Goal: Navigation & Orientation: Find specific page/section

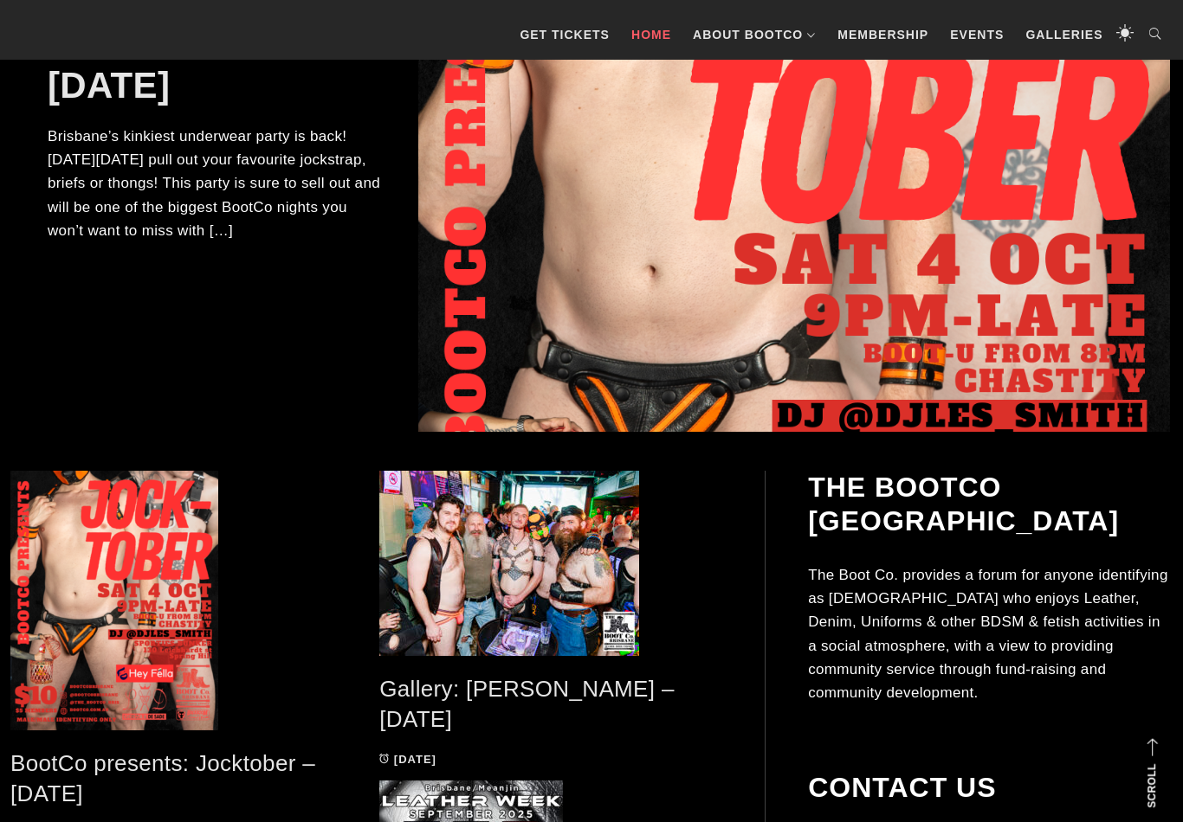
scroll to position [430, 0]
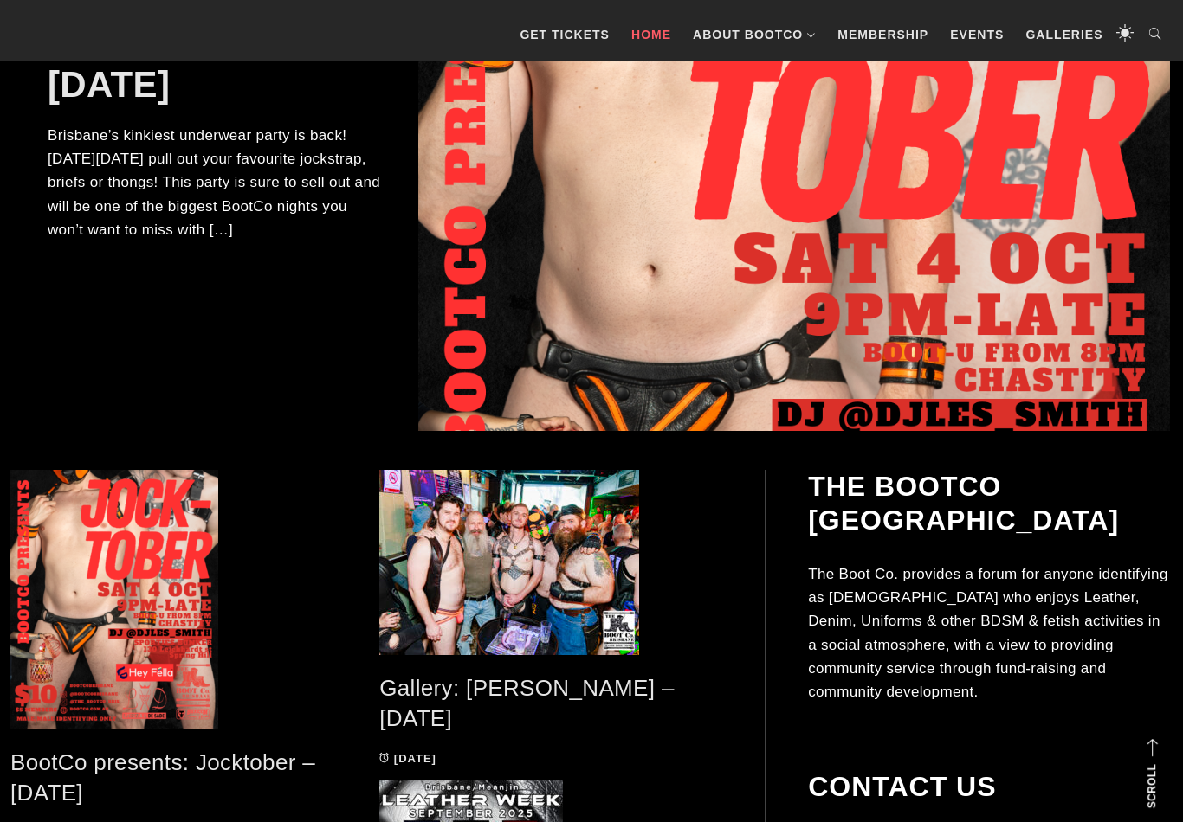
click at [637, 595] on span at bounding box center [550, 562] width 343 height 185
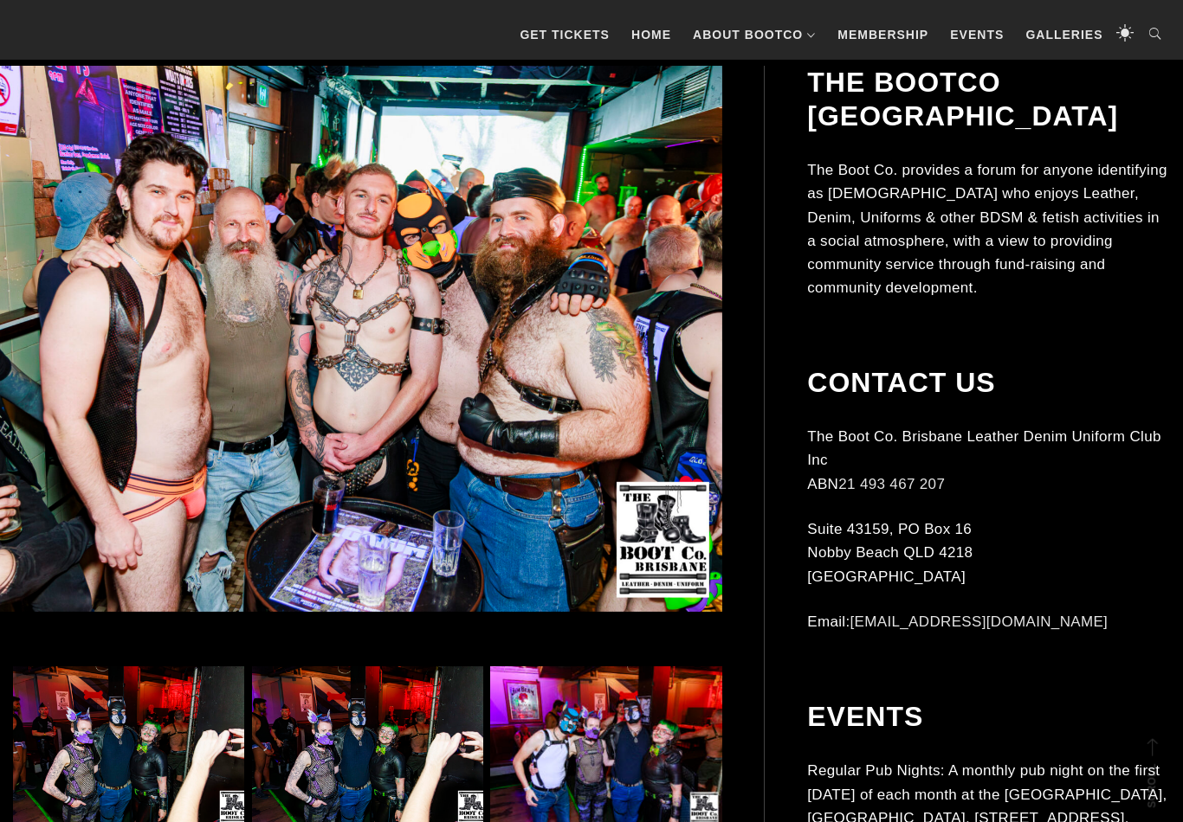
scroll to position [416, 0]
click at [678, 557] on img at bounding box center [340, 338] width 764 height 545
click at [90, 730] on img at bounding box center [128, 749] width 231 height 165
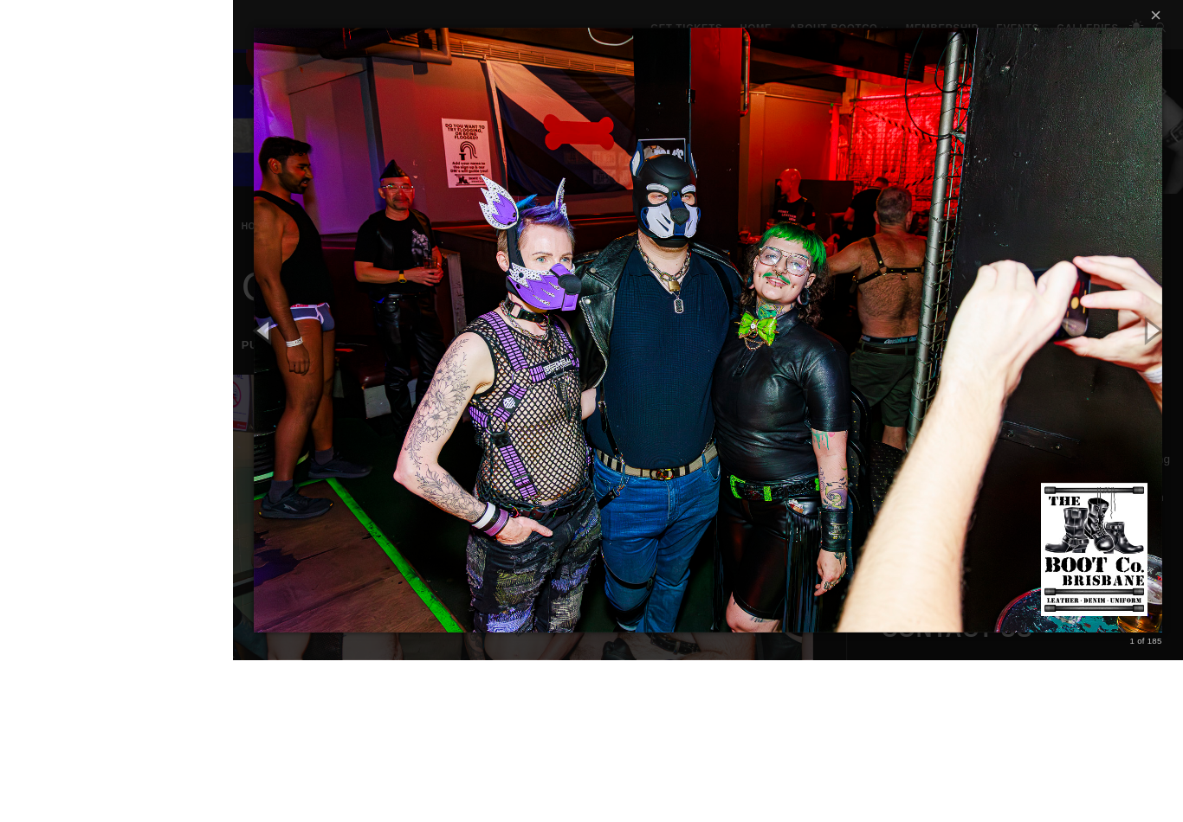
scroll to position [405, 0]
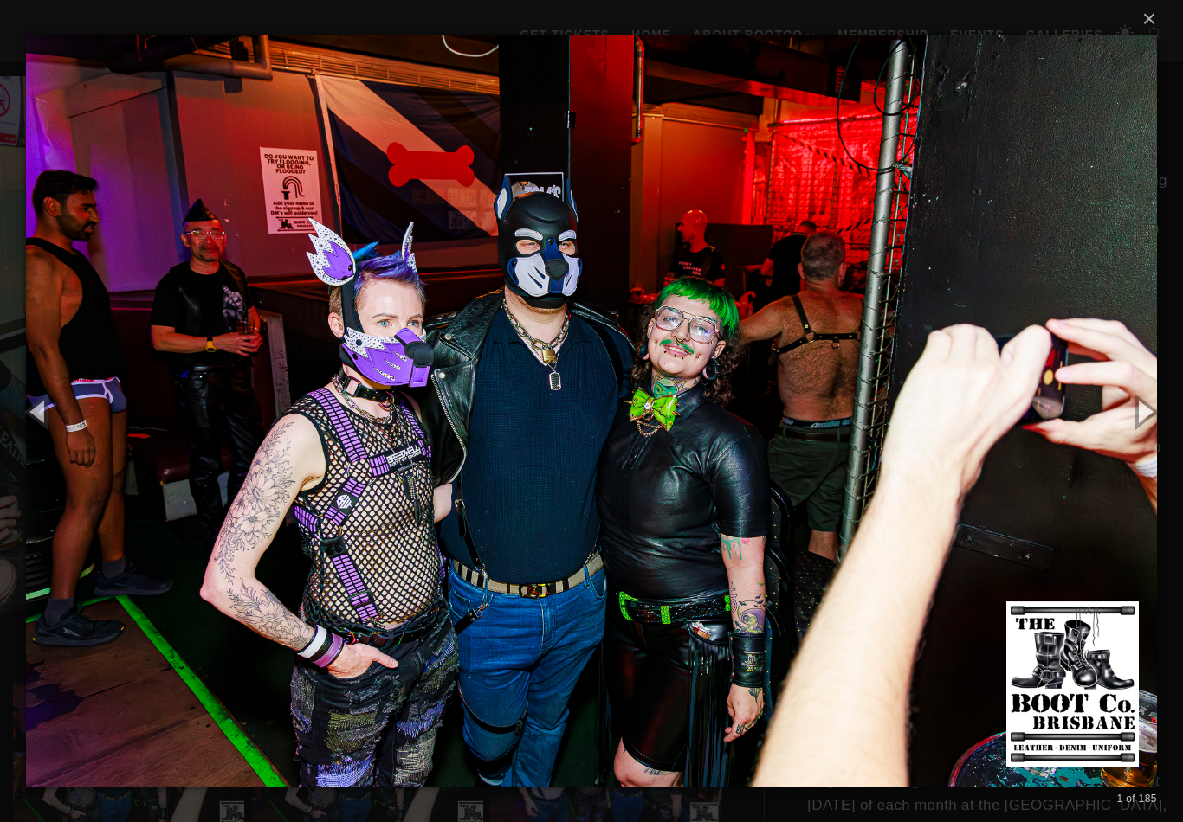
click at [1143, 422] on button "button" at bounding box center [1144, 411] width 78 height 95
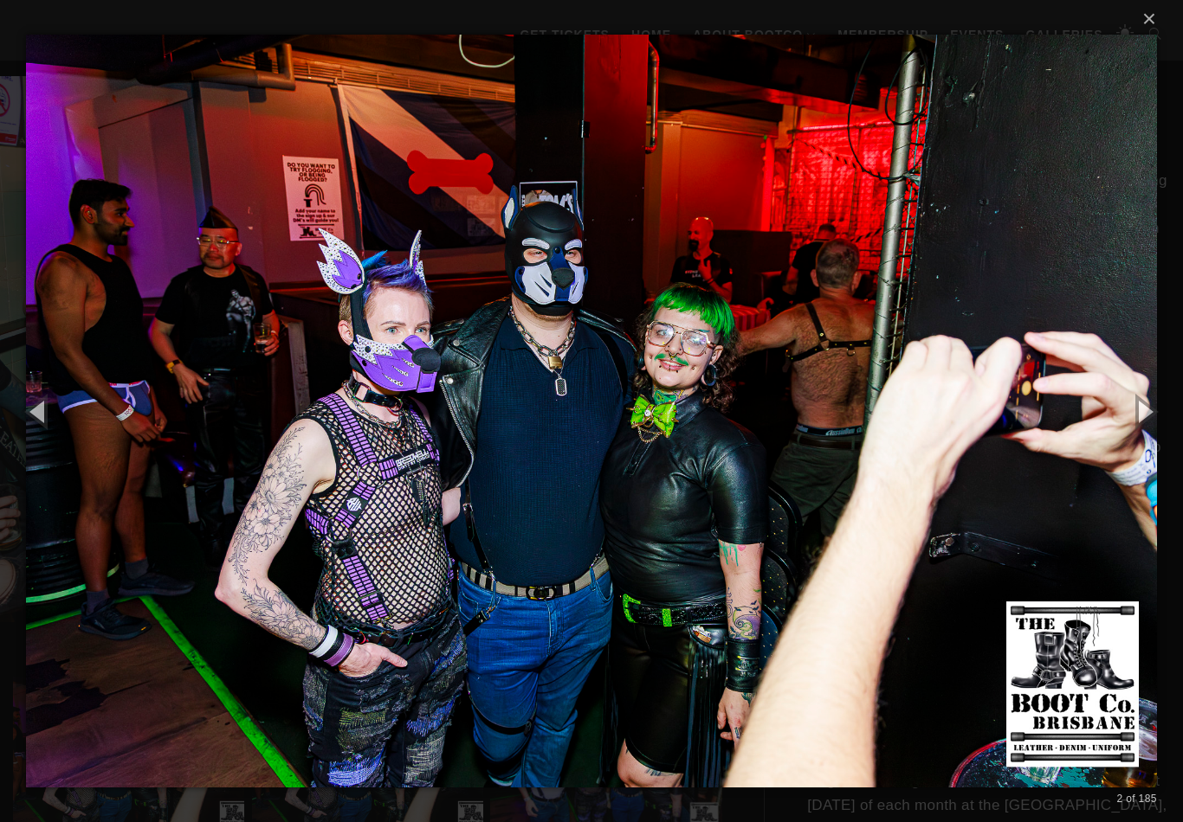
click at [1114, 414] on button "button" at bounding box center [1144, 411] width 78 height 95
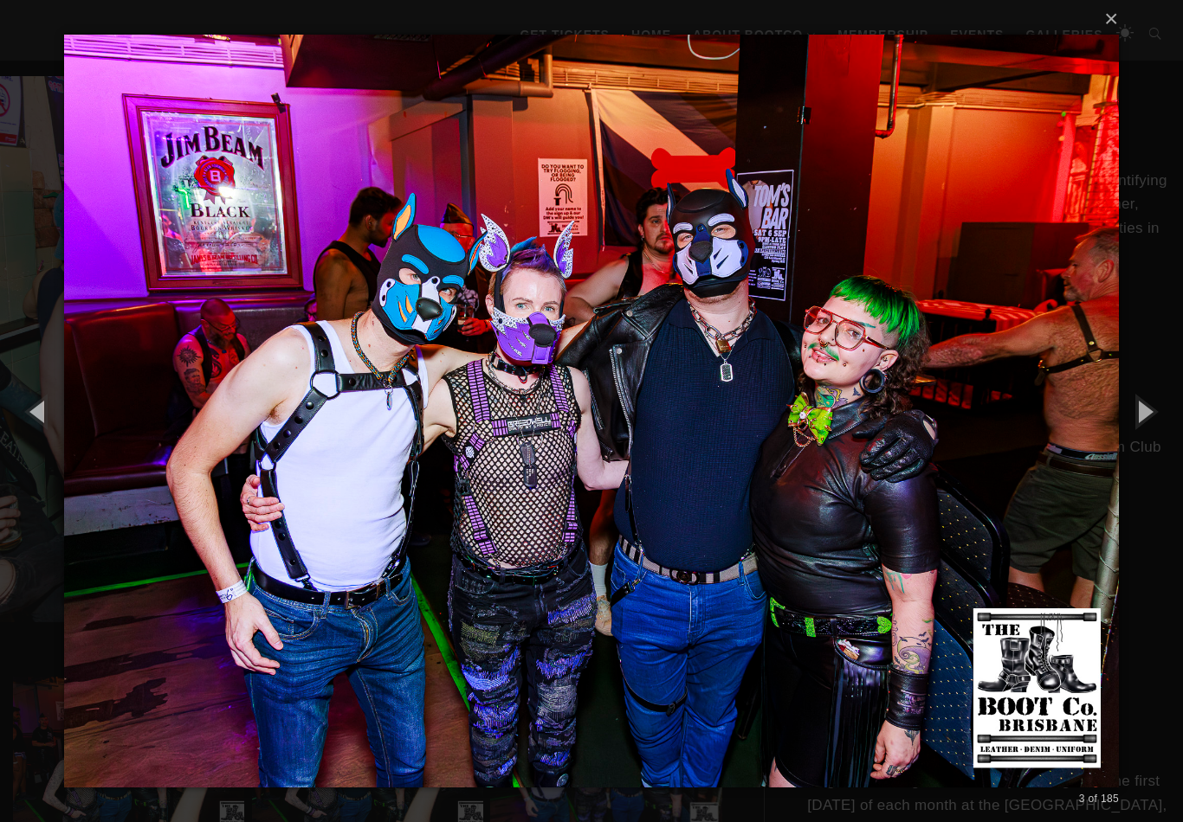
click at [1106, 409] on button "button" at bounding box center [1144, 411] width 78 height 95
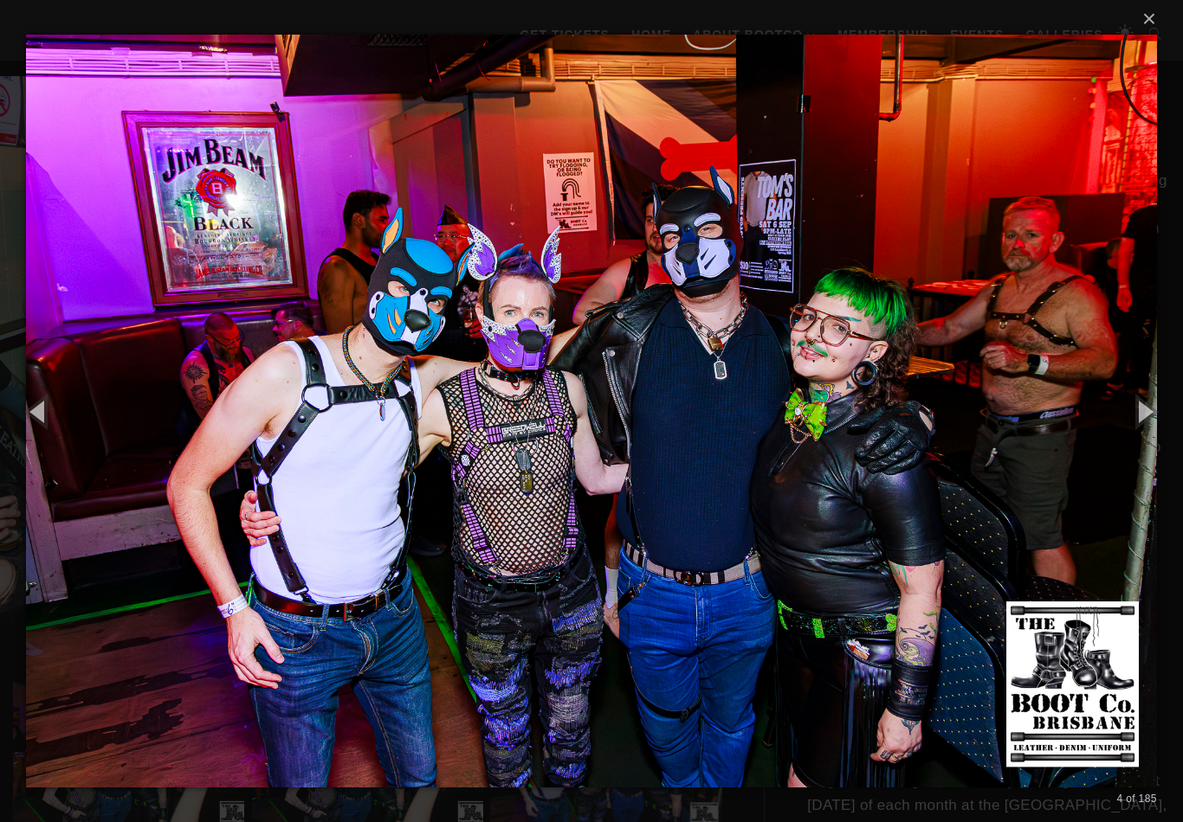
click at [1115, 422] on button "button" at bounding box center [1144, 411] width 78 height 95
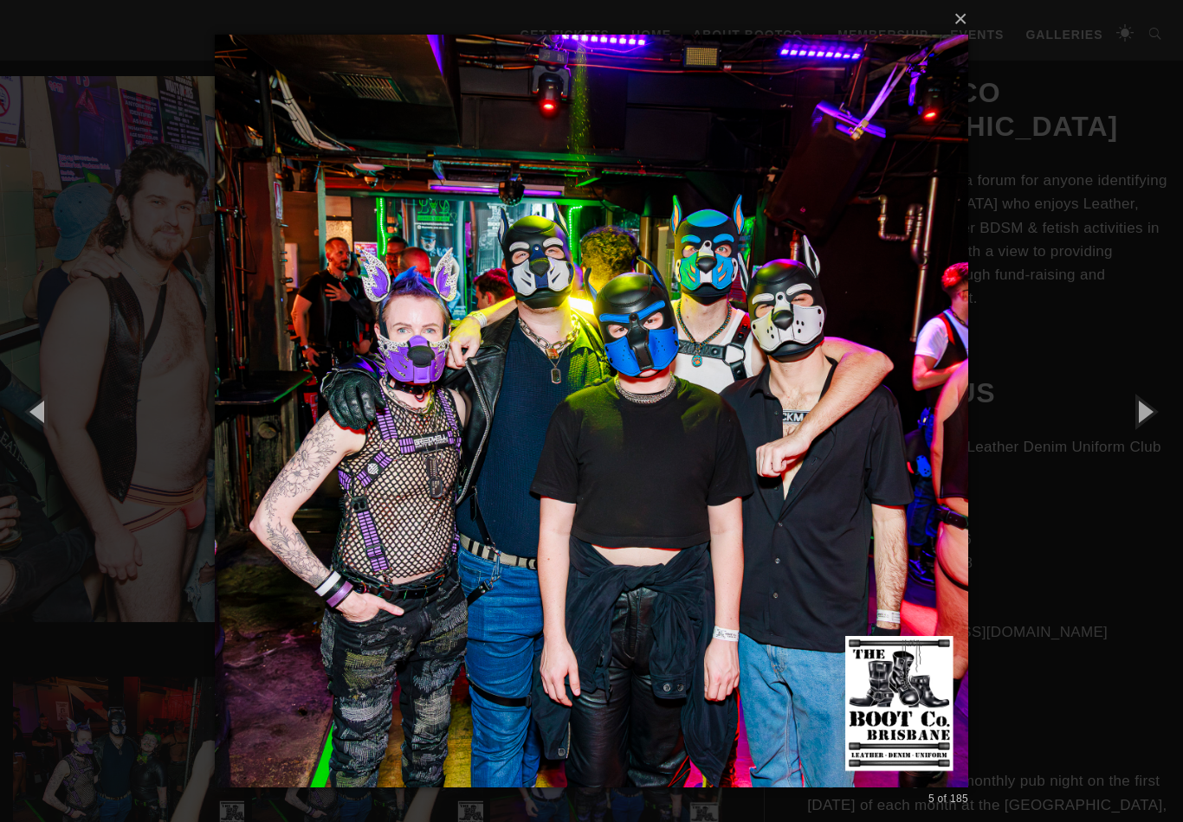
click at [1113, 415] on button "button" at bounding box center [1144, 411] width 78 height 95
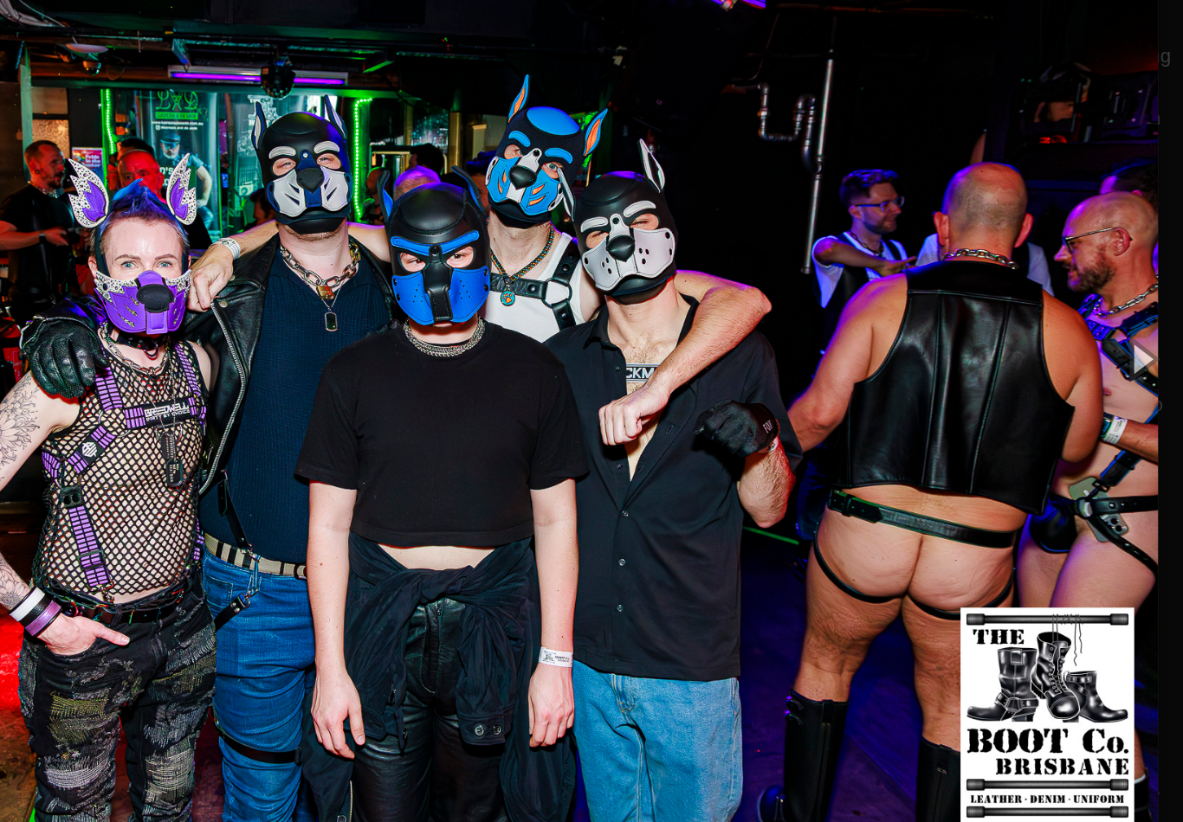
click at [1105, 364] on button "button" at bounding box center [1144, 411] width 78 height 95
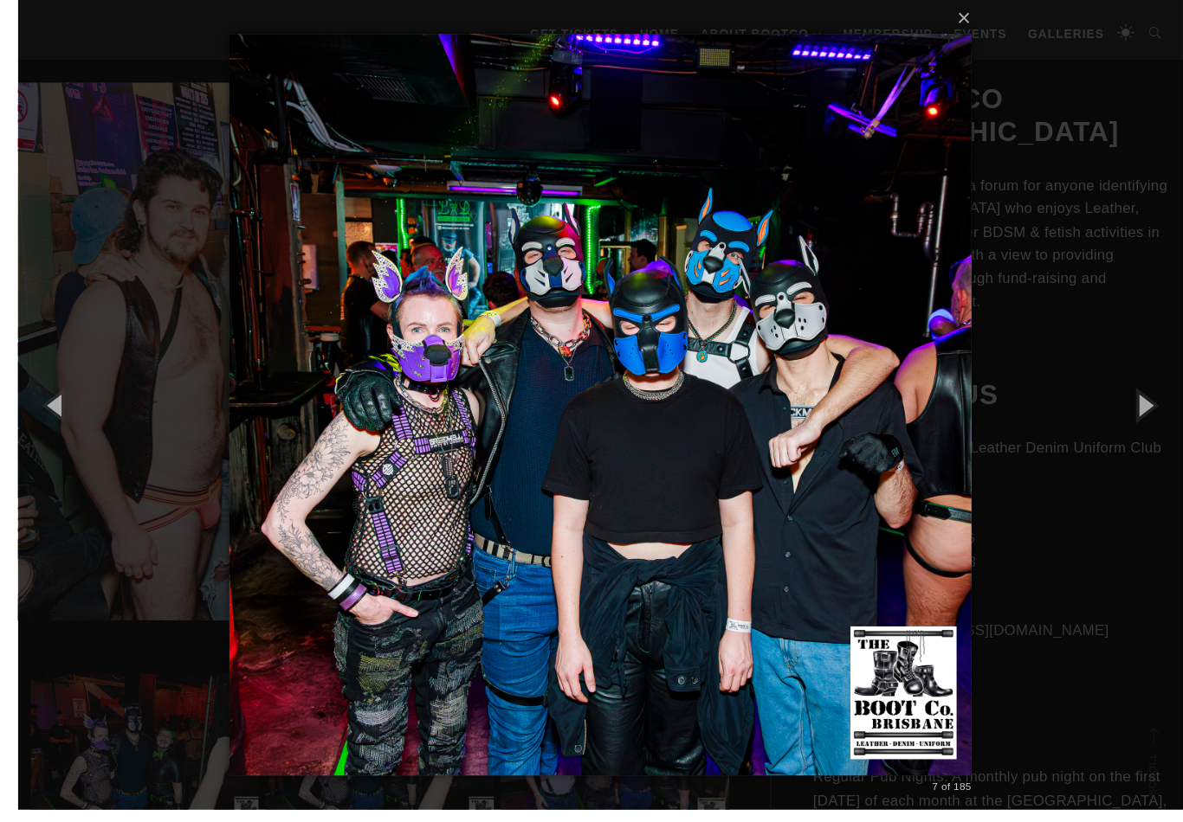
scroll to position [418, 0]
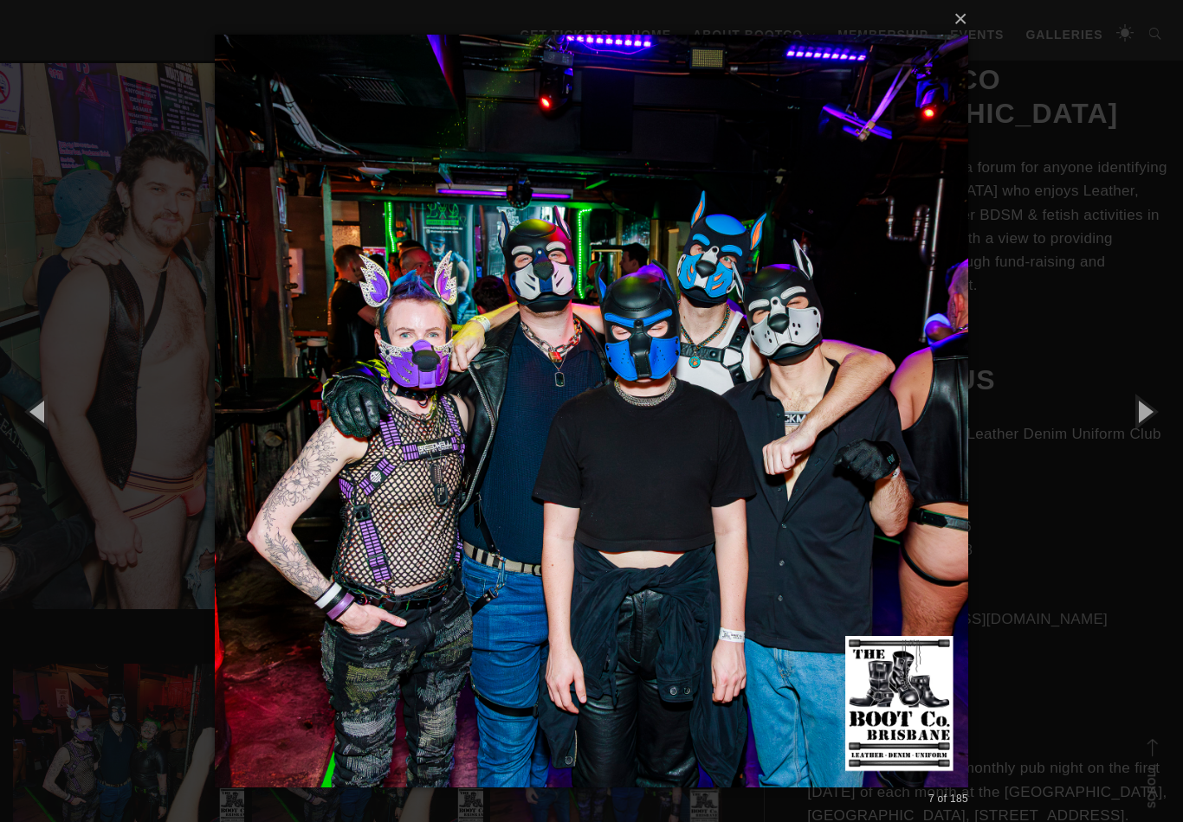
click at [1148, 436] on button "button" at bounding box center [1144, 411] width 78 height 95
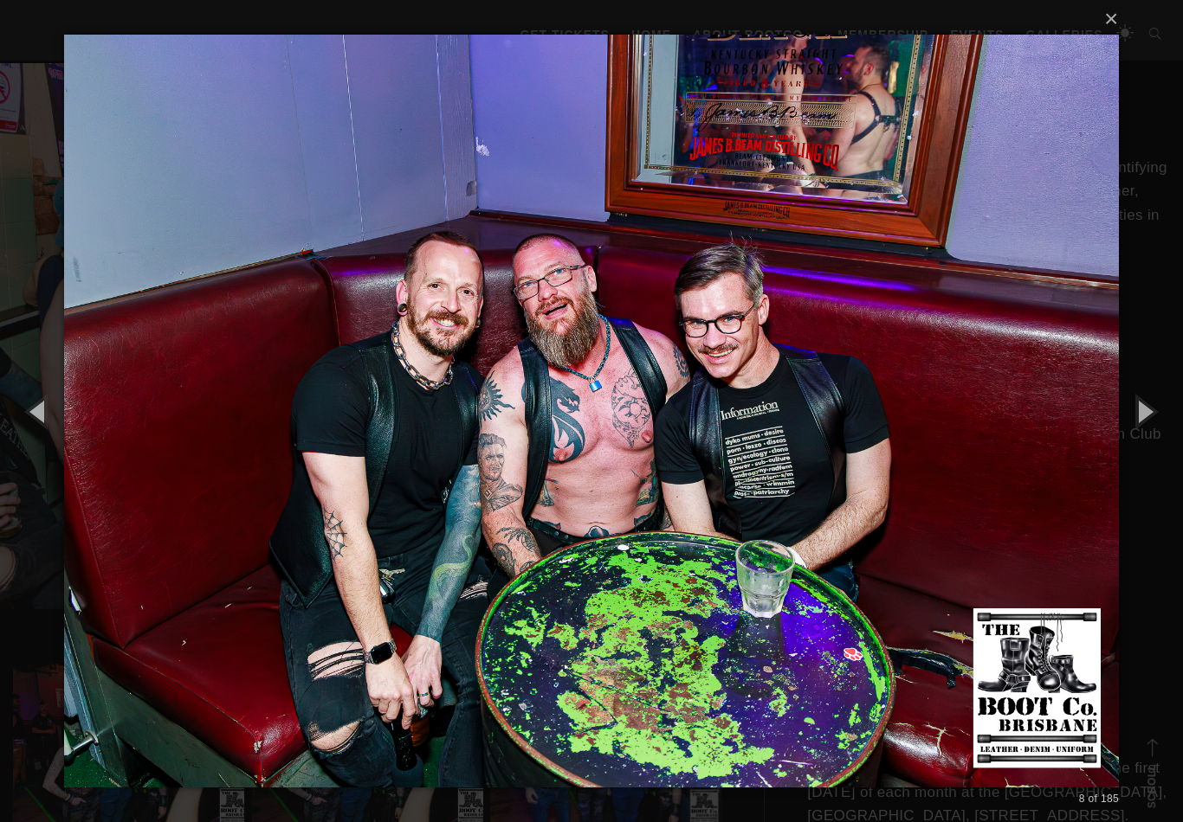
click at [1155, 421] on button "button" at bounding box center [1144, 411] width 78 height 95
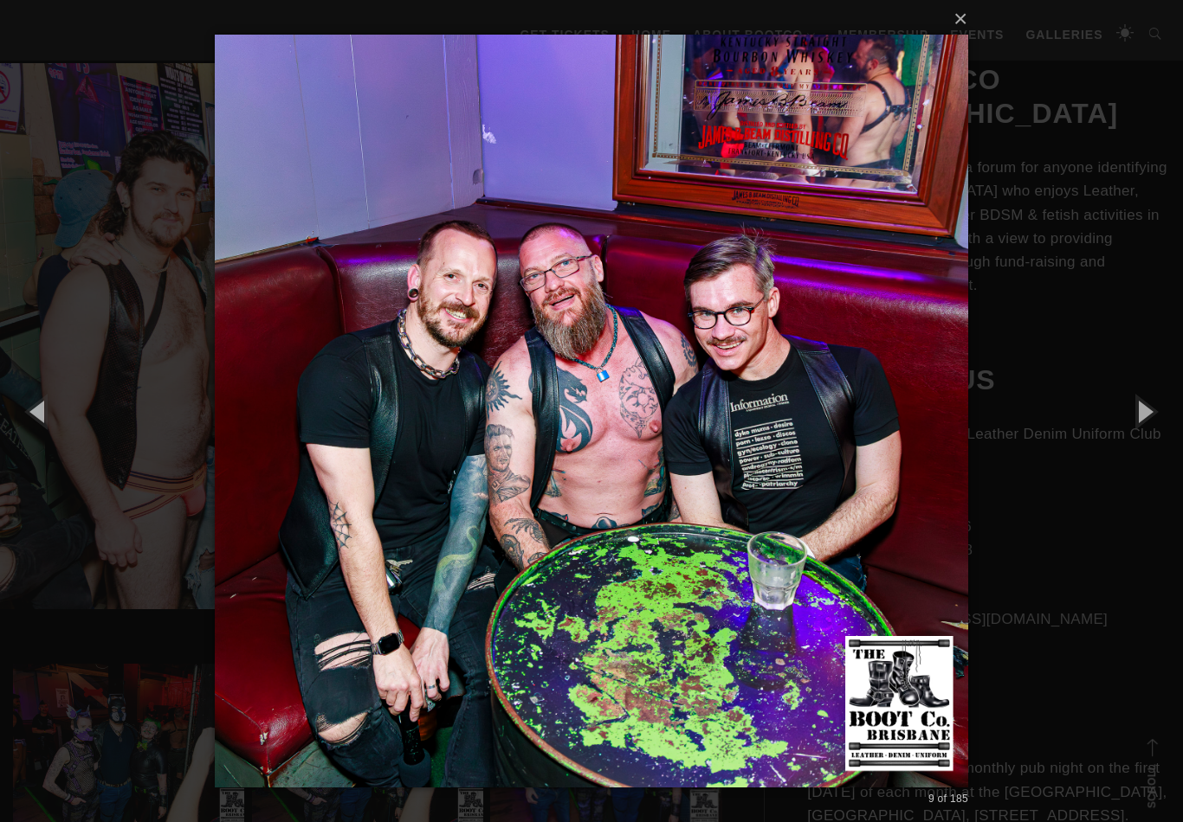
click at [1145, 420] on button "button" at bounding box center [1144, 411] width 78 height 95
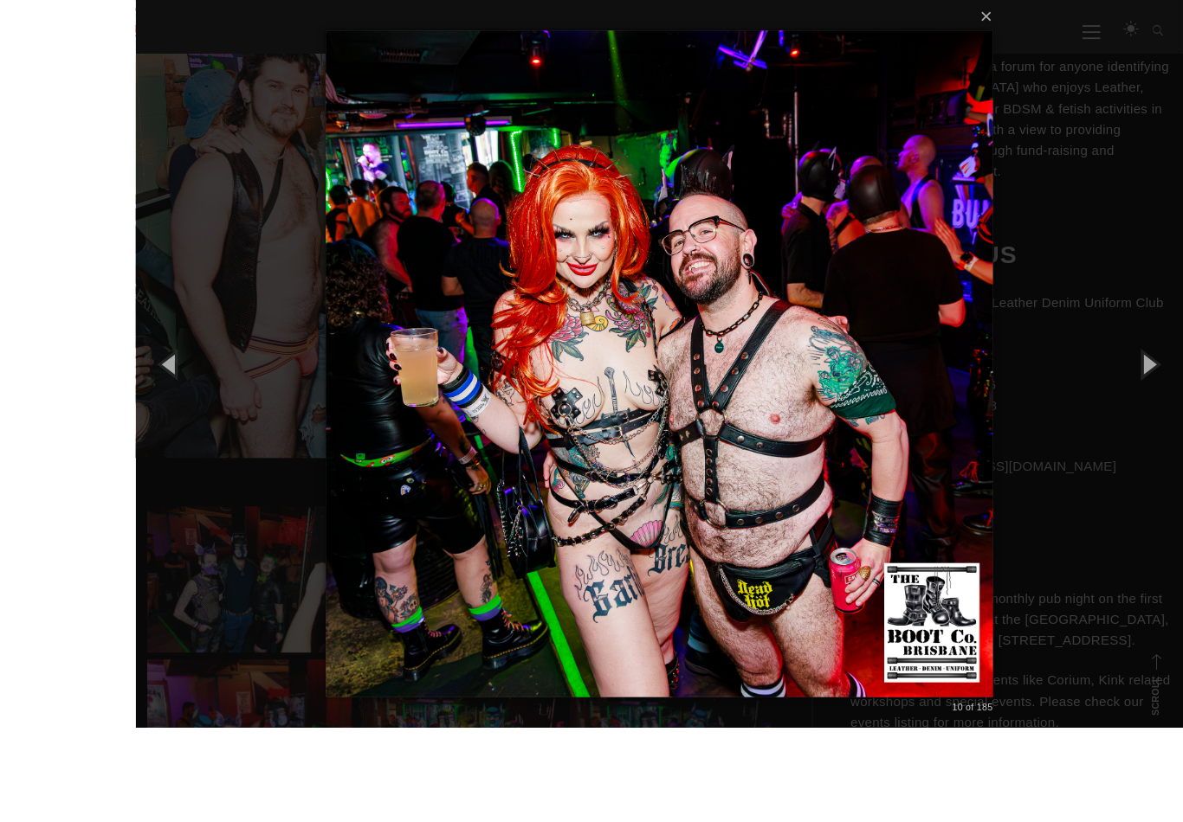
scroll to position [571, 0]
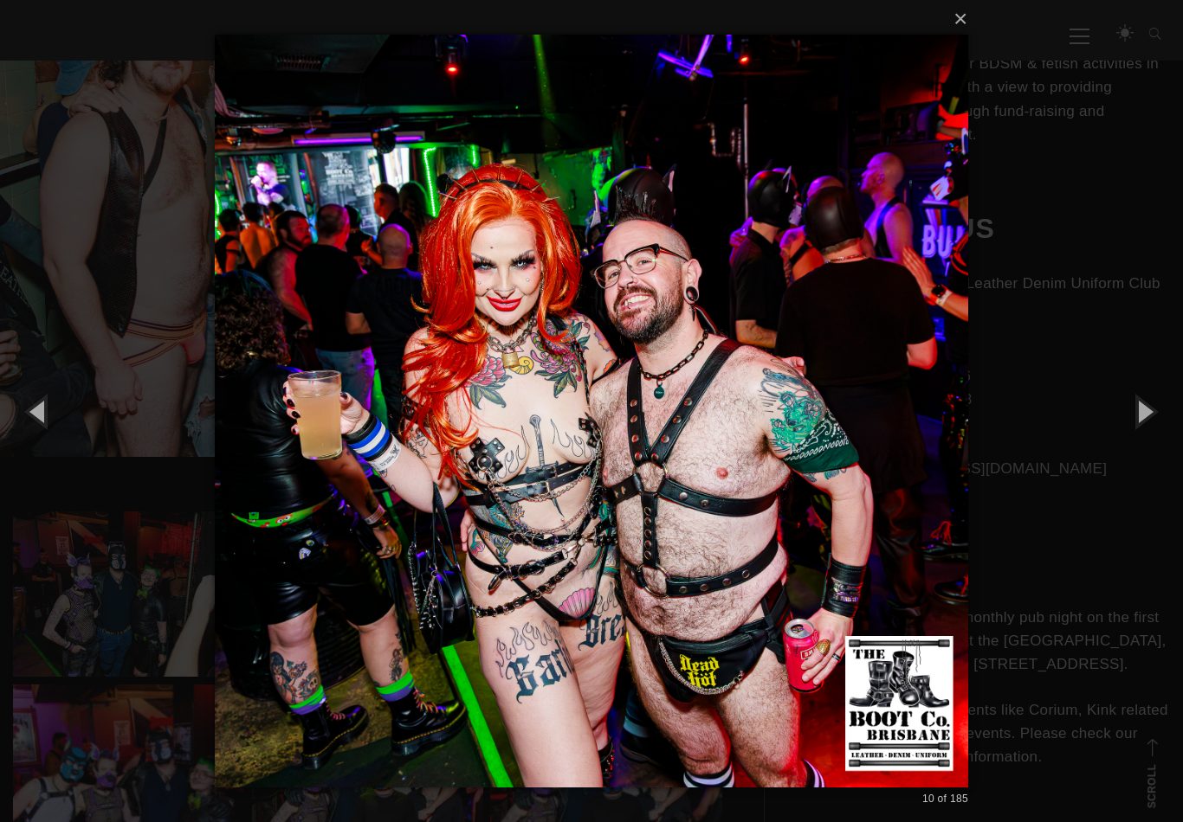
click at [1147, 426] on button "button" at bounding box center [1144, 411] width 78 height 95
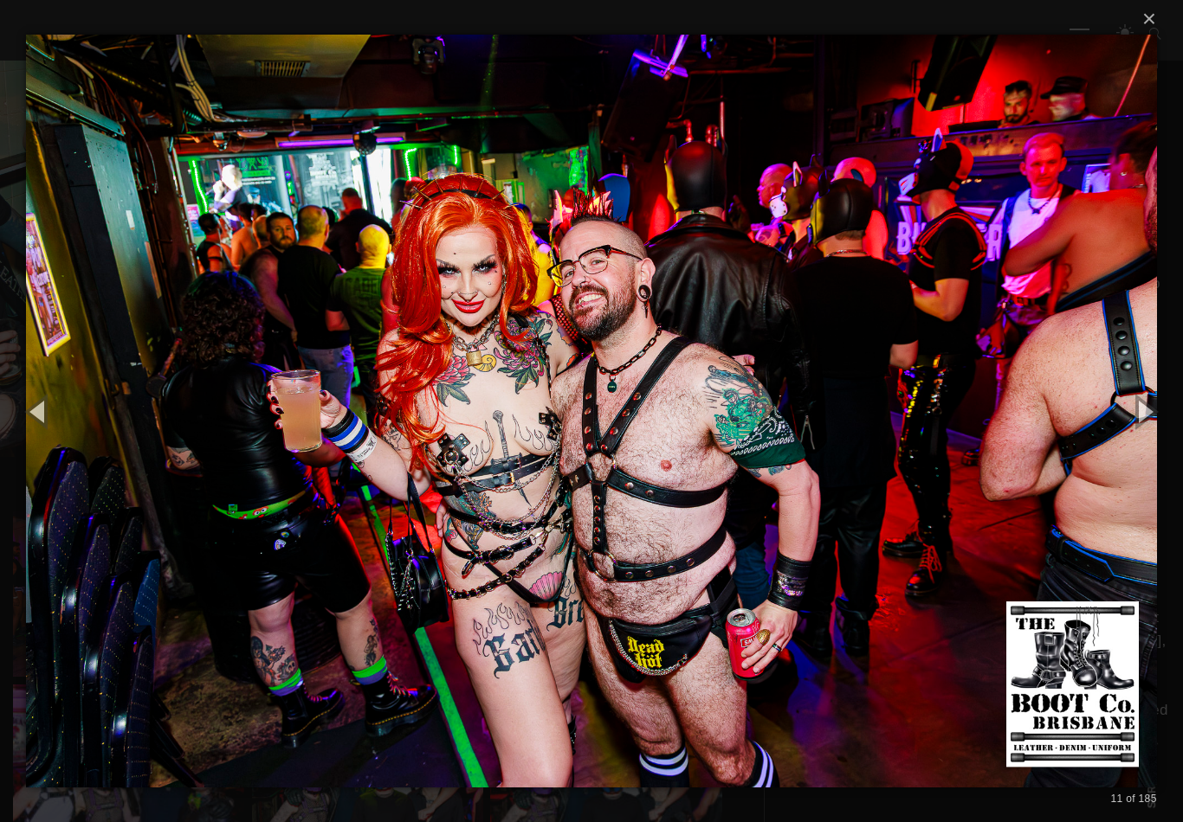
click at [1159, 432] on button "button" at bounding box center [1144, 411] width 78 height 95
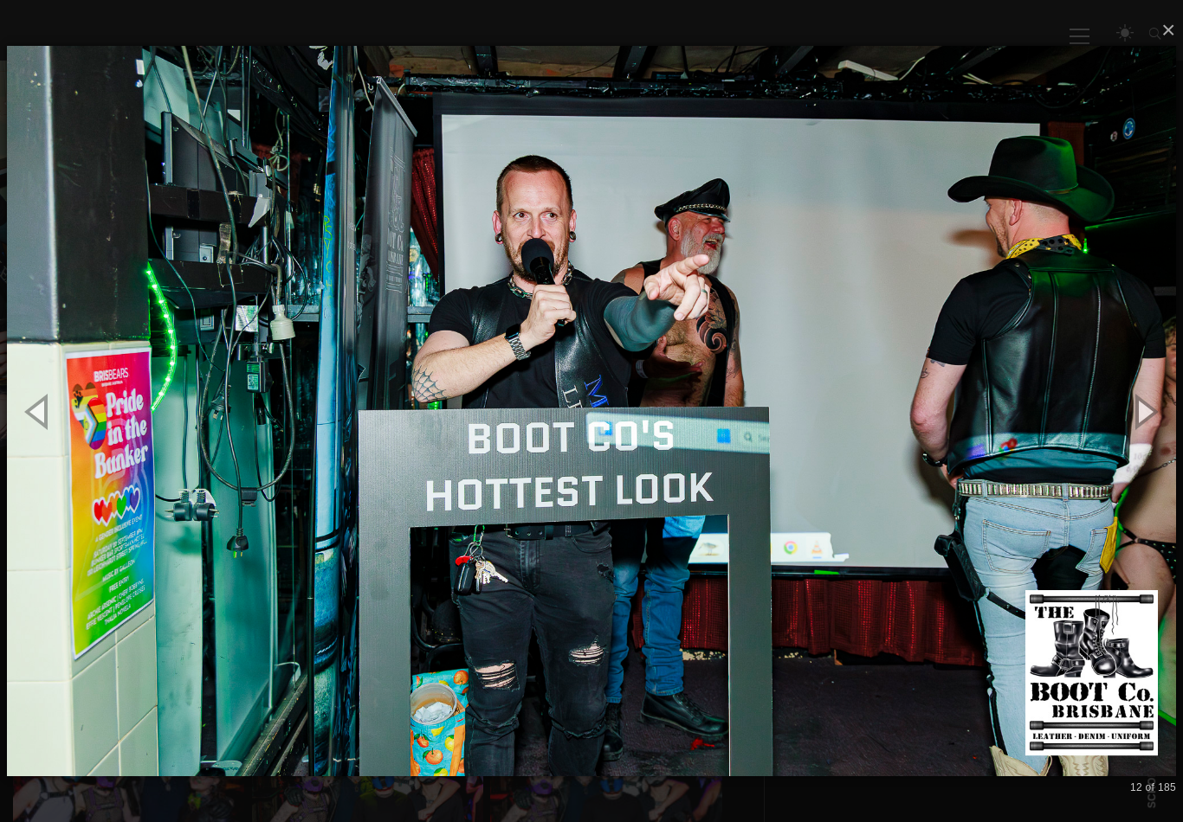
click at [1141, 427] on button "button" at bounding box center [1144, 411] width 78 height 95
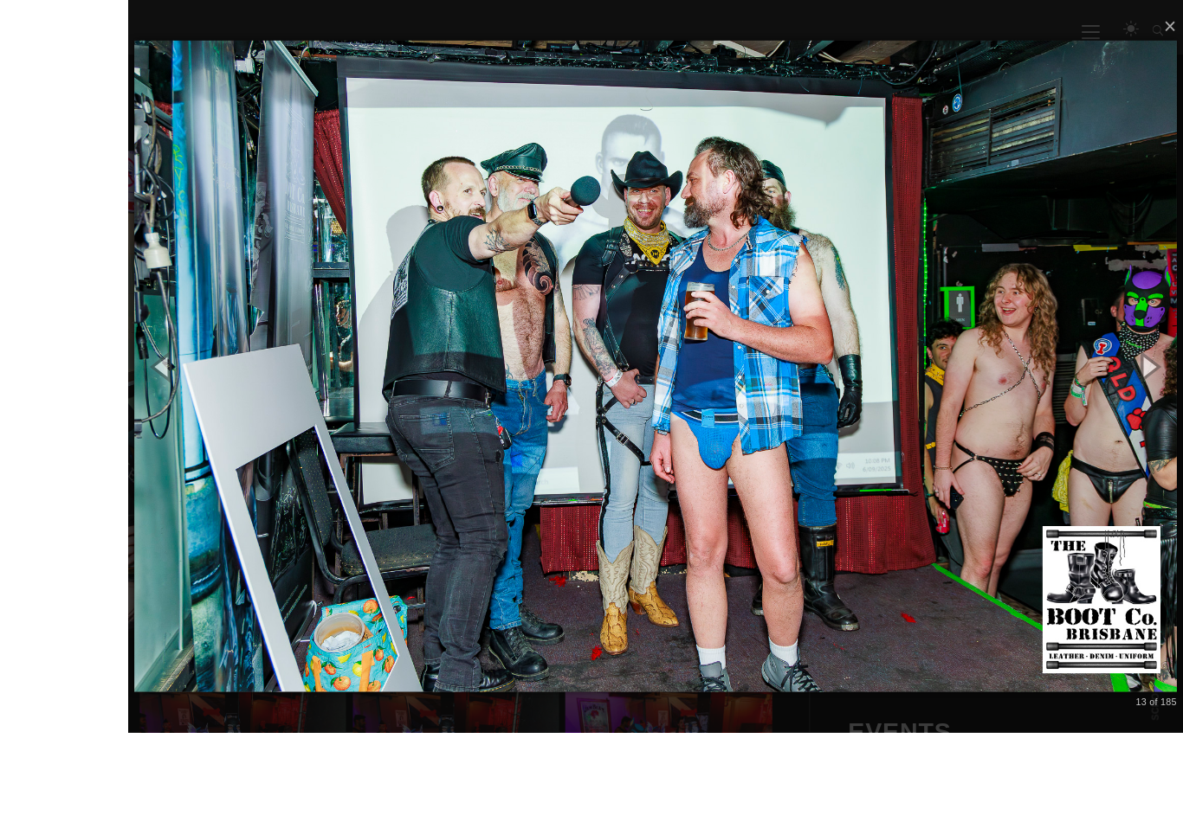
scroll to position [545, 0]
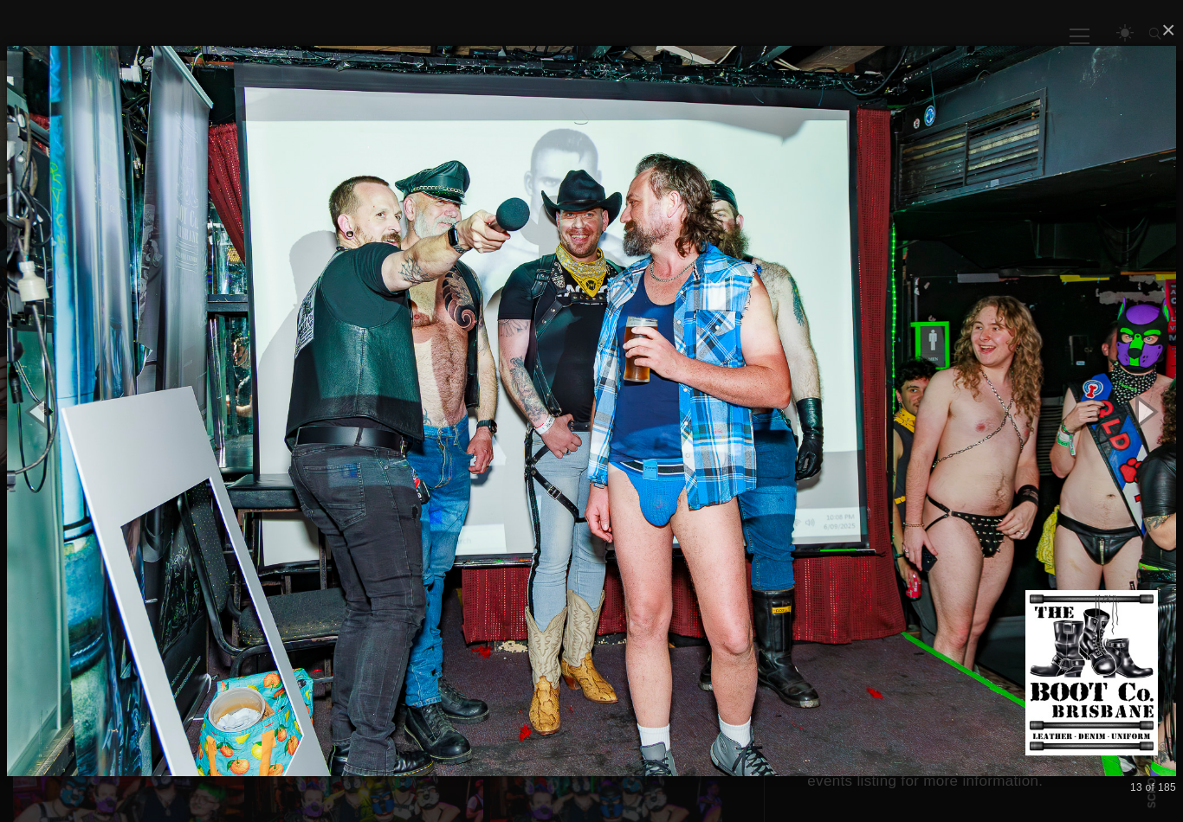
click at [1147, 417] on button "button" at bounding box center [1144, 411] width 78 height 95
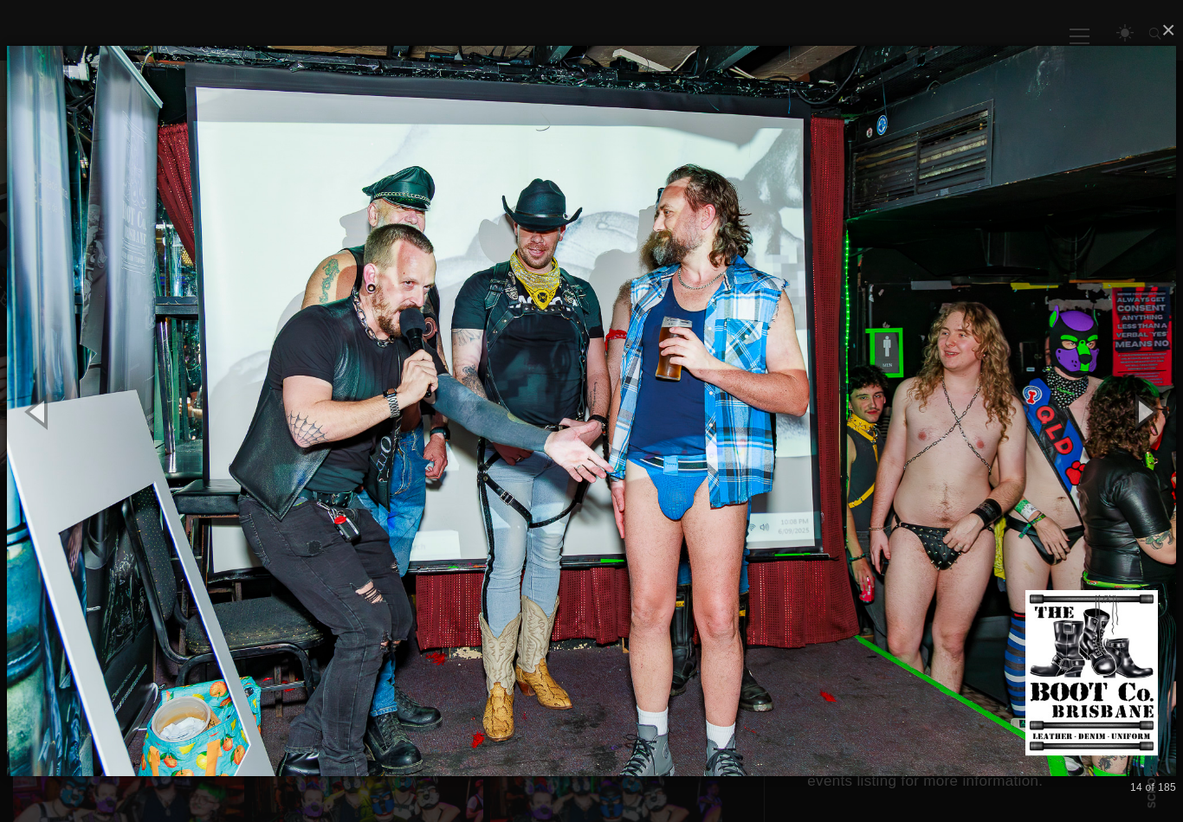
click at [1136, 417] on button "button" at bounding box center [1144, 411] width 78 height 95
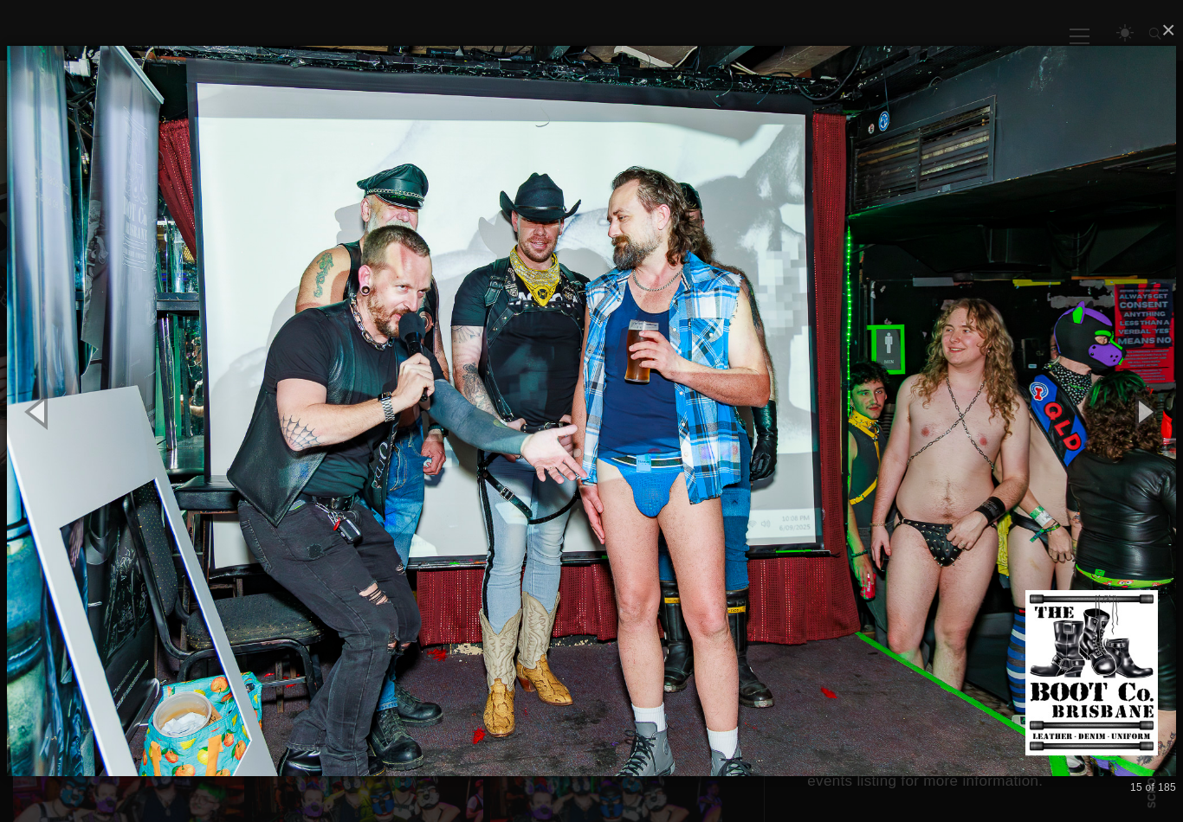
click at [1151, 422] on button "button" at bounding box center [1144, 411] width 78 height 95
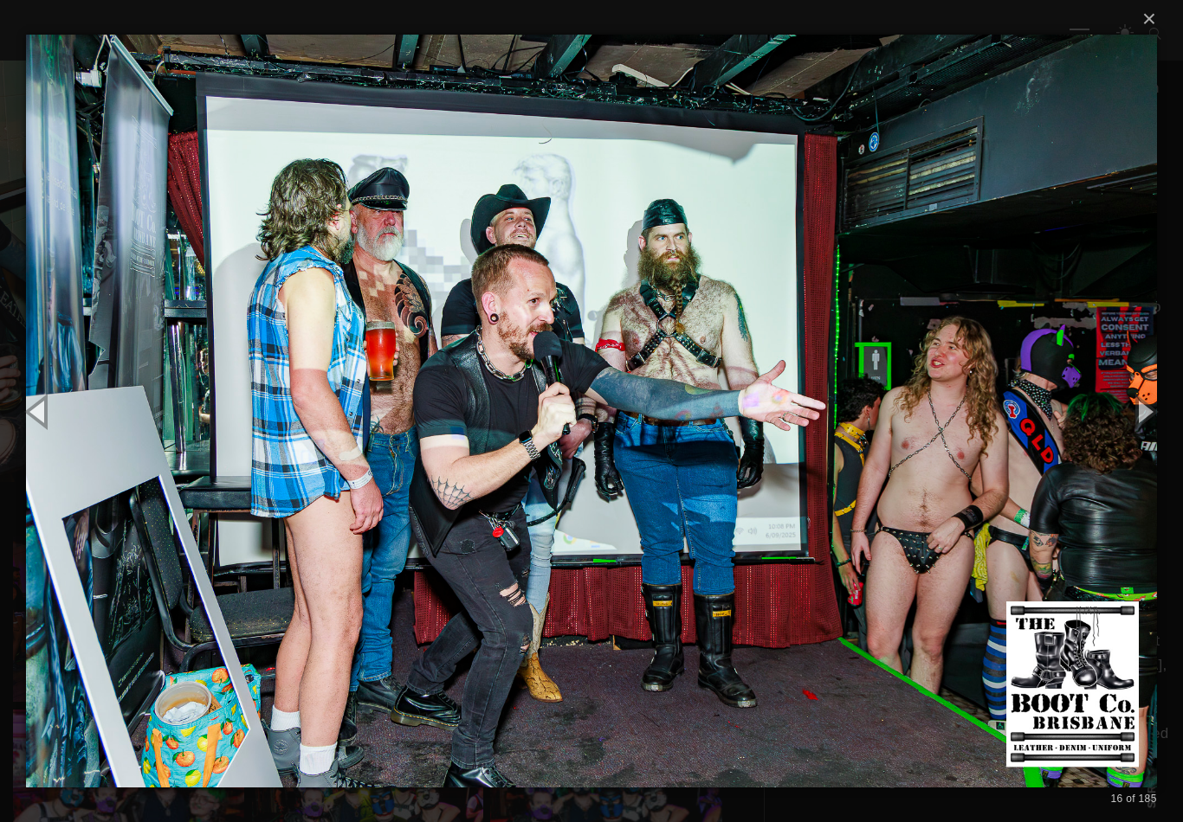
click at [1145, 412] on button "button" at bounding box center [1144, 411] width 78 height 95
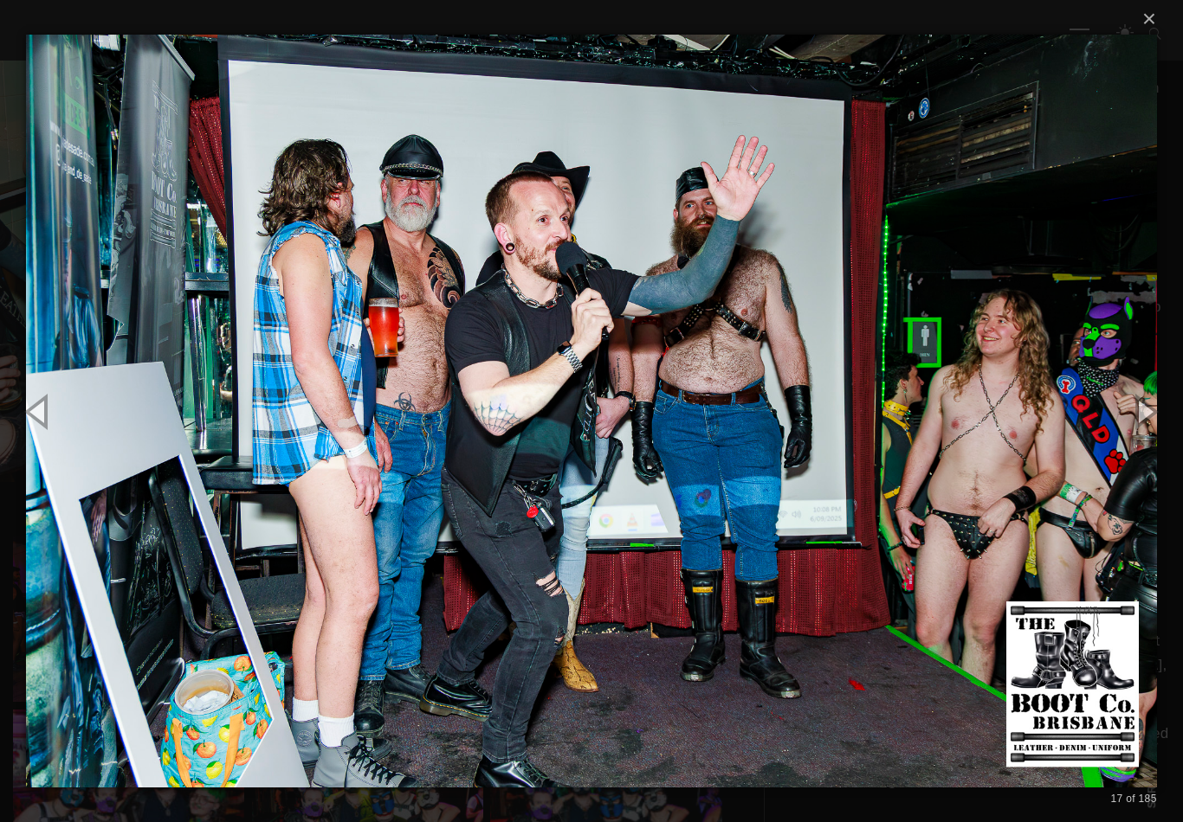
click at [1146, 416] on button "button" at bounding box center [1144, 411] width 78 height 95
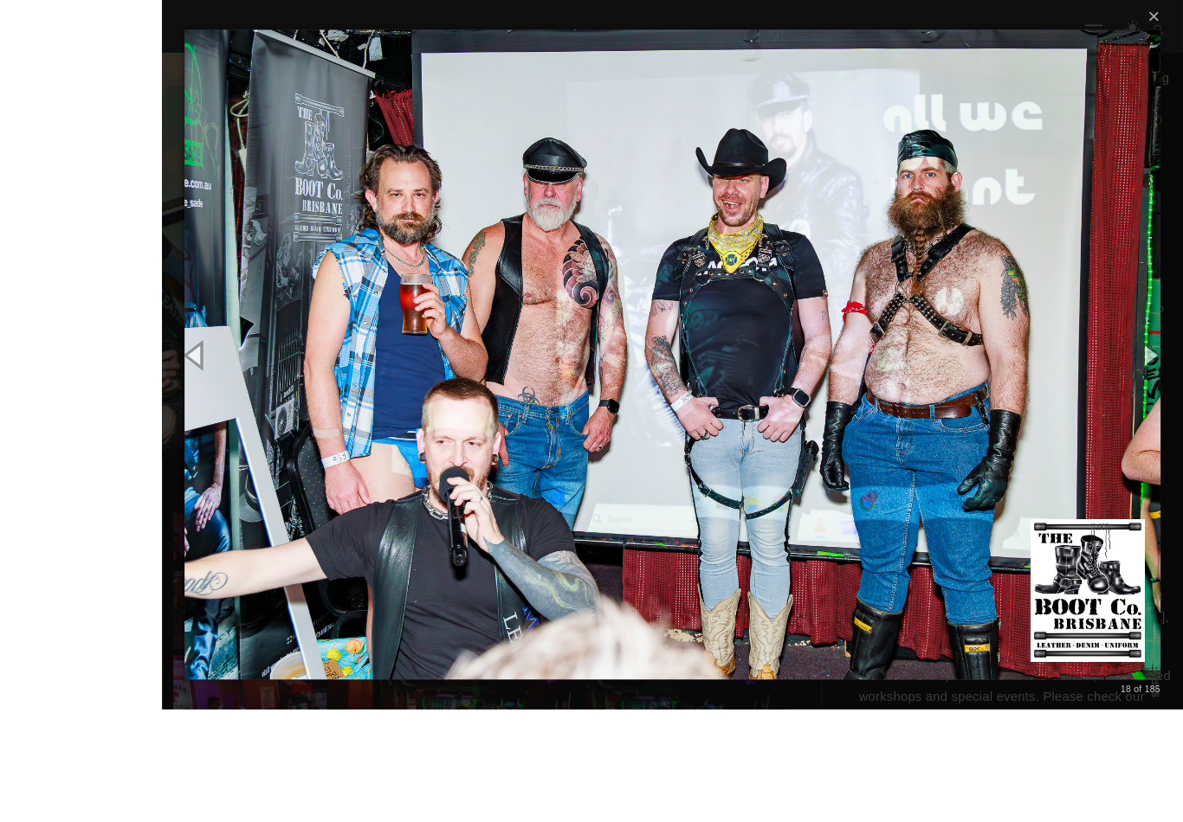
scroll to position [712, 0]
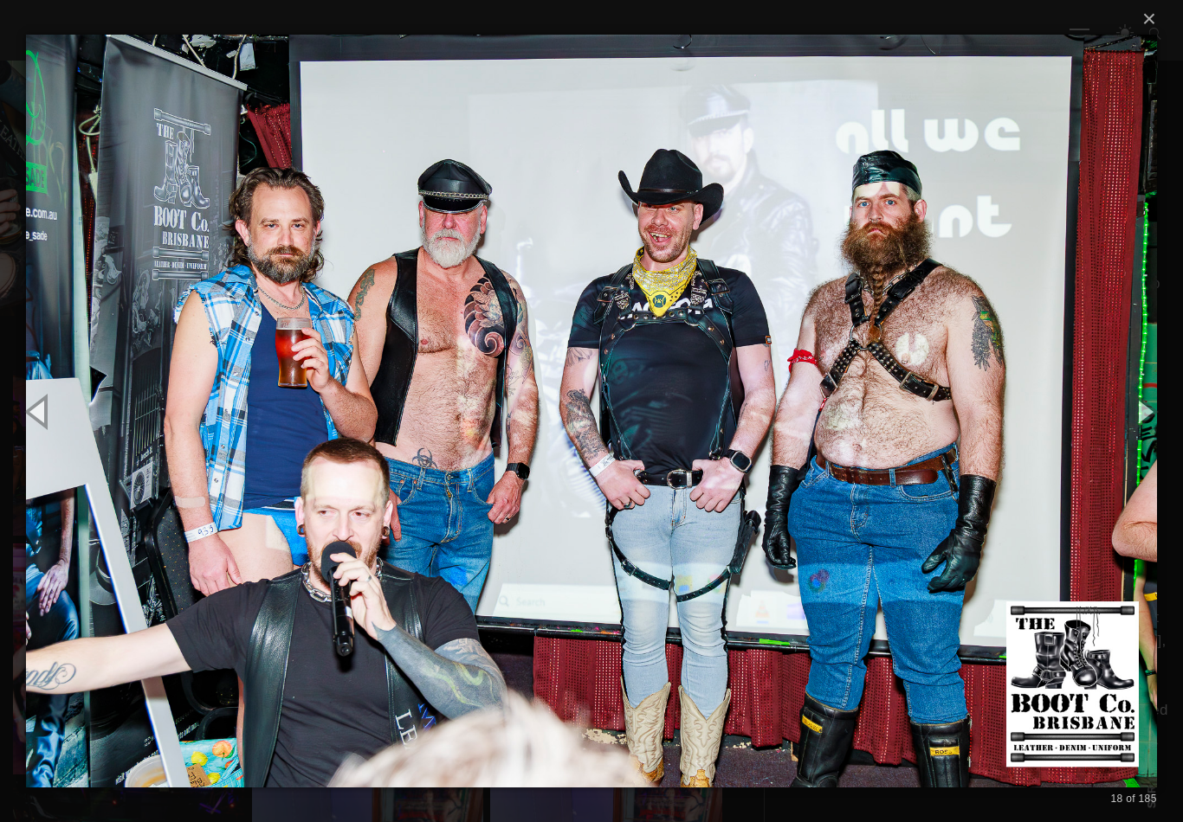
click at [64, 411] on button "button" at bounding box center [39, 411] width 78 height 95
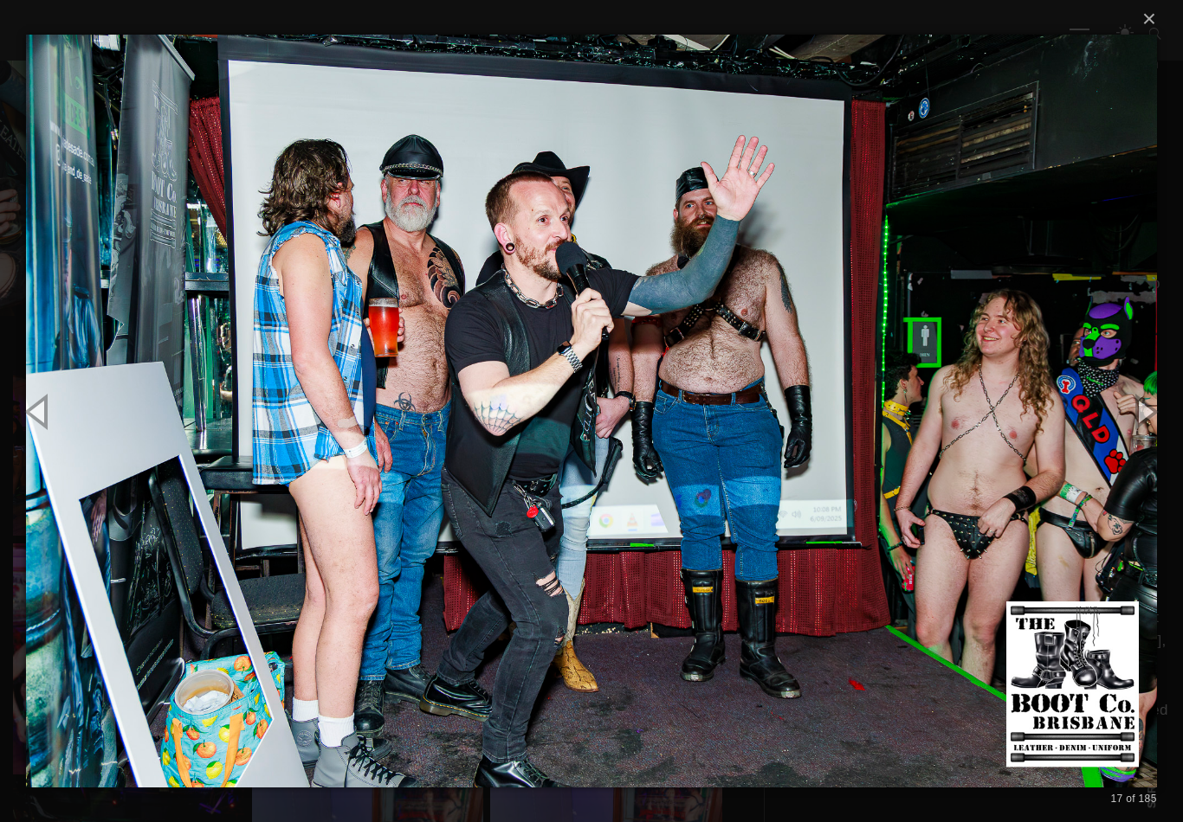
click at [1137, 416] on button "button" at bounding box center [1144, 411] width 78 height 95
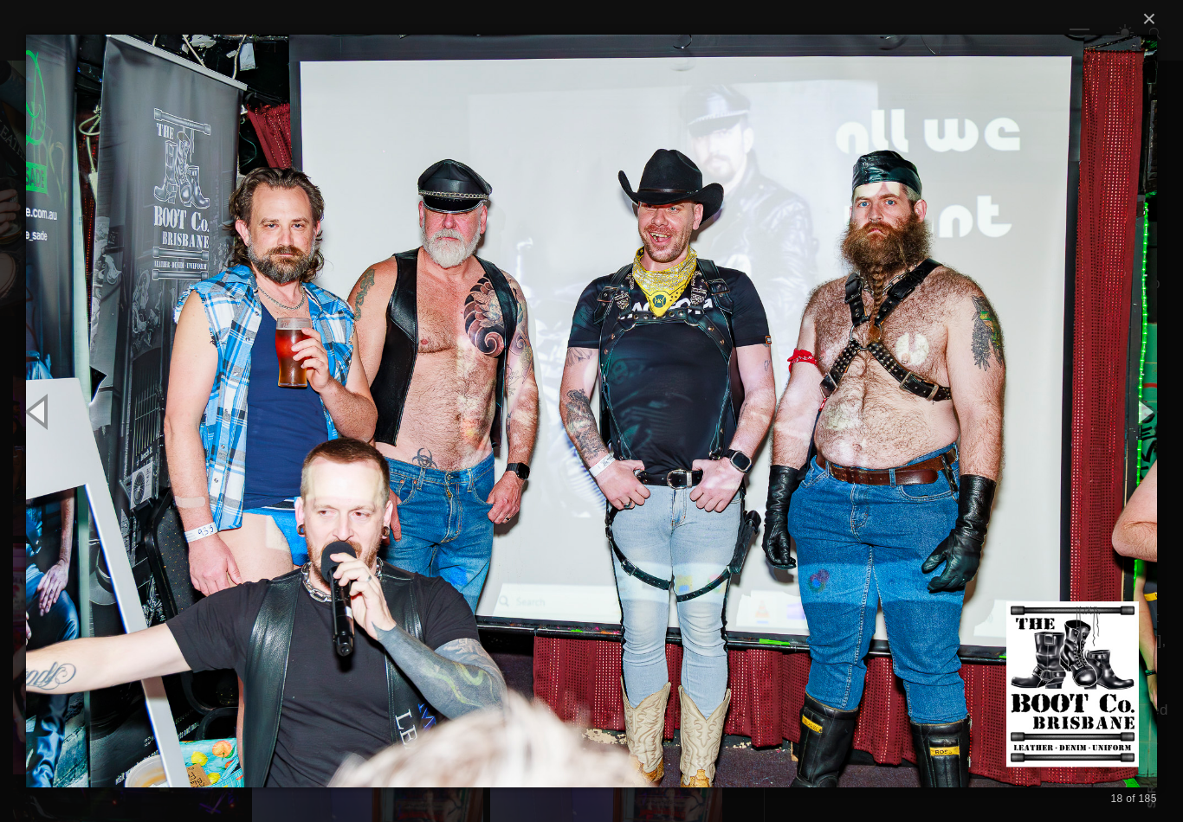
click at [1135, 412] on button "button" at bounding box center [1144, 411] width 78 height 95
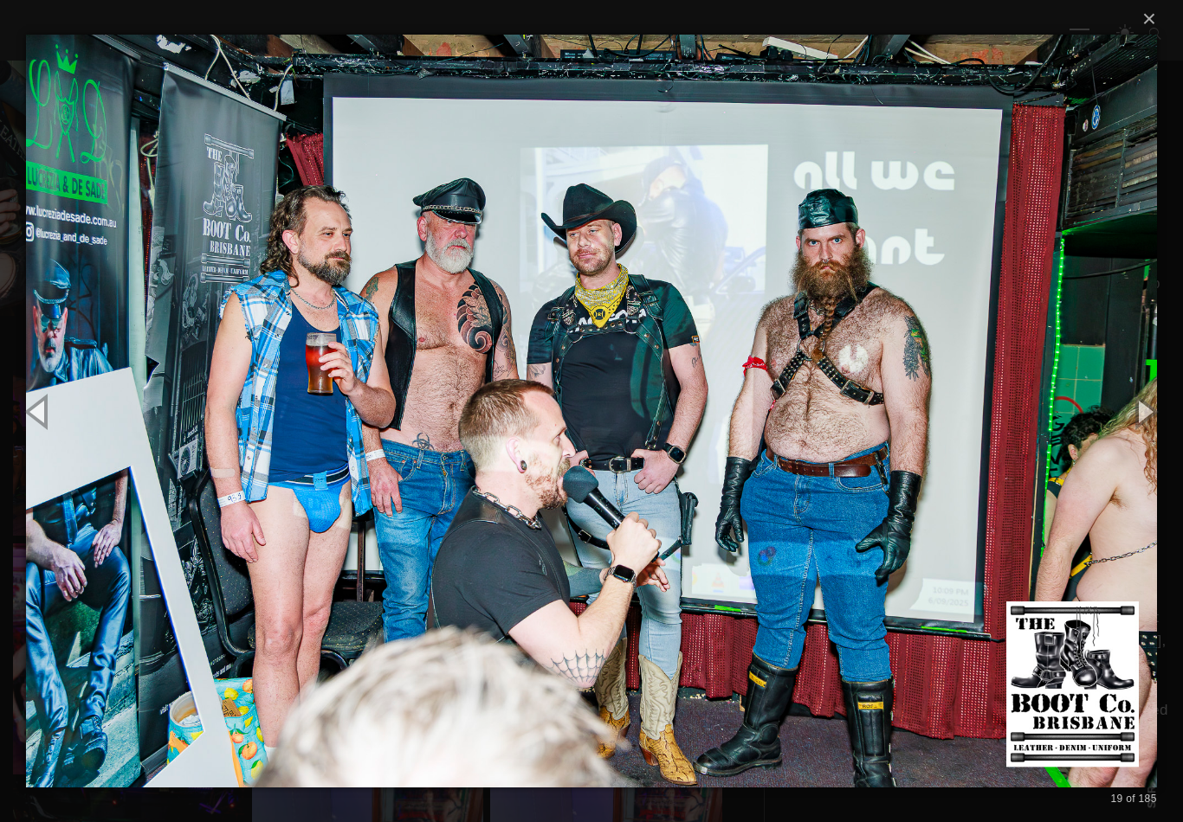
click at [1126, 416] on button "button" at bounding box center [1144, 411] width 78 height 95
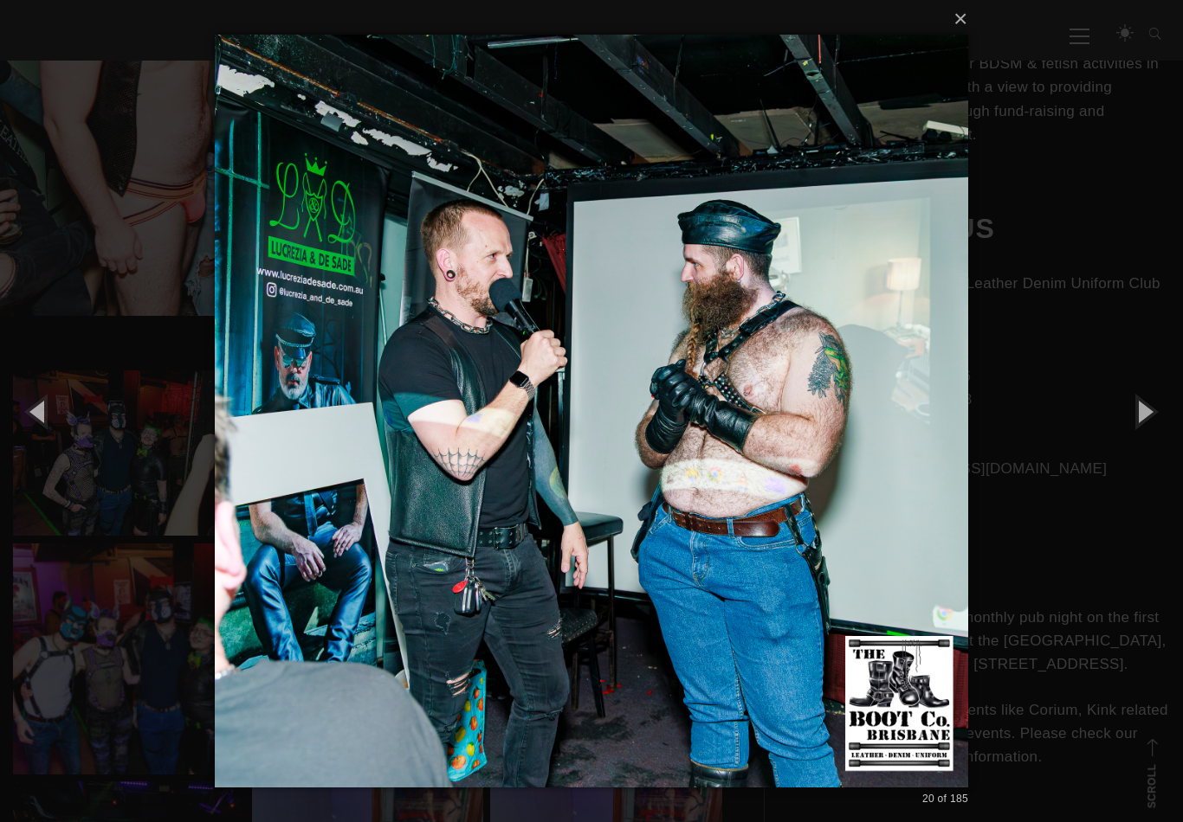
click at [1132, 412] on button "button" at bounding box center [1144, 411] width 78 height 95
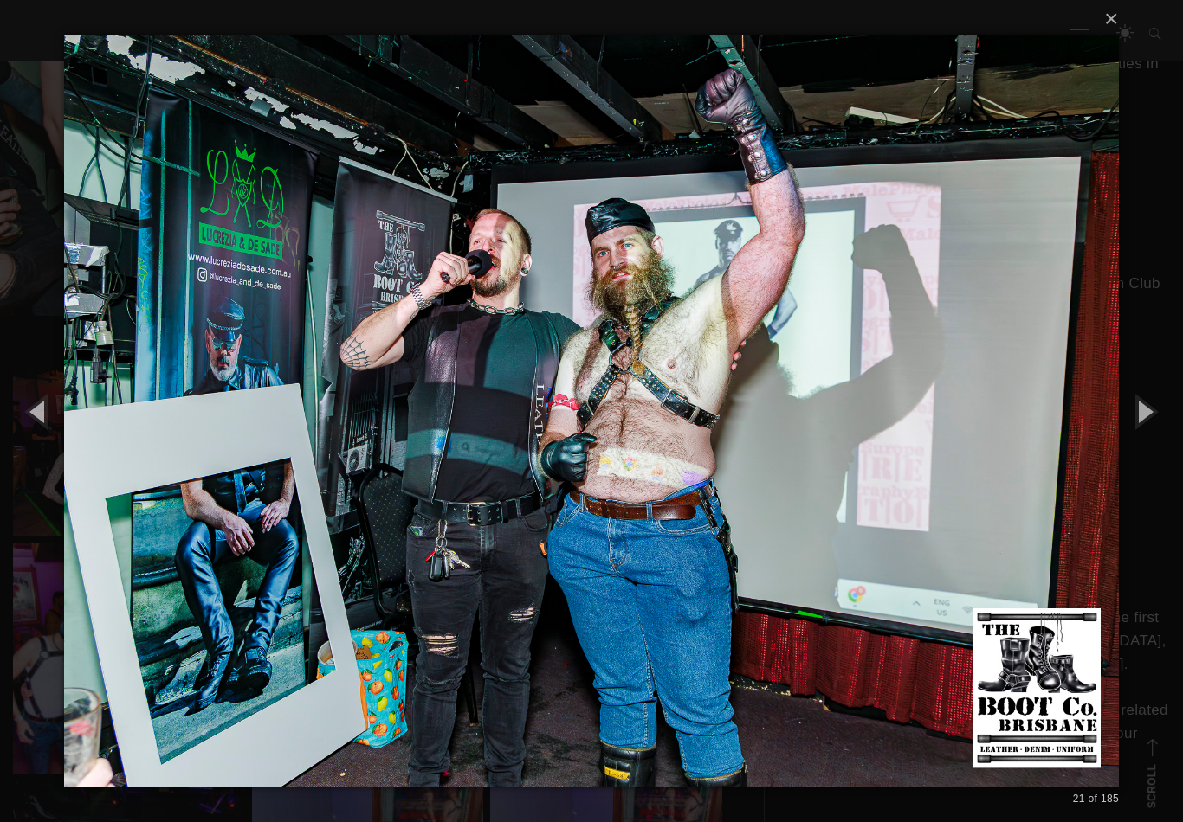
click at [1132, 412] on button "button" at bounding box center [1144, 411] width 78 height 95
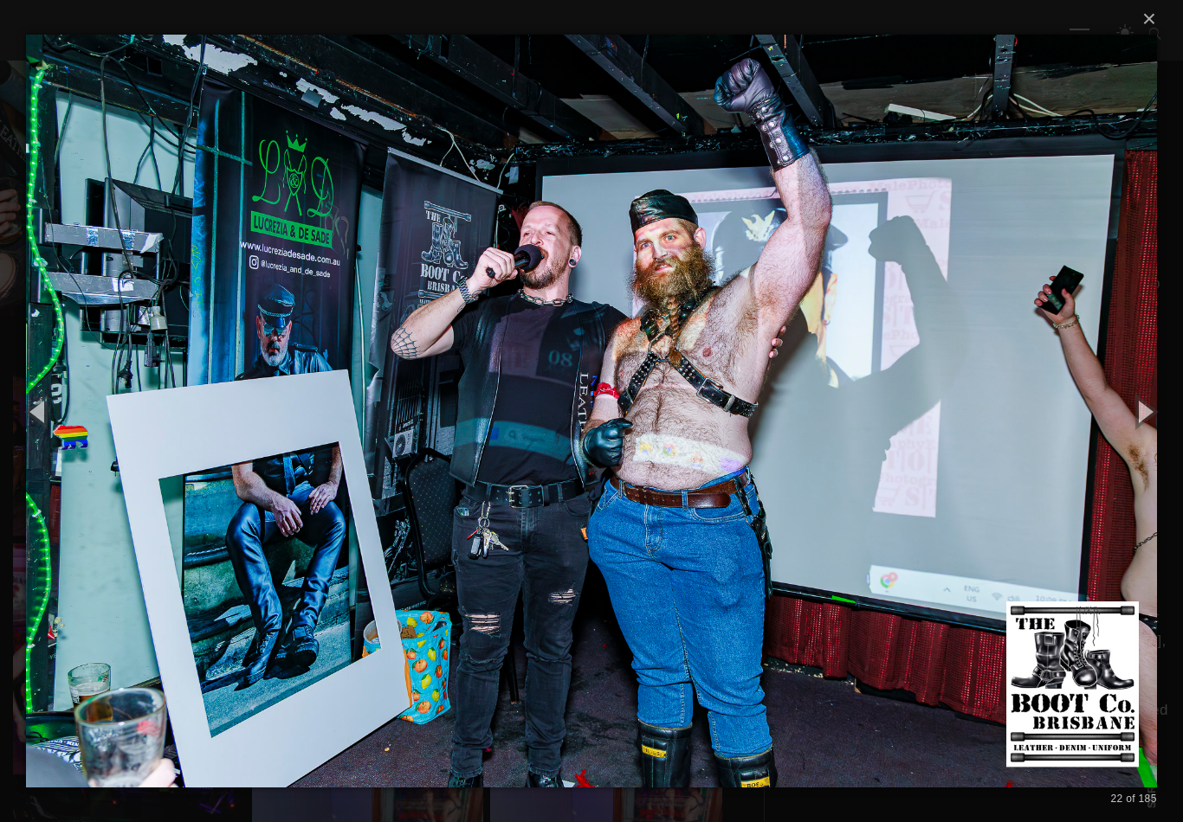
click at [1128, 413] on button "button" at bounding box center [1144, 411] width 78 height 95
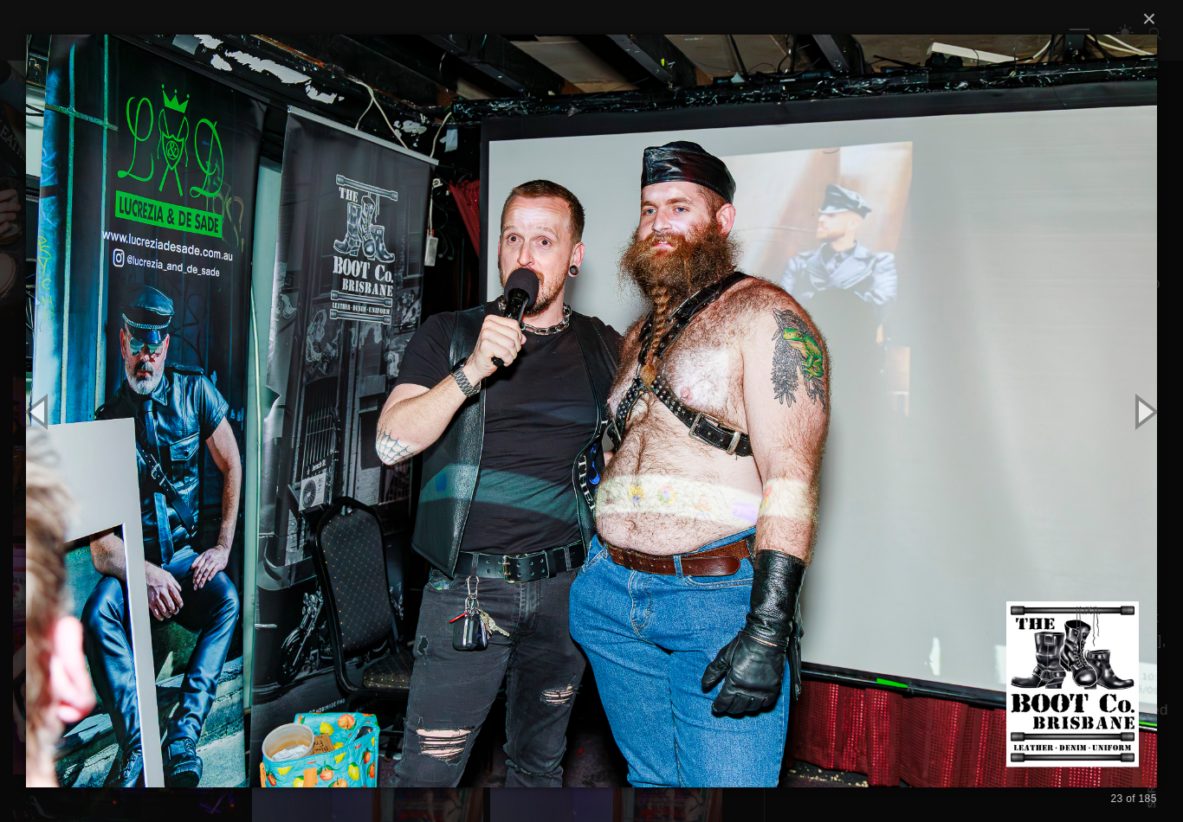
click at [1128, 415] on button "button" at bounding box center [1144, 411] width 78 height 95
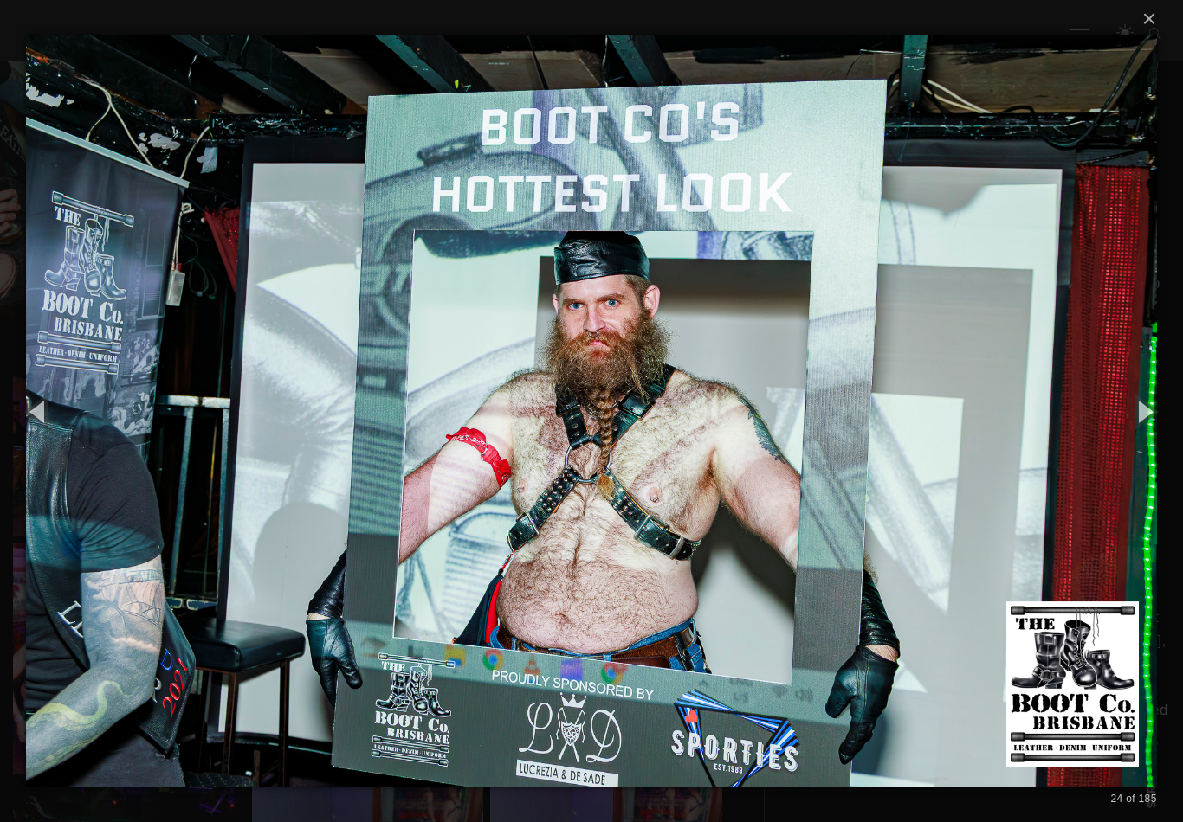
click at [1126, 416] on button "button" at bounding box center [1144, 411] width 78 height 95
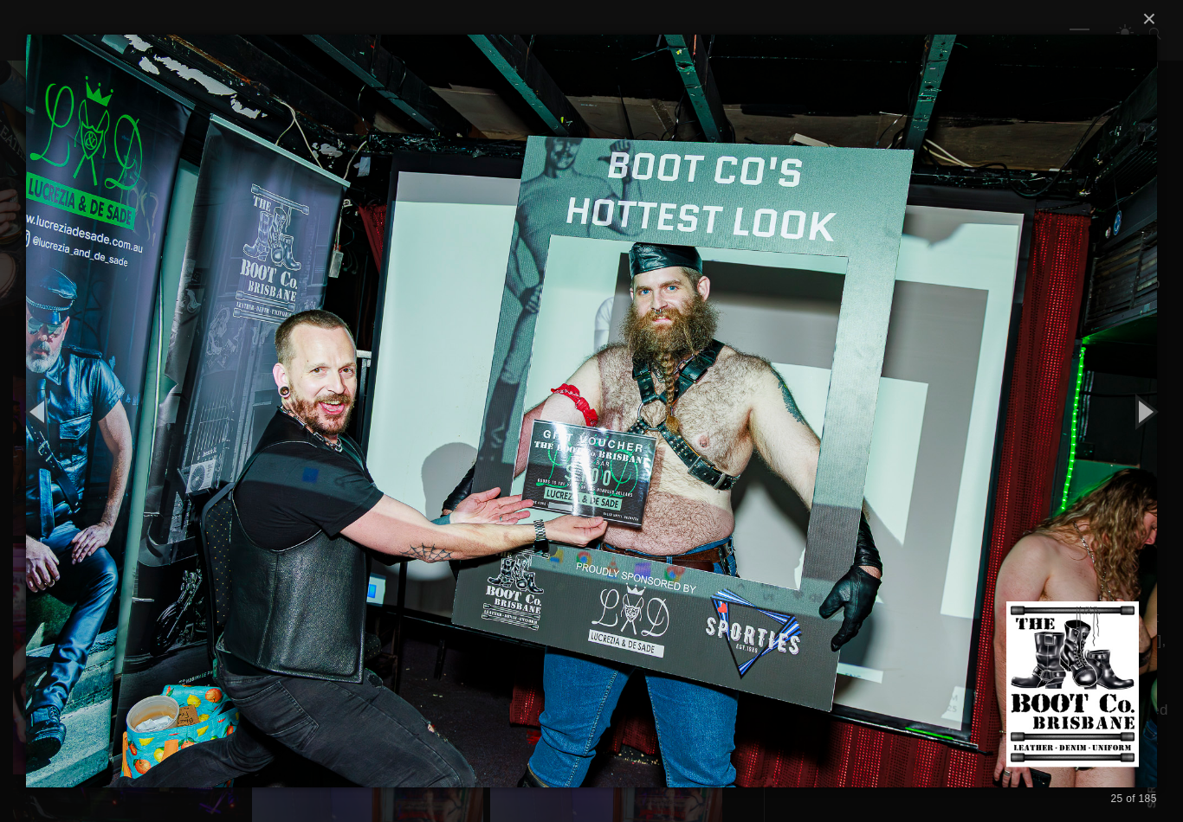
click at [1122, 416] on button "button" at bounding box center [1144, 411] width 78 height 95
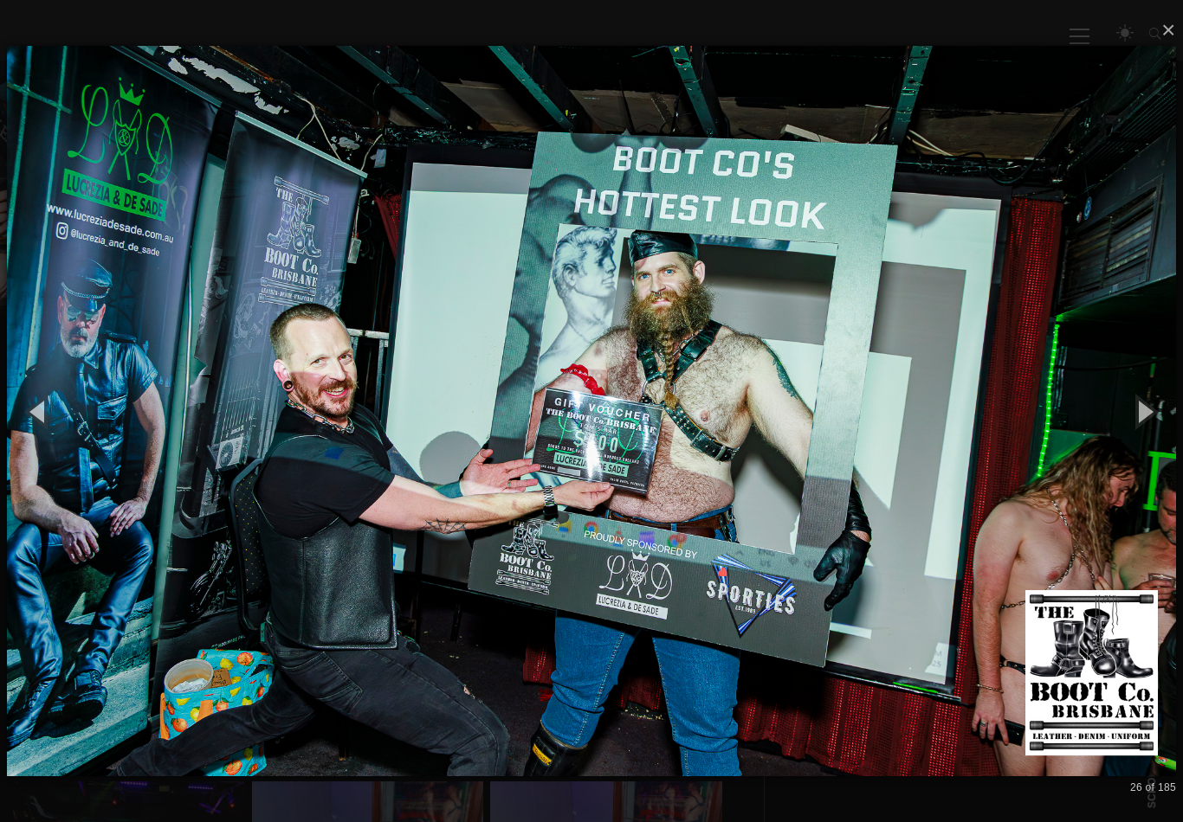
click at [1124, 417] on button "button" at bounding box center [1144, 411] width 78 height 95
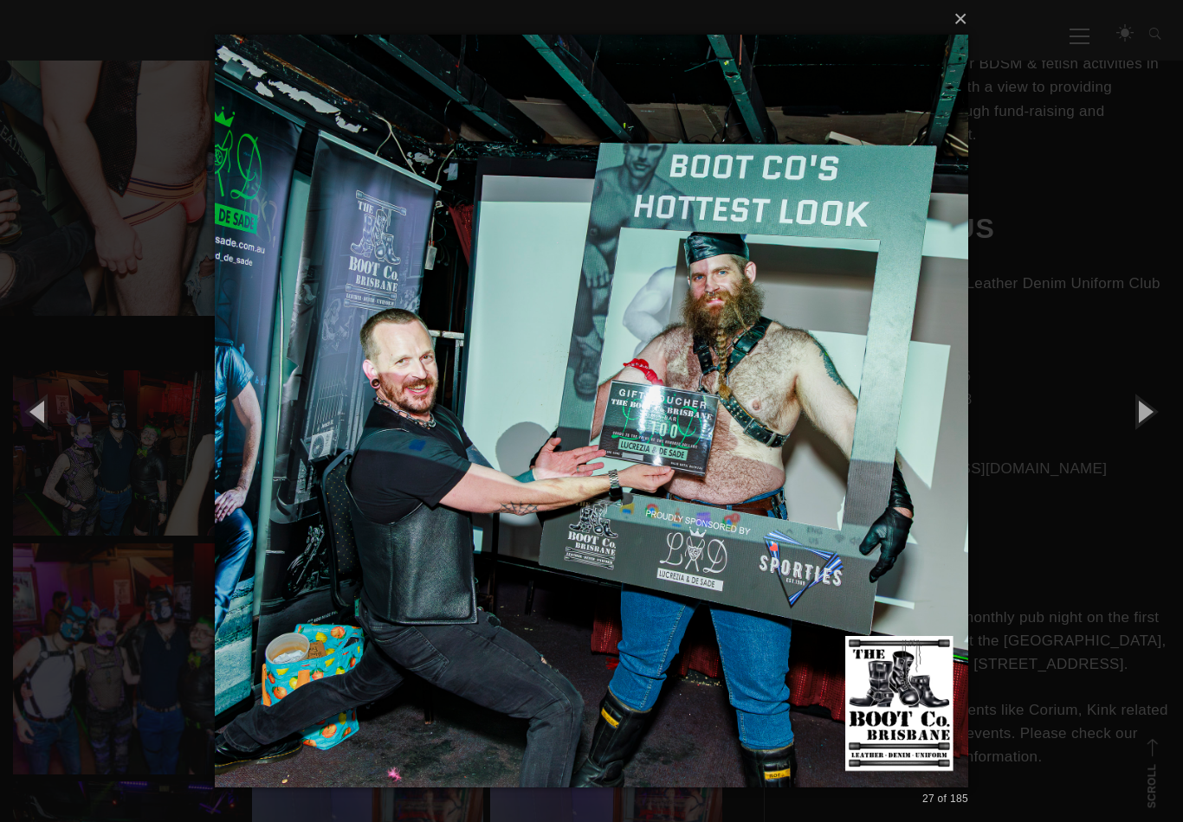
click at [1122, 418] on button "button" at bounding box center [1144, 411] width 78 height 95
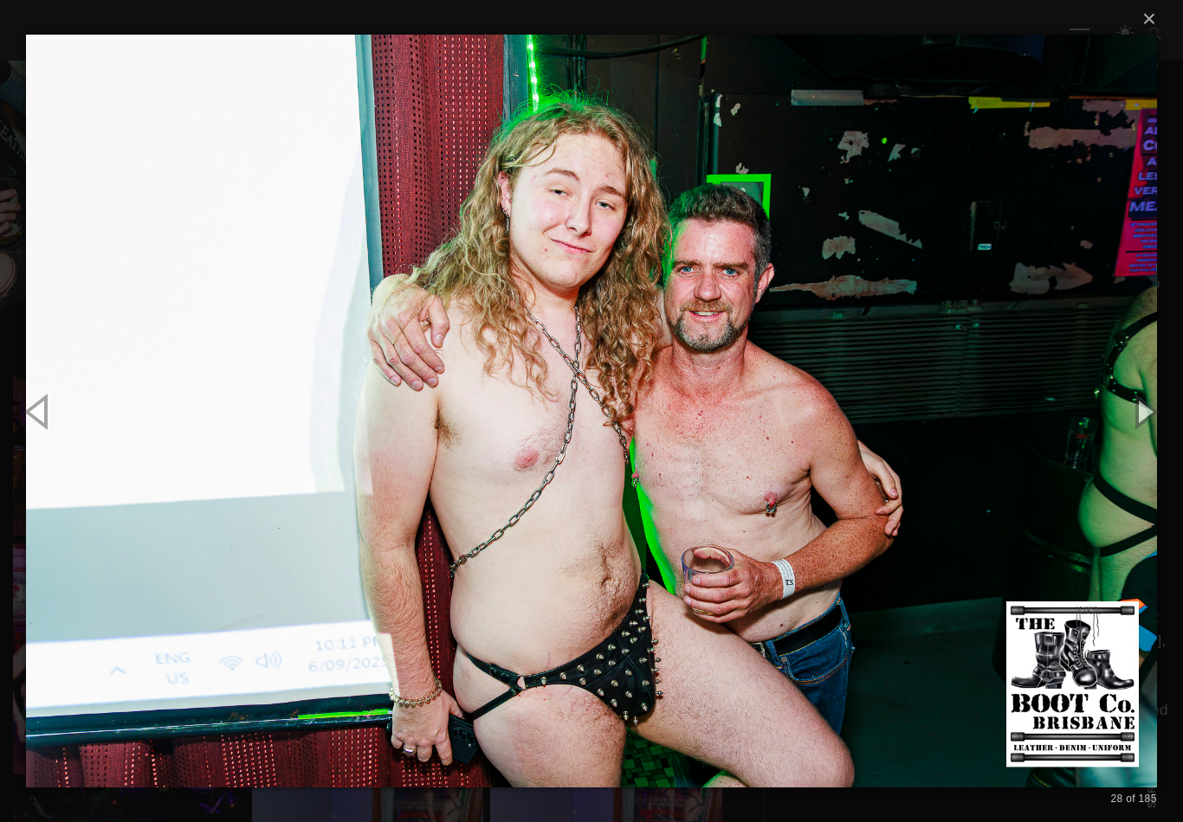
click at [1121, 415] on button "button" at bounding box center [1144, 411] width 78 height 95
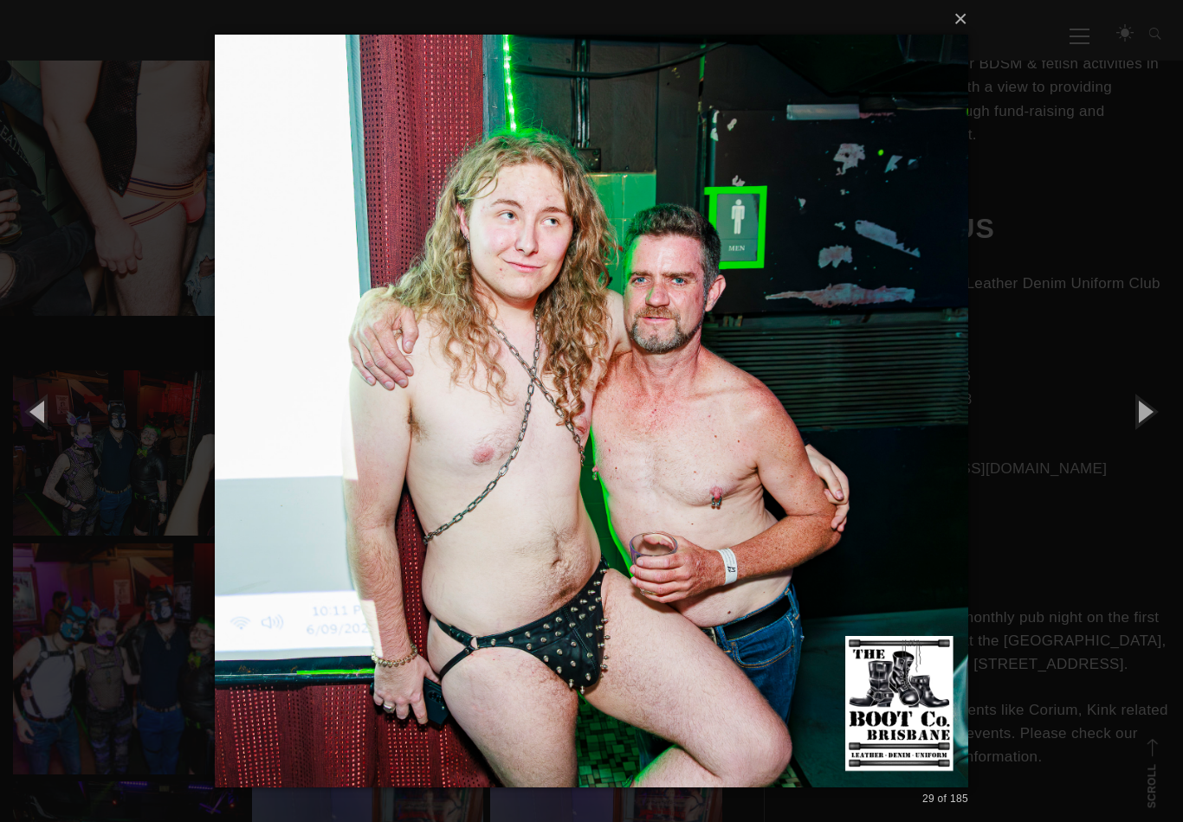
click at [1122, 416] on button "button" at bounding box center [1144, 411] width 78 height 95
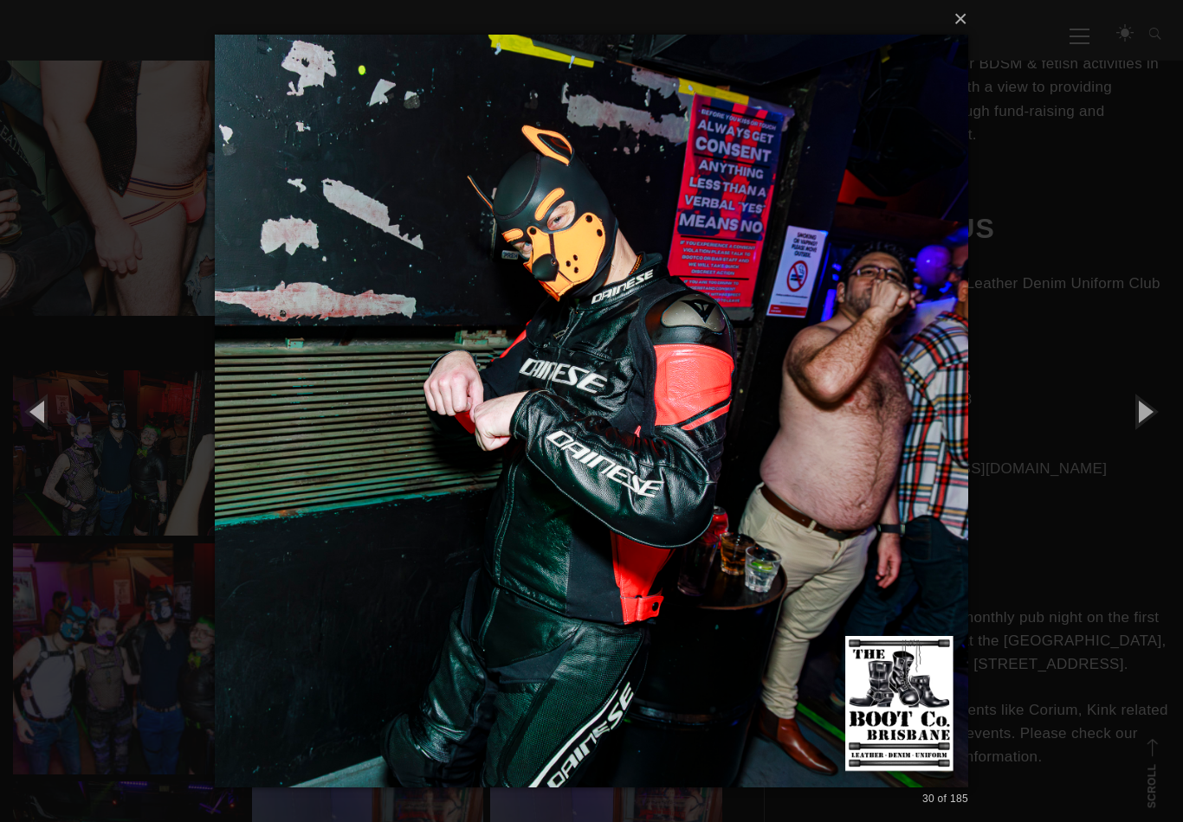
click at [1134, 416] on button "button" at bounding box center [1144, 411] width 78 height 95
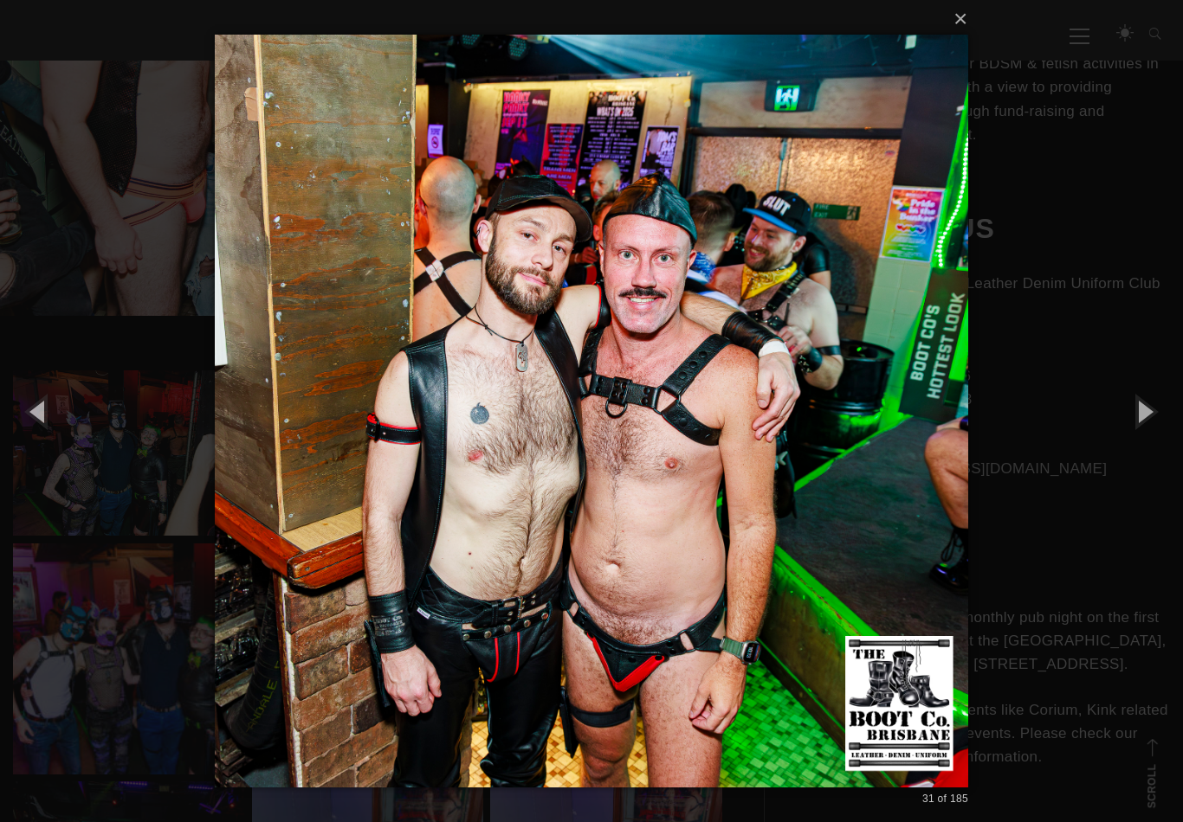
click at [1128, 412] on button "button" at bounding box center [1144, 411] width 78 height 95
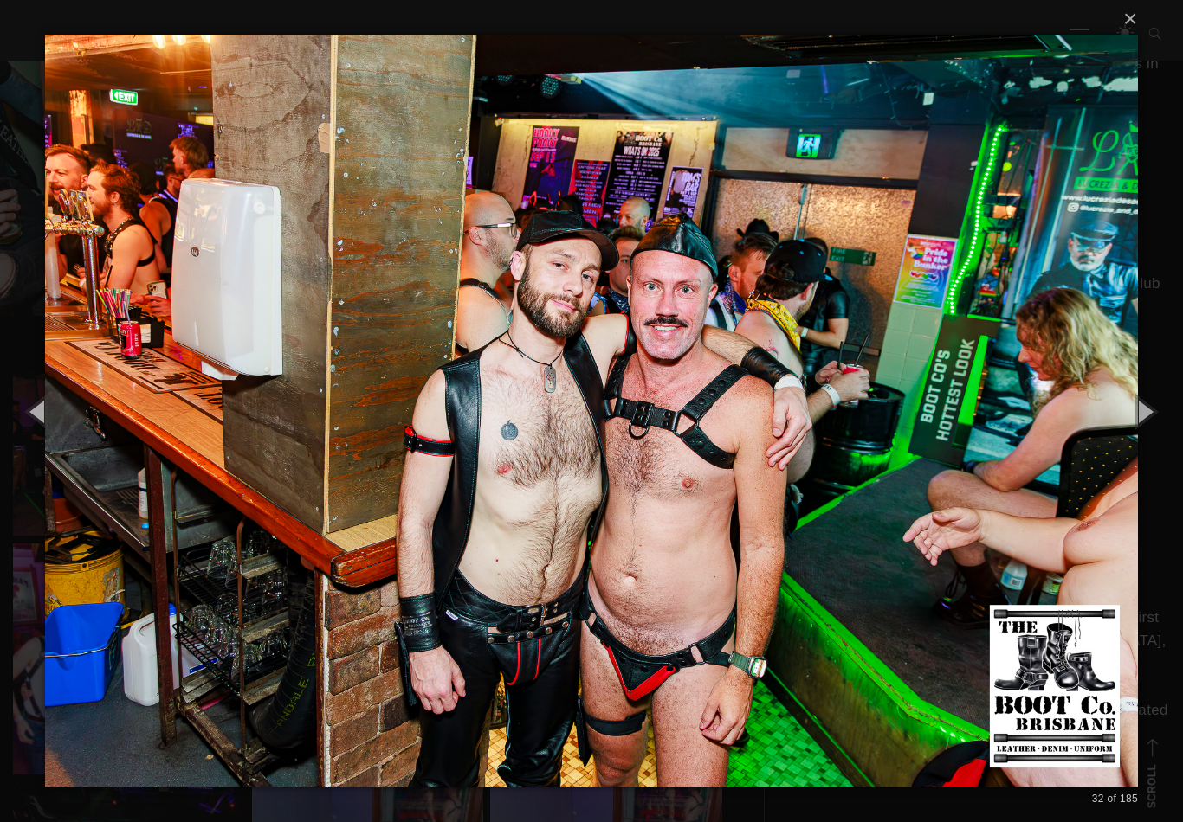
click at [1143, 410] on button "button" at bounding box center [1144, 411] width 78 height 95
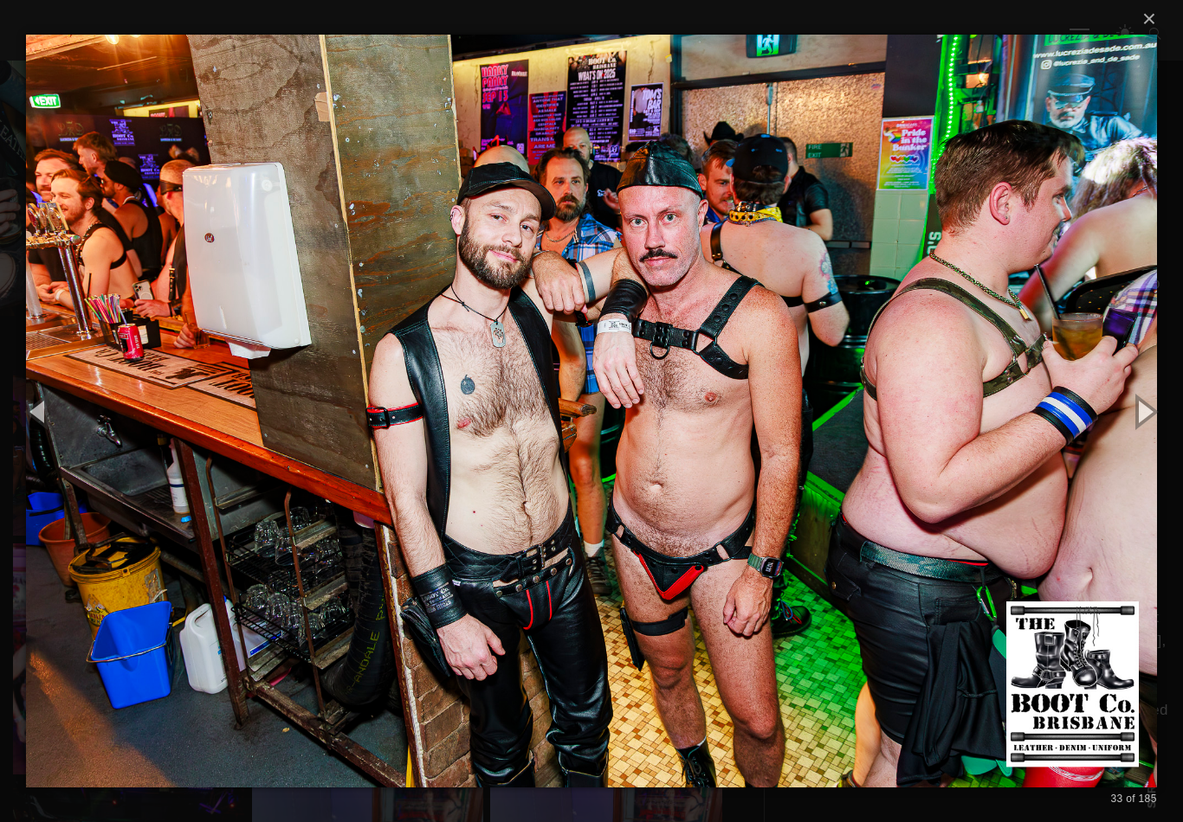
click at [1158, 400] on button "button" at bounding box center [1144, 411] width 78 height 95
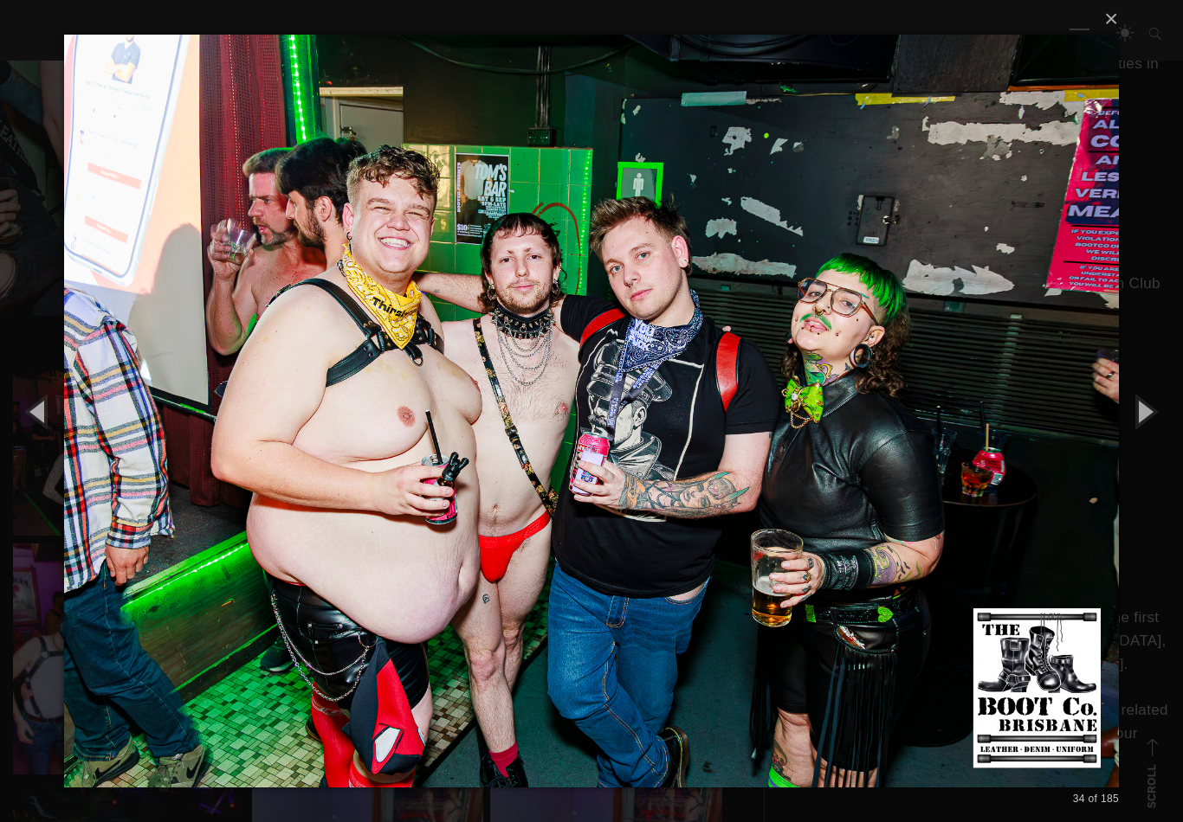
click at [1148, 402] on button "button" at bounding box center [1144, 411] width 78 height 95
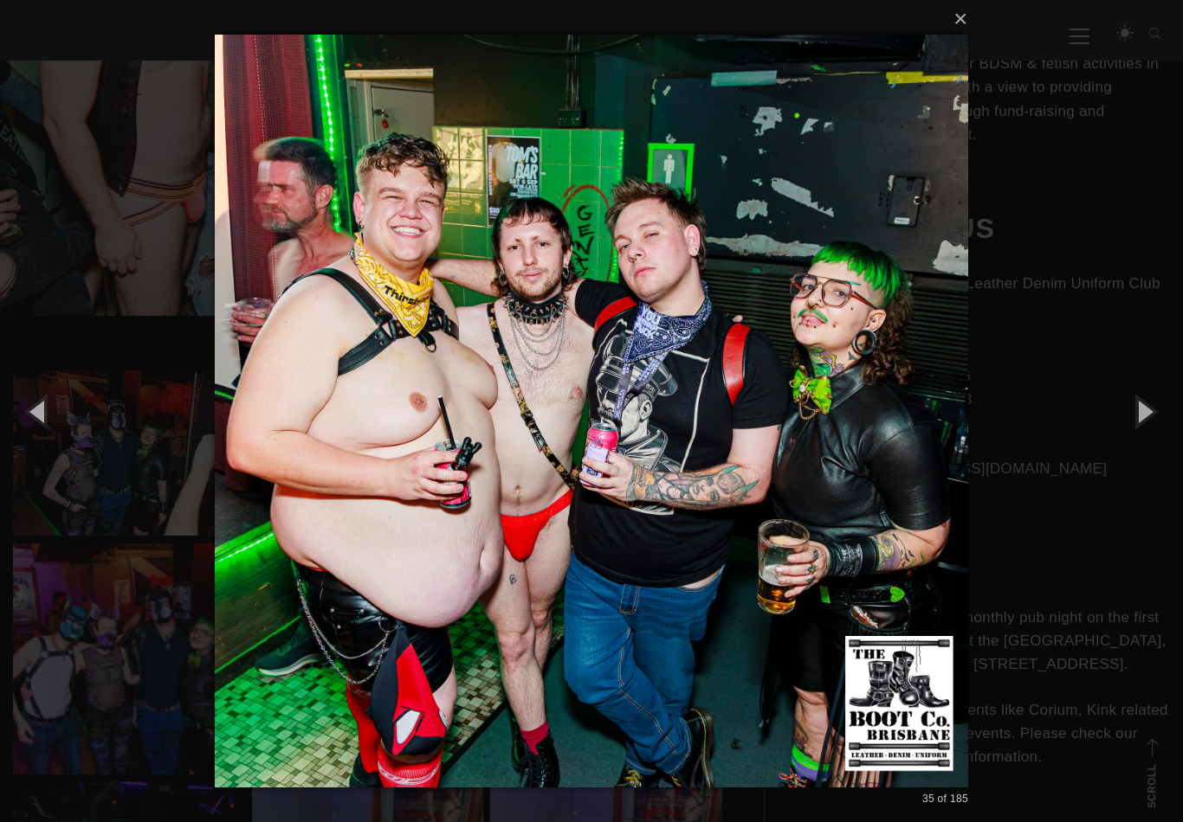
click at [1151, 404] on button "button" at bounding box center [1144, 411] width 78 height 95
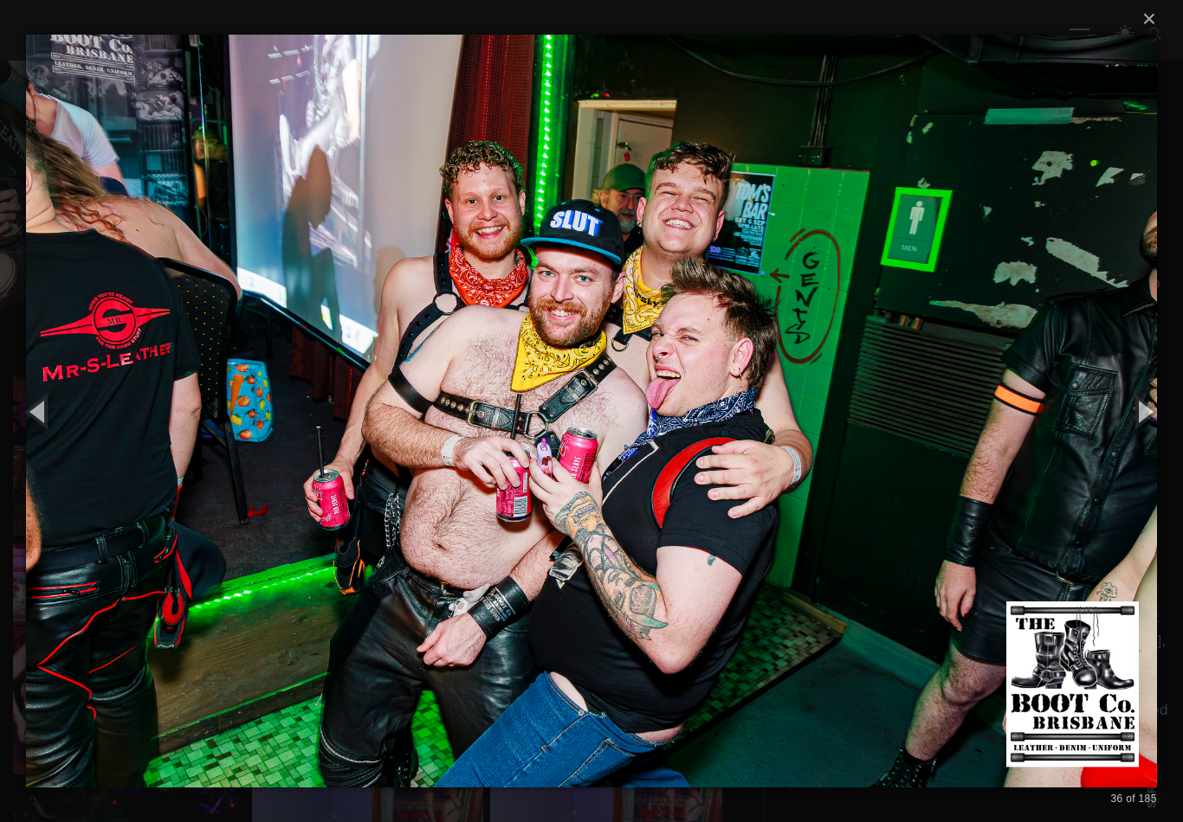
click at [1151, 403] on button "button" at bounding box center [1144, 411] width 78 height 95
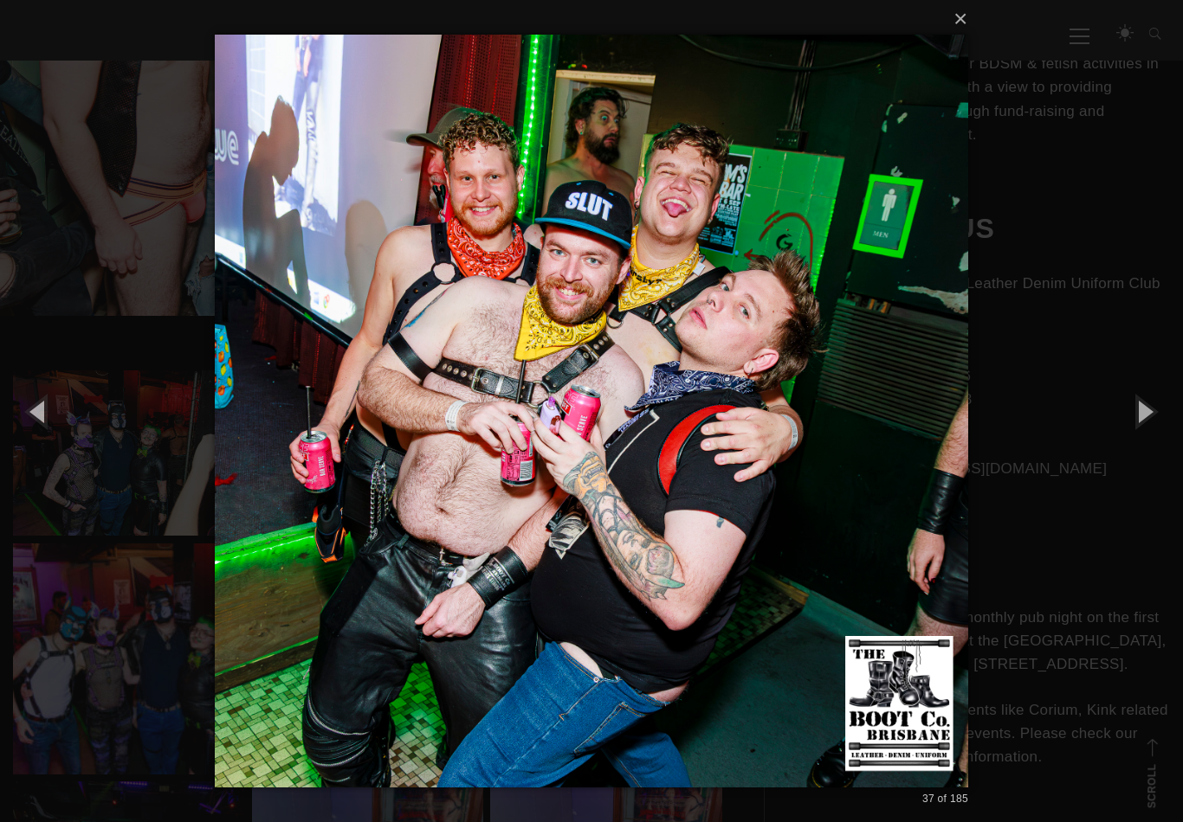
click at [1149, 403] on button "button" at bounding box center [1144, 411] width 78 height 95
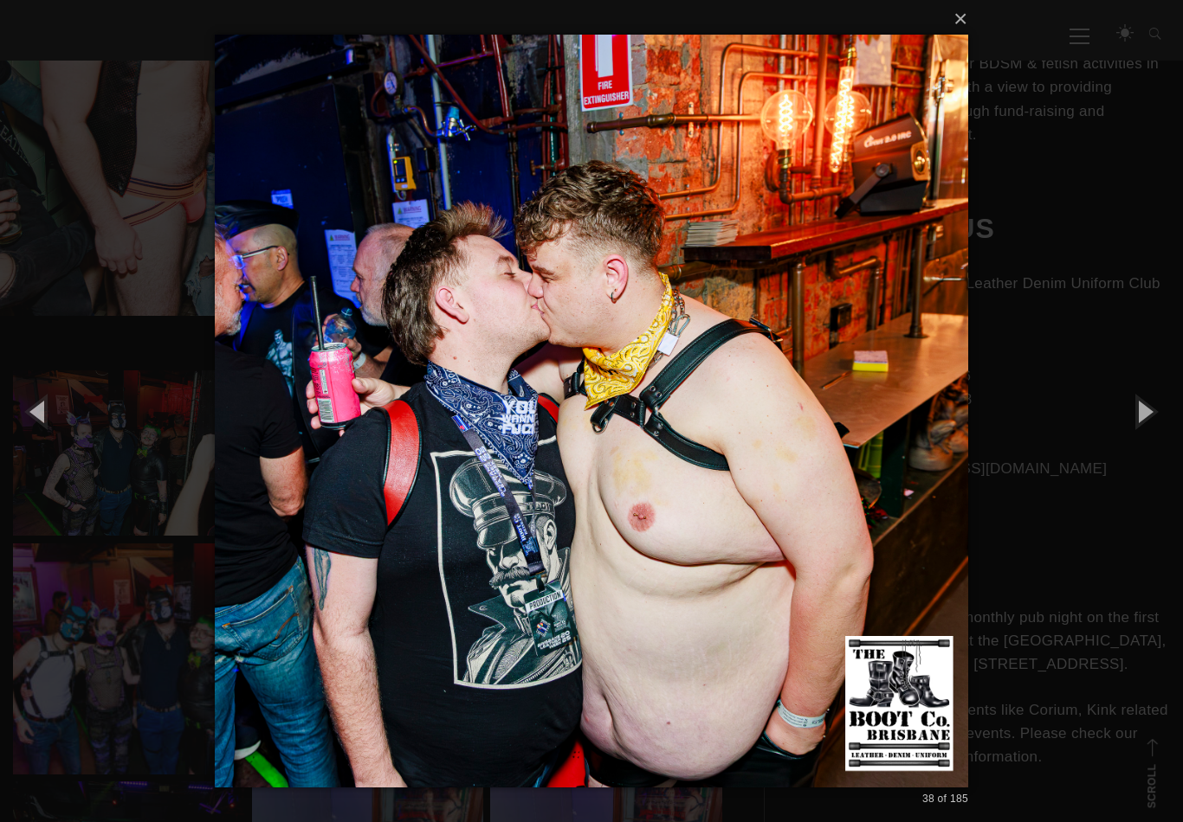
click at [1143, 405] on button "button" at bounding box center [1144, 411] width 78 height 95
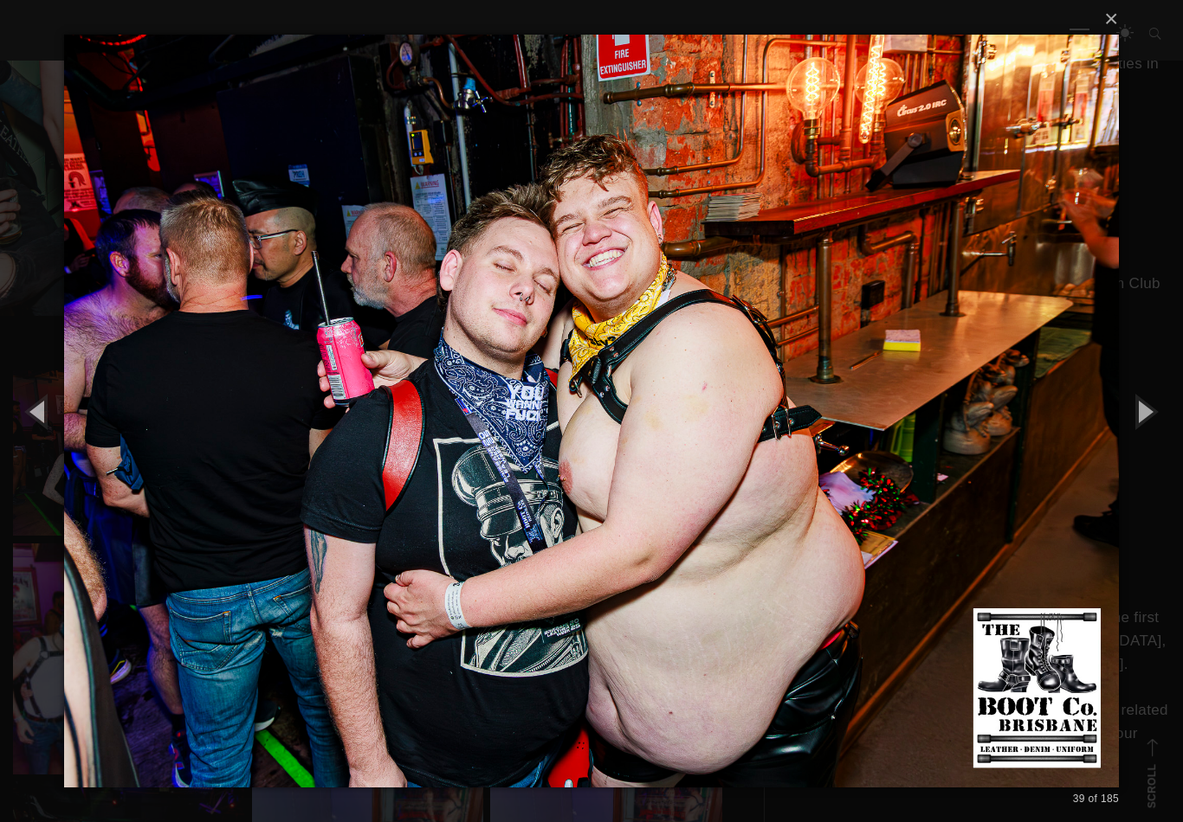
click at [1145, 405] on button "button" at bounding box center [1144, 411] width 78 height 95
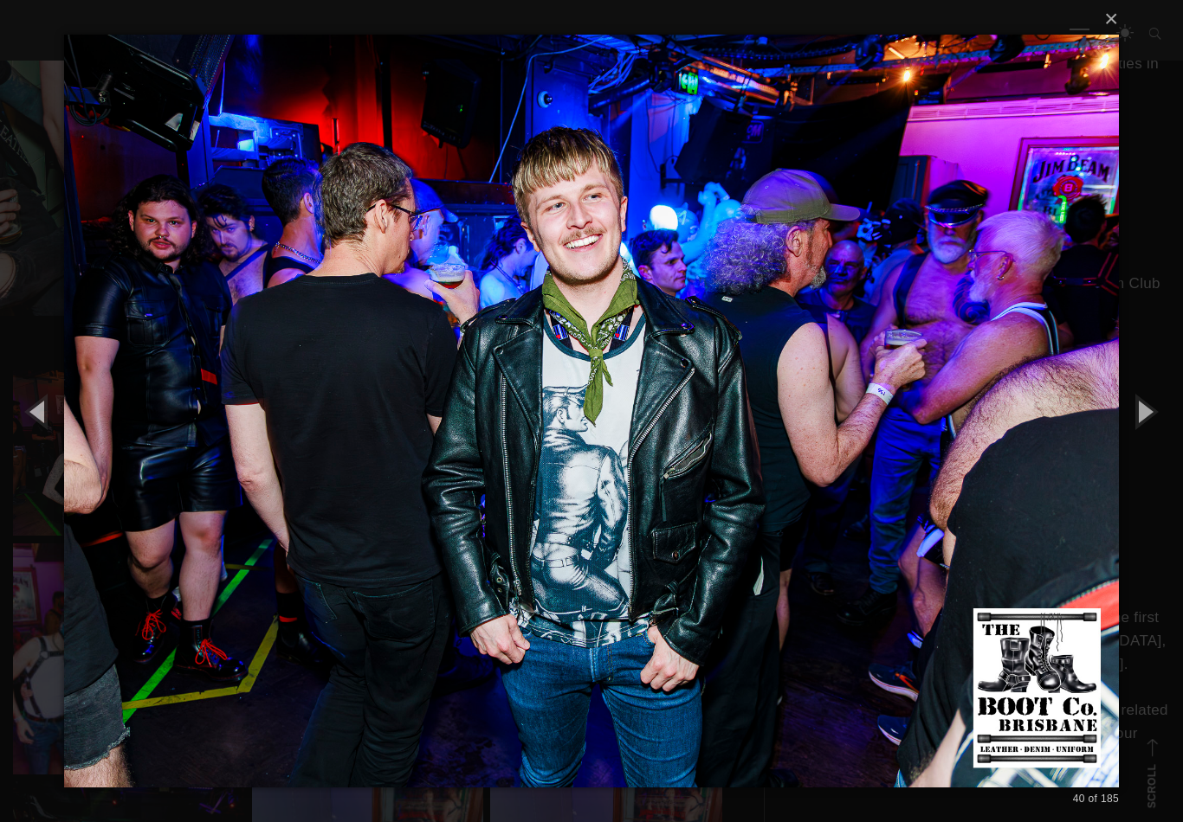
click at [1128, 409] on button "button" at bounding box center [1144, 411] width 78 height 95
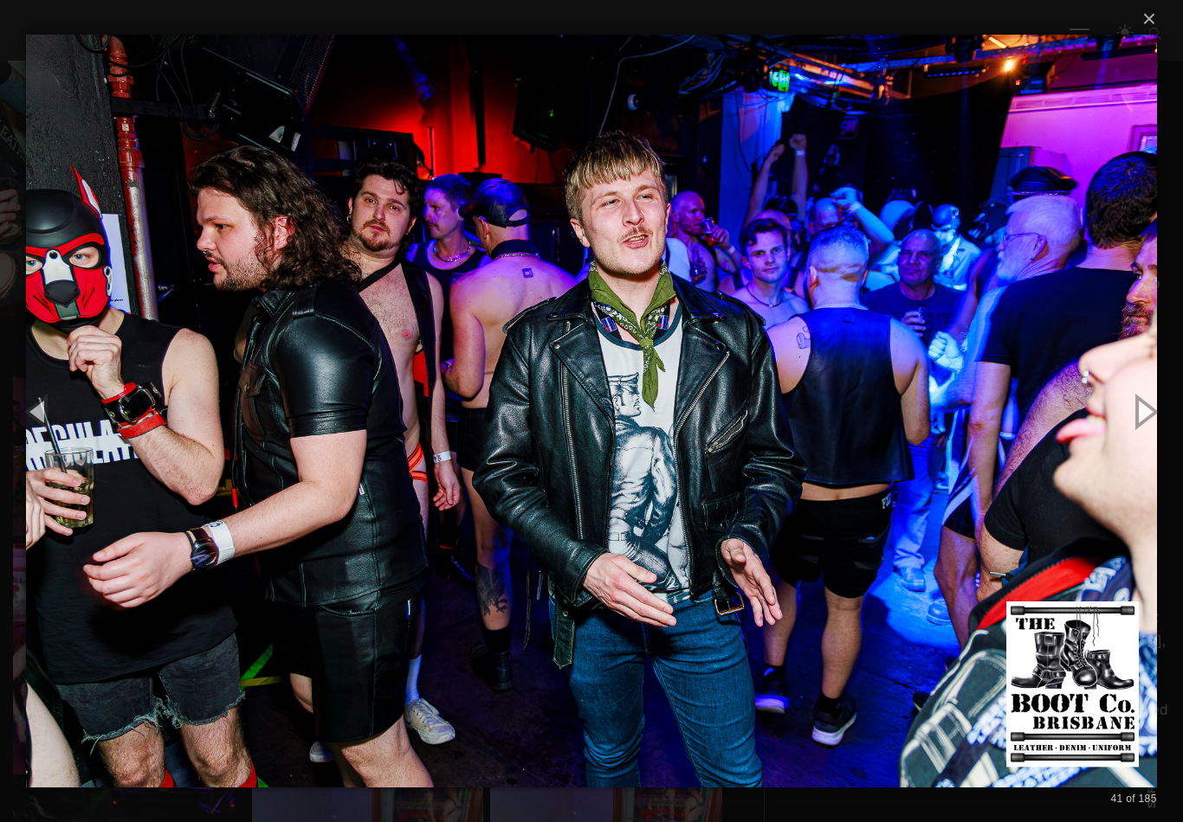
click at [1133, 405] on button "button" at bounding box center [1144, 411] width 78 height 95
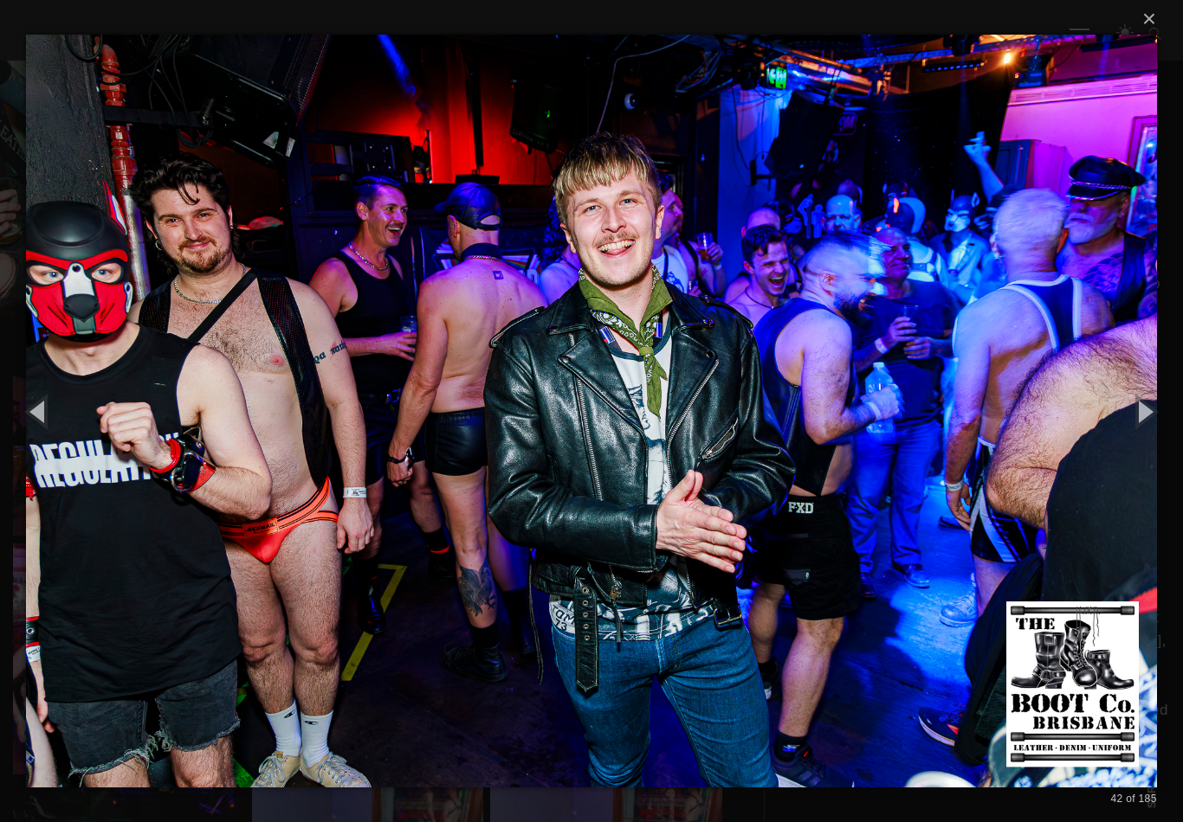
click at [1135, 409] on button "button" at bounding box center [1144, 411] width 78 height 95
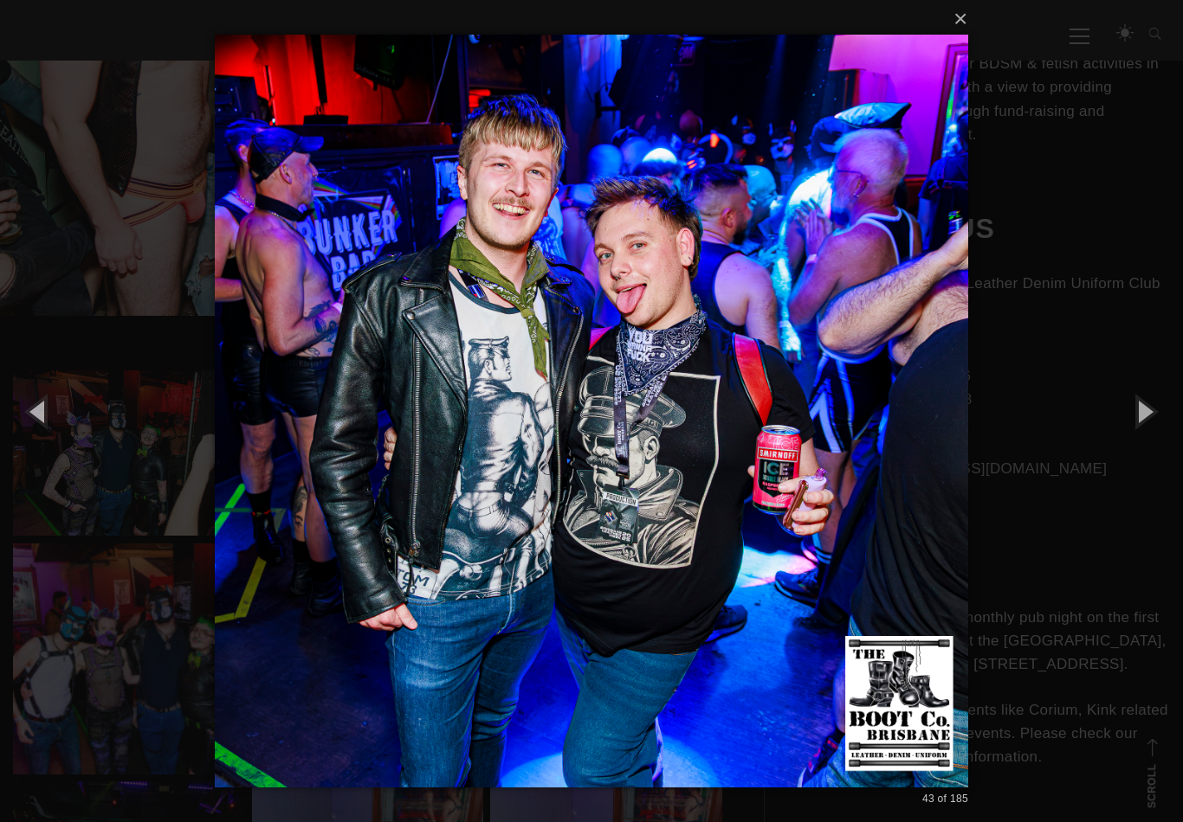
click at [1137, 408] on button "button" at bounding box center [1144, 411] width 78 height 95
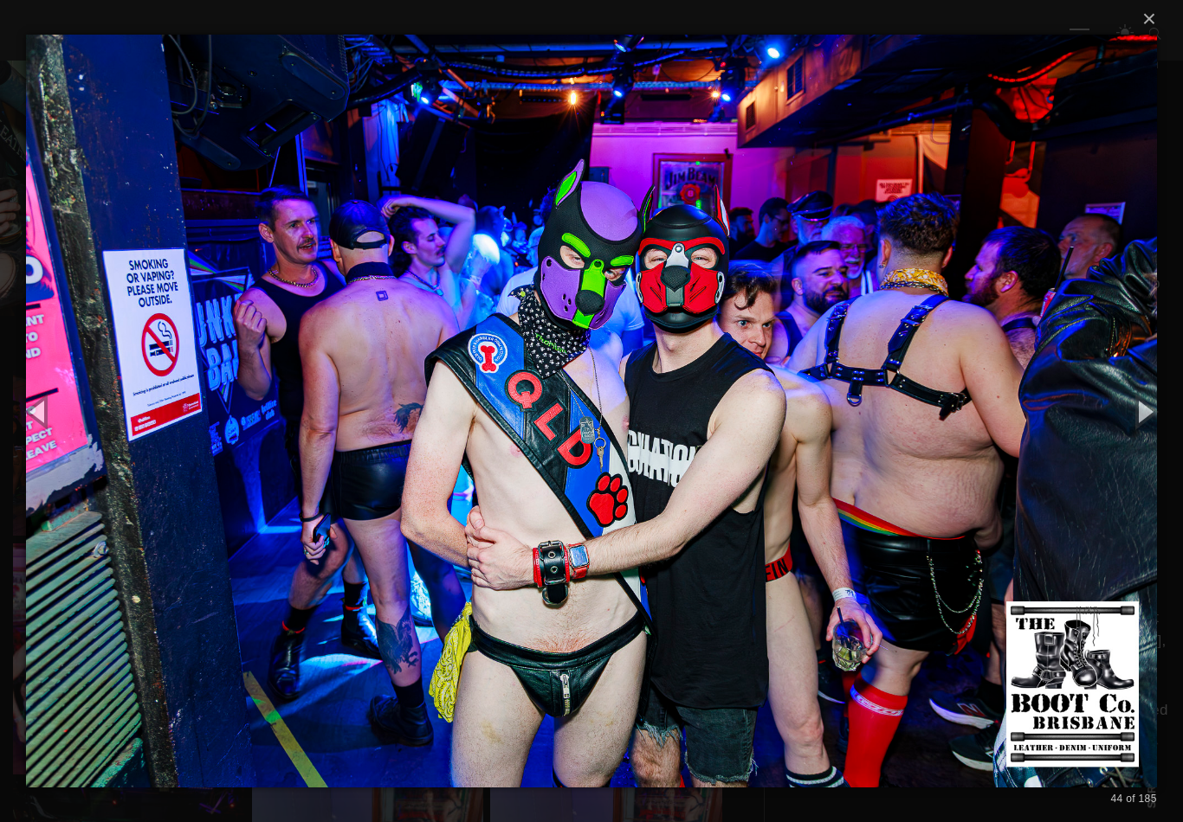
click at [1146, 406] on button "button" at bounding box center [1144, 411] width 78 height 95
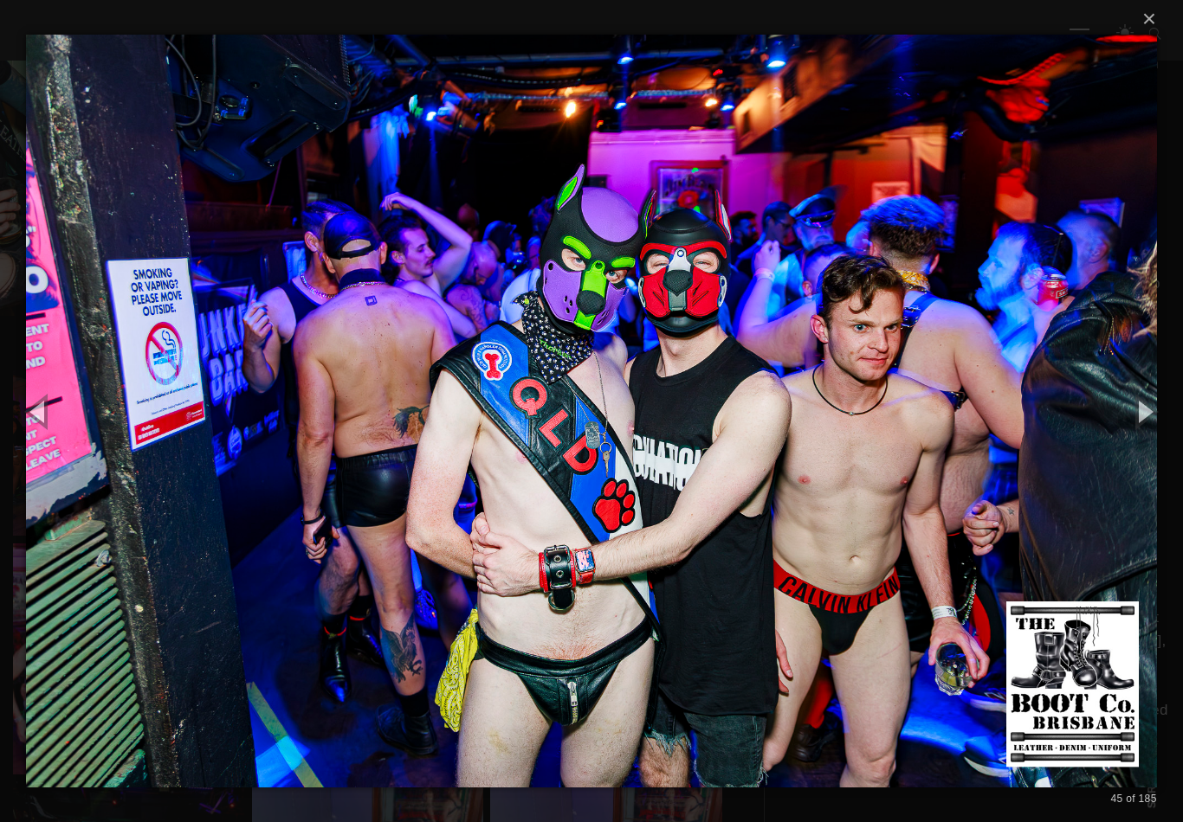
click at [1143, 406] on button "button" at bounding box center [1144, 411] width 78 height 95
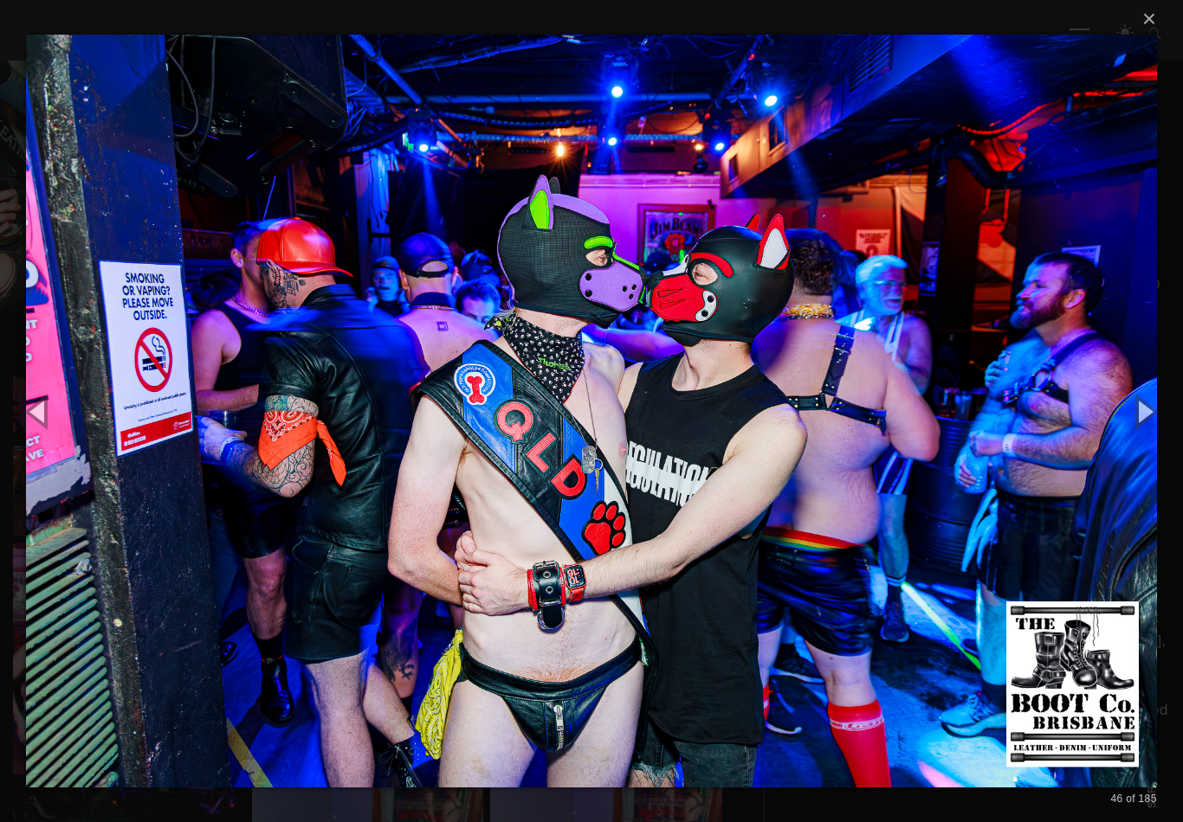
click at [1143, 406] on button "button" at bounding box center [1144, 411] width 78 height 95
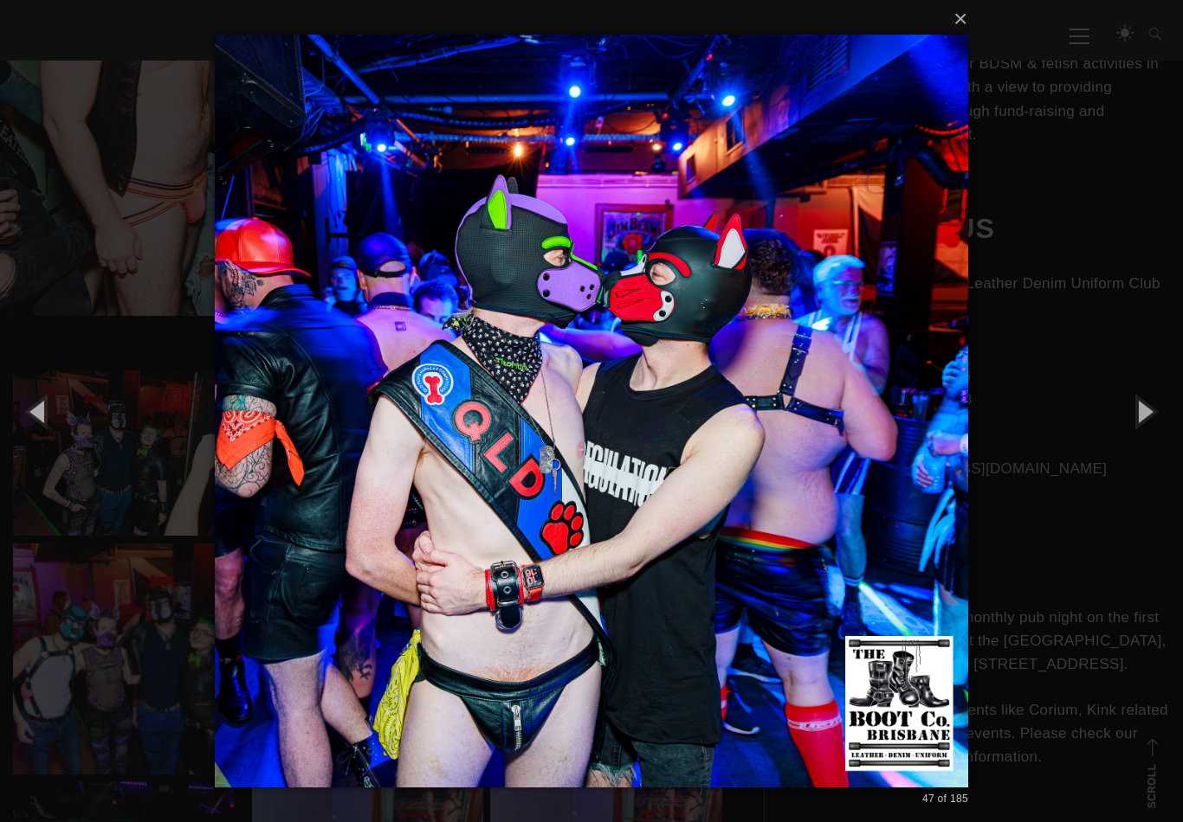
click at [1137, 407] on button "button" at bounding box center [1144, 411] width 78 height 95
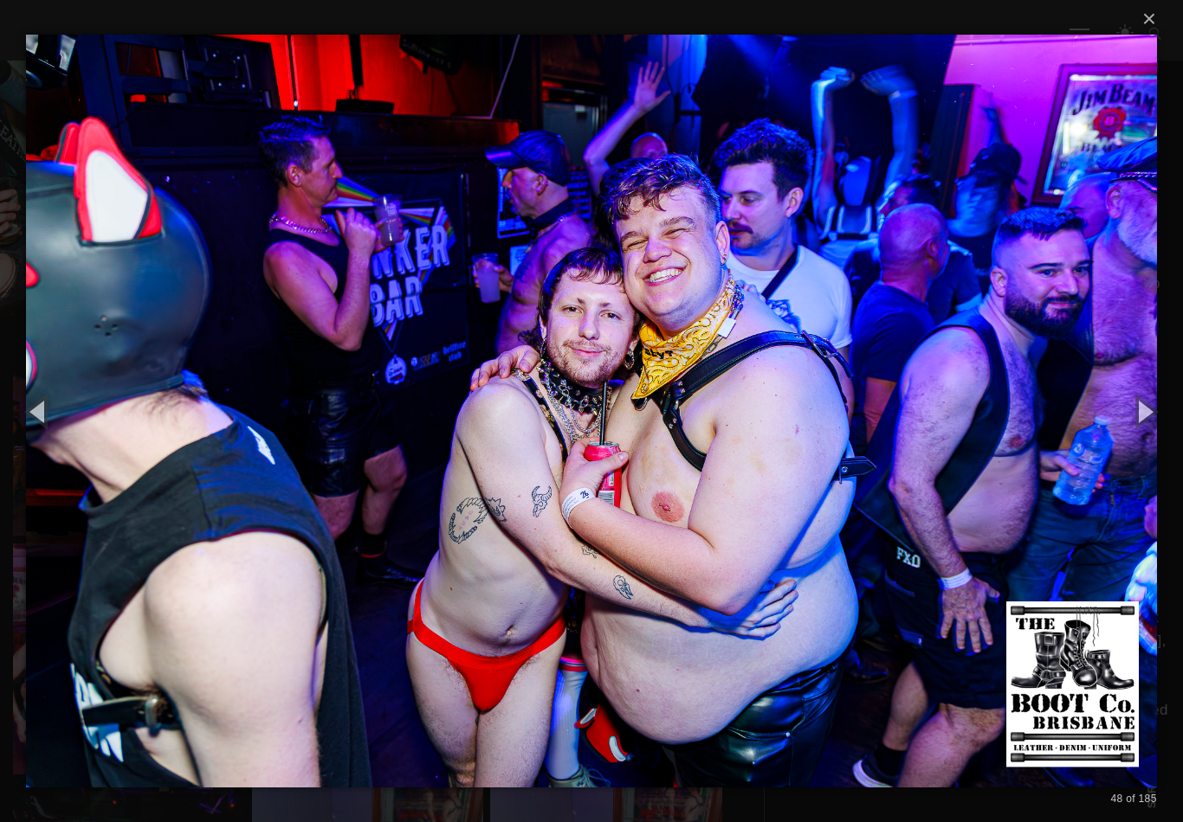
click at [1137, 408] on button "button" at bounding box center [1144, 411] width 78 height 95
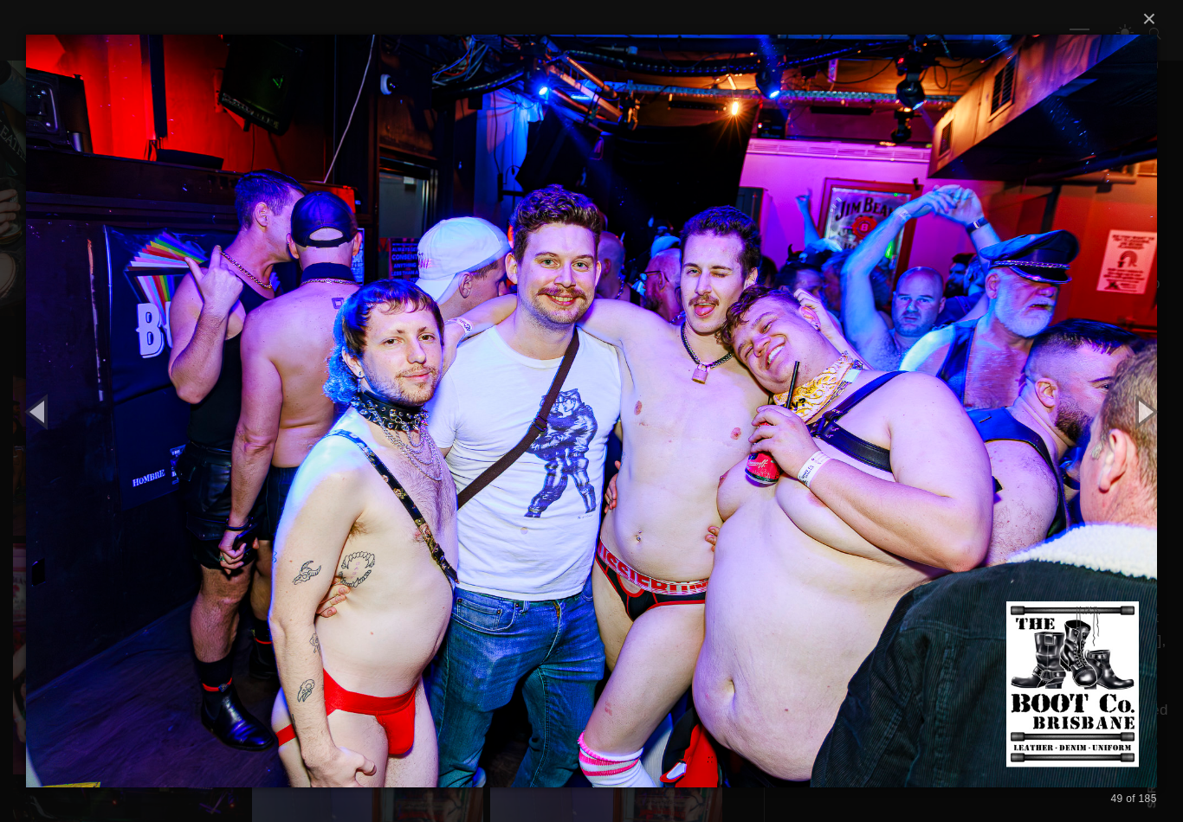
click at [1138, 408] on button "button" at bounding box center [1144, 411] width 78 height 95
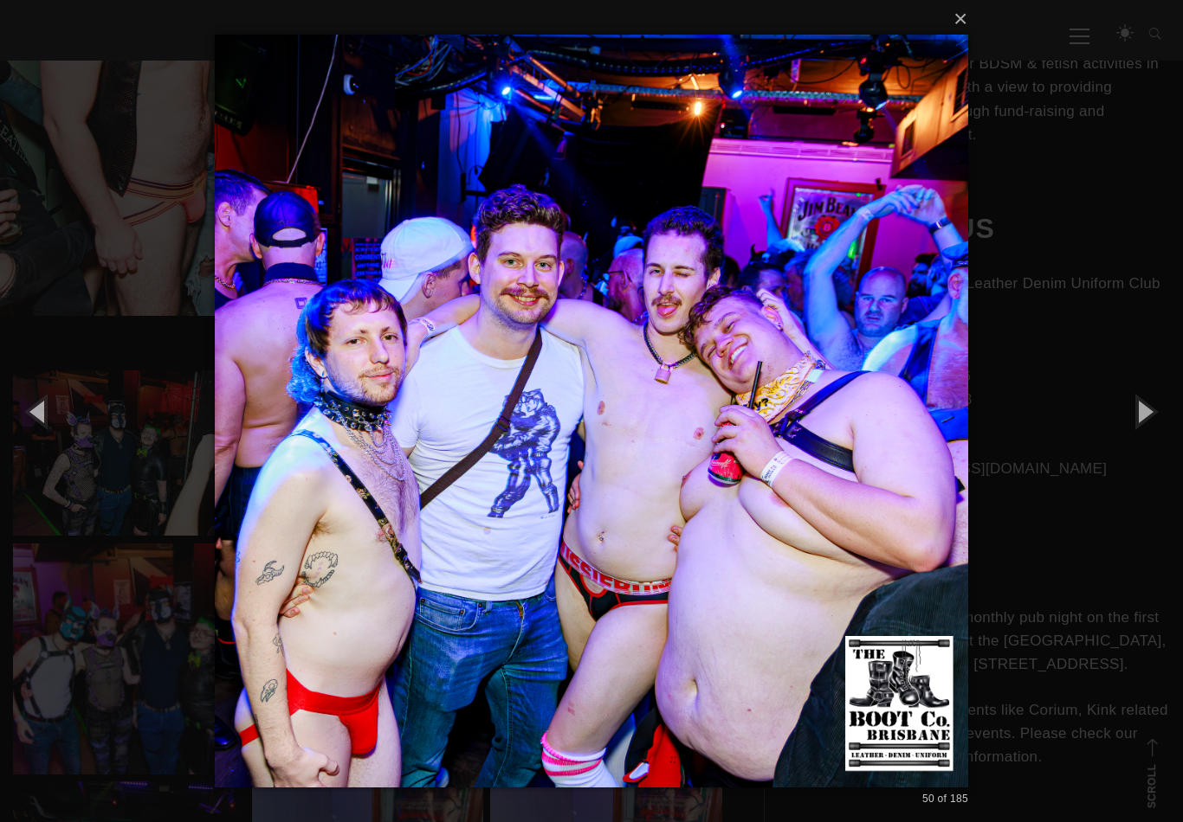
click at [1140, 407] on button "button" at bounding box center [1144, 411] width 78 height 95
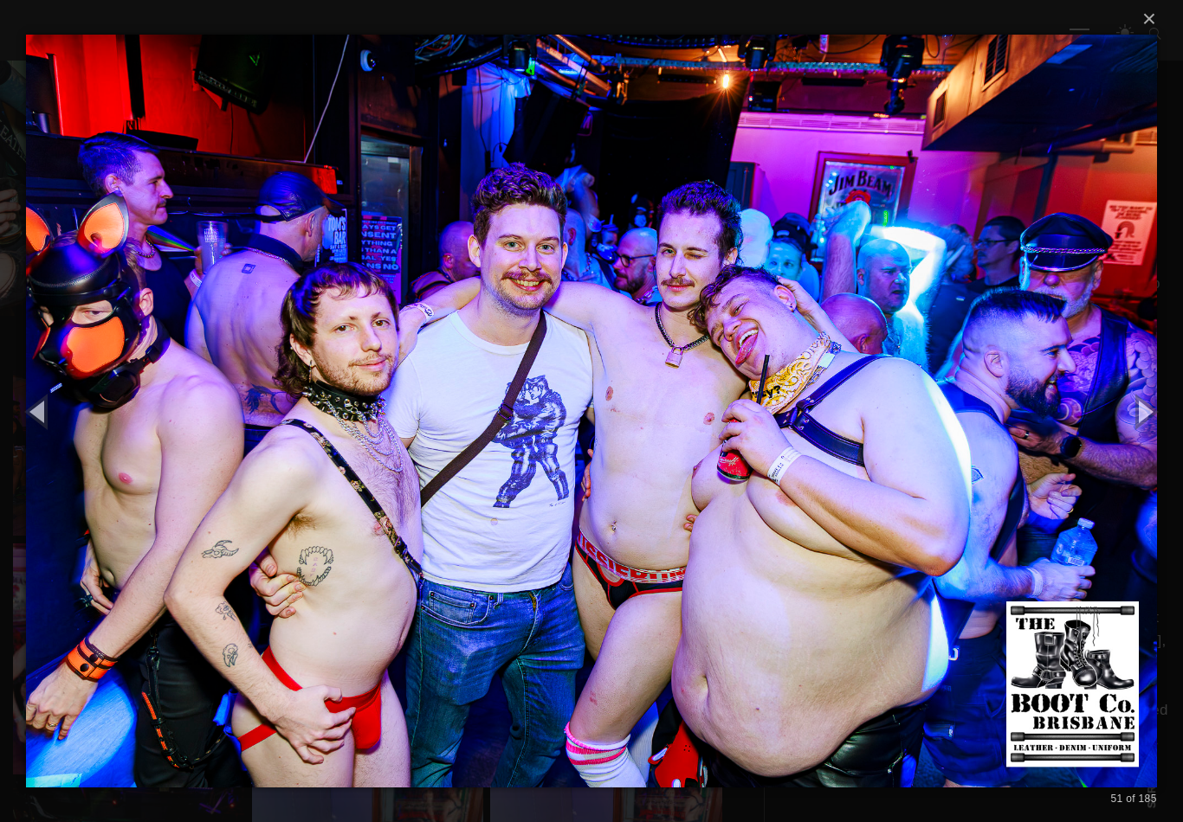
click at [1142, 406] on button "button" at bounding box center [1144, 411] width 78 height 95
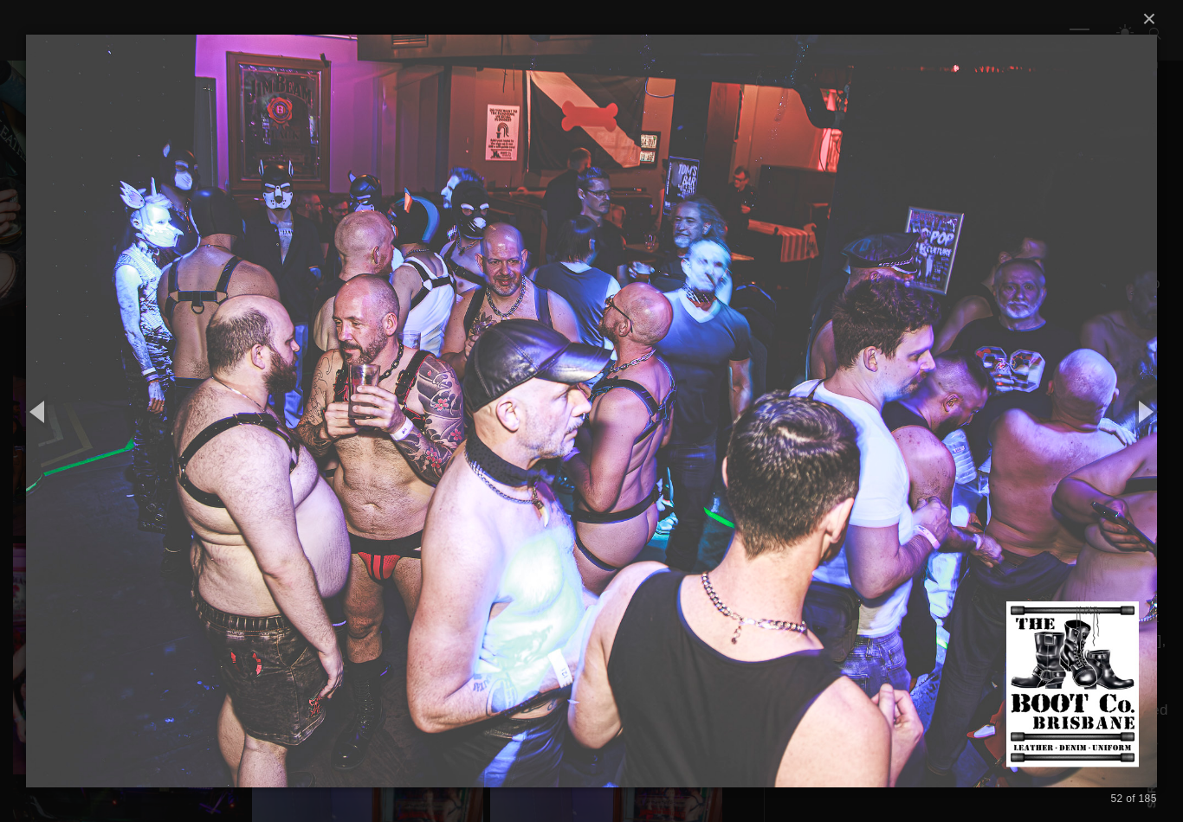
click at [1137, 413] on button "button" at bounding box center [1144, 411] width 78 height 95
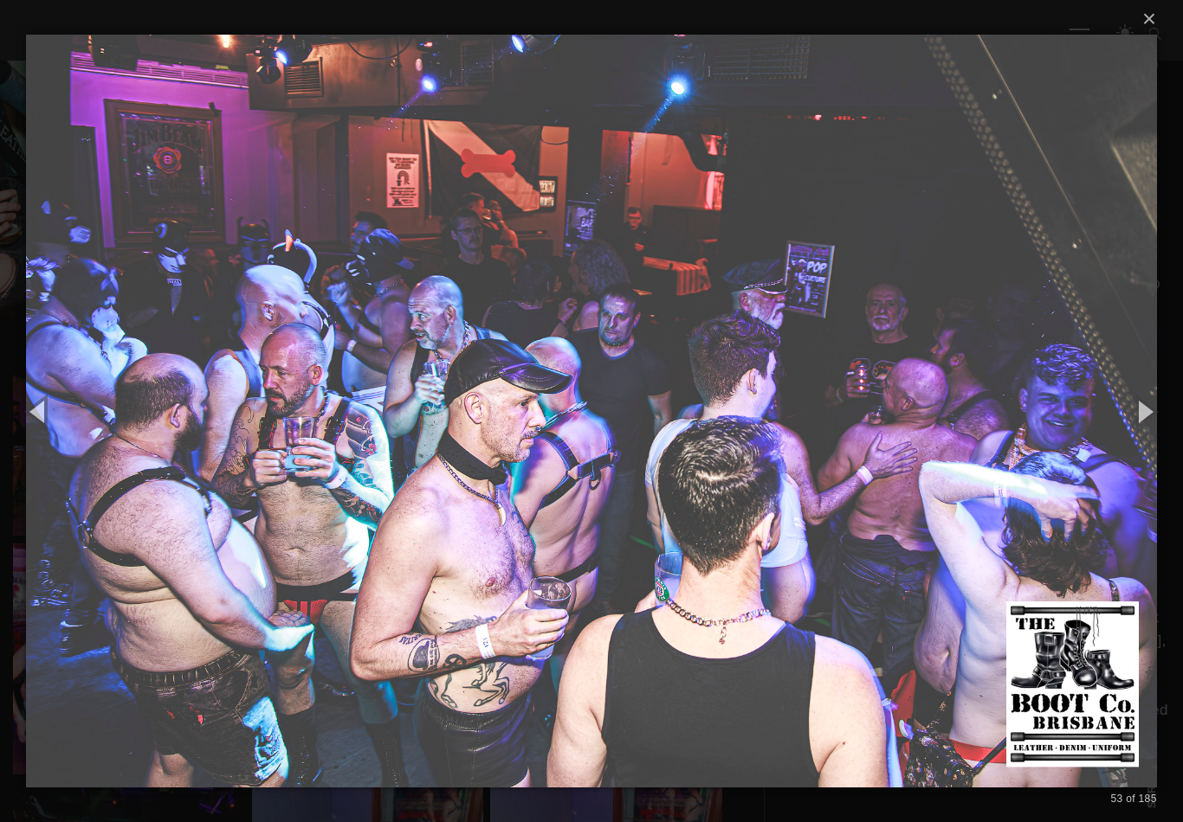
click at [1144, 405] on button "button" at bounding box center [1144, 411] width 78 height 95
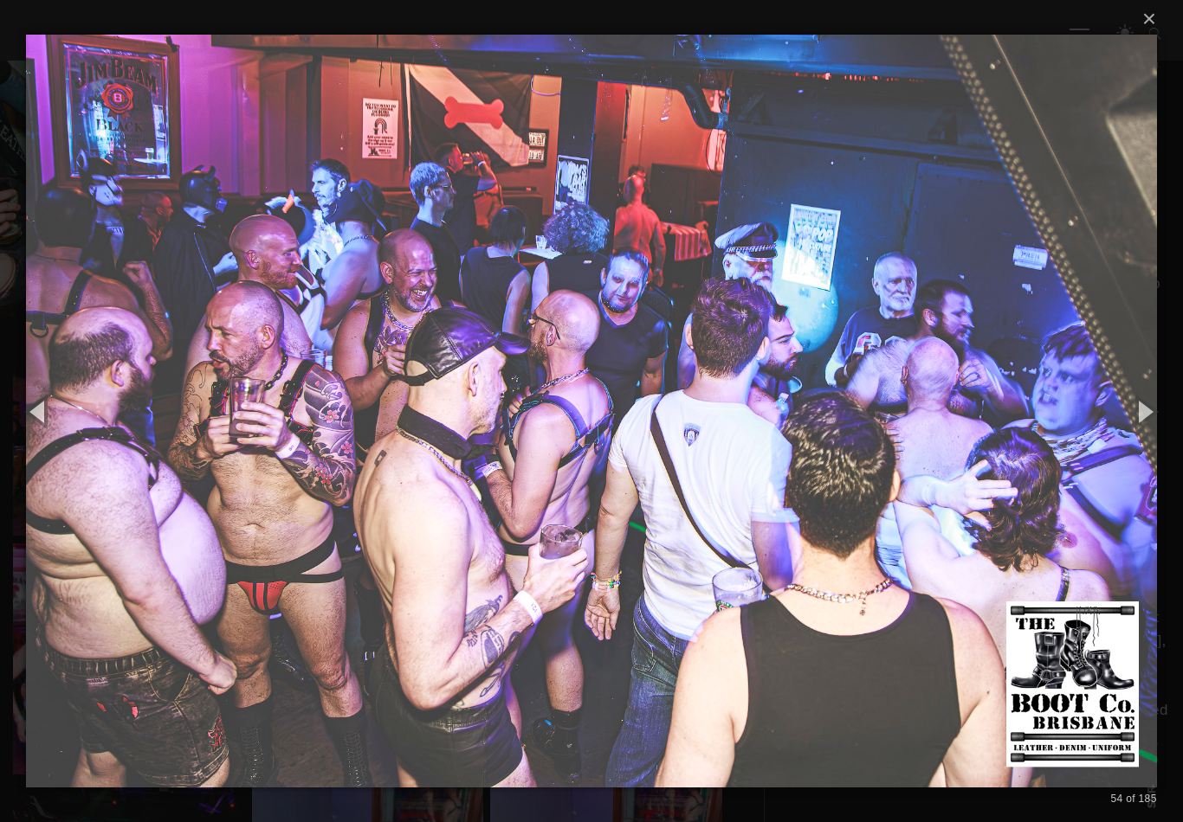
click at [1143, 406] on button "button" at bounding box center [1144, 411] width 78 height 95
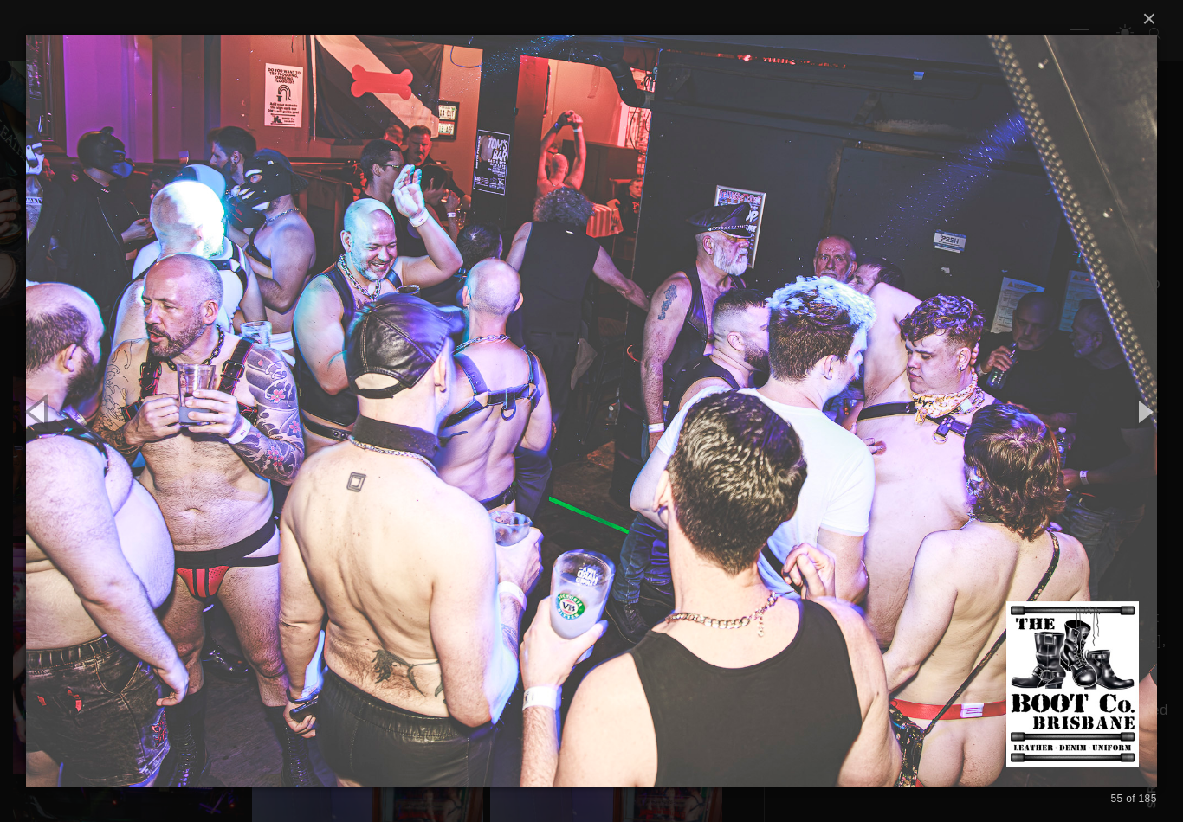
click at [1130, 404] on button "button" at bounding box center [1144, 411] width 78 height 95
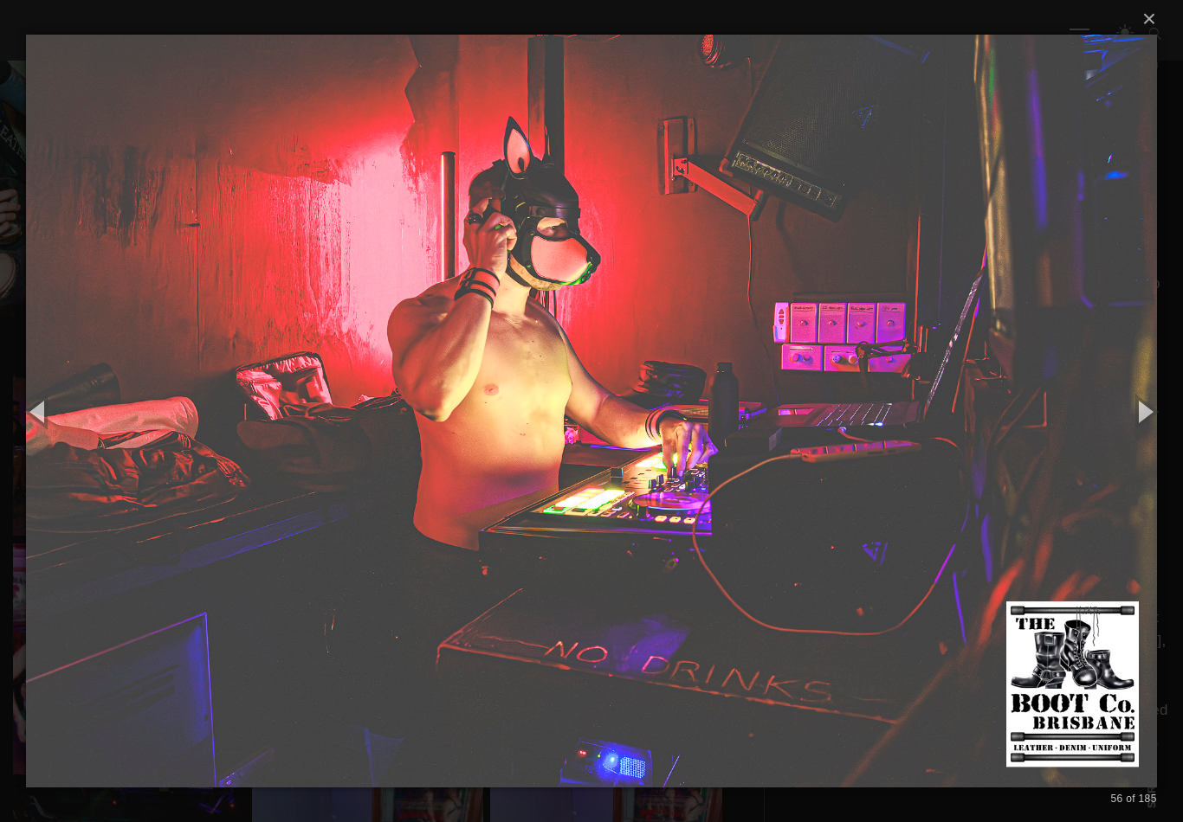
click at [1137, 405] on button "button" at bounding box center [1144, 411] width 78 height 95
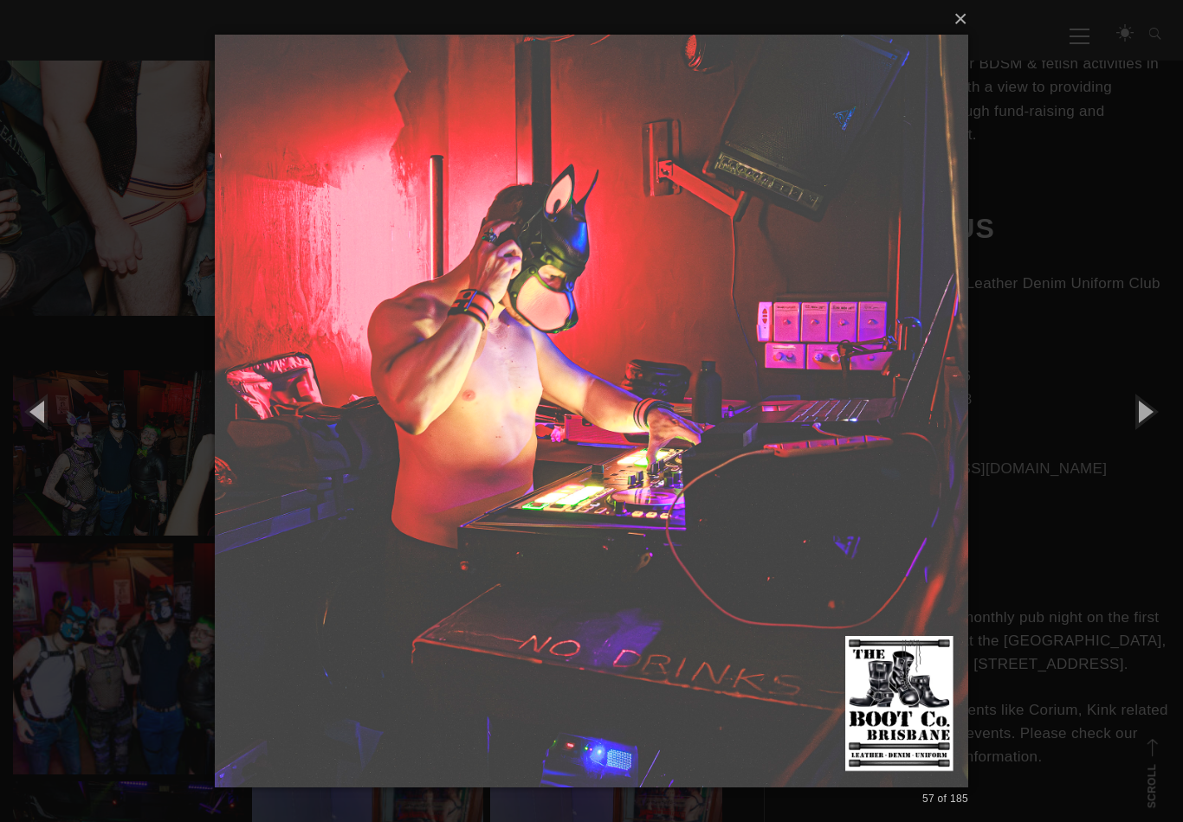
click at [1138, 405] on button "button" at bounding box center [1144, 411] width 78 height 95
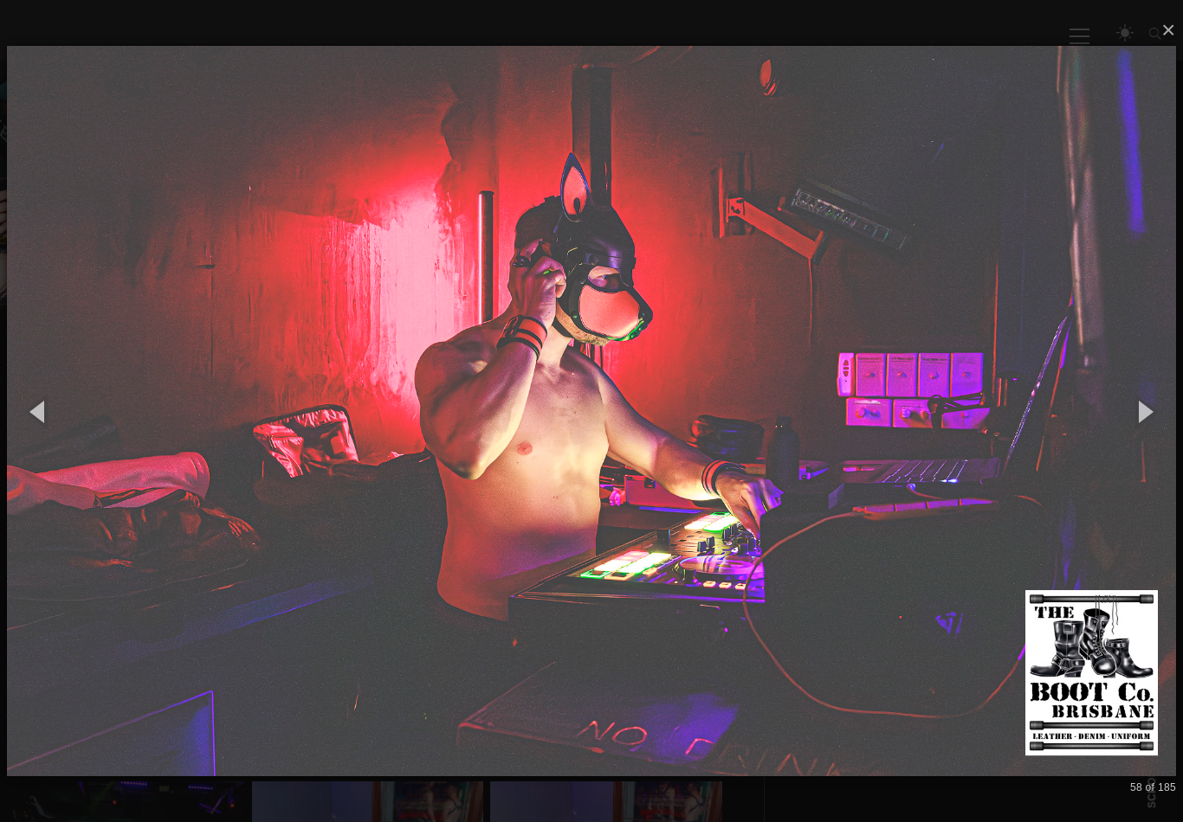
click at [1136, 407] on button "button" at bounding box center [1144, 411] width 78 height 95
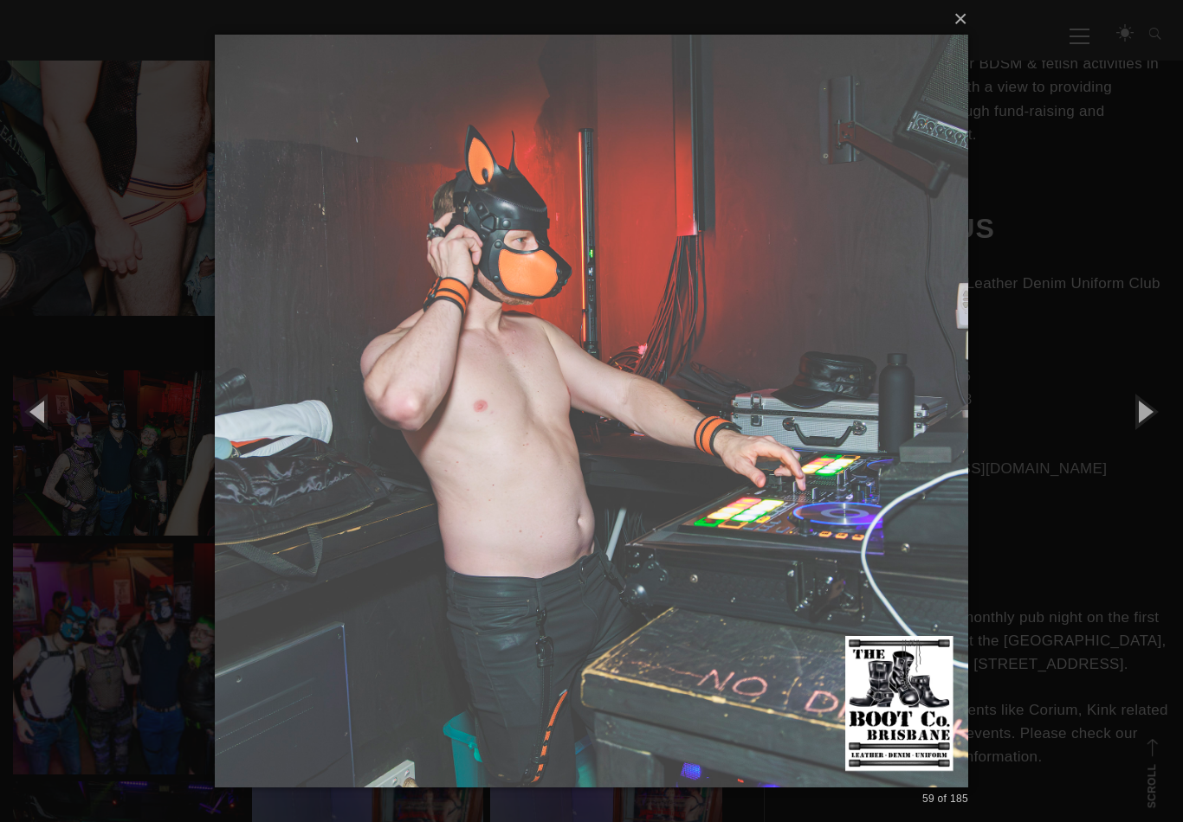
click at [1136, 407] on button "button" at bounding box center [1144, 411] width 78 height 95
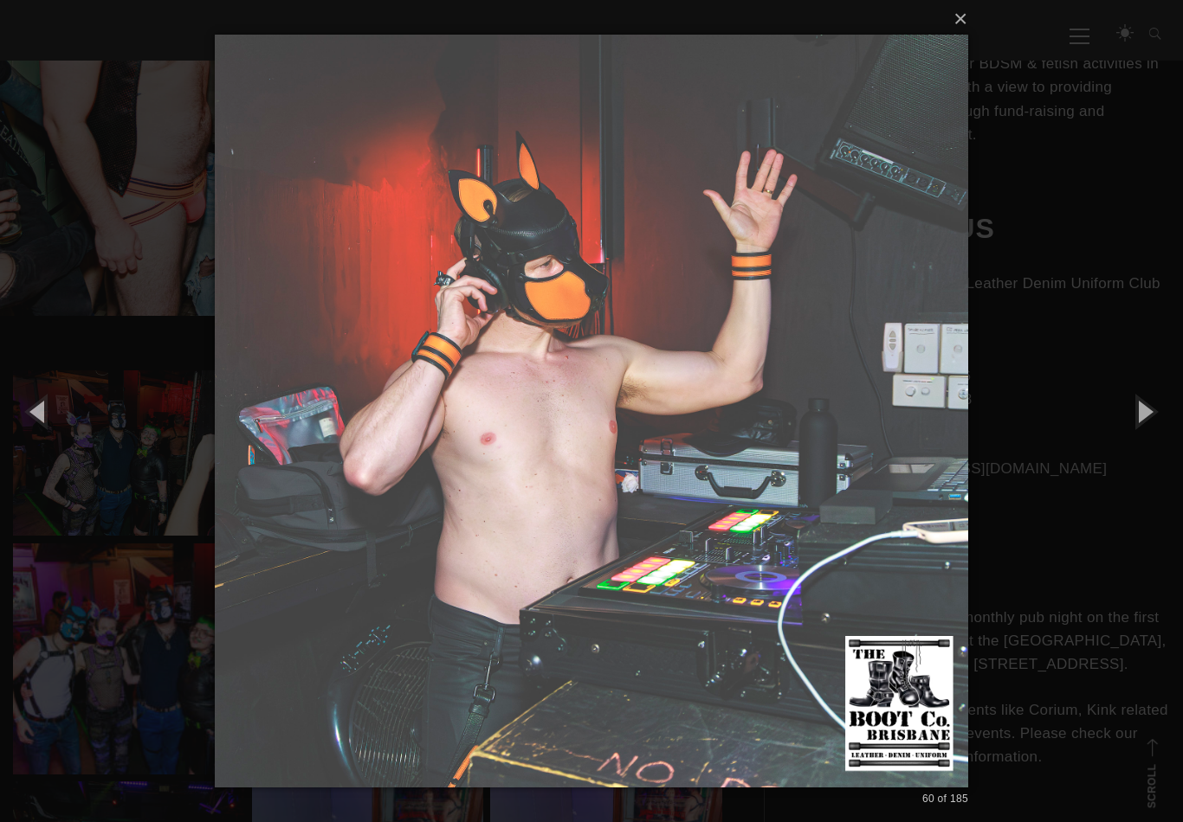
click at [1137, 408] on button "button" at bounding box center [1144, 411] width 78 height 95
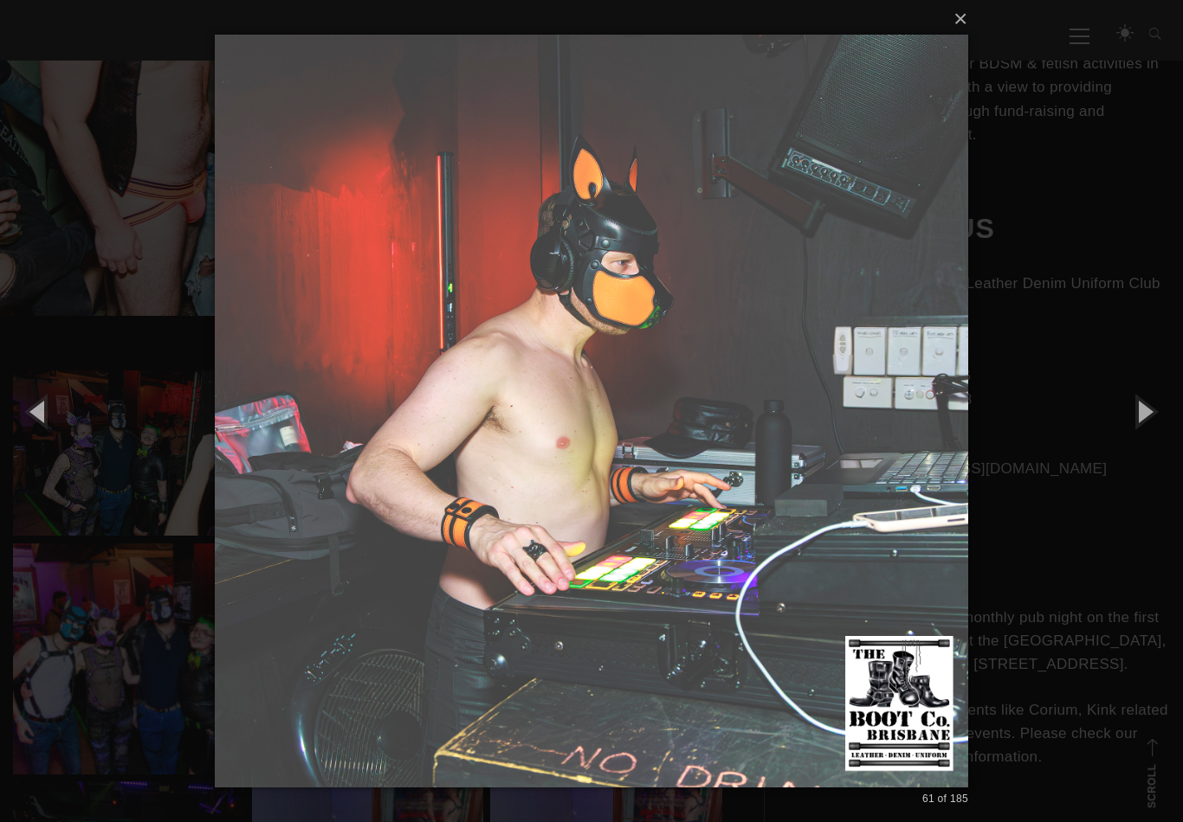
click at [1136, 409] on button "button" at bounding box center [1144, 411] width 78 height 95
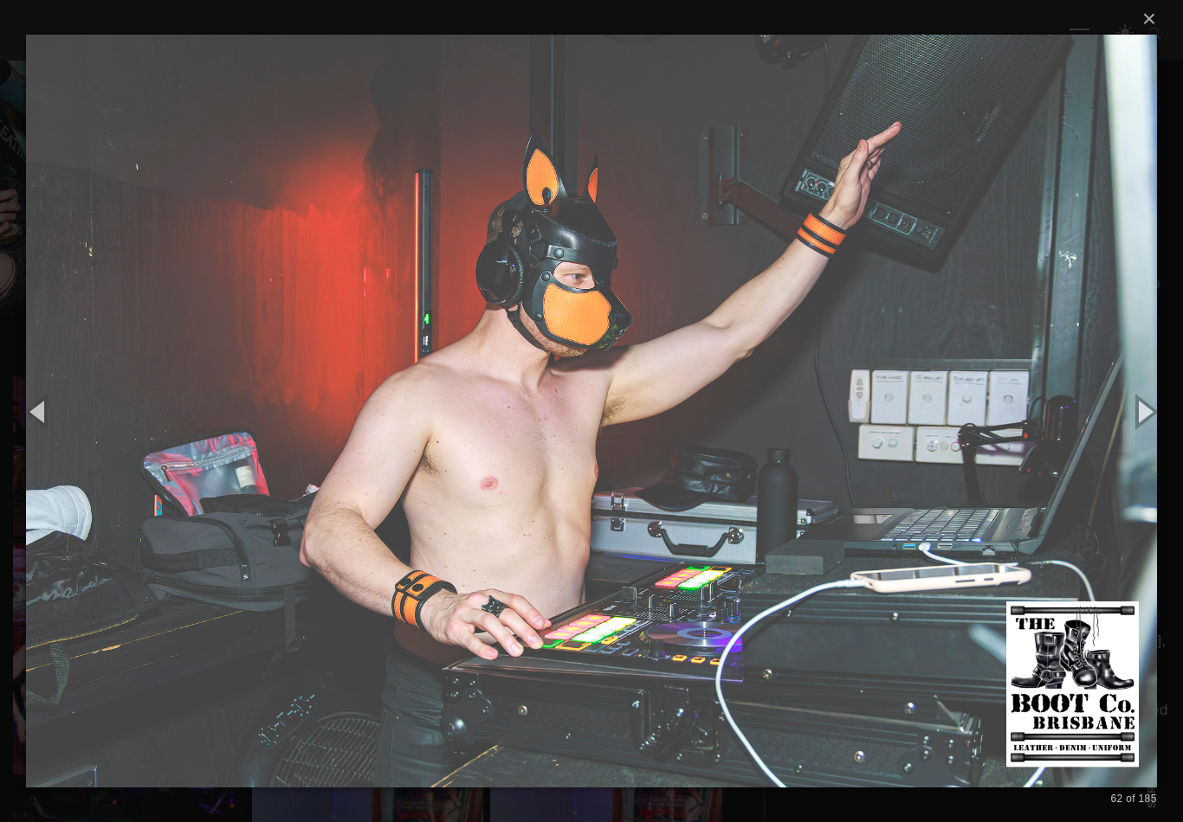
click at [1133, 412] on button "button" at bounding box center [1144, 411] width 78 height 95
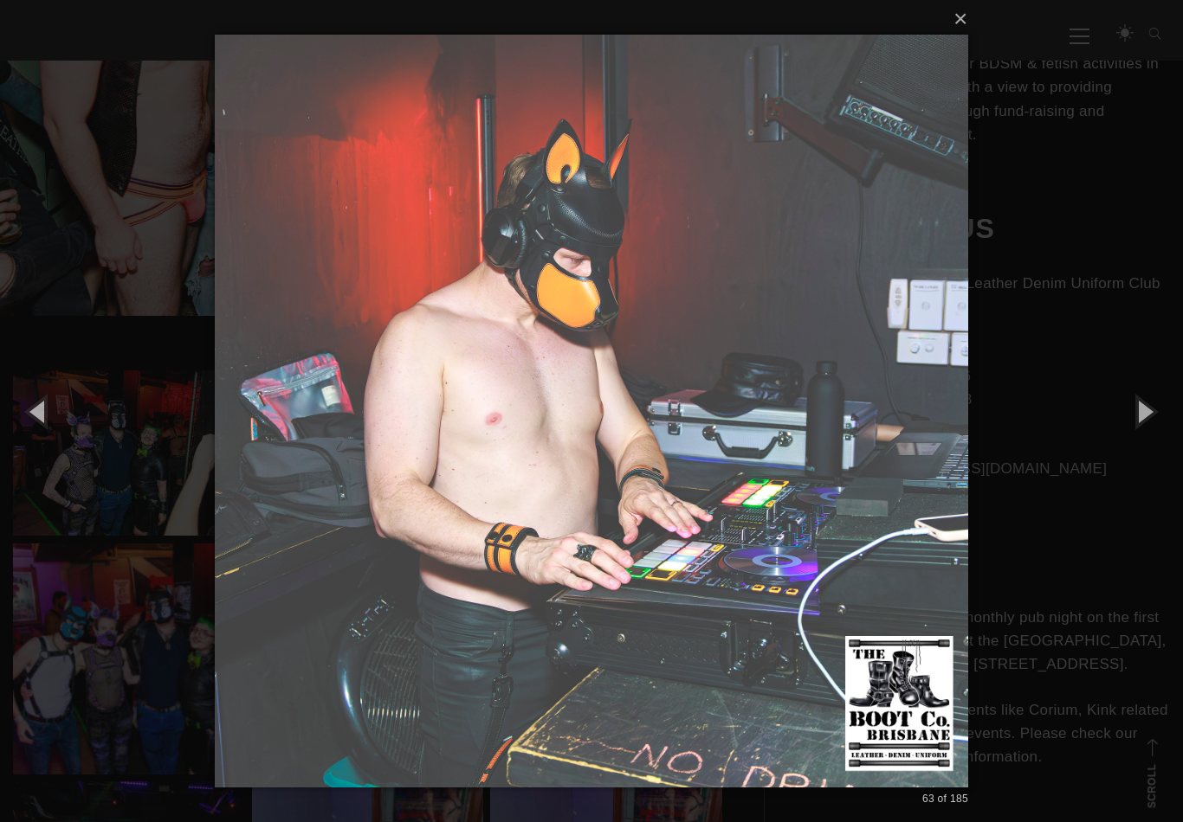
click at [1134, 412] on button "button" at bounding box center [1144, 411] width 78 height 95
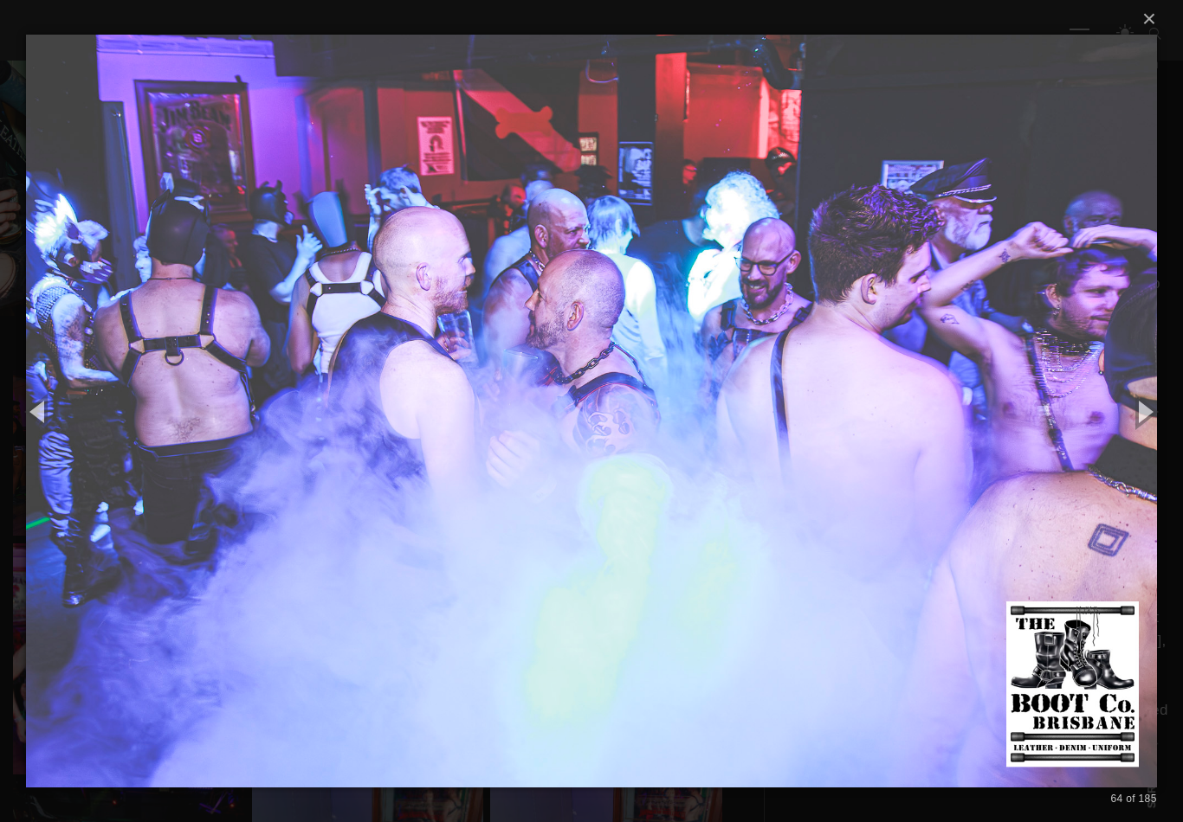
click at [1132, 412] on button "button" at bounding box center [1144, 411] width 78 height 95
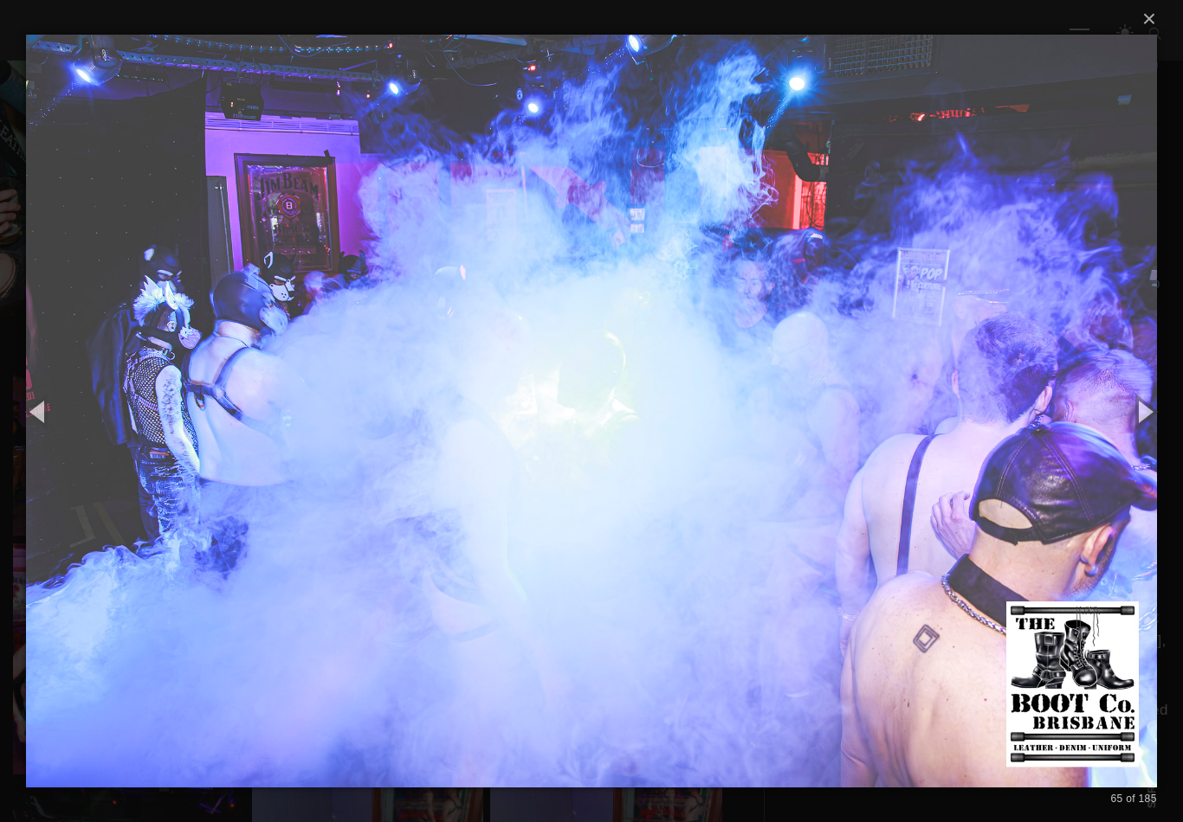
click at [1134, 413] on button "button" at bounding box center [1144, 411] width 78 height 95
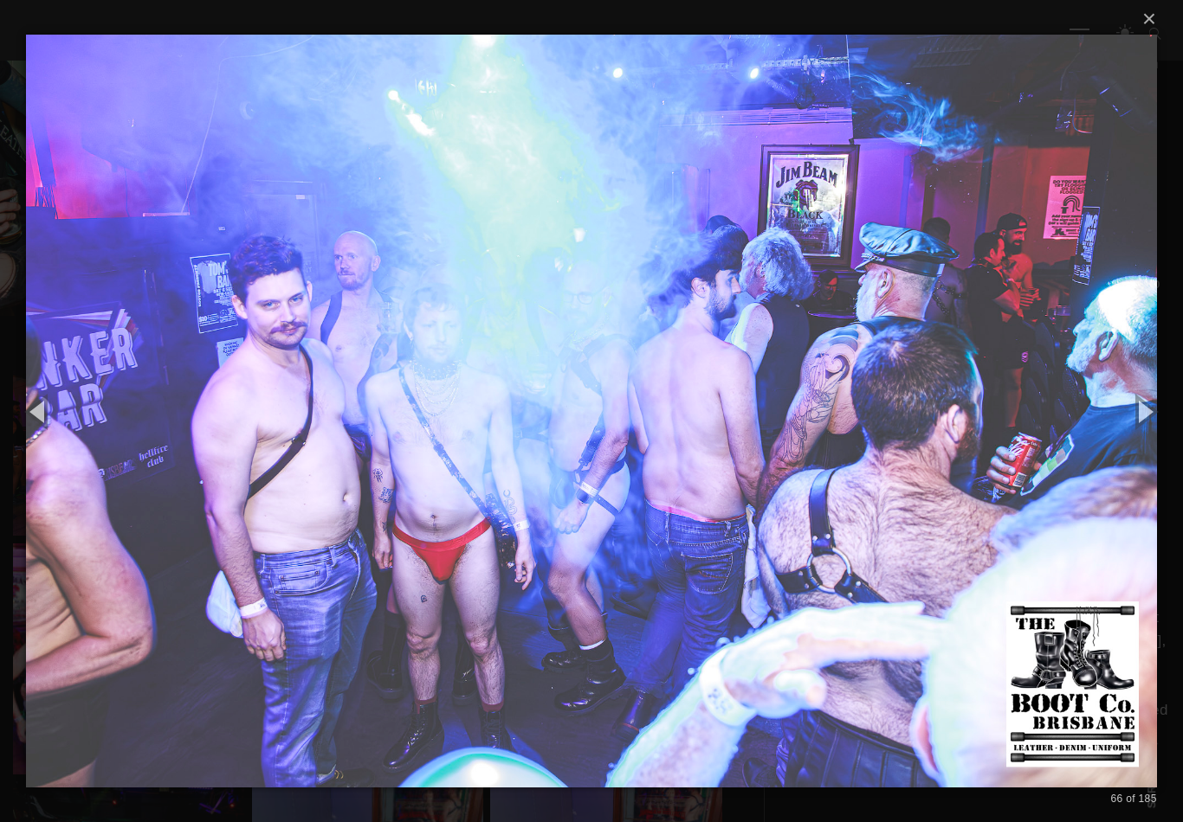
click at [1135, 415] on button "button" at bounding box center [1144, 411] width 78 height 95
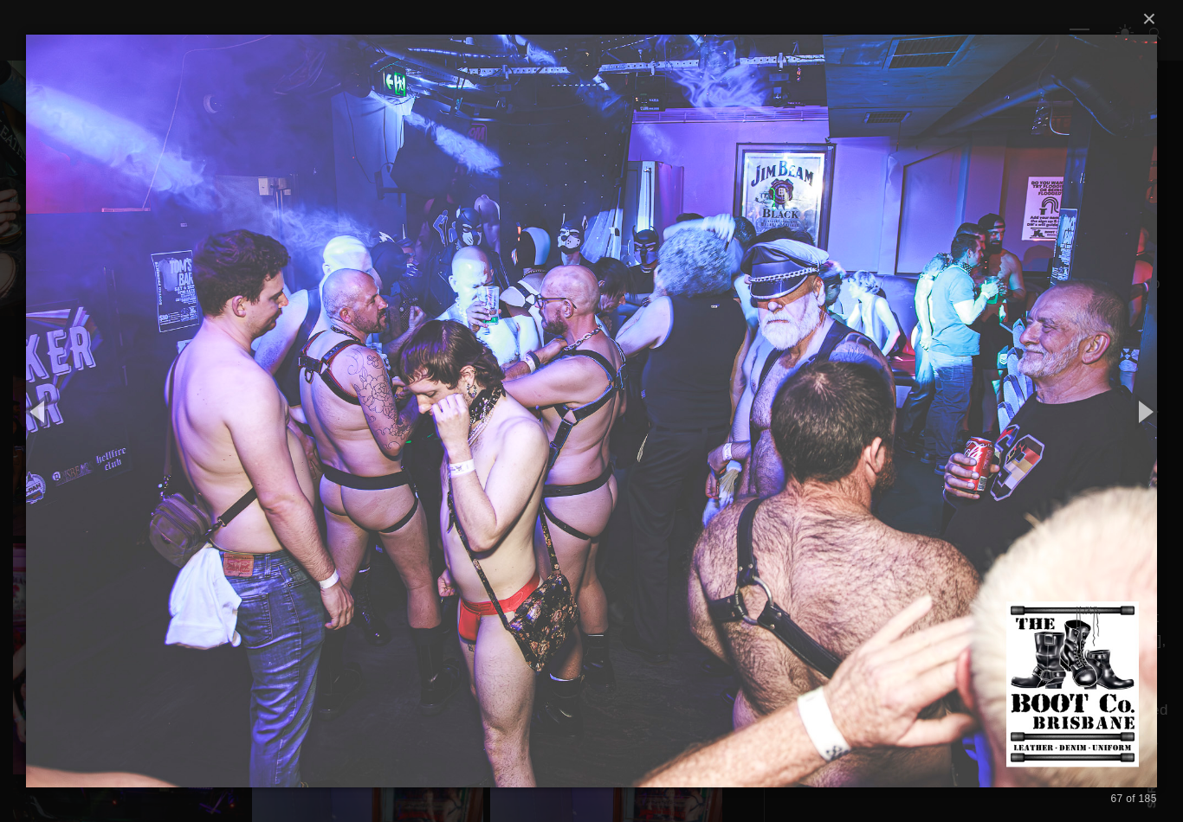
click at [1138, 413] on button "button" at bounding box center [1144, 411] width 78 height 95
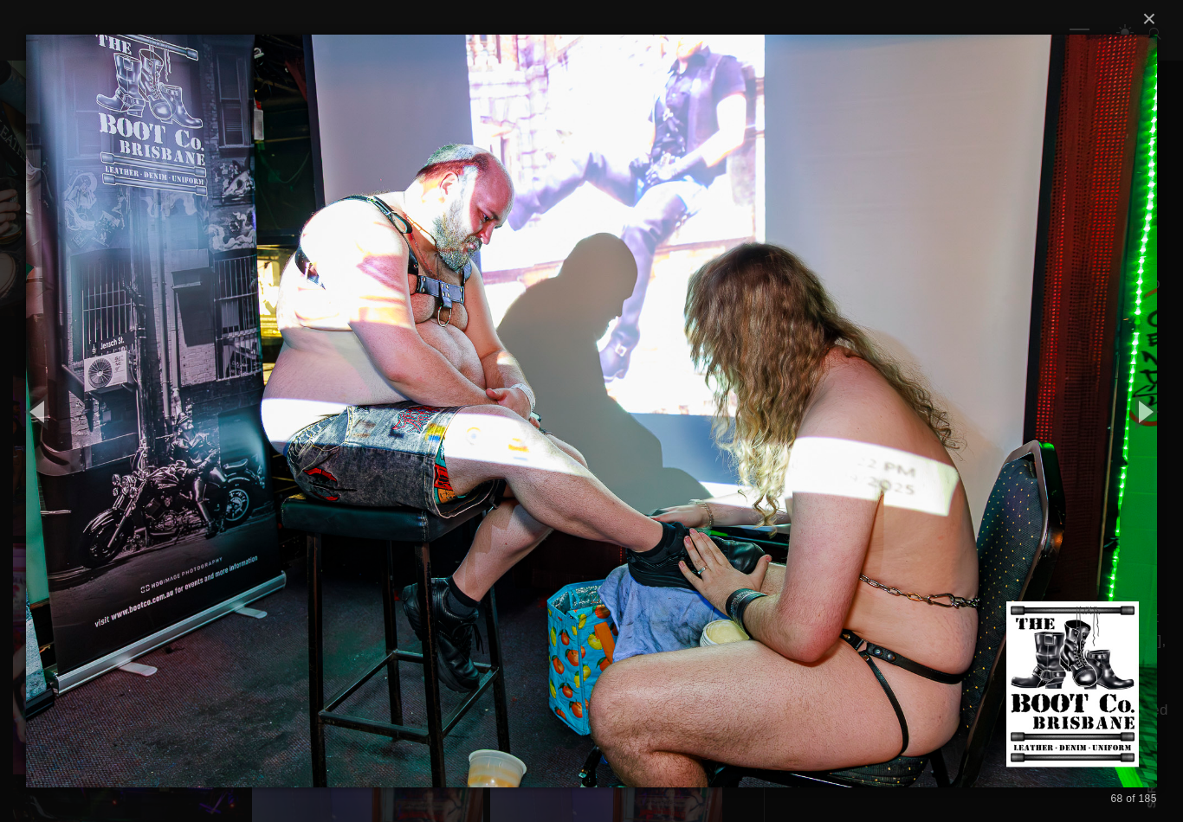
click at [1148, 419] on button "button" at bounding box center [1144, 411] width 78 height 95
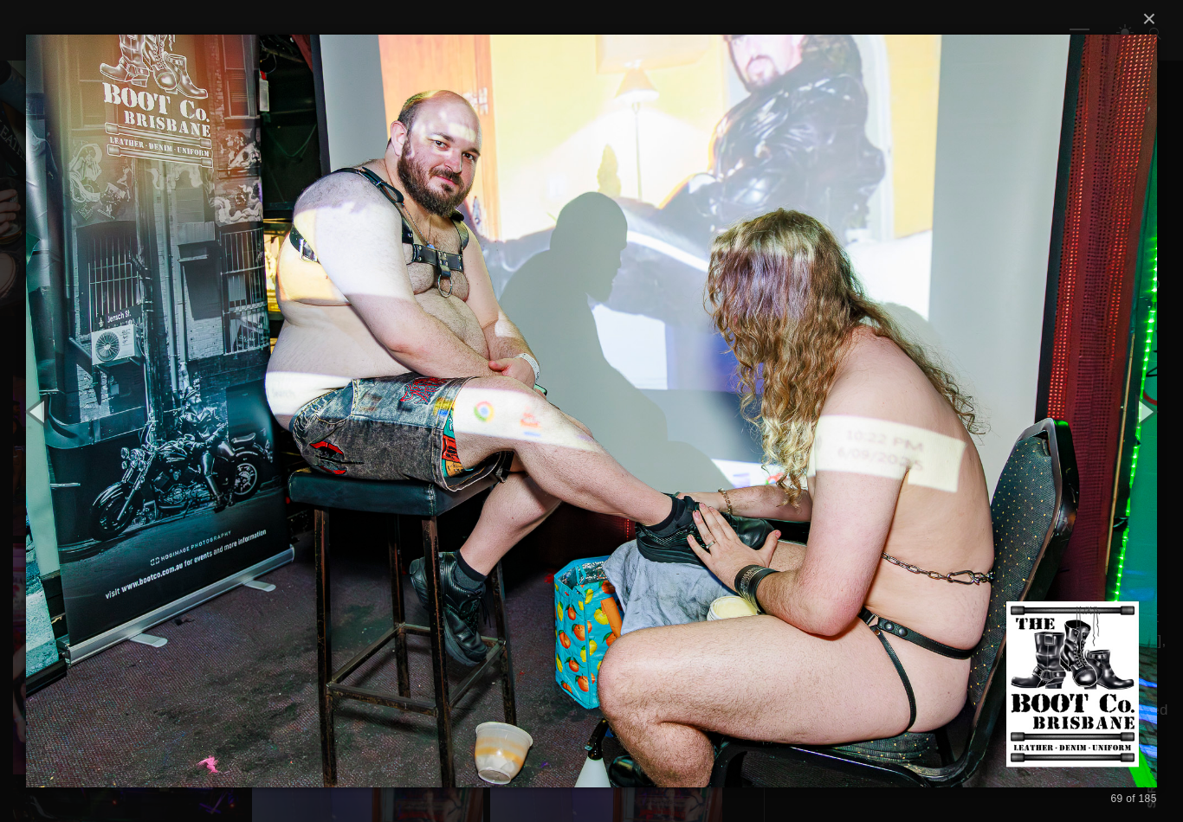
click at [1148, 418] on button "button" at bounding box center [1144, 411] width 78 height 95
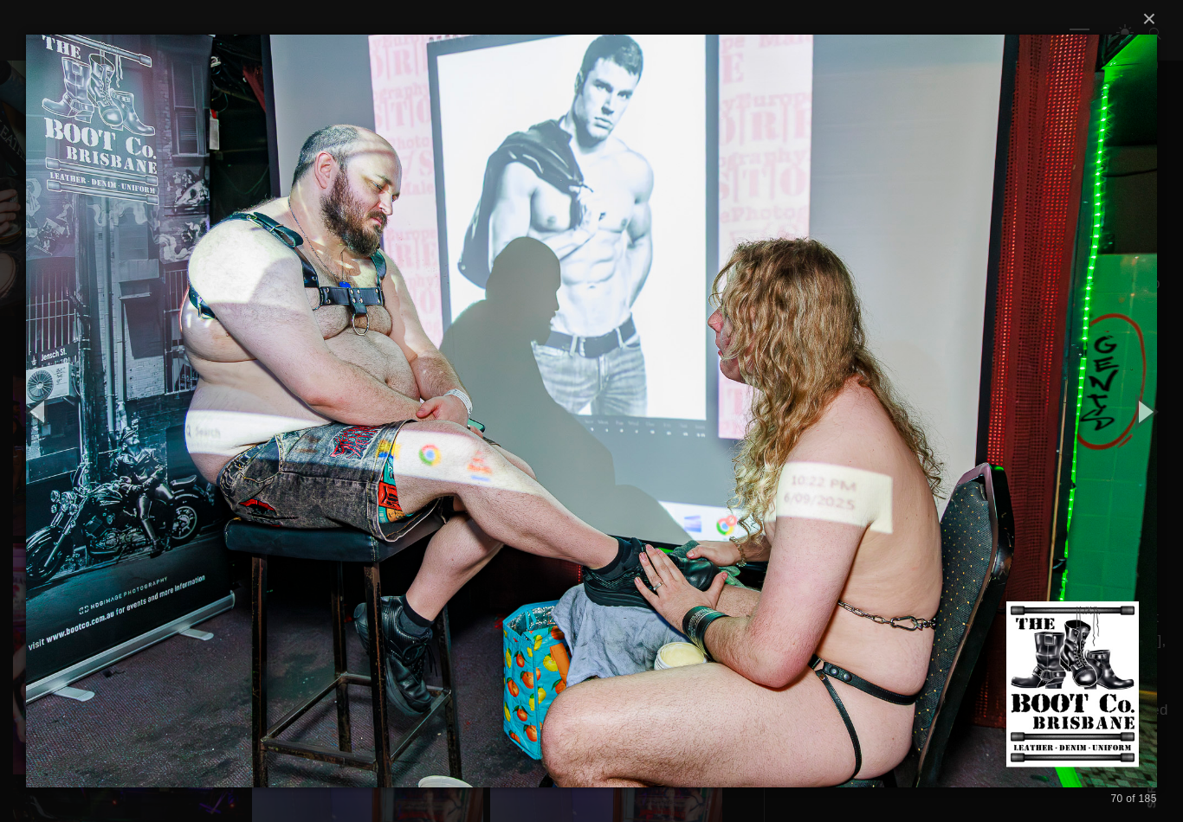
click at [1145, 418] on button "button" at bounding box center [1144, 411] width 78 height 95
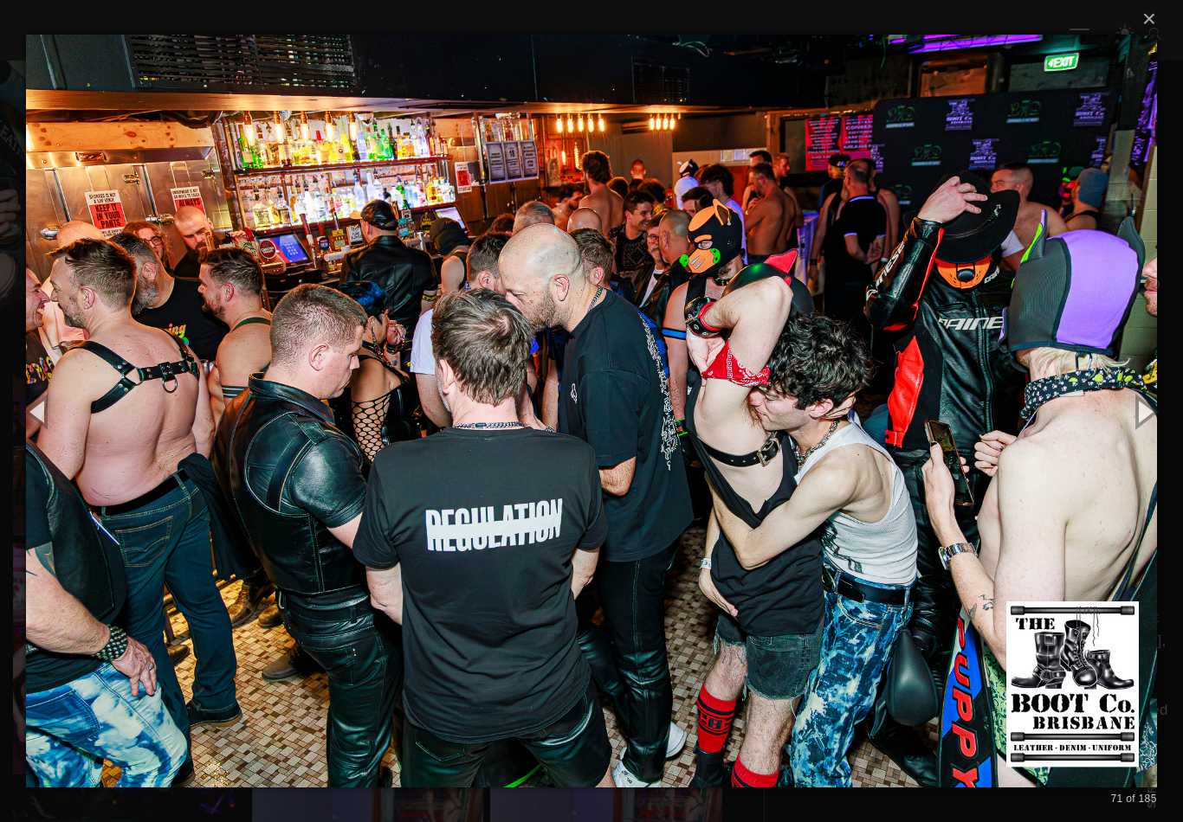
click at [1150, 407] on button "button" at bounding box center [1144, 411] width 78 height 95
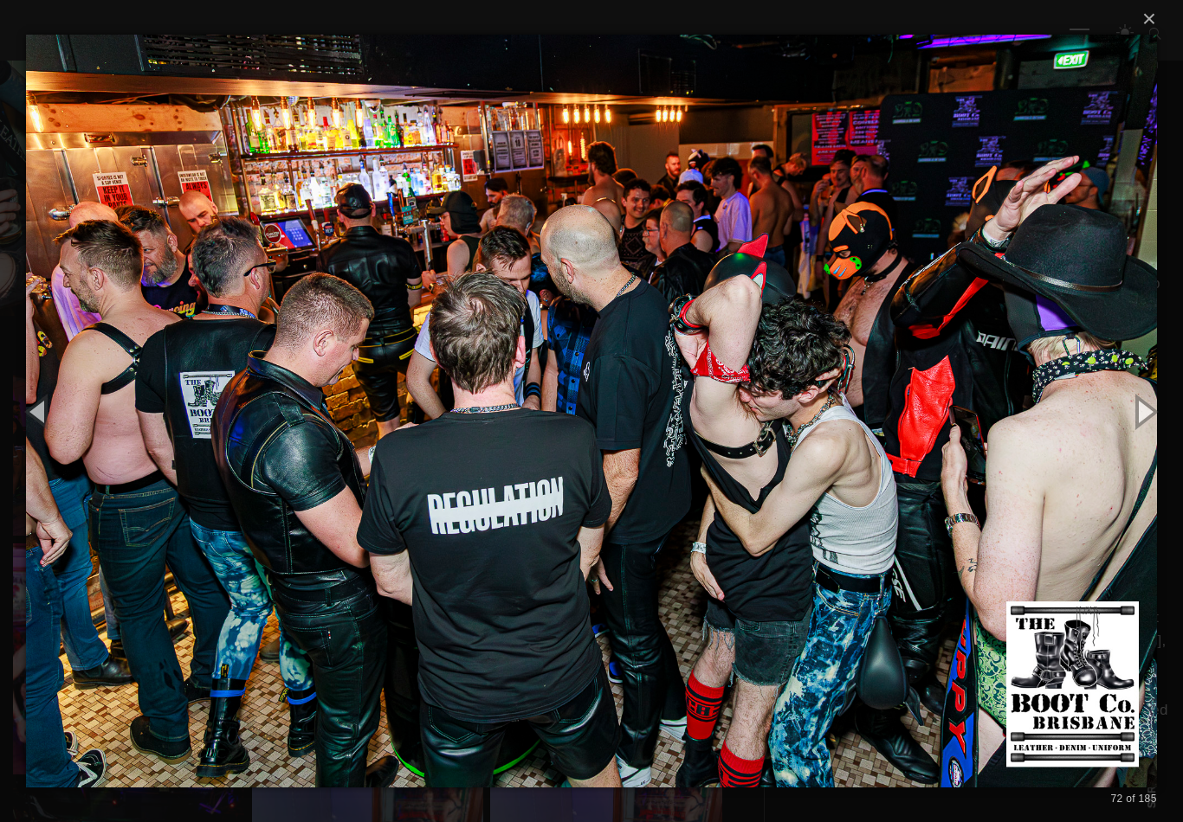
click at [1147, 403] on button "button" at bounding box center [1144, 411] width 78 height 95
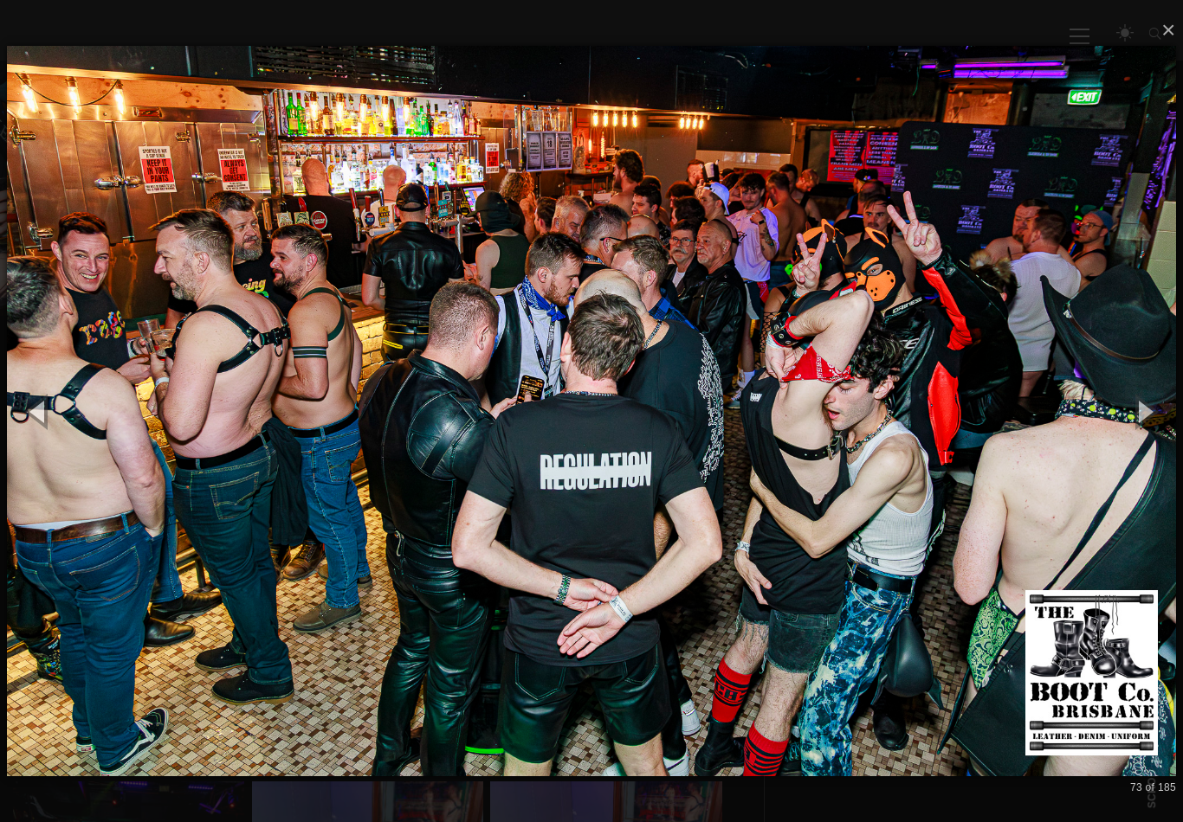
click at [1145, 405] on button "button" at bounding box center [1144, 411] width 78 height 95
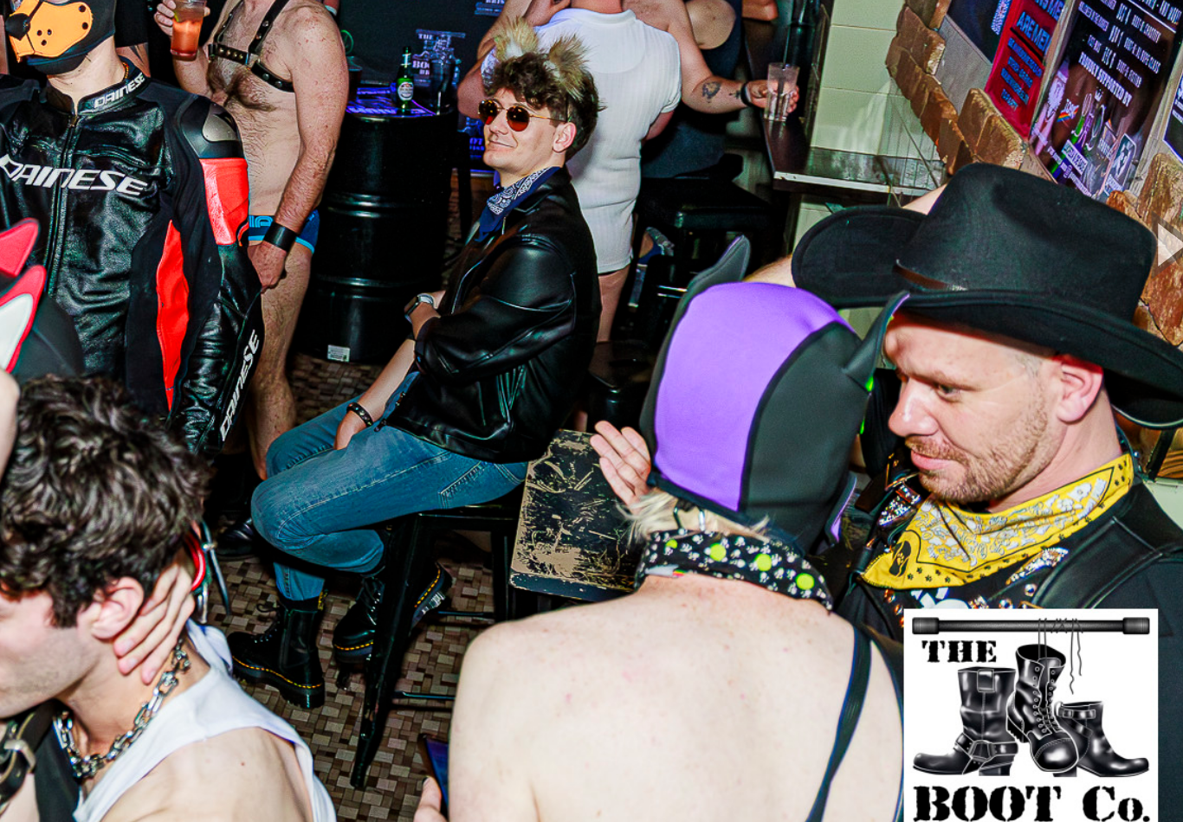
scroll to position [688, 0]
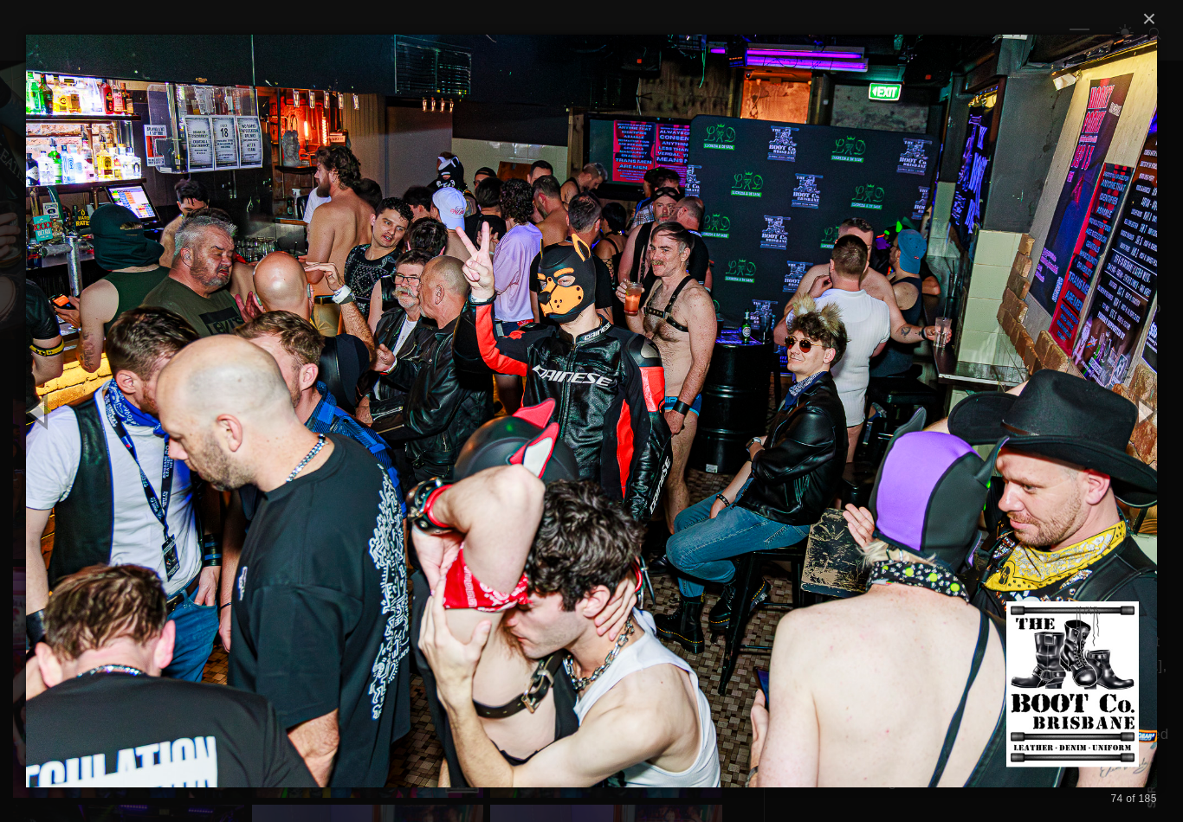
click at [1158, 411] on button "button" at bounding box center [1144, 411] width 78 height 95
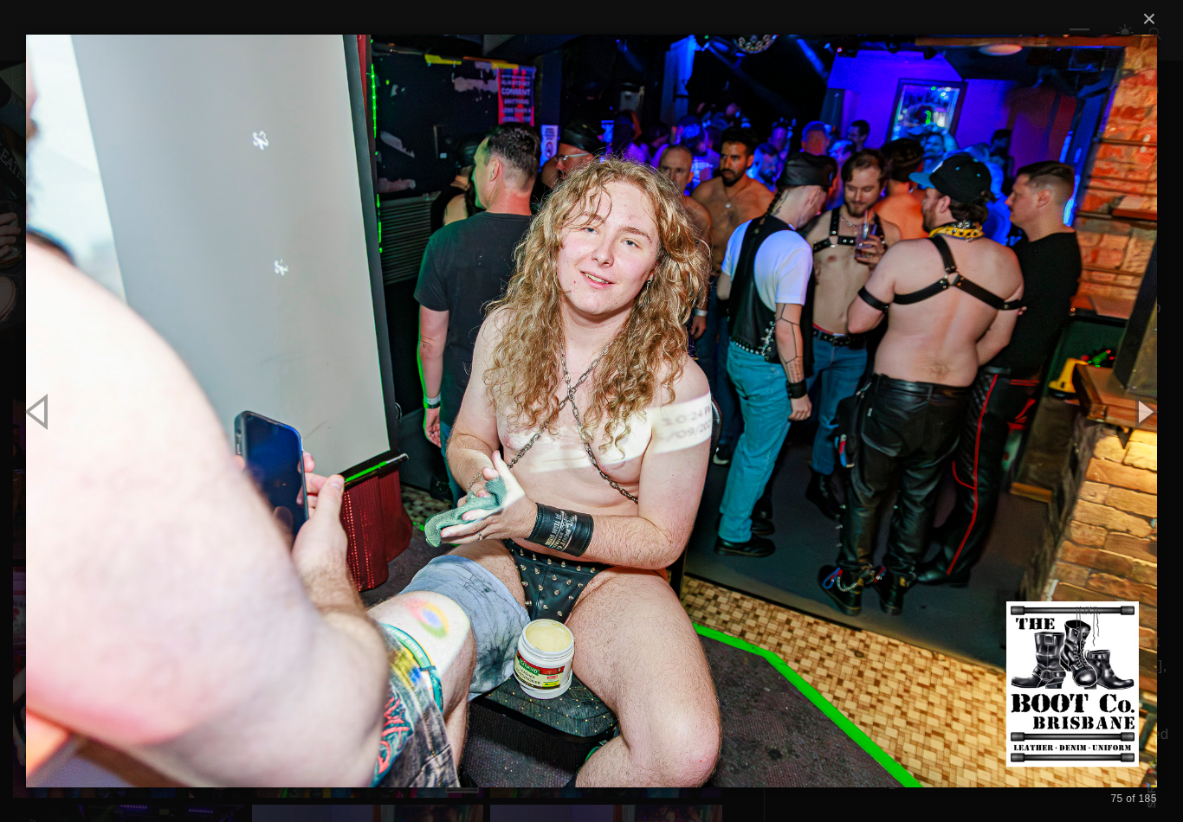
click at [1143, 406] on button "button" at bounding box center [1144, 411] width 78 height 95
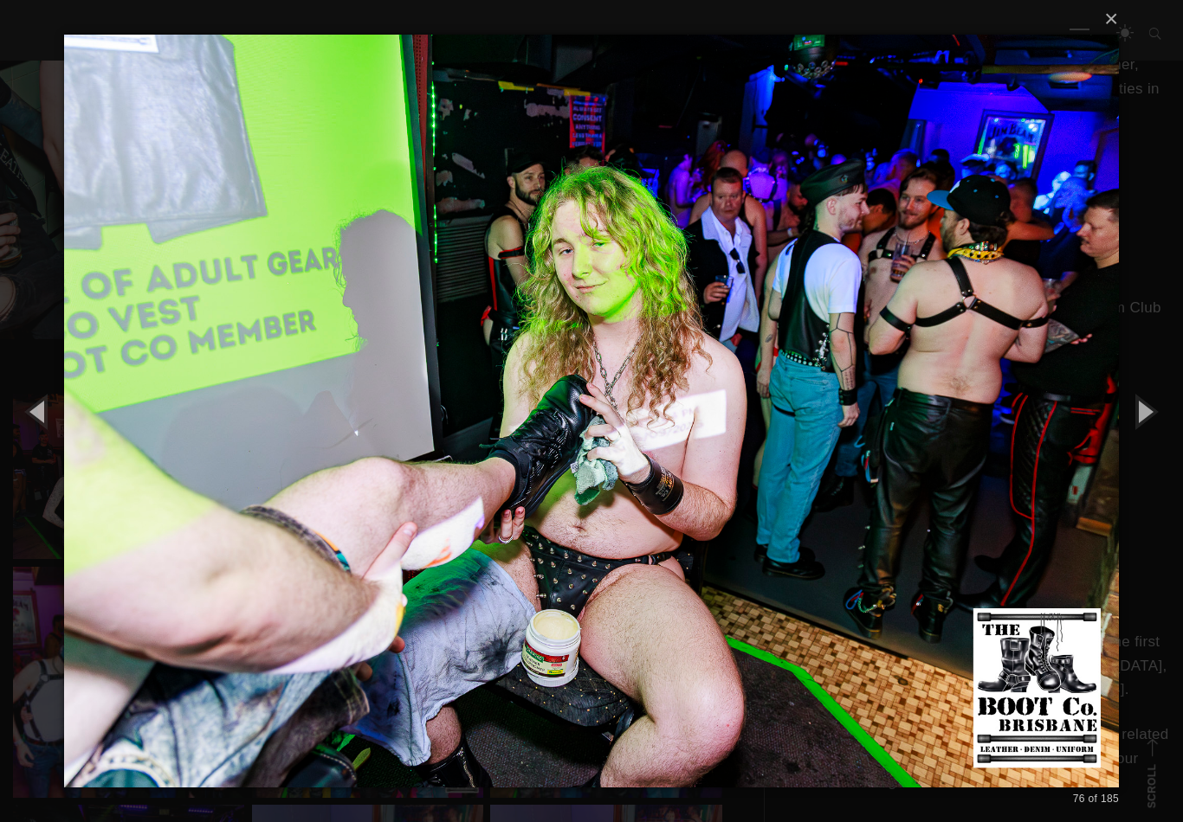
click at [1136, 408] on button "button" at bounding box center [1144, 411] width 78 height 95
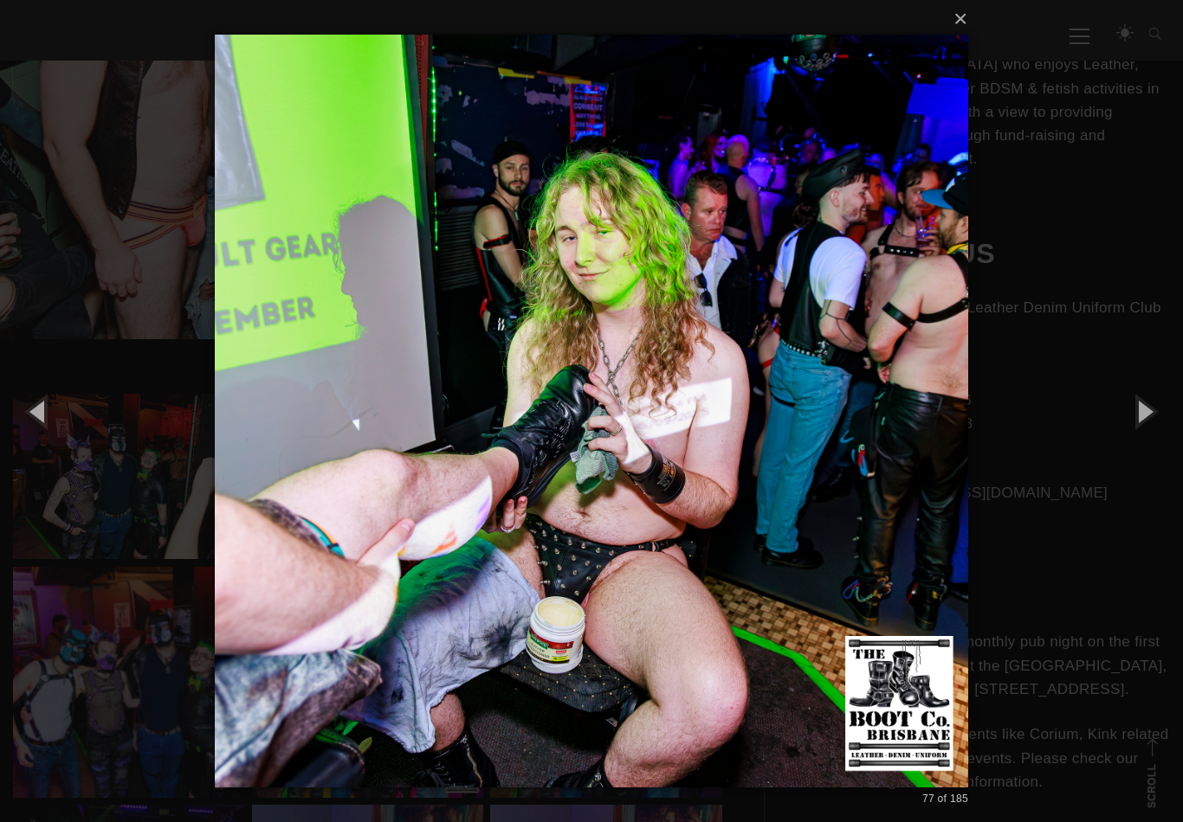
click at [1141, 409] on button "button" at bounding box center [1144, 411] width 78 height 95
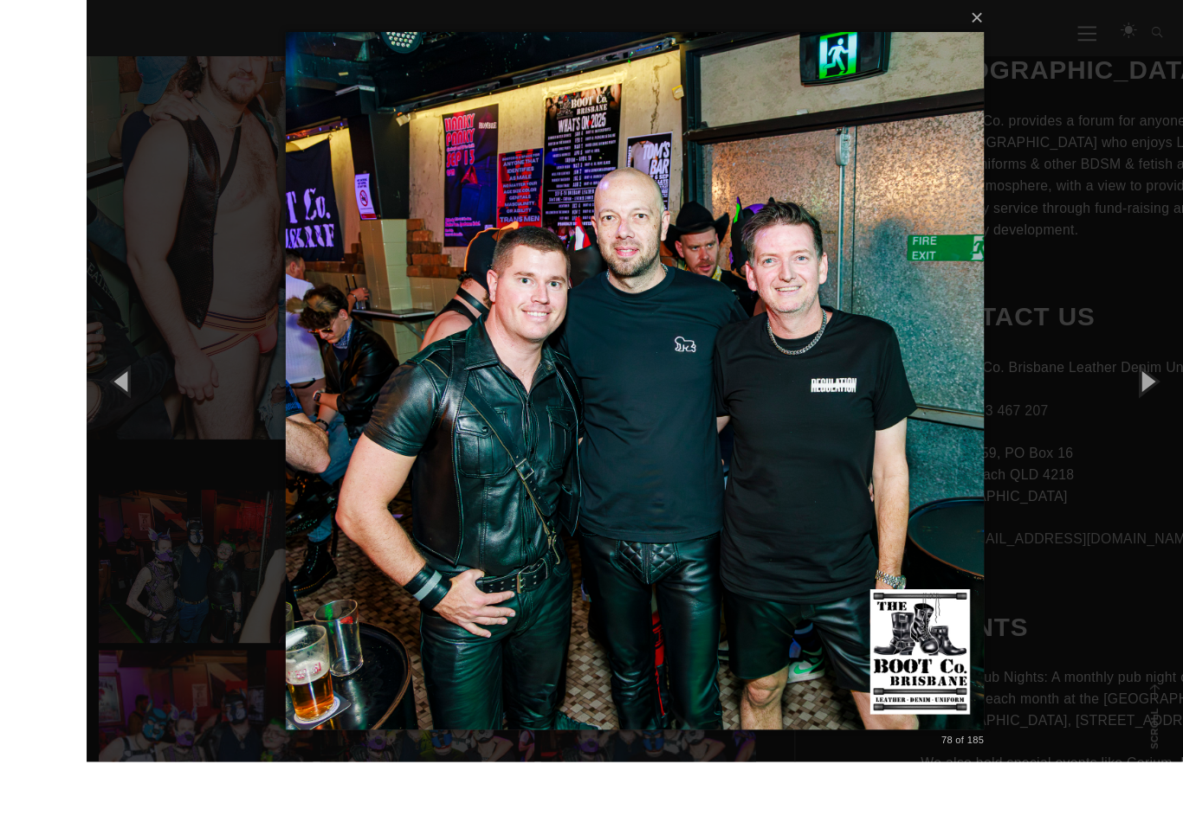
scroll to position [604, 0]
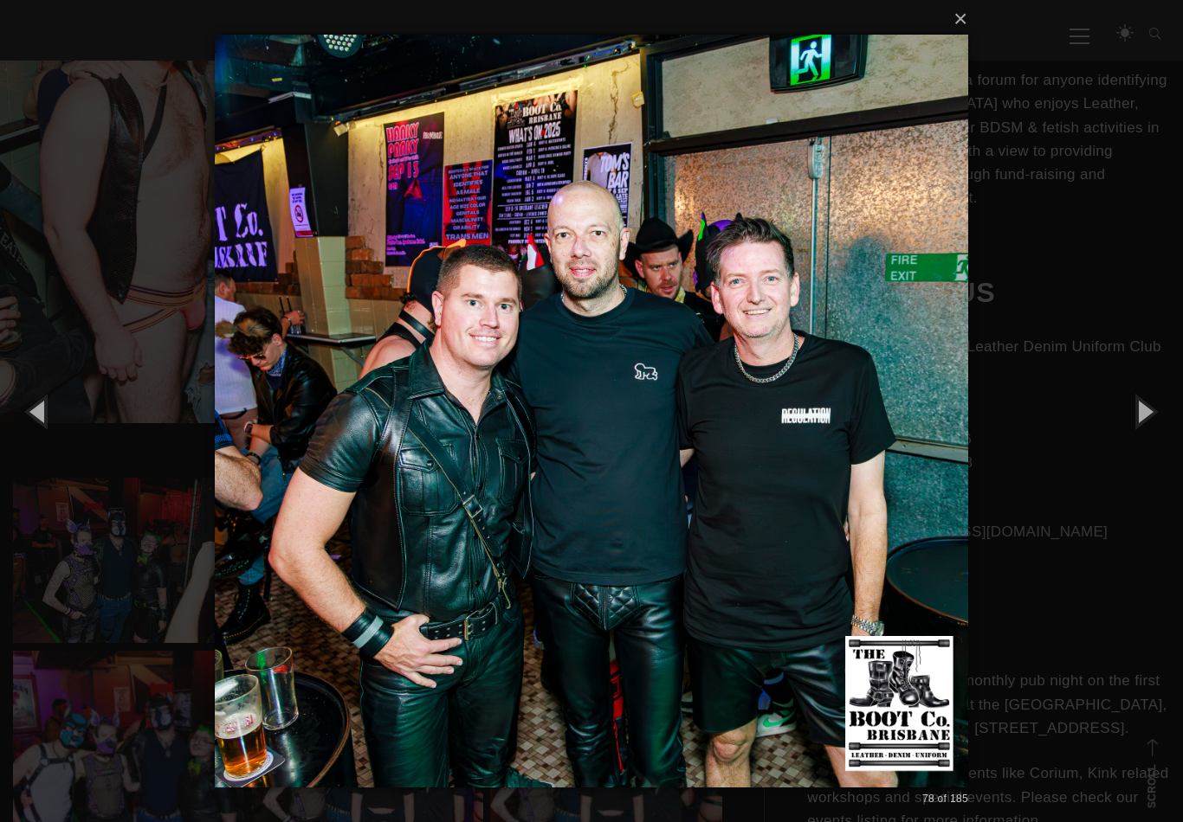
click at [1143, 409] on button "button" at bounding box center [1144, 411] width 78 height 95
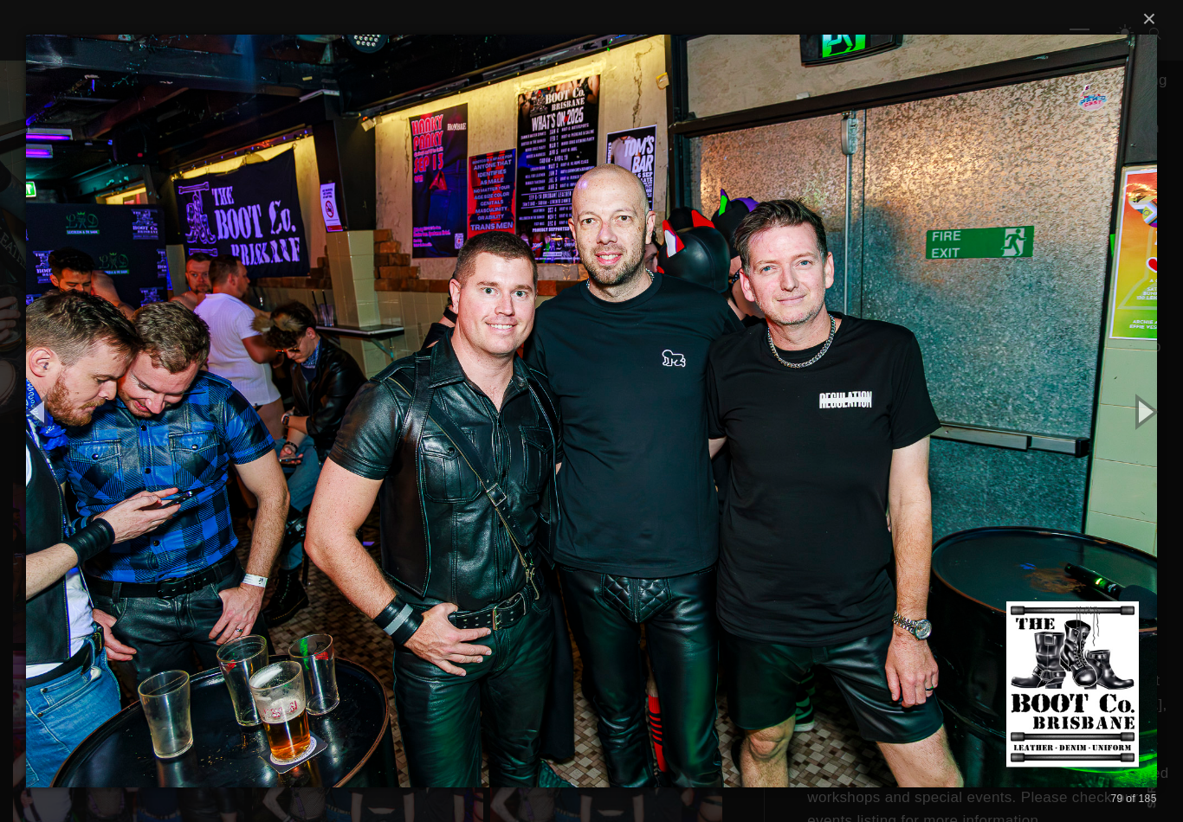
click at [1137, 403] on button "button" at bounding box center [1144, 411] width 78 height 95
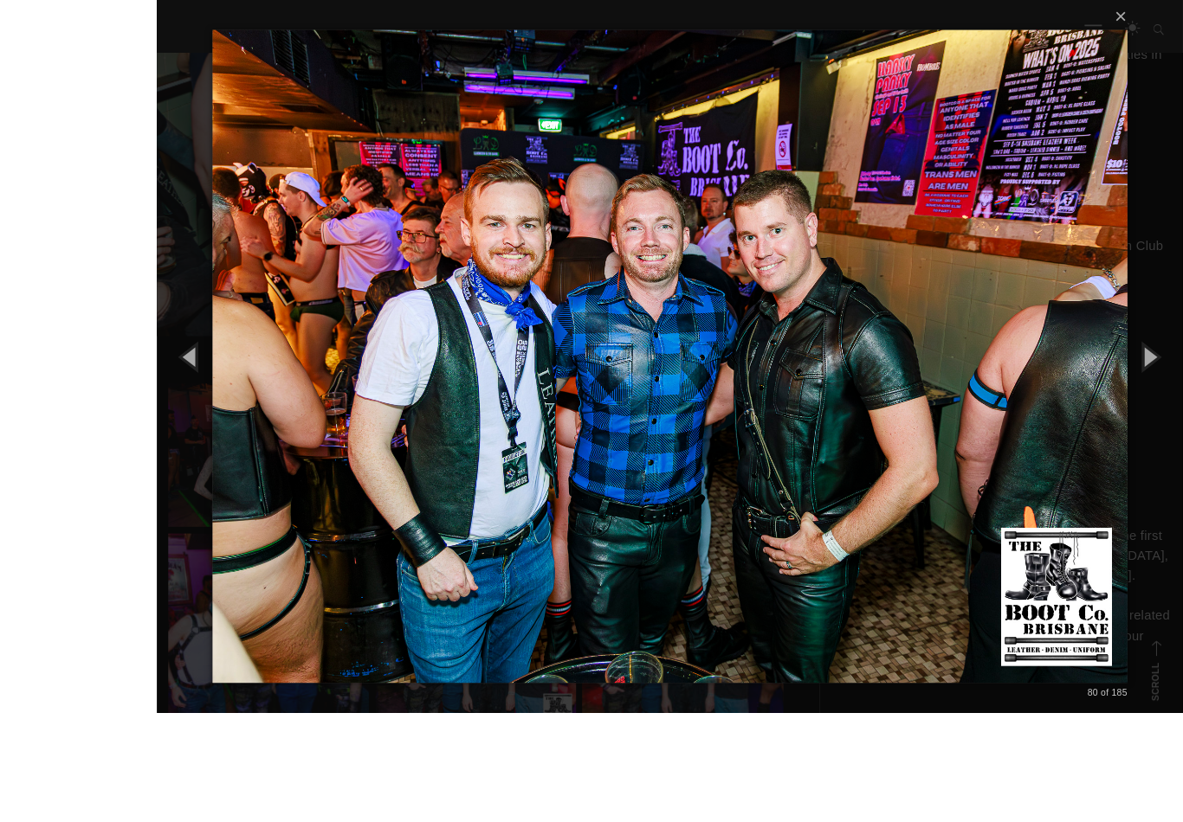
scroll to position [782, 0]
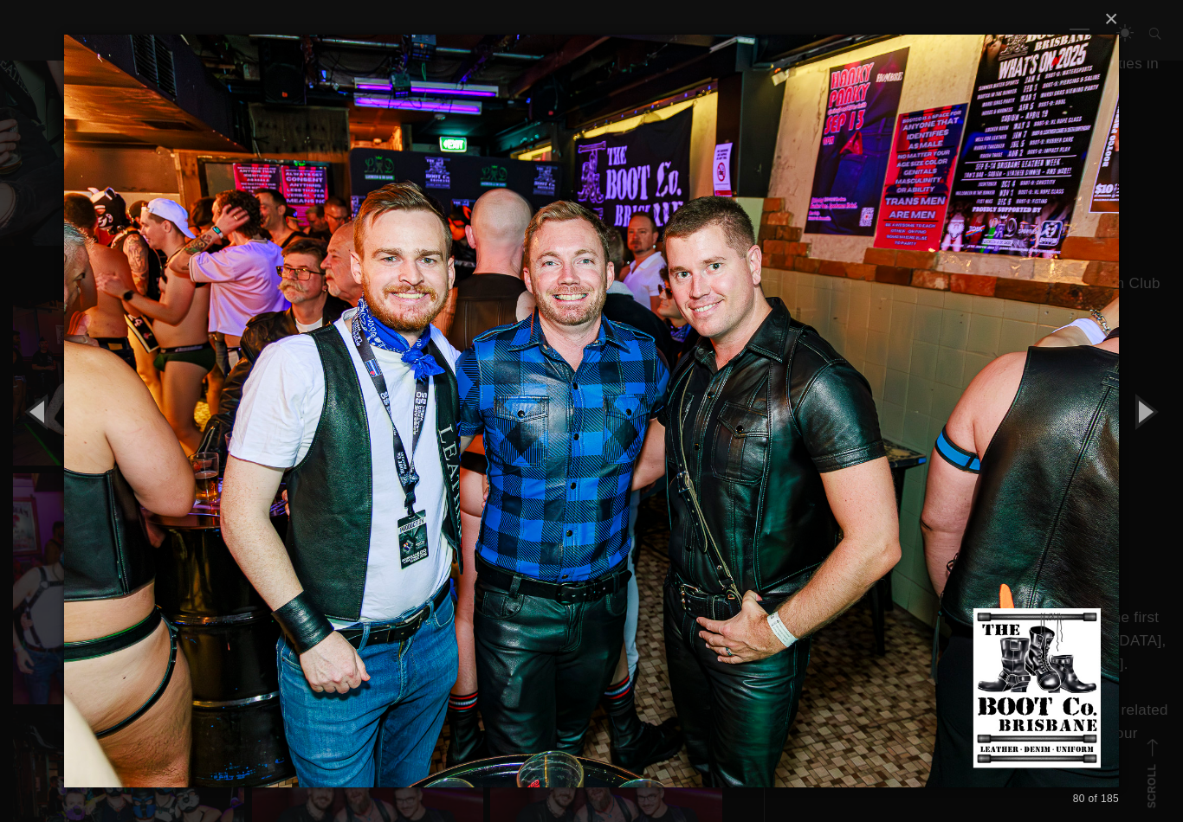
click at [1134, 416] on button "button" at bounding box center [1144, 411] width 78 height 95
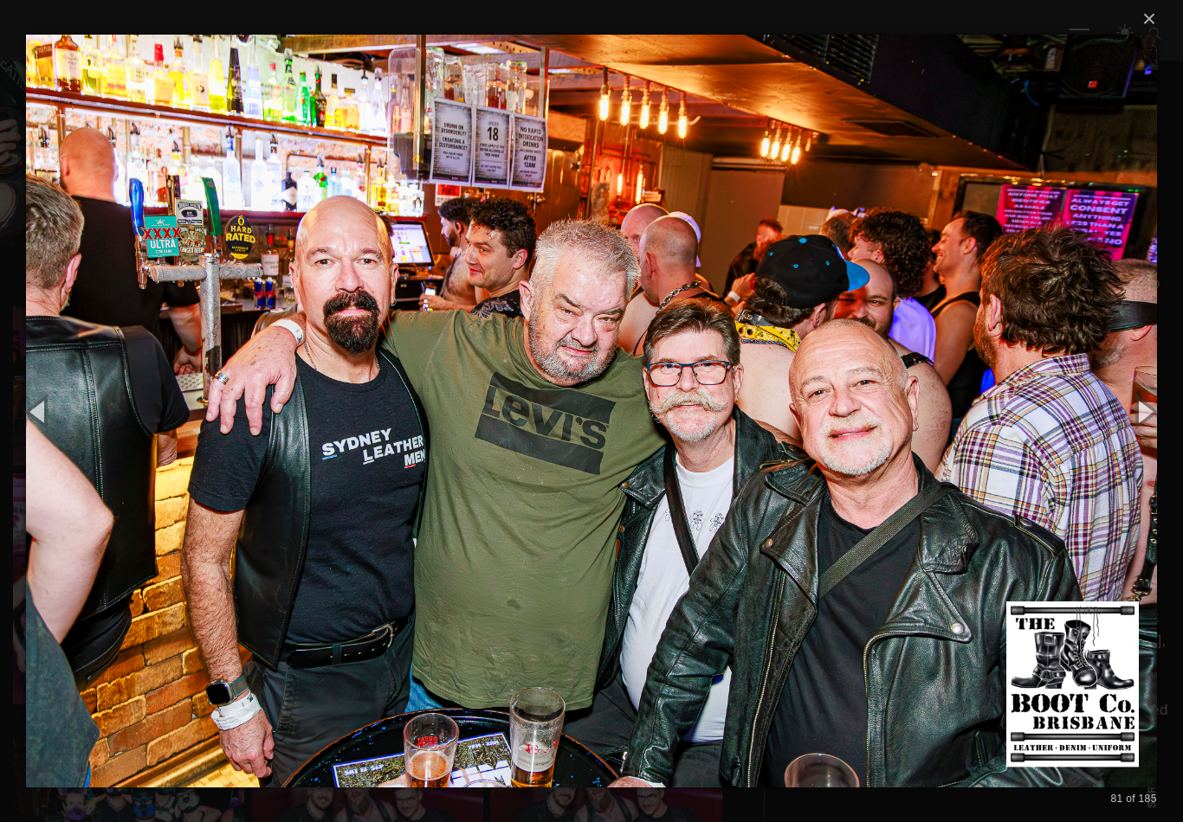
click at [1135, 408] on button "button" at bounding box center [1144, 411] width 78 height 95
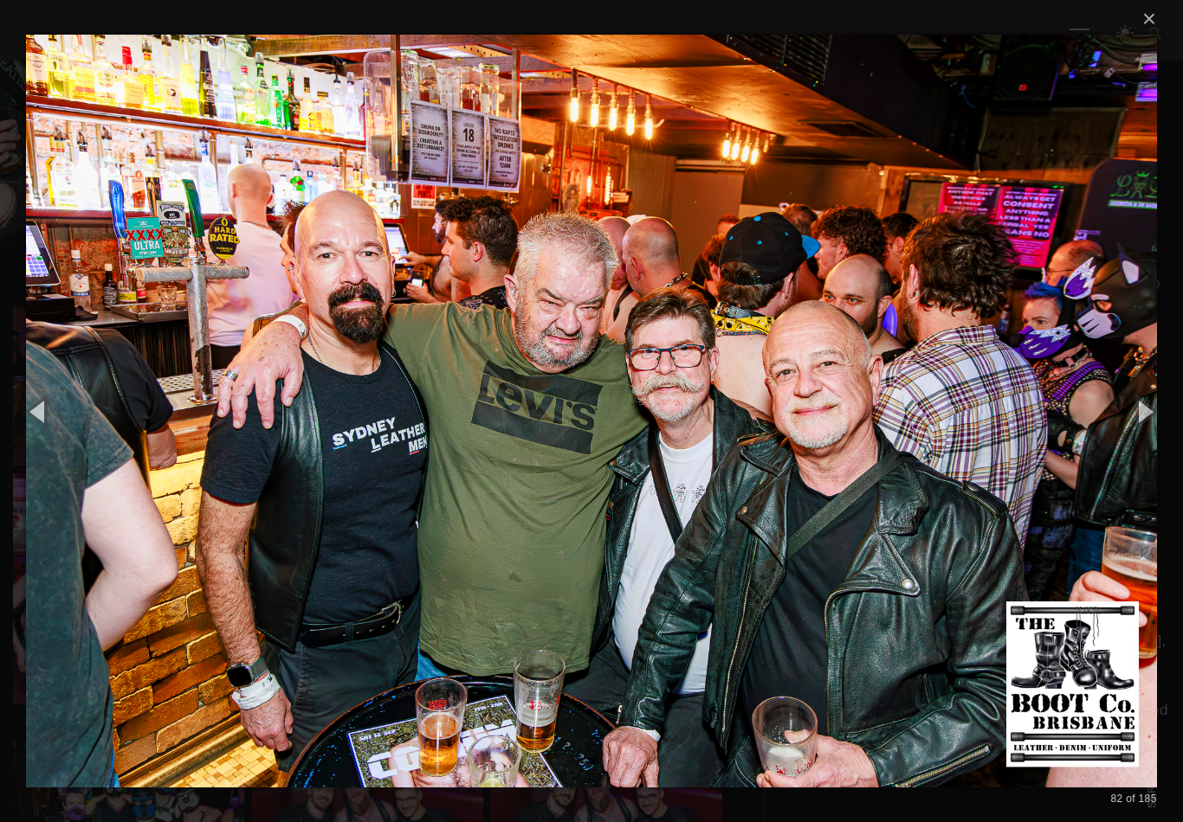
click at [1132, 409] on button "button" at bounding box center [1144, 411] width 78 height 95
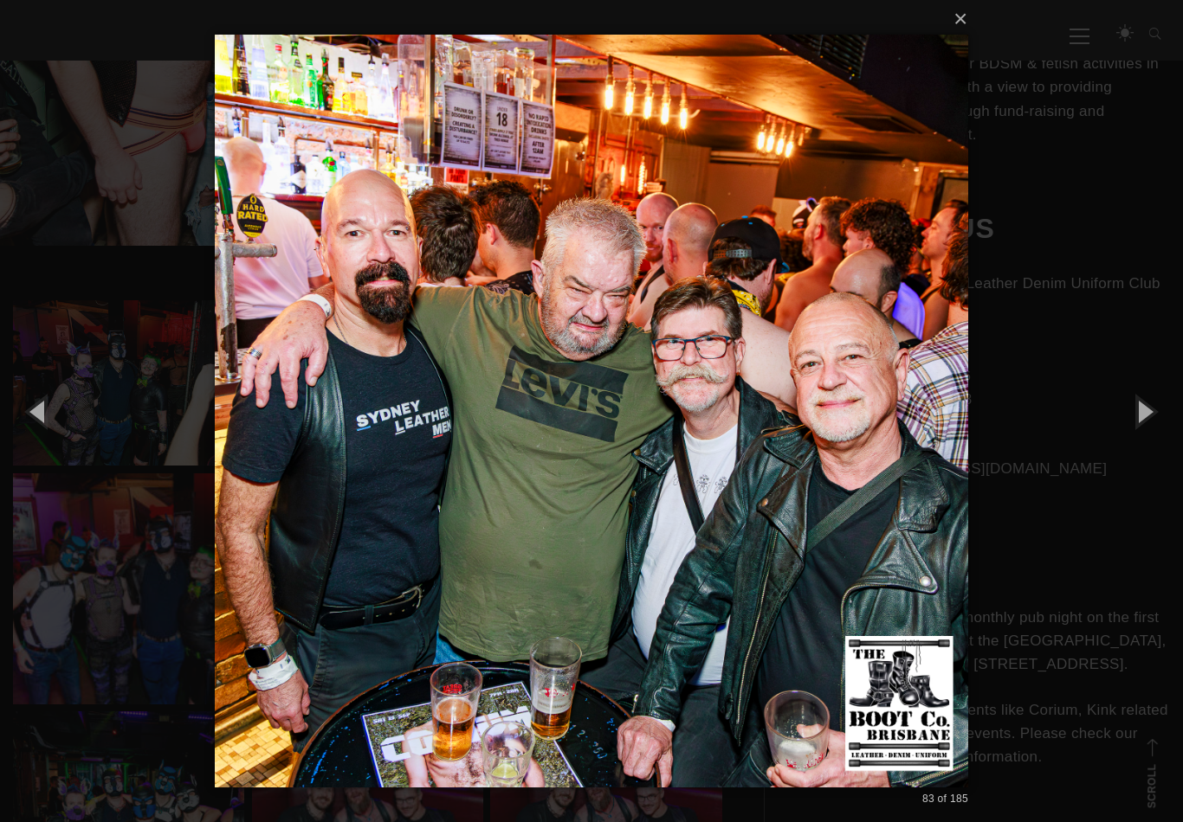
click at [1130, 414] on button "button" at bounding box center [1144, 411] width 78 height 95
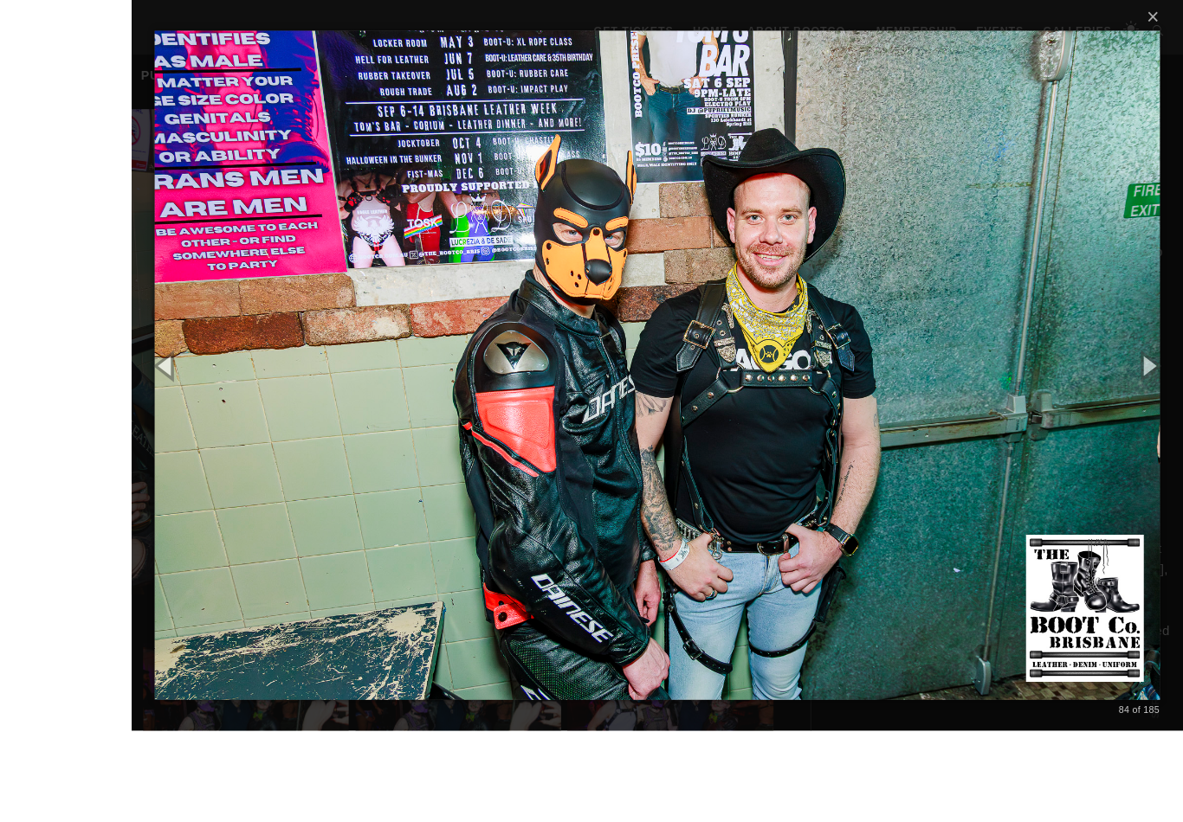
scroll to position [576, 0]
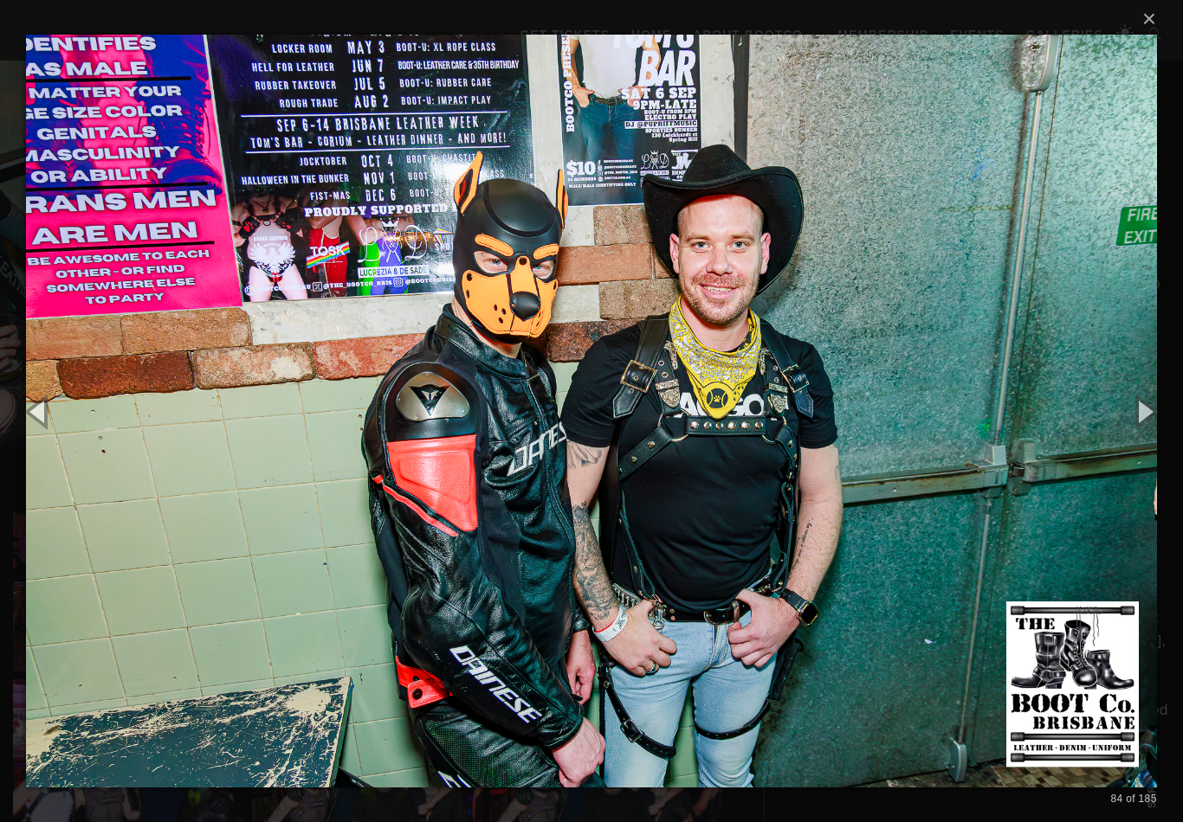
click at [1148, 422] on button "button" at bounding box center [1144, 411] width 78 height 95
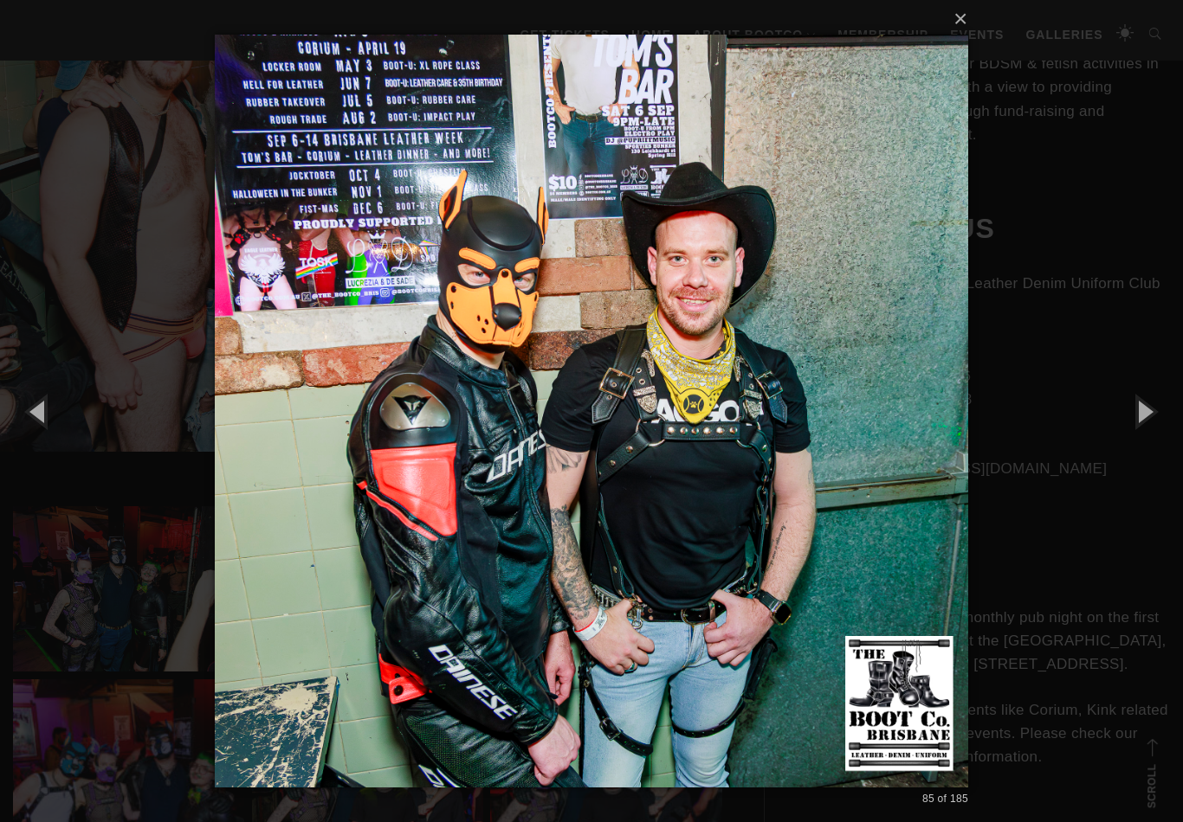
click at [1147, 422] on button "button" at bounding box center [1144, 411] width 78 height 95
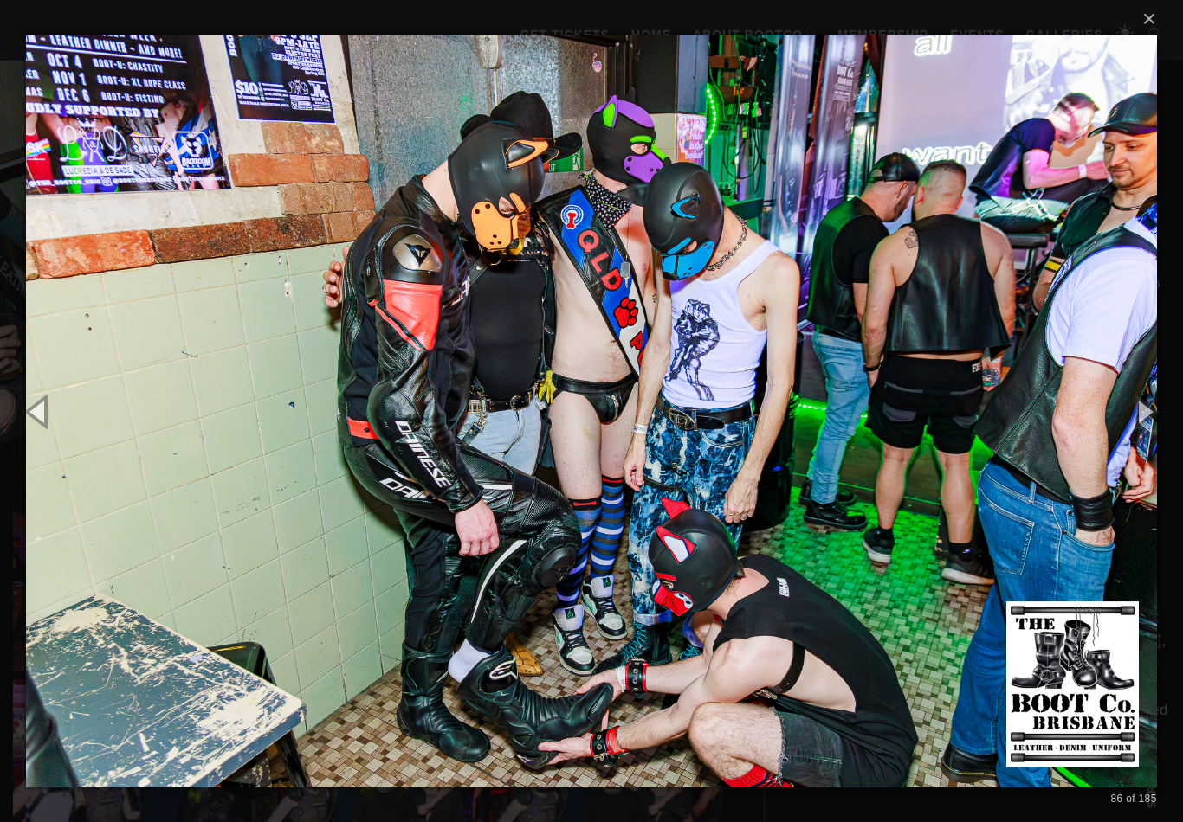
click at [1140, 432] on button "button" at bounding box center [1144, 411] width 78 height 95
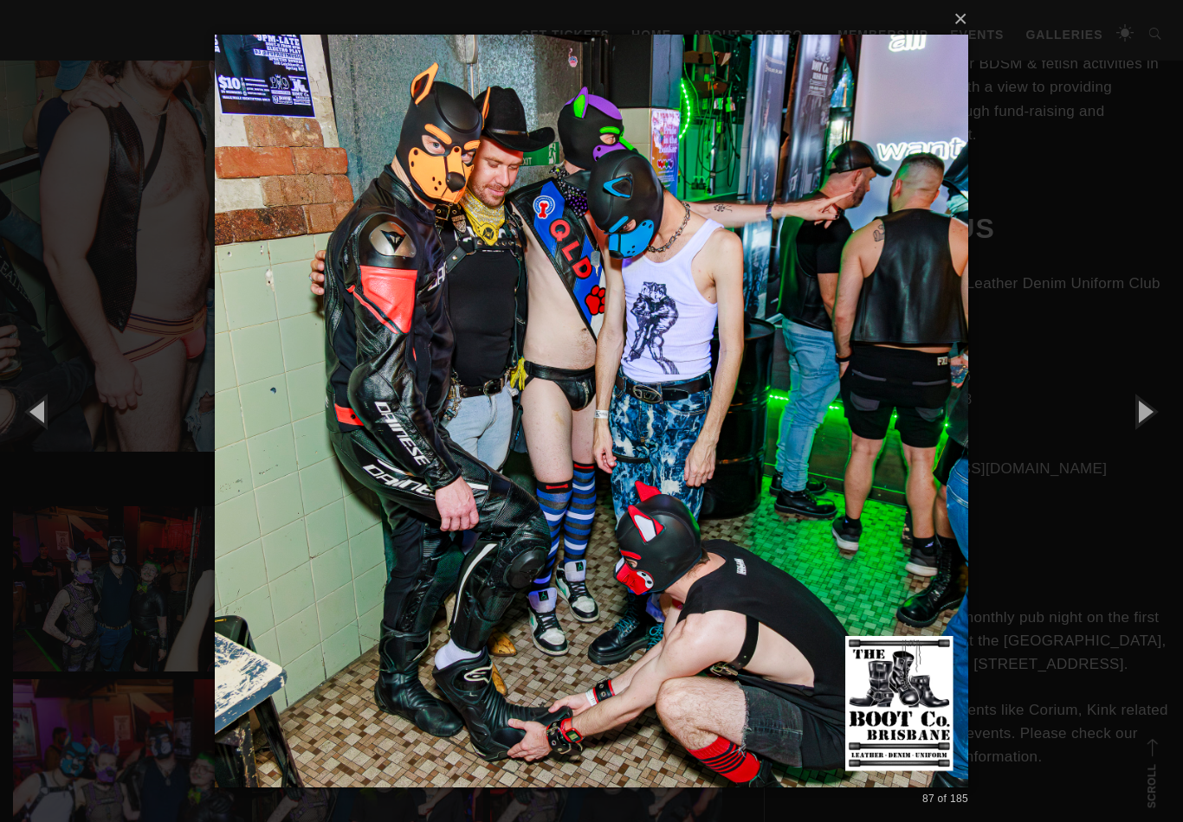
click at [1151, 424] on button "button" at bounding box center [1144, 411] width 78 height 95
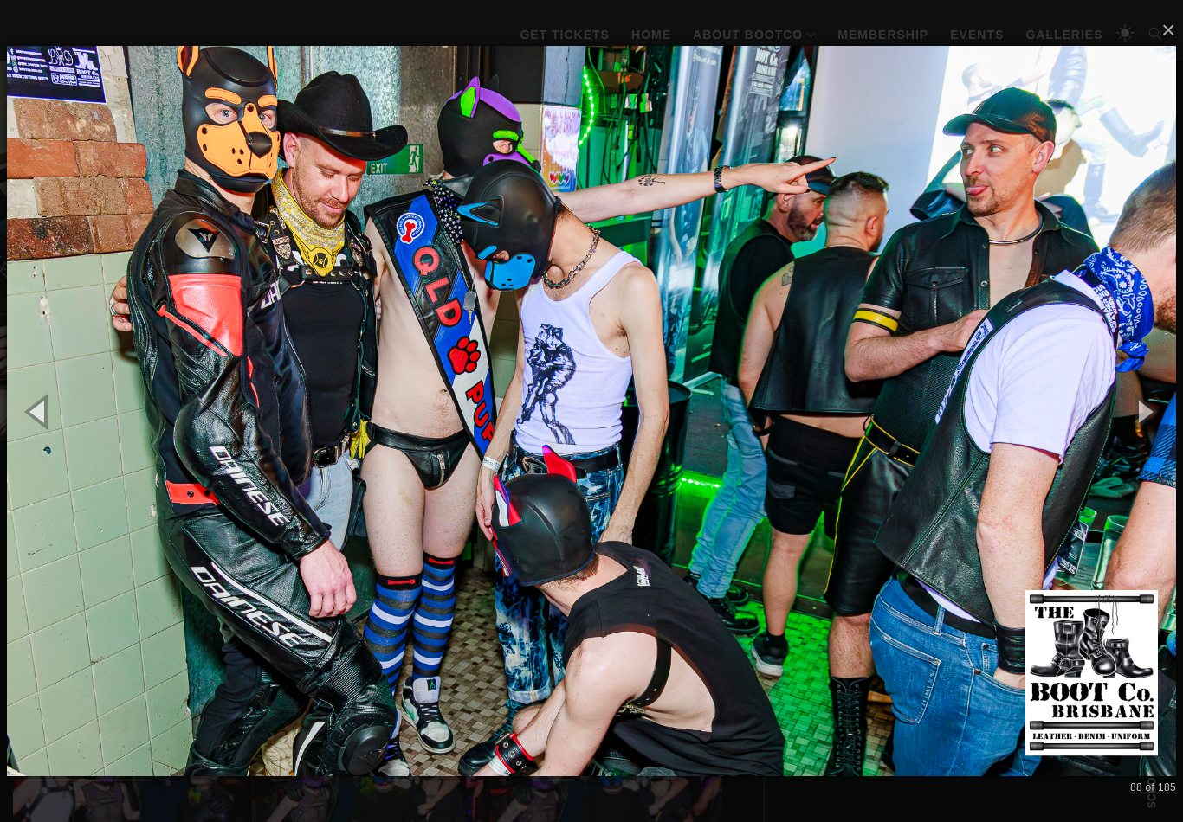
click at [1155, 429] on button "button" at bounding box center [1144, 411] width 78 height 95
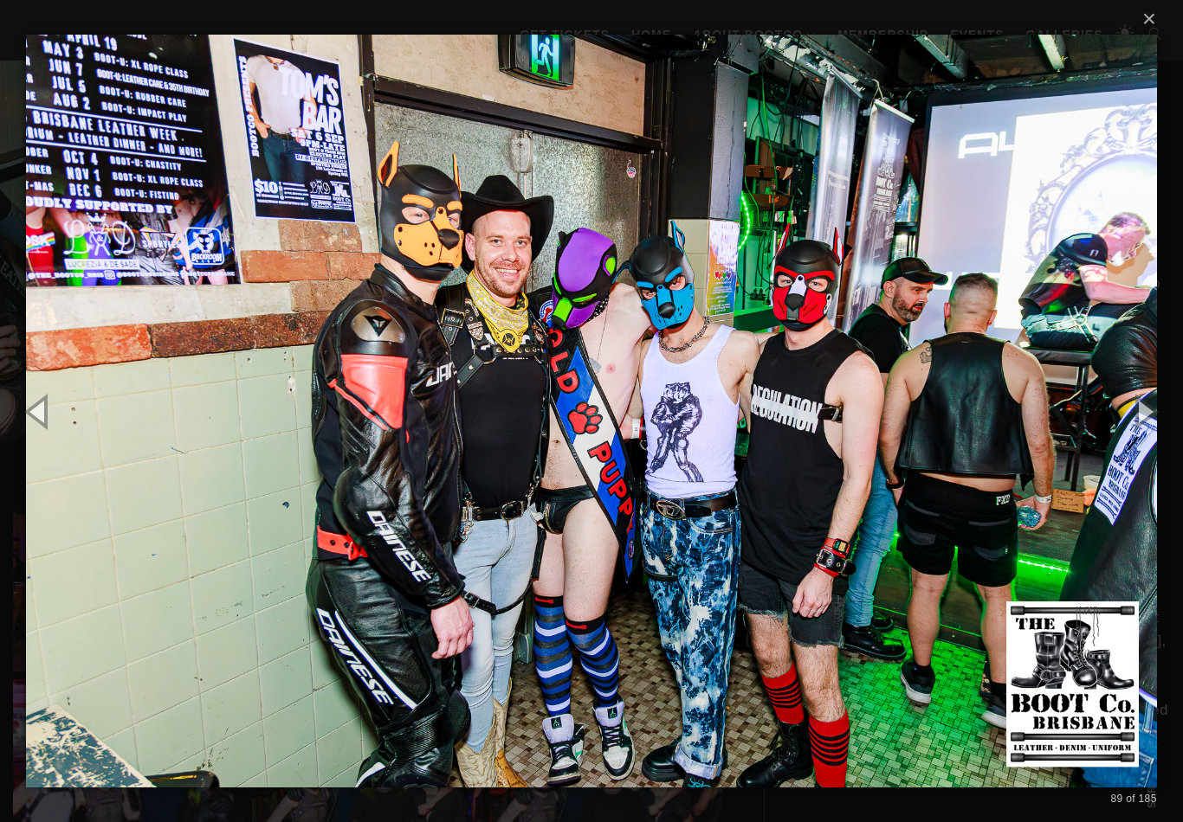
click at [1157, 434] on button "button" at bounding box center [1144, 411] width 78 height 95
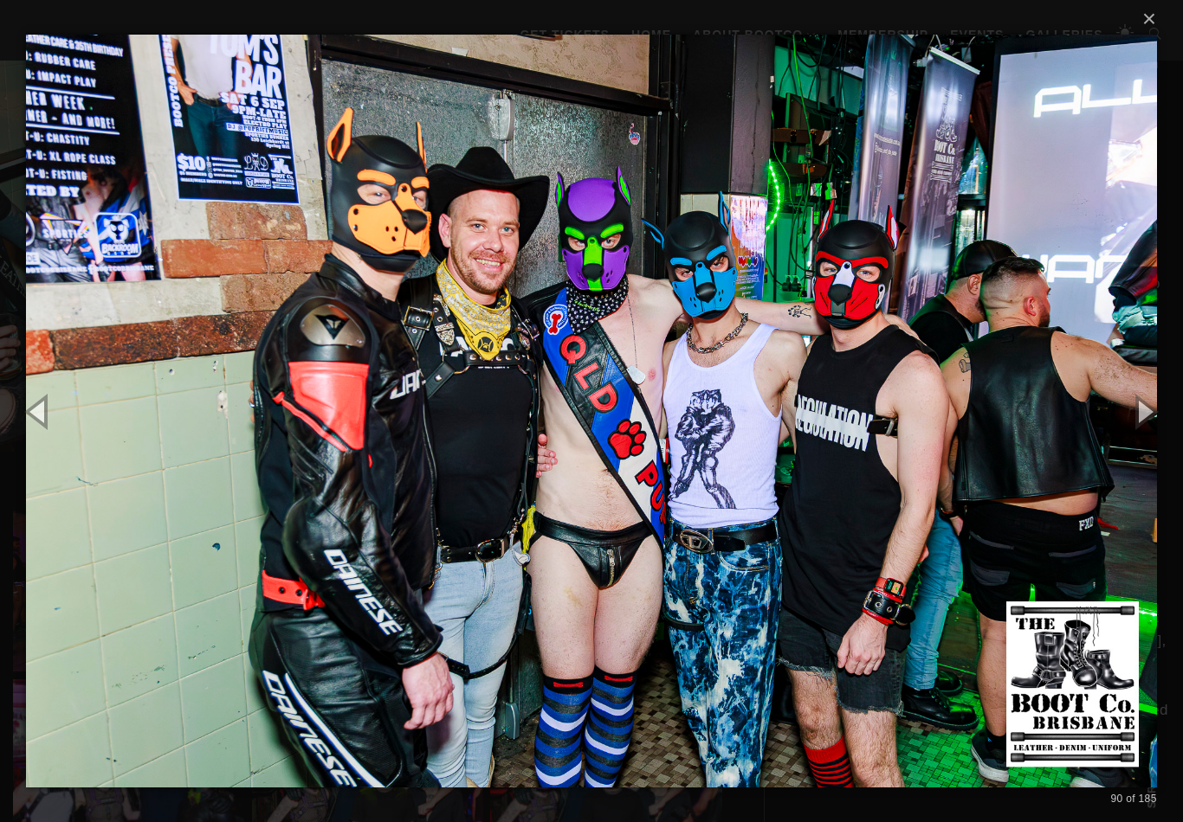
click at [1135, 426] on button "button" at bounding box center [1144, 411] width 78 height 95
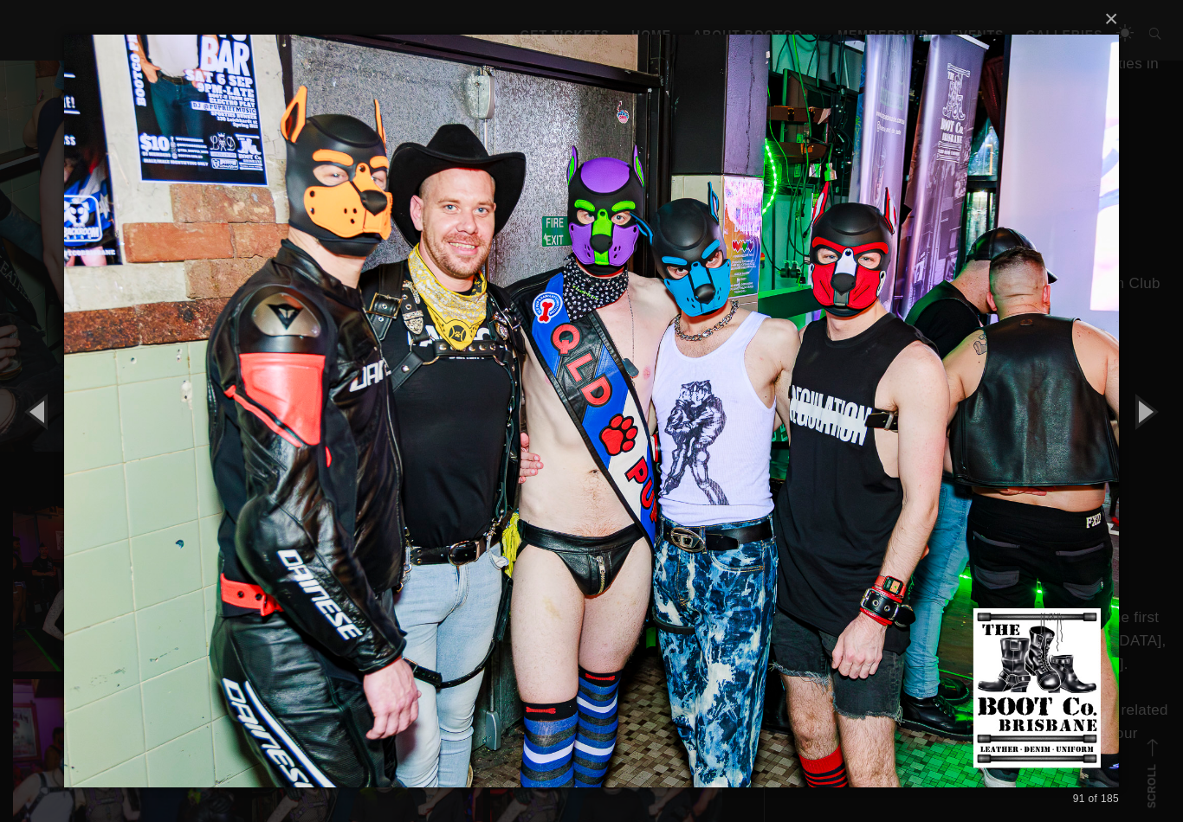
click at [1138, 429] on button "button" at bounding box center [1144, 411] width 78 height 95
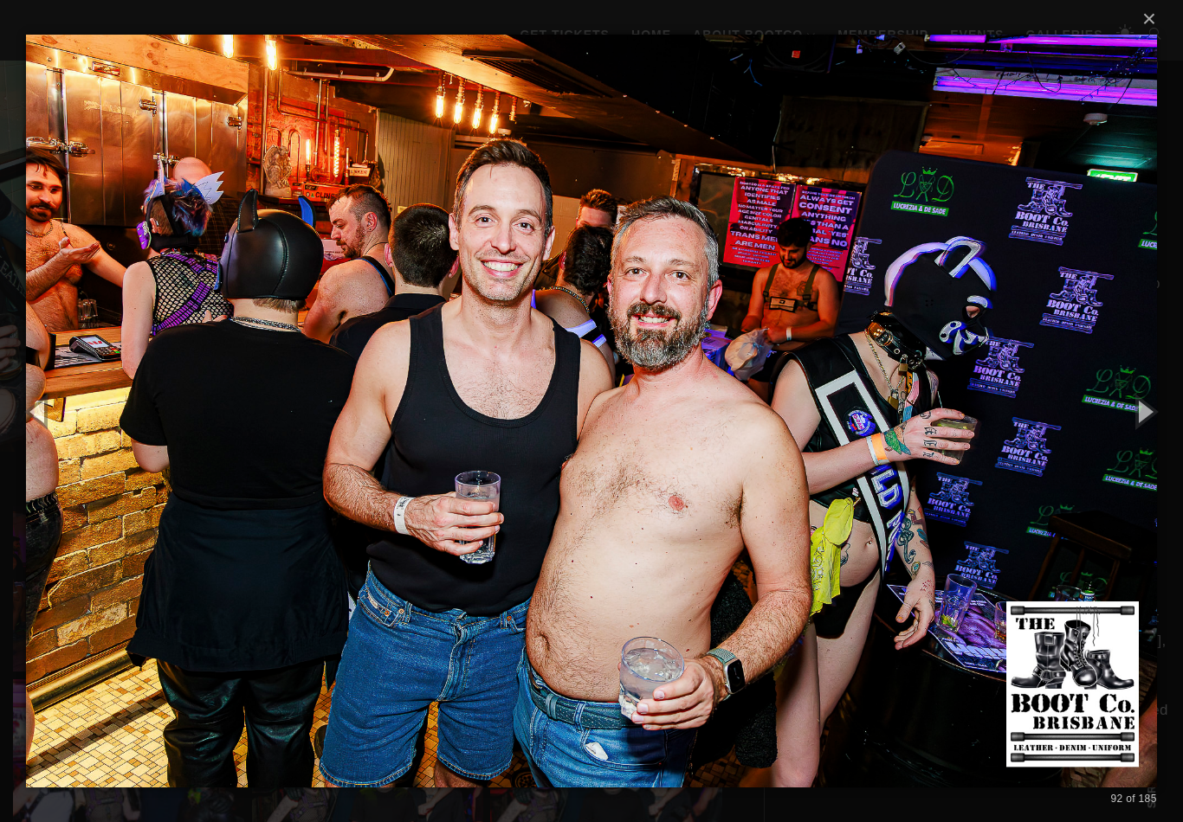
click at [1139, 433] on button "button" at bounding box center [1144, 411] width 78 height 95
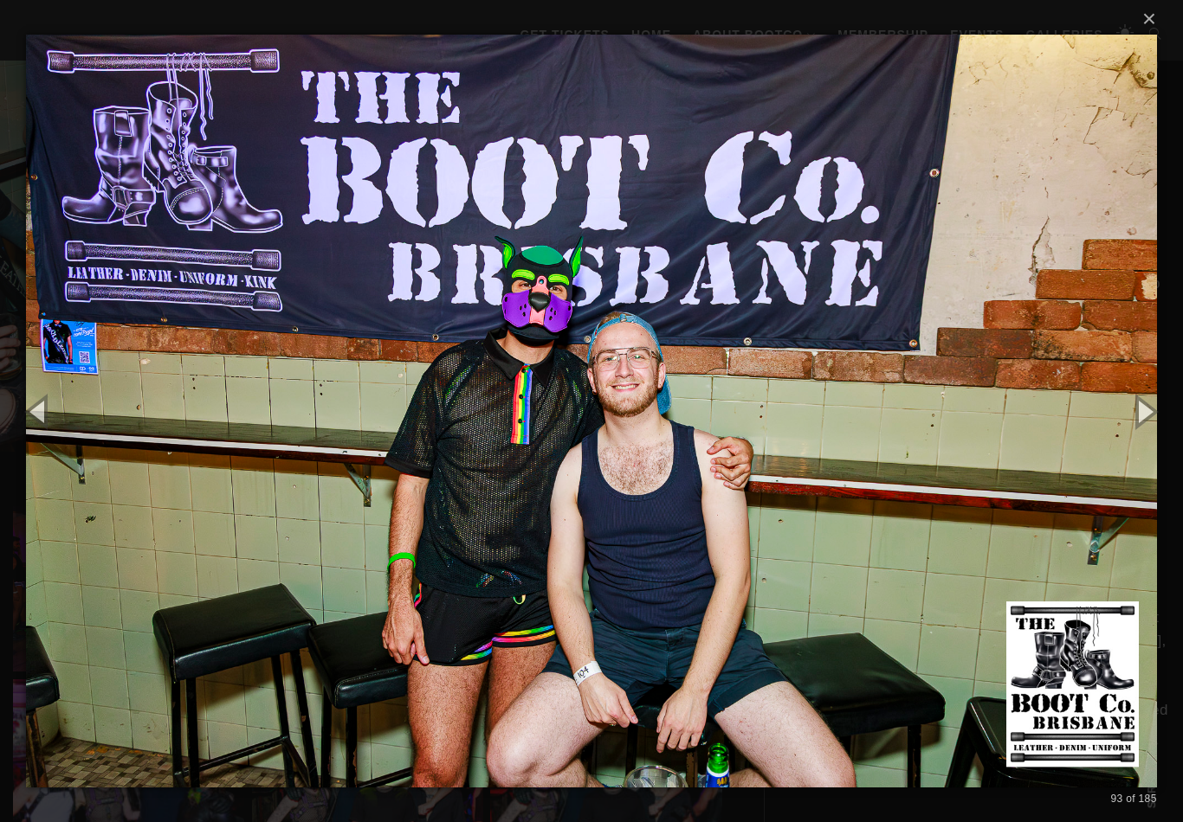
click at [1132, 431] on button "button" at bounding box center [1144, 411] width 78 height 95
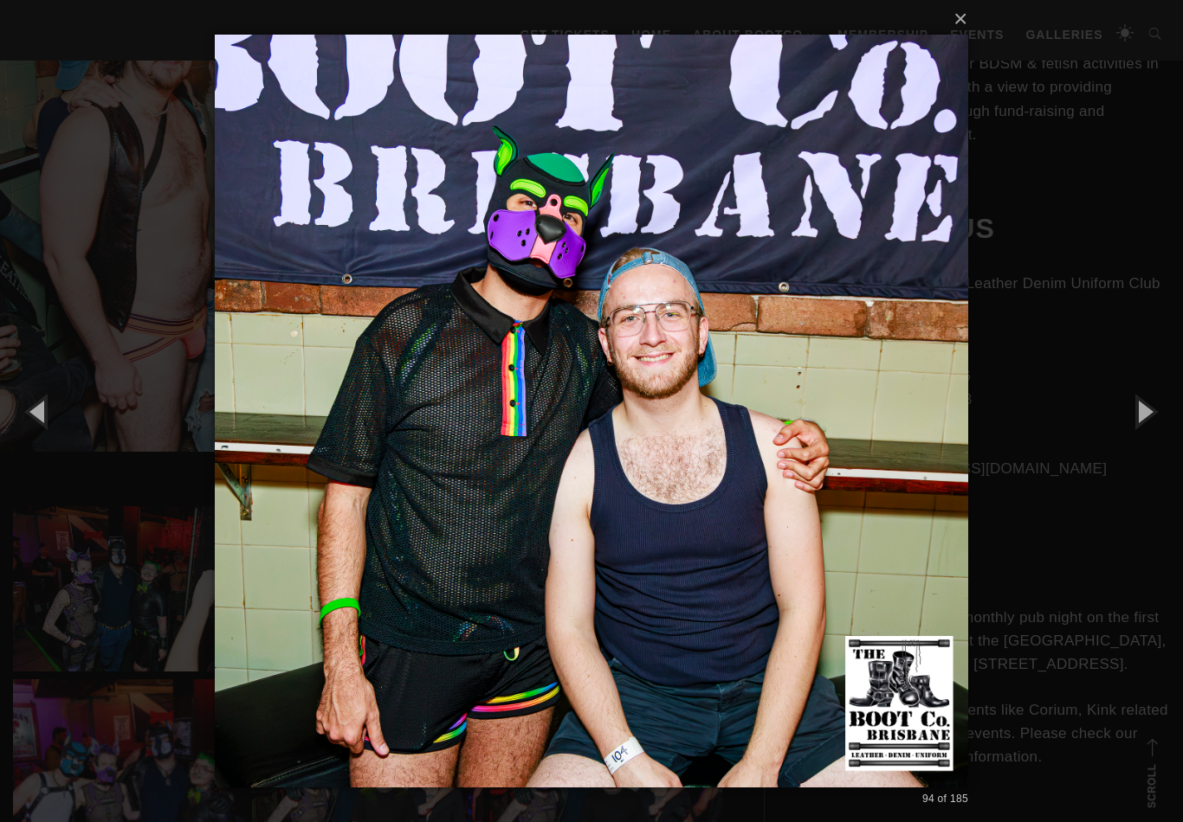
click at [1129, 436] on button "button" at bounding box center [1144, 411] width 78 height 95
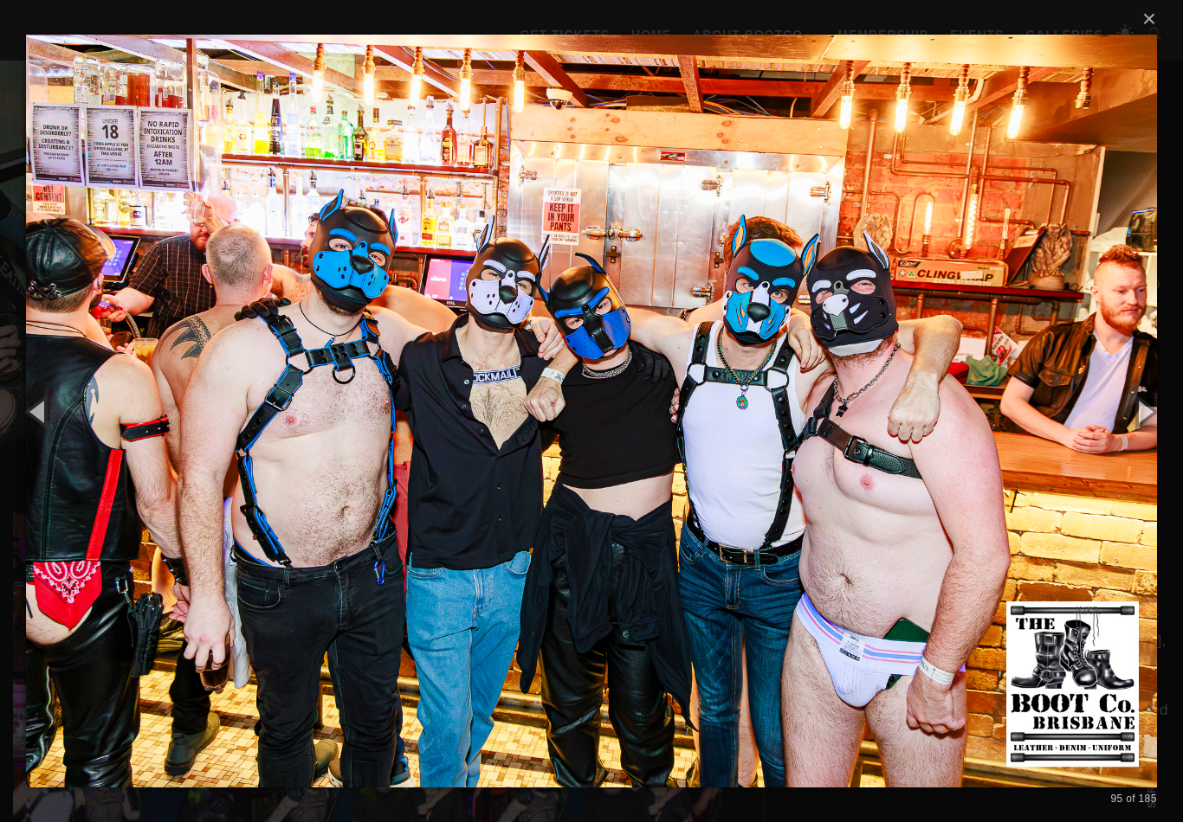
click at [1138, 430] on button "button" at bounding box center [1144, 411] width 78 height 95
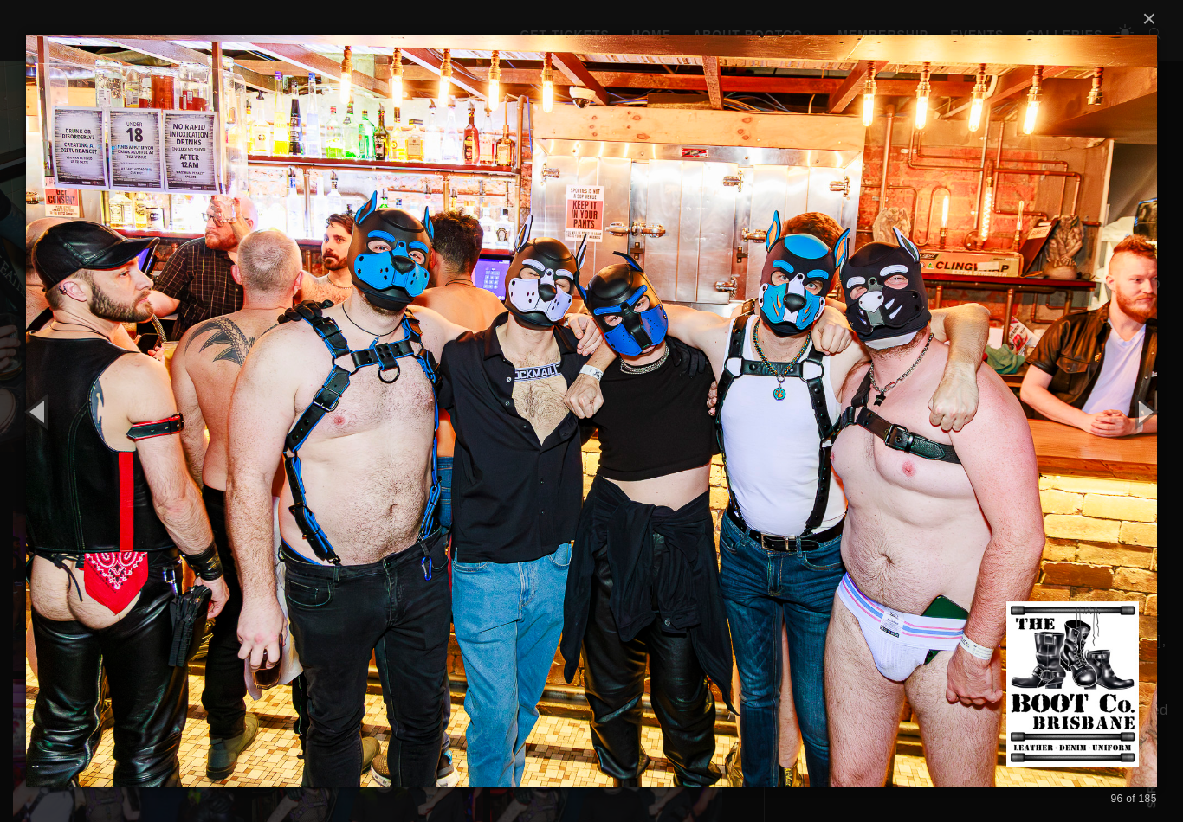
click at [1138, 429] on button "button" at bounding box center [1144, 411] width 78 height 95
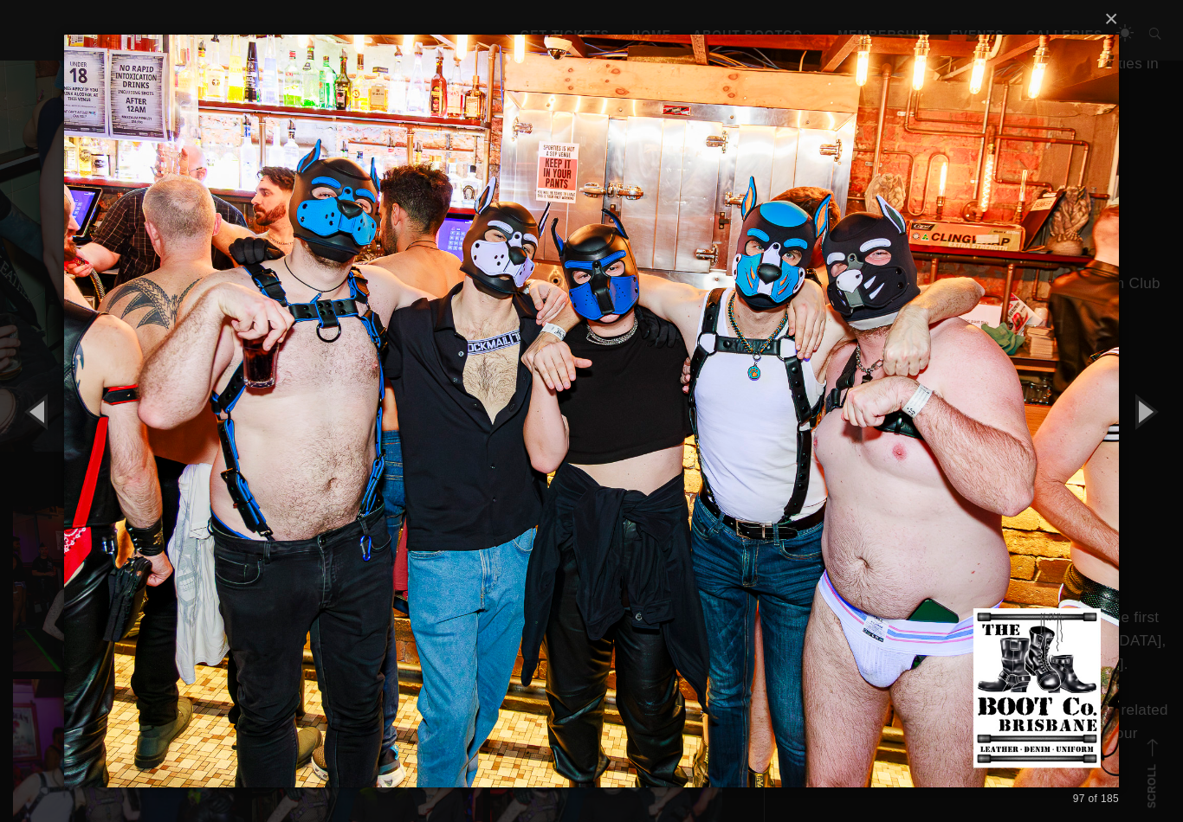
click at [1136, 430] on button "button" at bounding box center [1144, 411] width 78 height 95
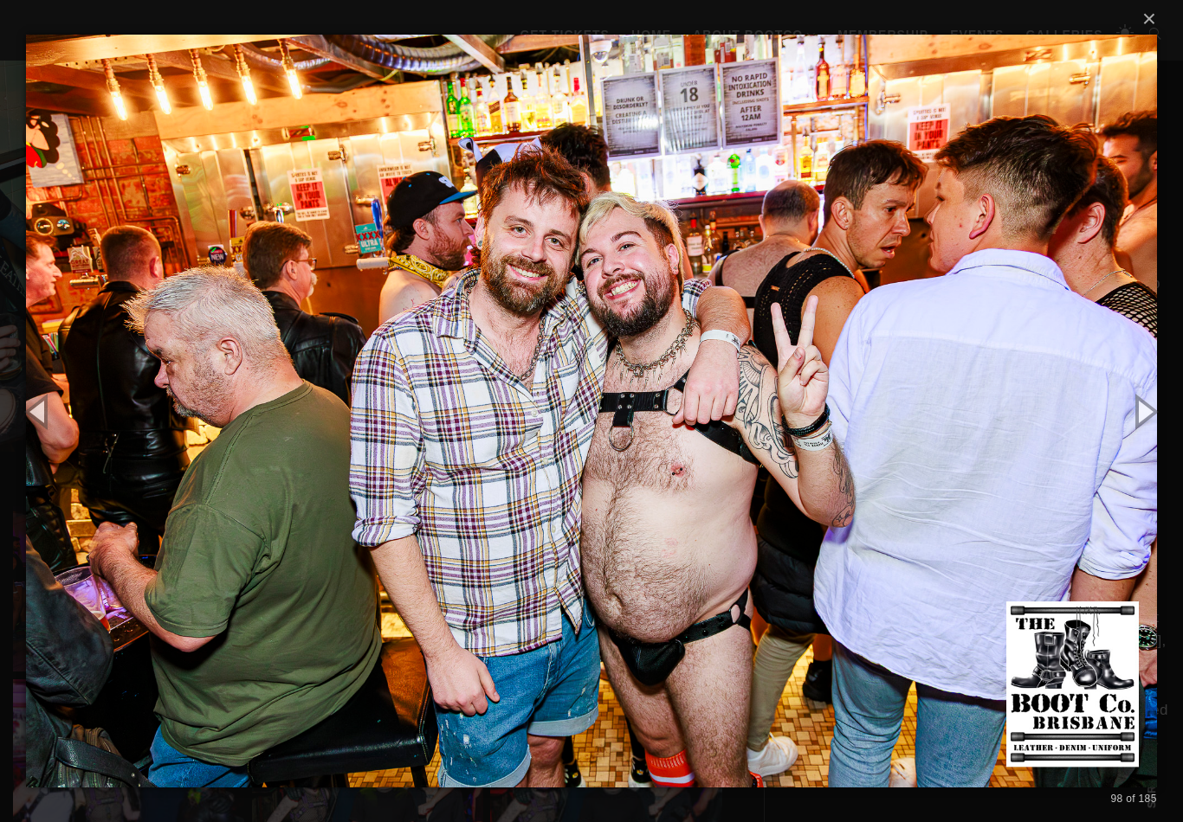
click at [1139, 424] on button "button" at bounding box center [1144, 411] width 78 height 95
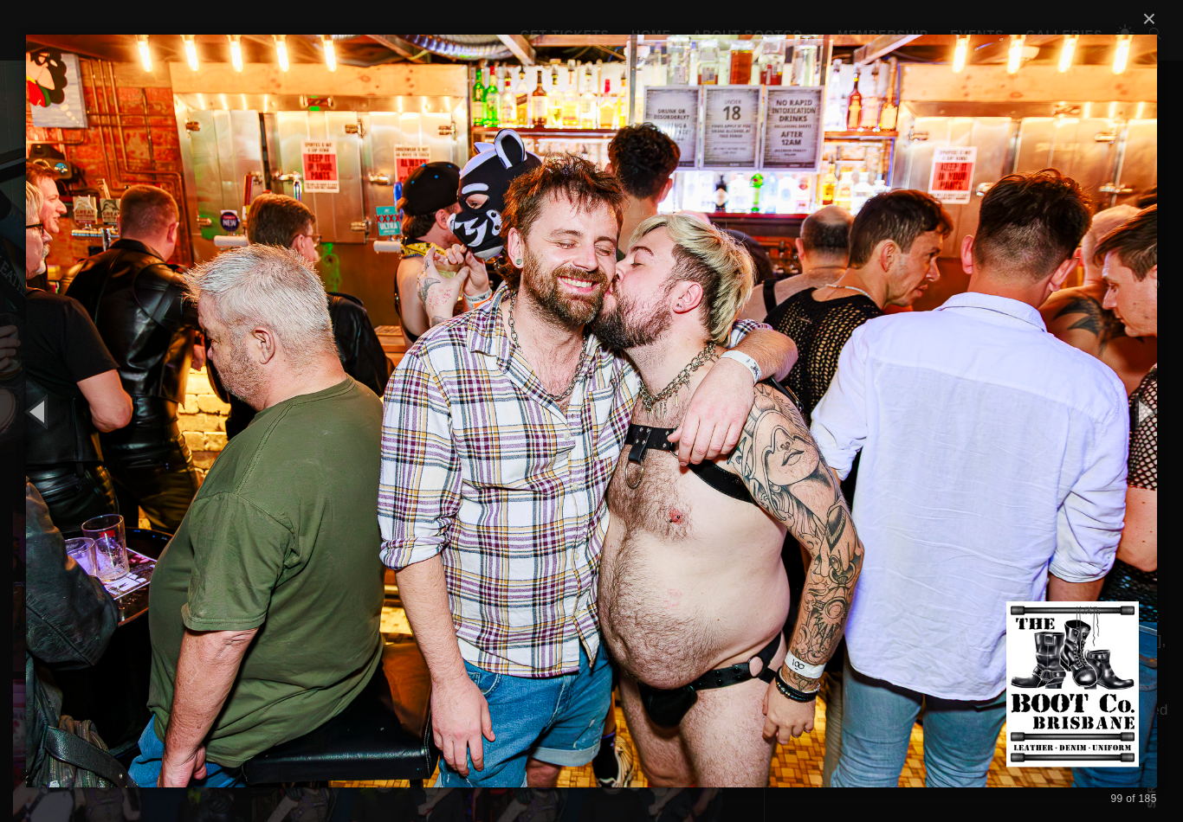
click at [1139, 424] on button "button" at bounding box center [1144, 411] width 78 height 95
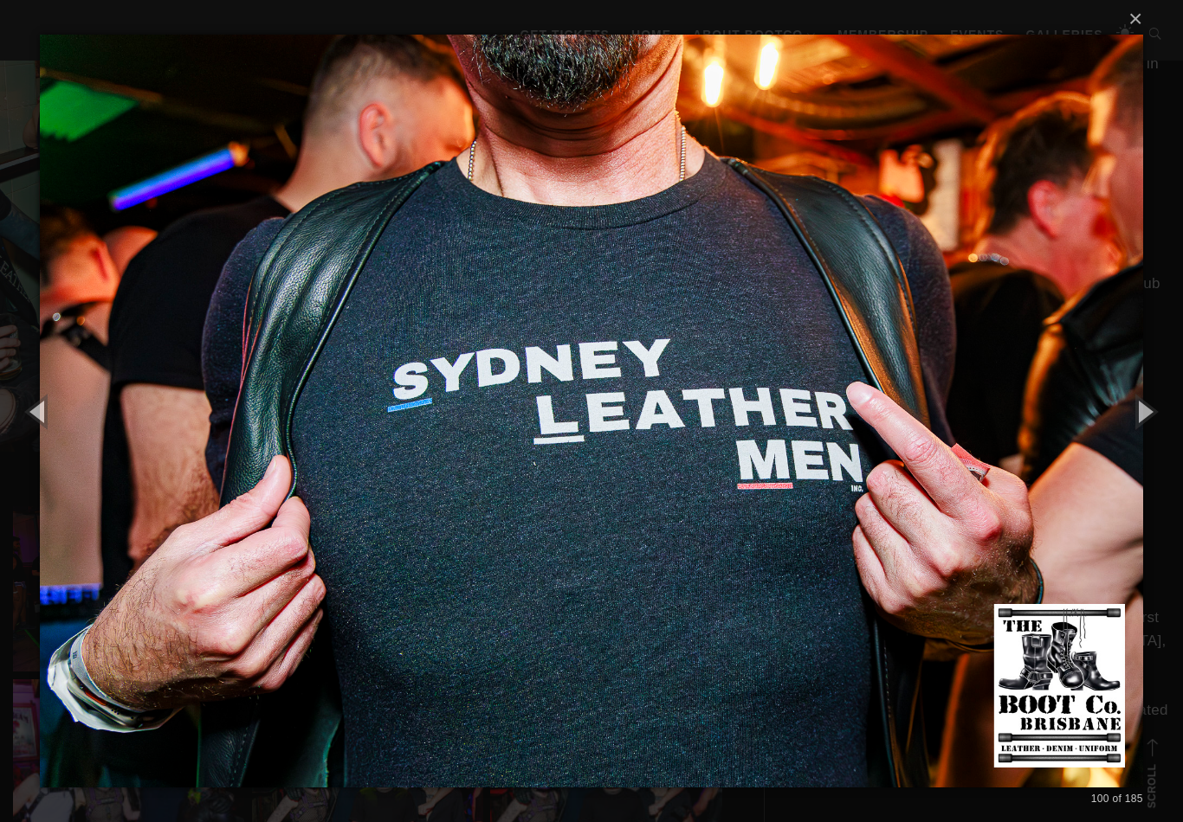
click at [1138, 429] on button "button" at bounding box center [1144, 411] width 78 height 95
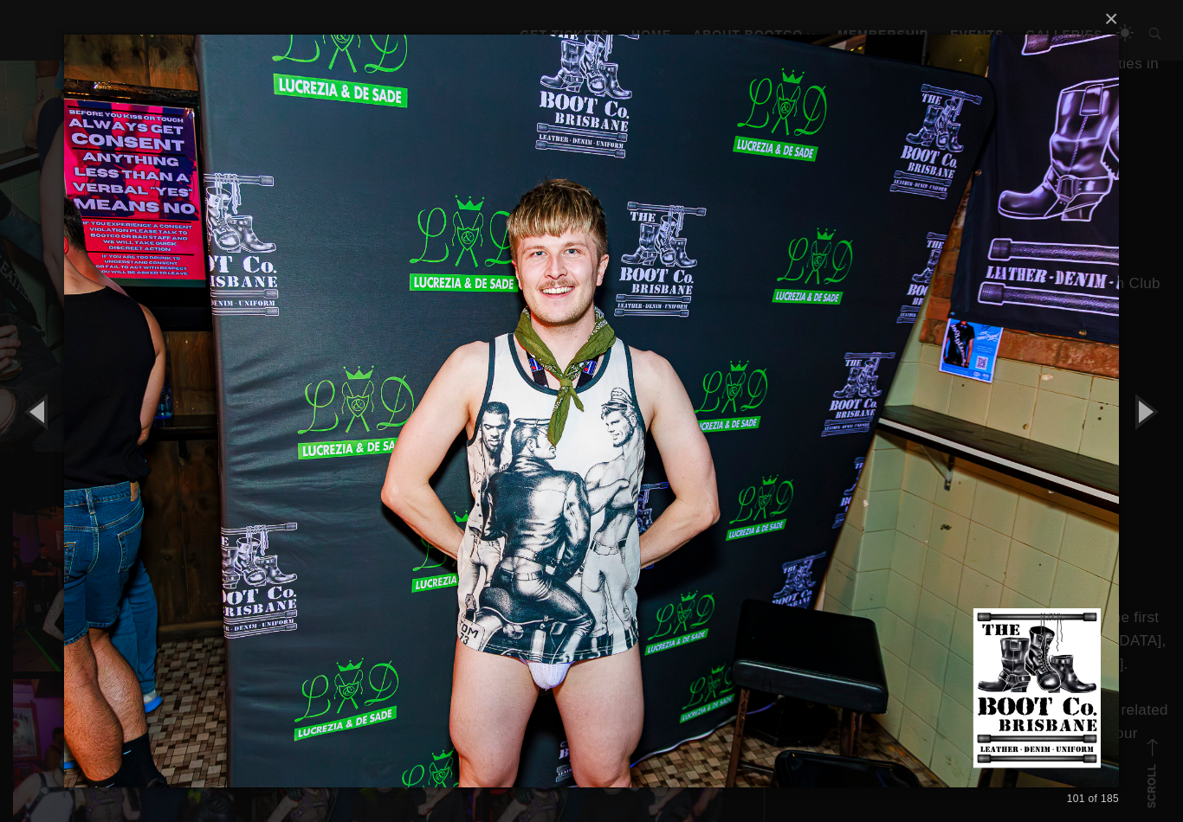
click at [1138, 427] on button "button" at bounding box center [1144, 411] width 78 height 95
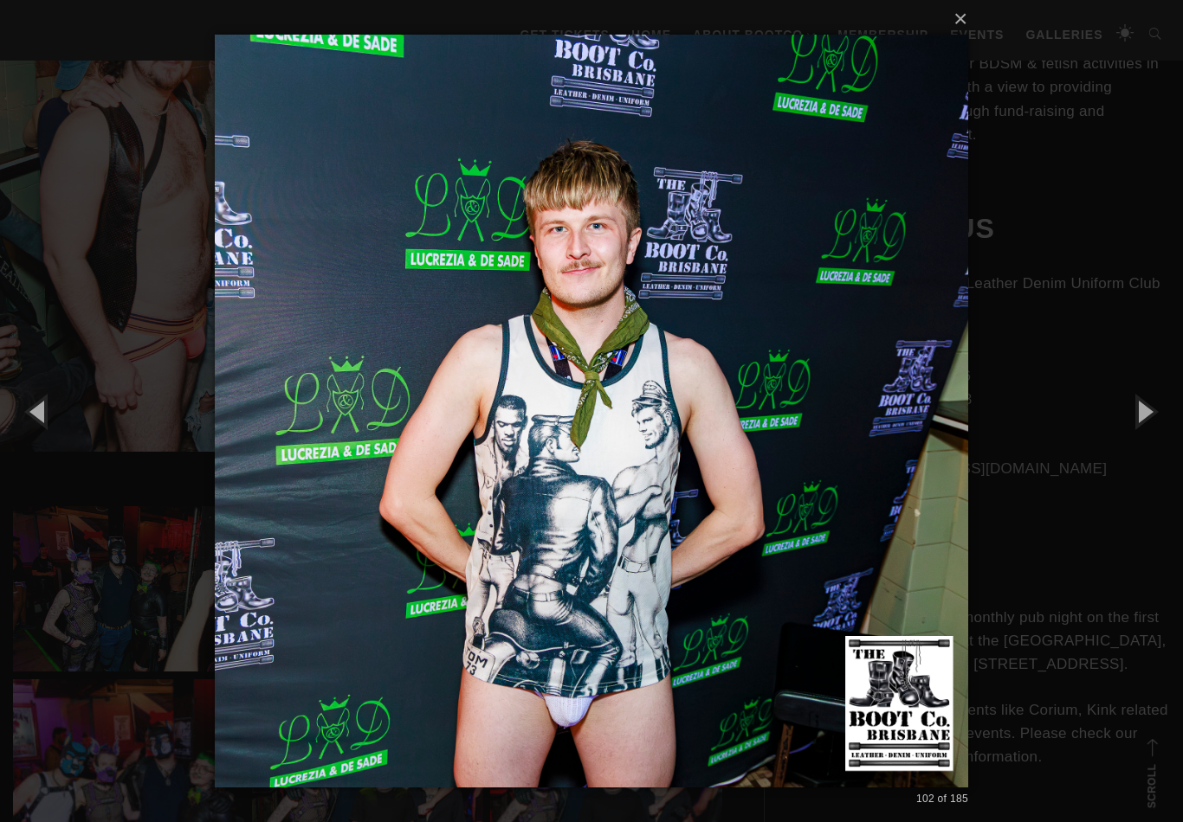
click at [1134, 430] on button "button" at bounding box center [1144, 411] width 78 height 95
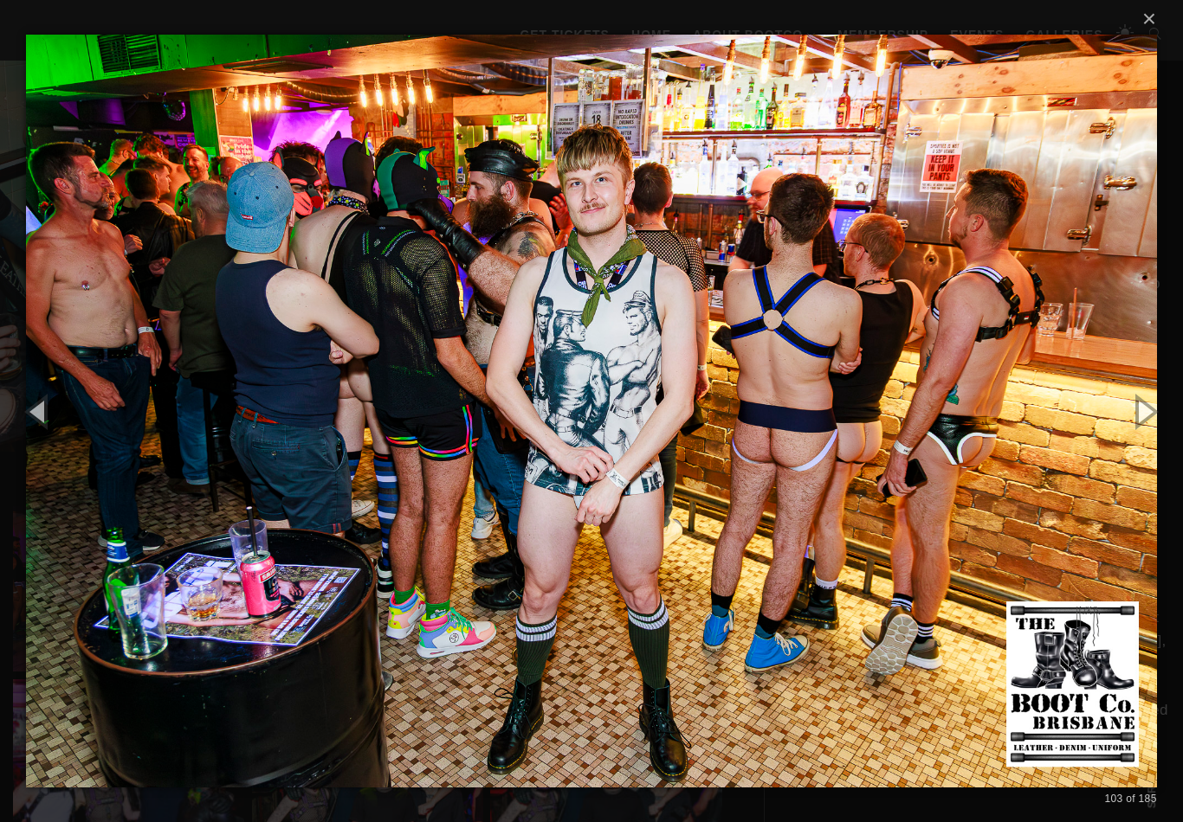
click at [1135, 423] on button "button" at bounding box center [1144, 411] width 78 height 95
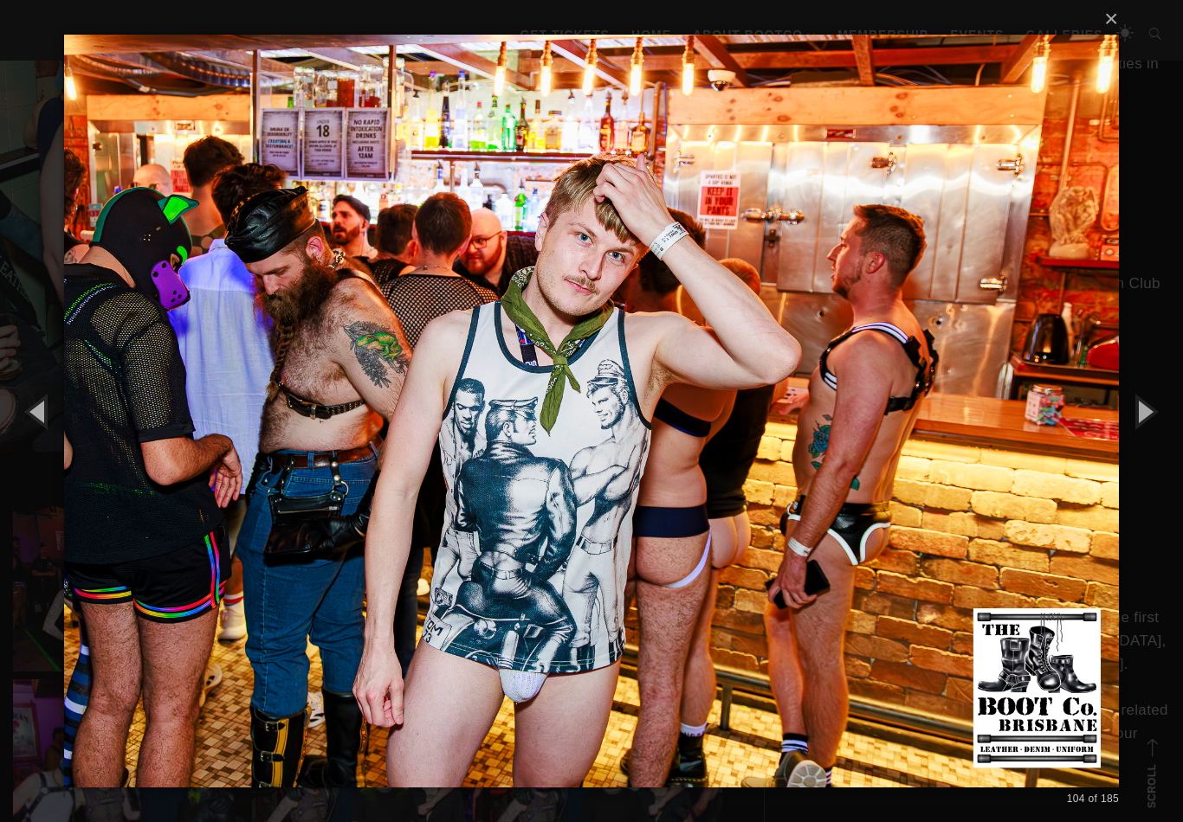
click at [1127, 424] on button "button" at bounding box center [1144, 411] width 78 height 95
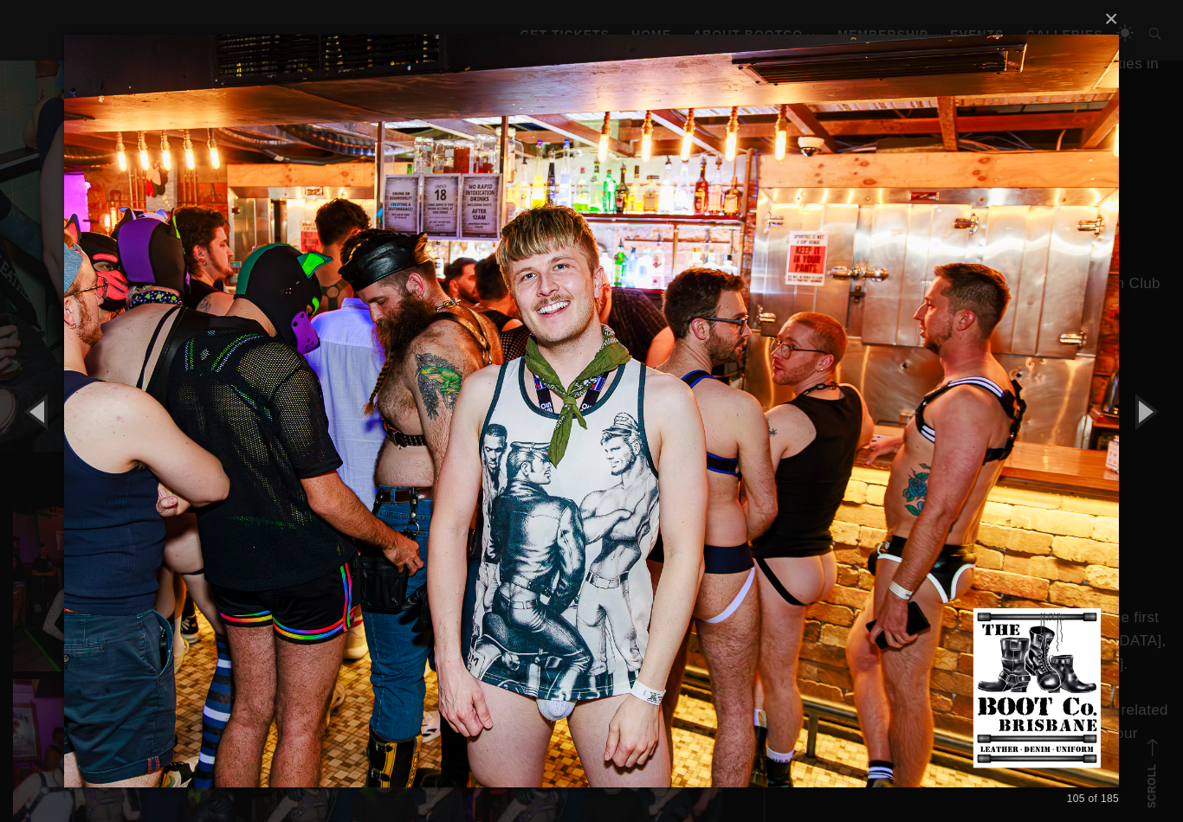
click at [1121, 425] on button "button" at bounding box center [1144, 411] width 78 height 95
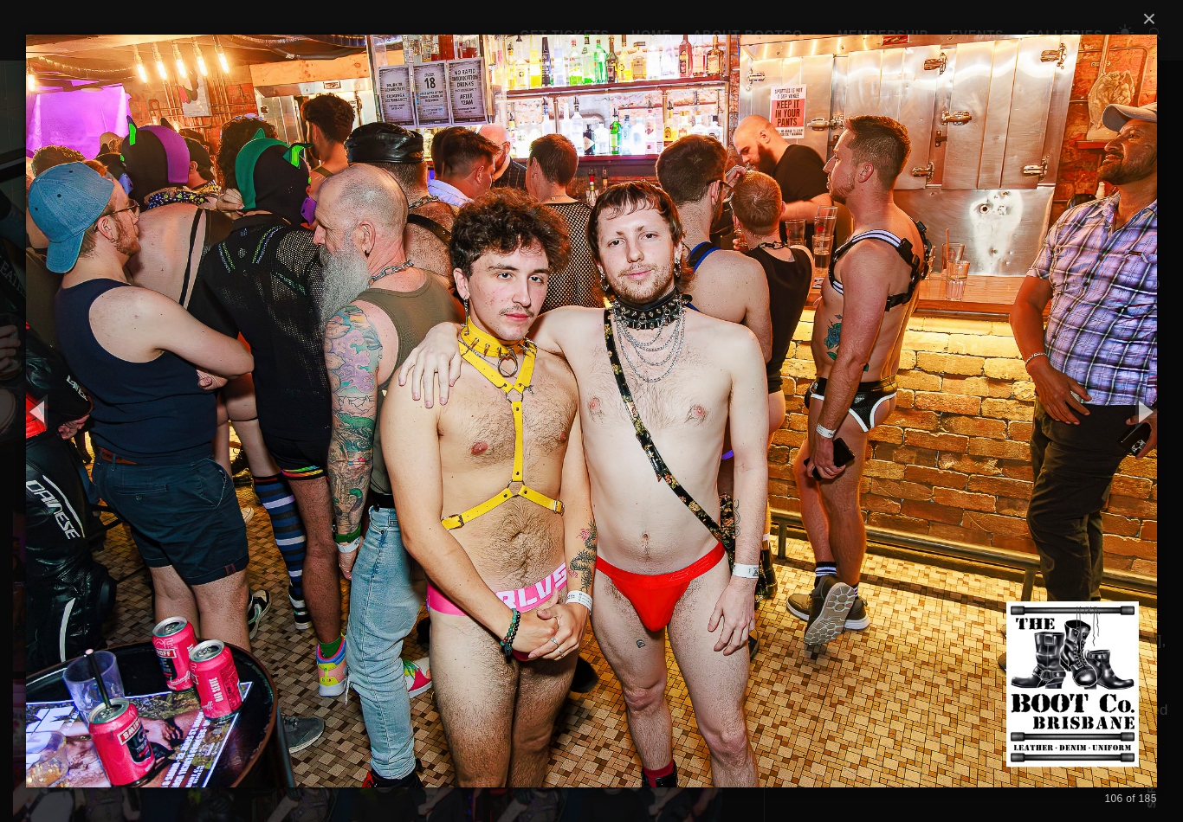
click at [1116, 427] on button "button" at bounding box center [1144, 411] width 78 height 95
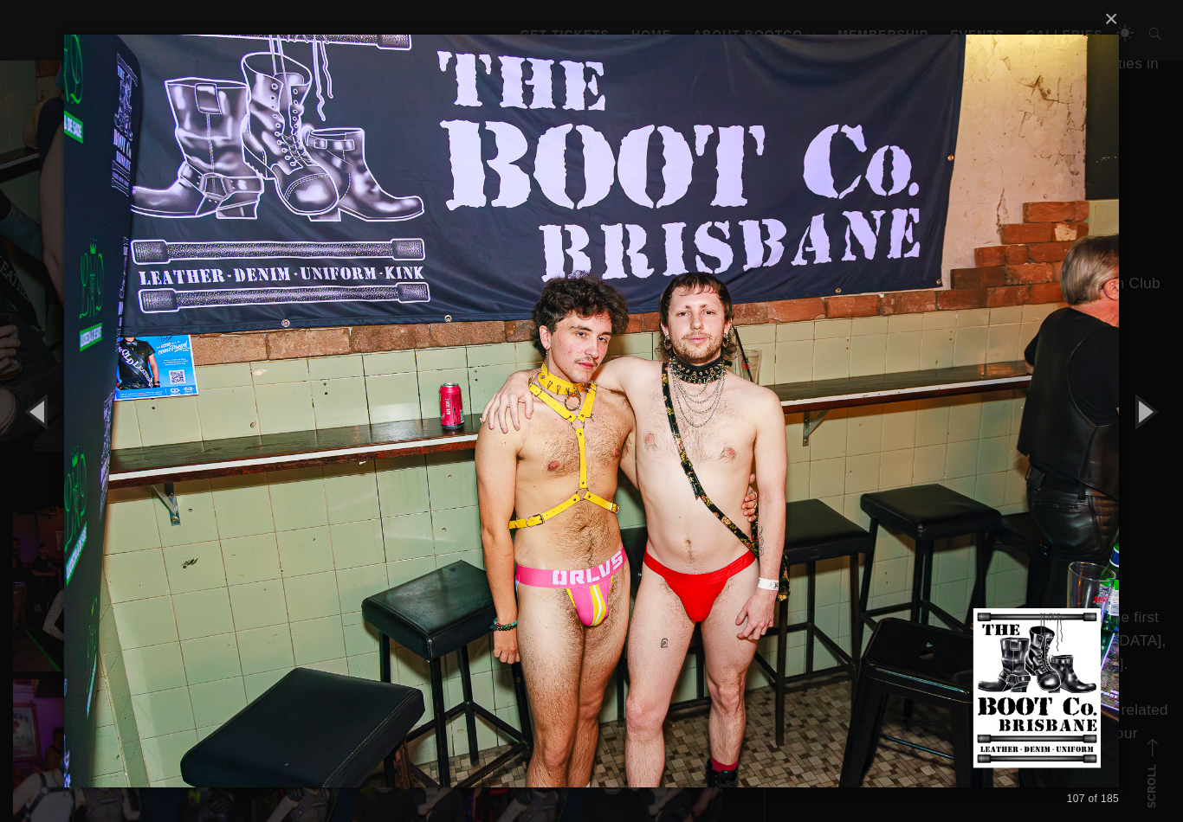
click at [1114, 428] on button "button" at bounding box center [1144, 411] width 78 height 95
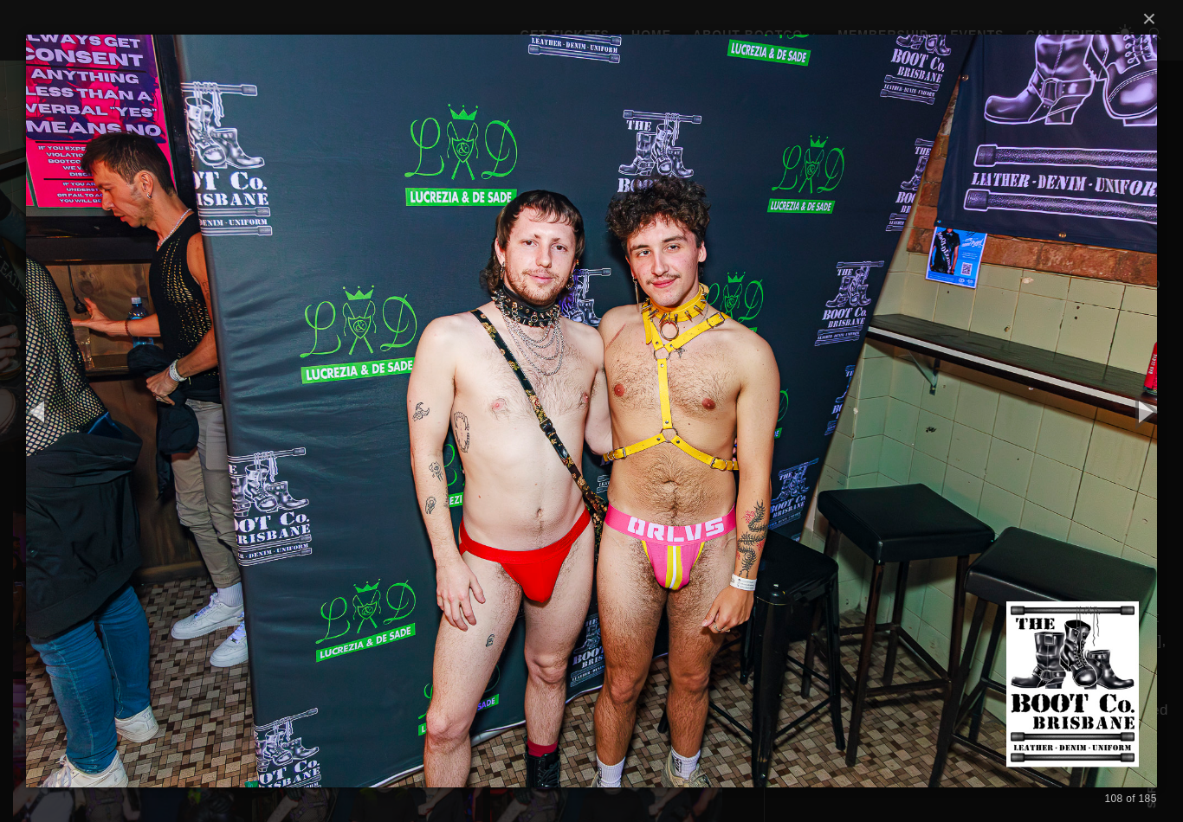
click at [1117, 430] on button "button" at bounding box center [1144, 411] width 78 height 95
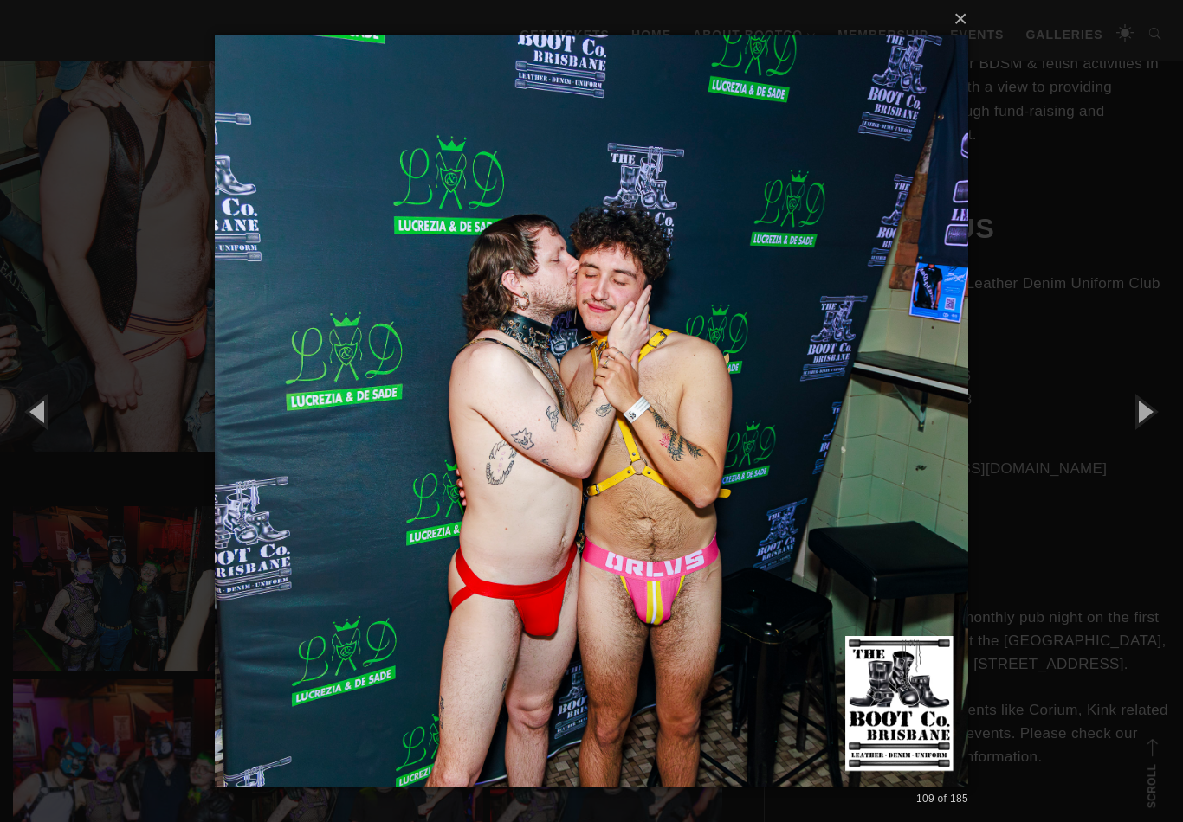
click at [1119, 432] on button "button" at bounding box center [1144, 411] width 78 height 95
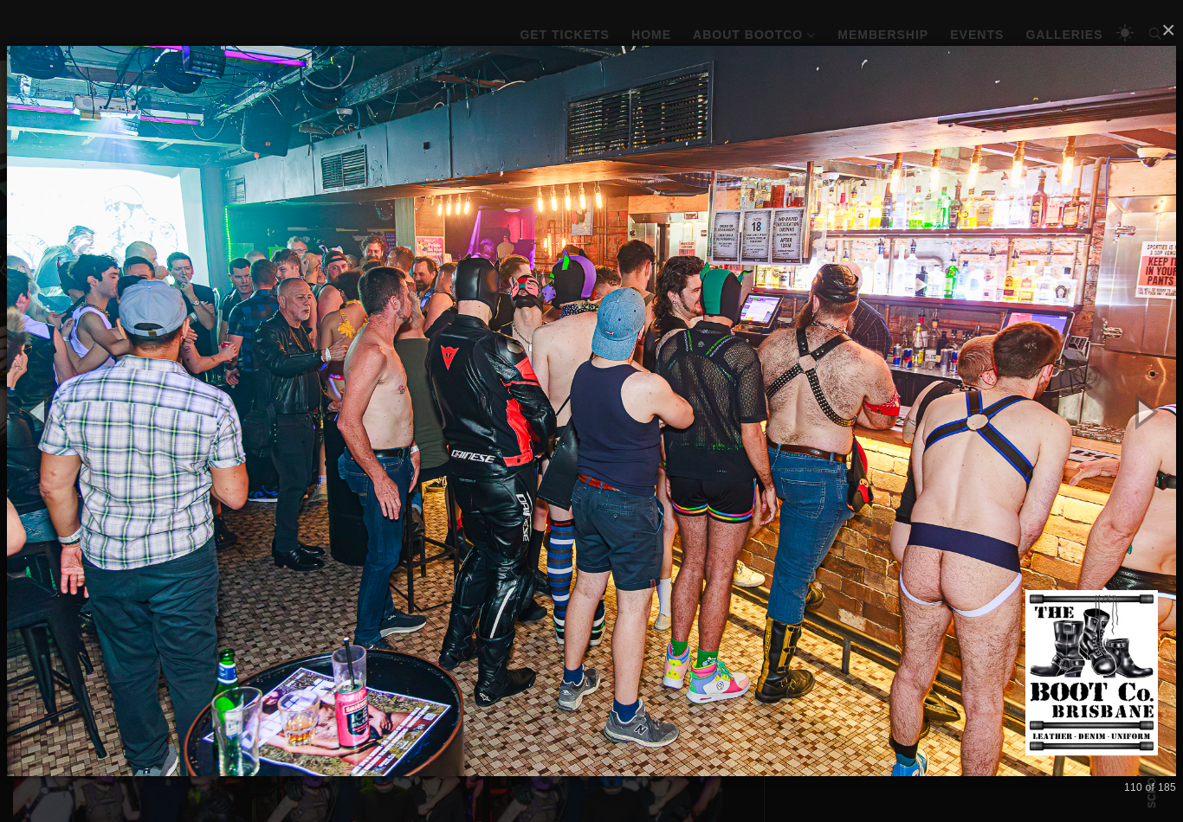
click at [1145, 429] on button "button" at bounding box center [1144, 411] width 78 height 95
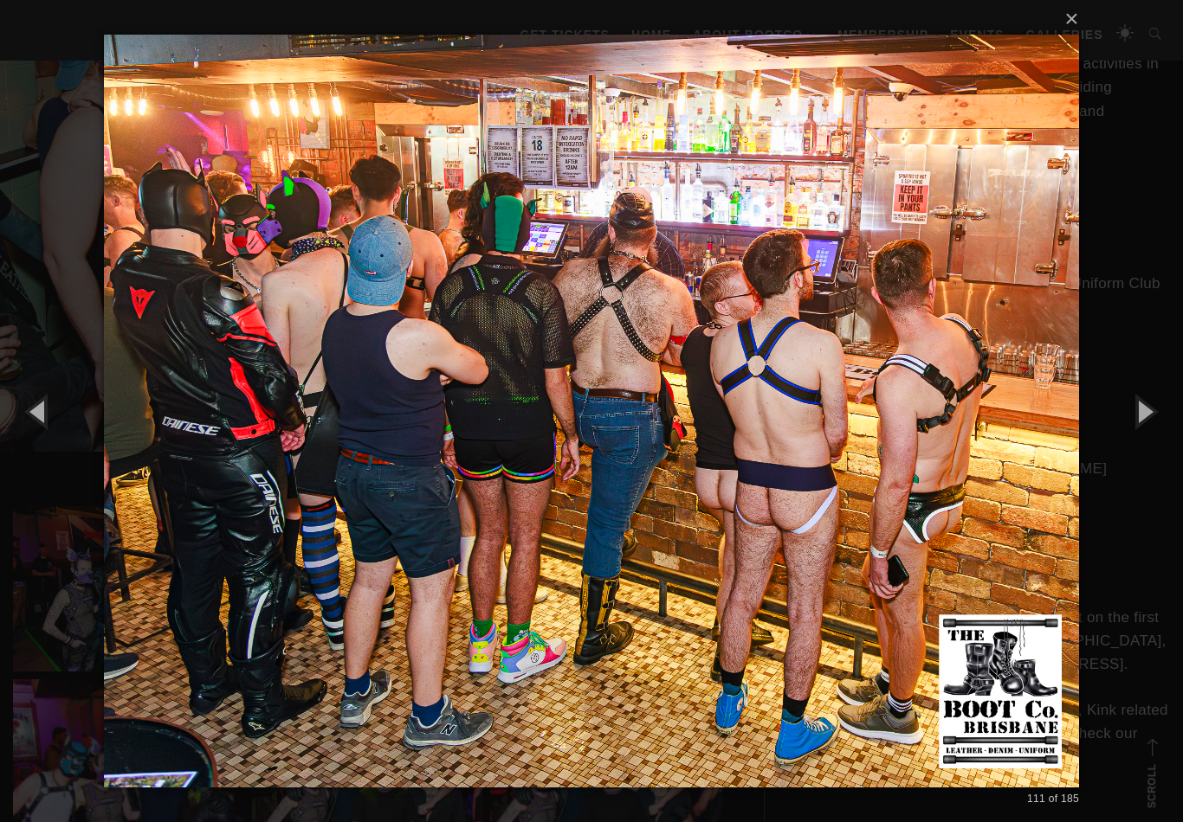
click at [1138, 429] on button "button" at bounding box center [1144, 411] width 78 height 95
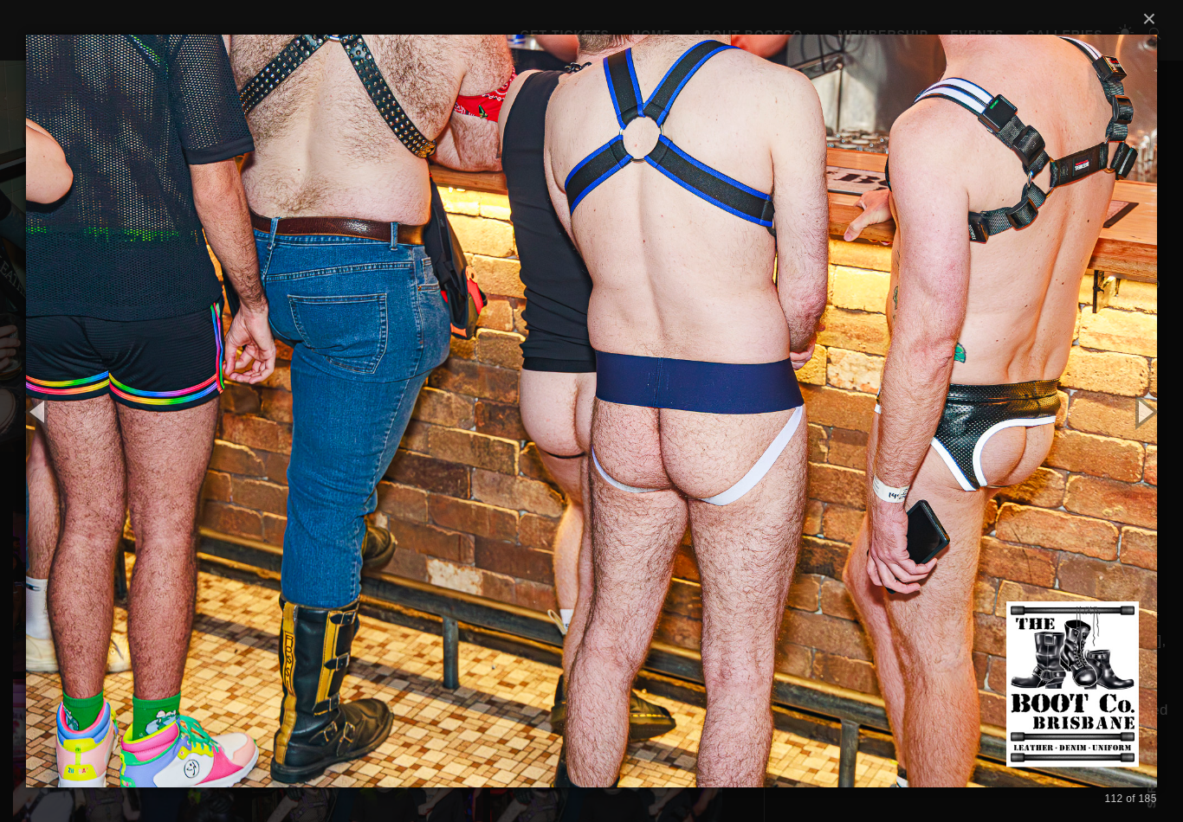
click at [1138, 432] on button "button" at bounding box center [1144, 411] width 78 height 95
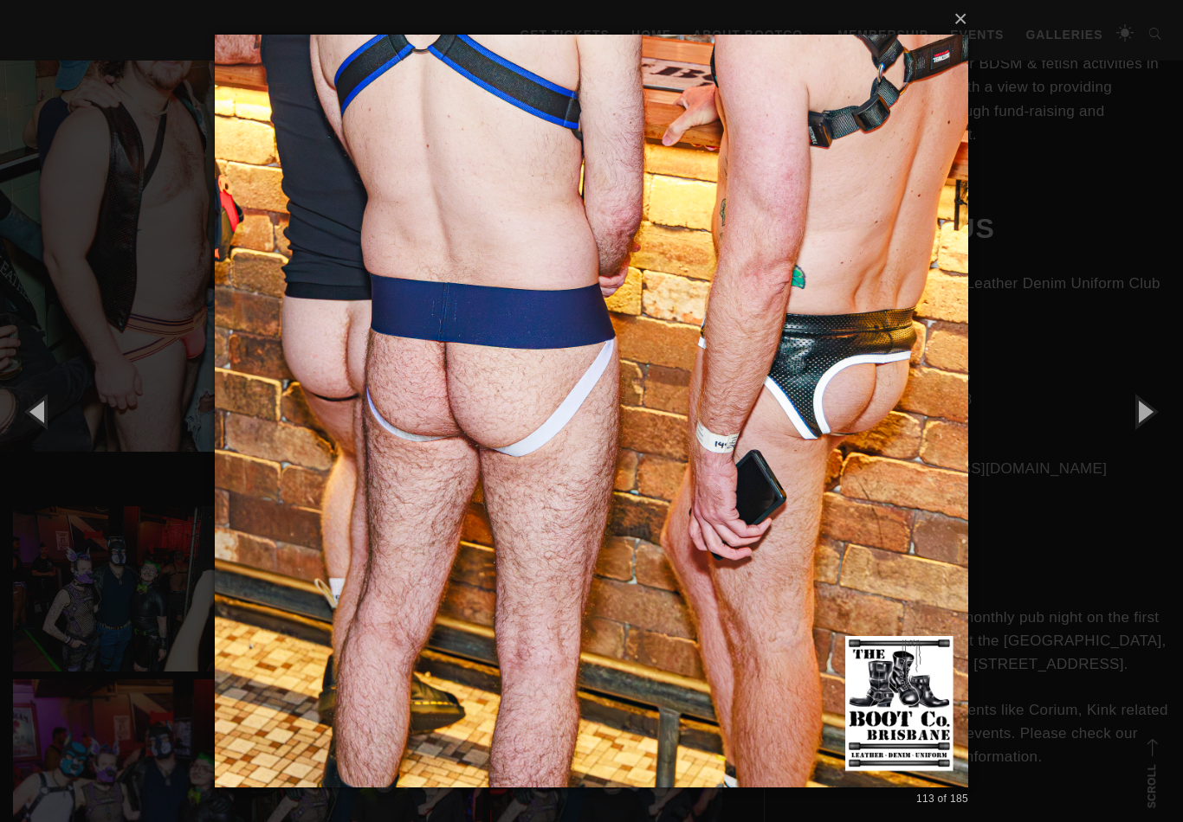
click at [1137, 431] on button "button" at bounding box center [1144, 411] width 78 height 95
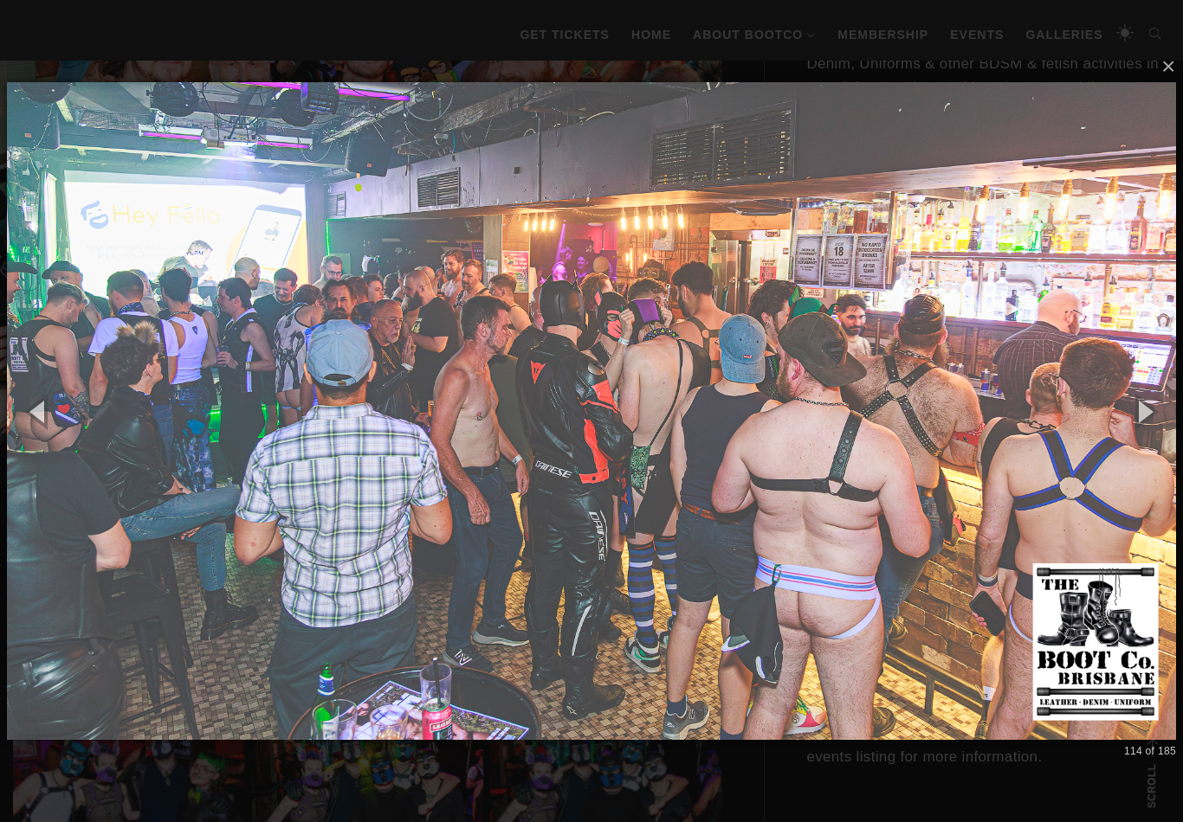
click at [1140, 432] on button "button" at bounding box center [1144, 411] width 78 height 95
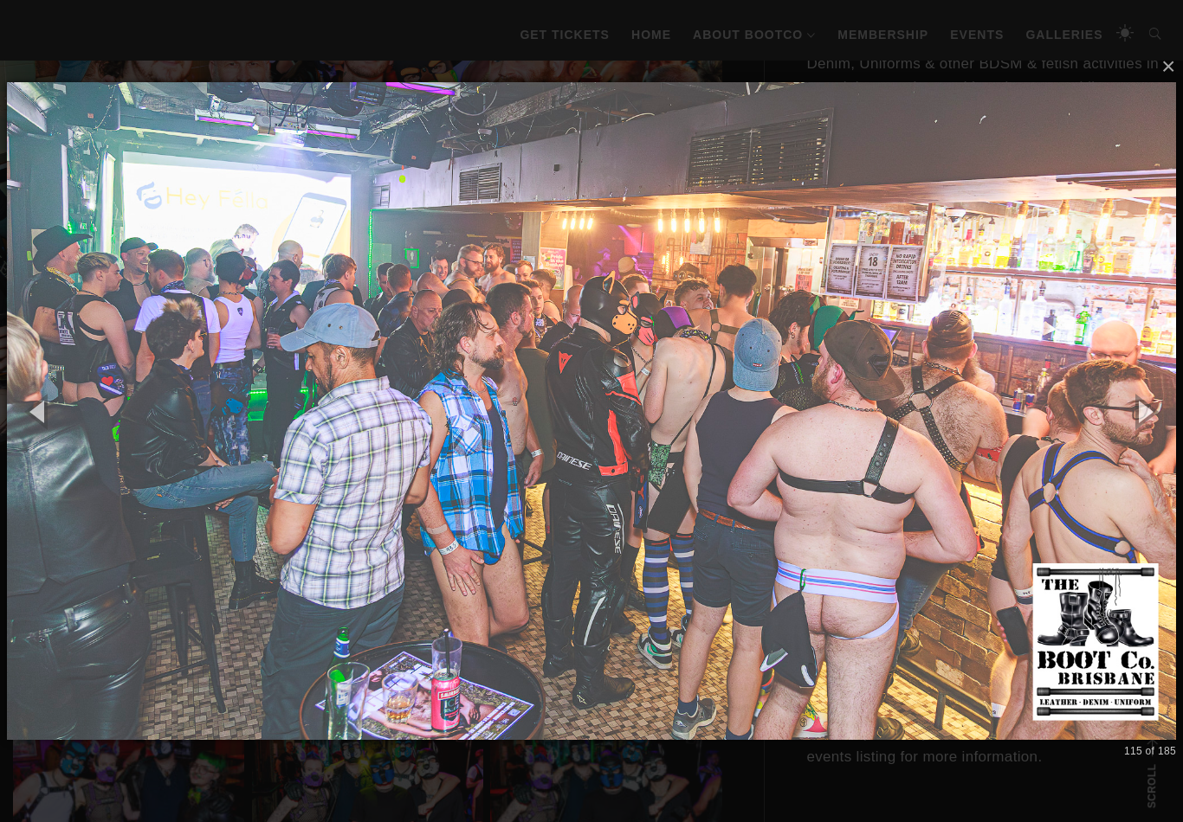
click at [1138, 429] on button "button" at bounding box center [1144, 411] width 78 height 95
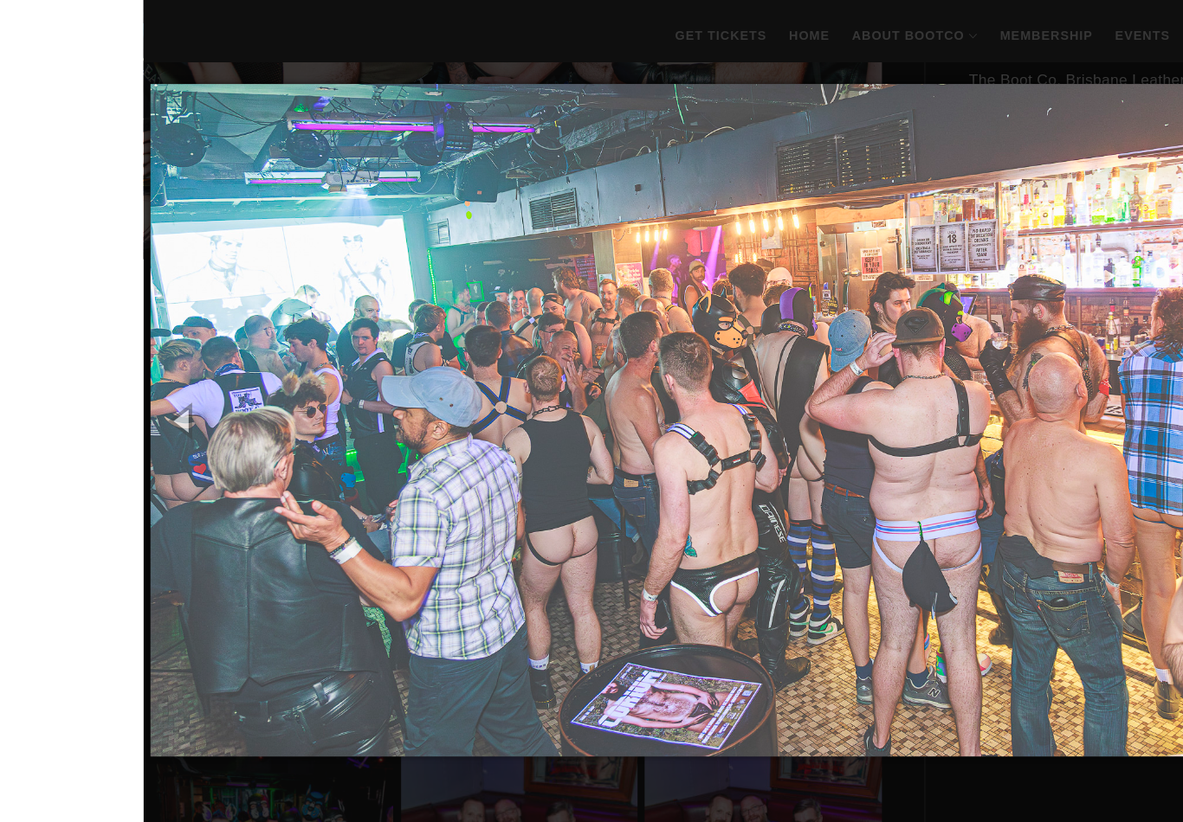
scroll to position [773, 0]
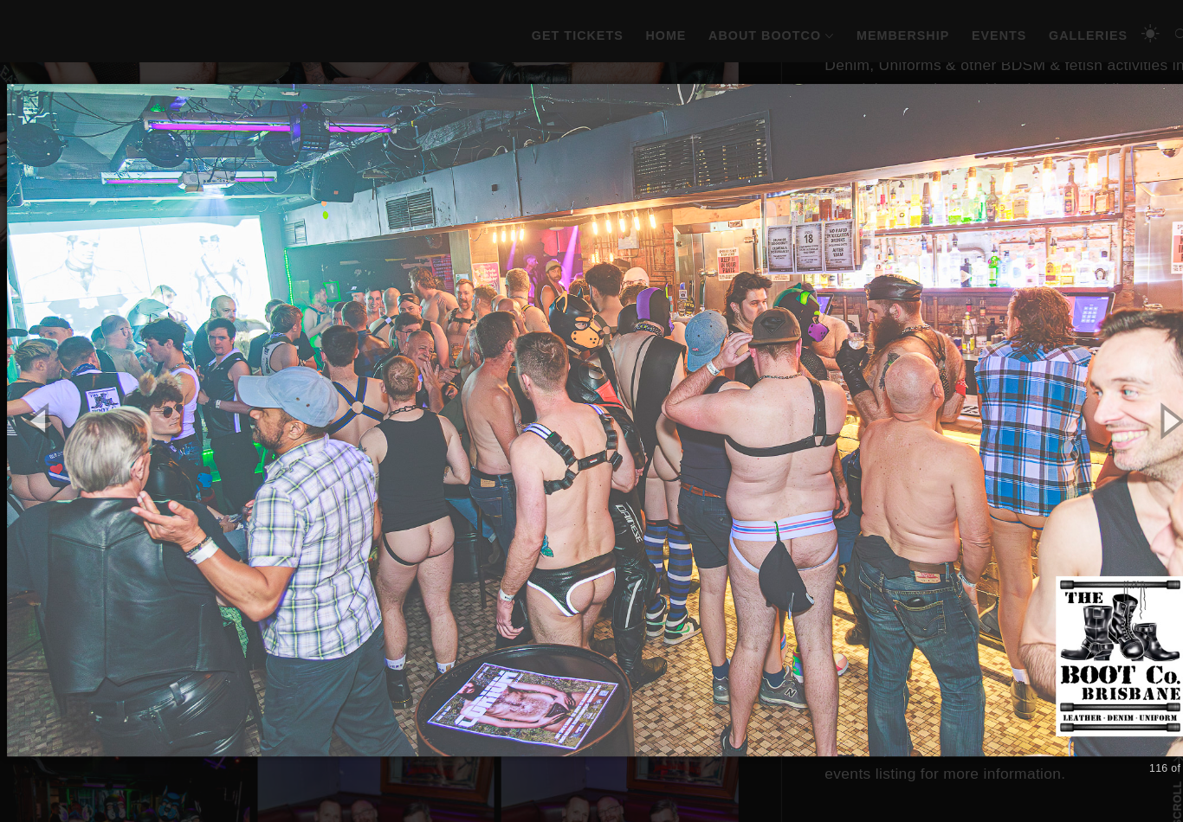
click at [1137, 420] on button "button" at bounding box center [1144, 411] width 78 height 95
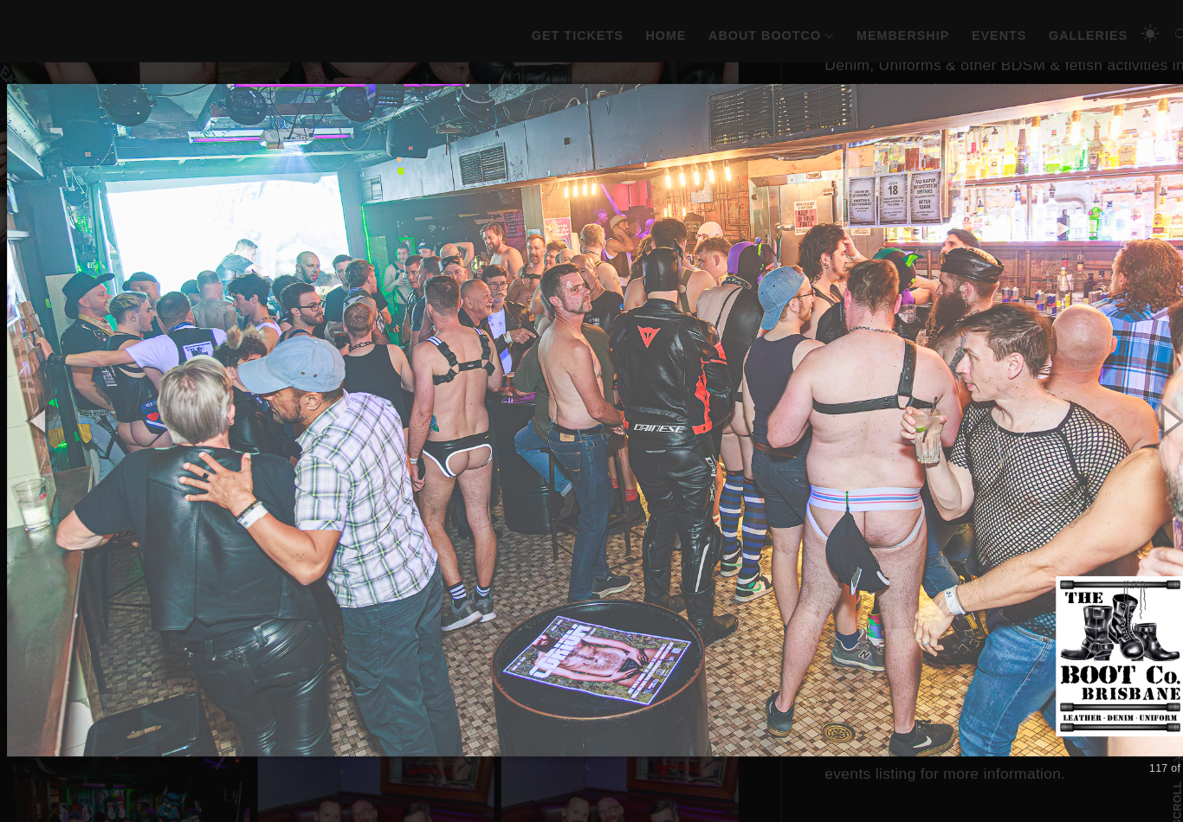
click at [1139, 422] on button "button" at bounding box center [1144, 411] width 78 height 95
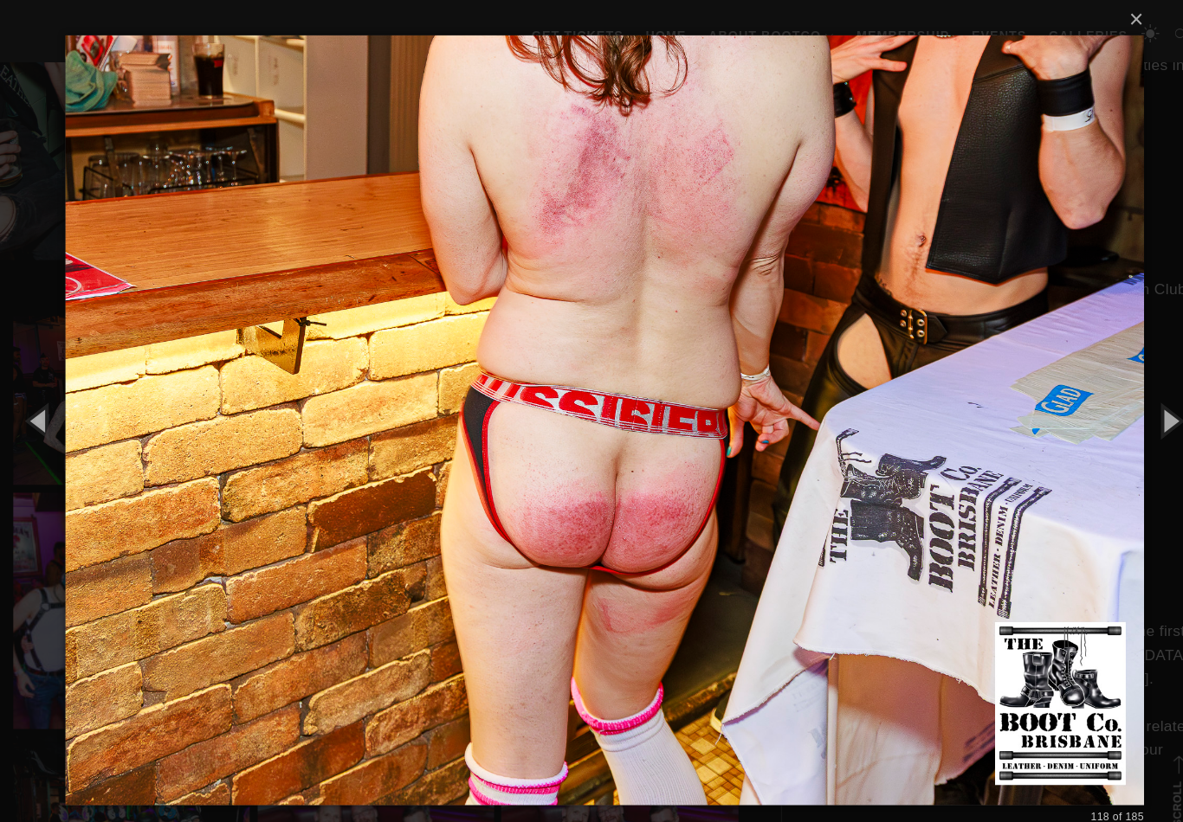
click at [1154, 417] on button "button" at bounding box center [1144, 411] width 78 height 95
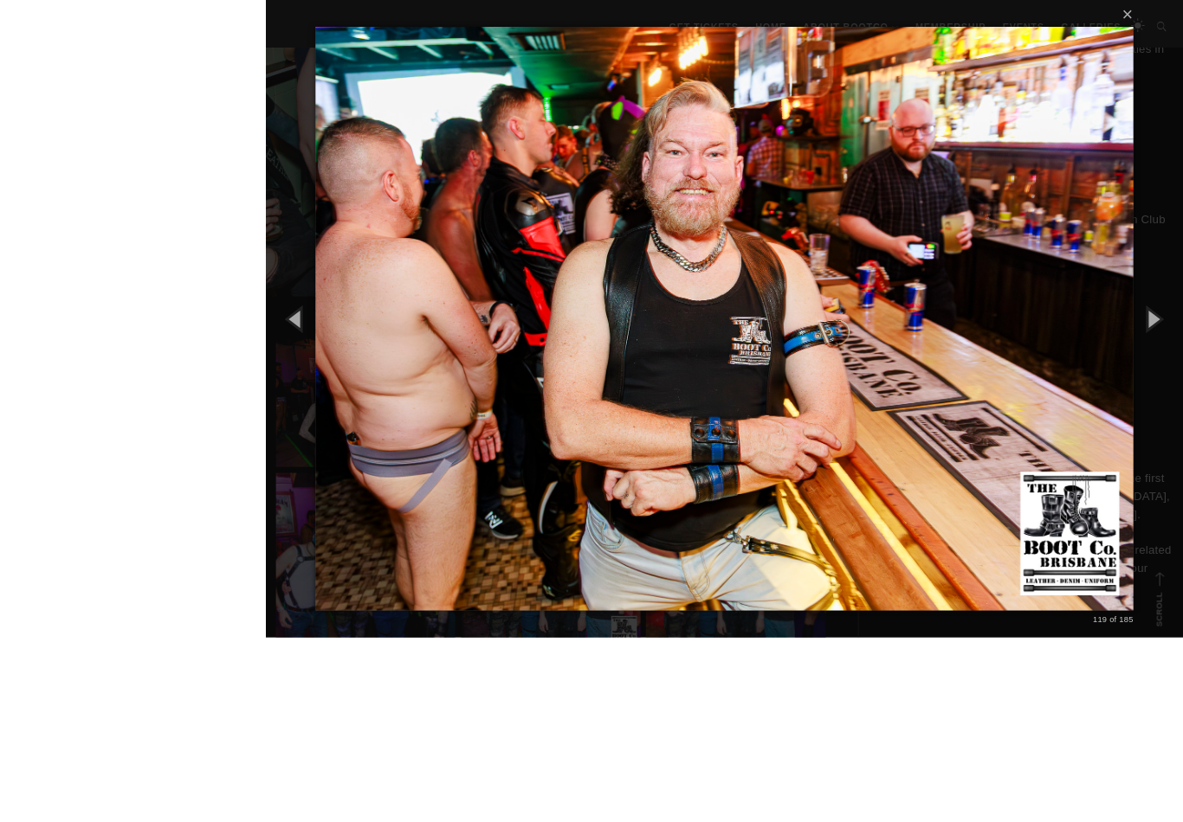
scroll to position [859, 0]
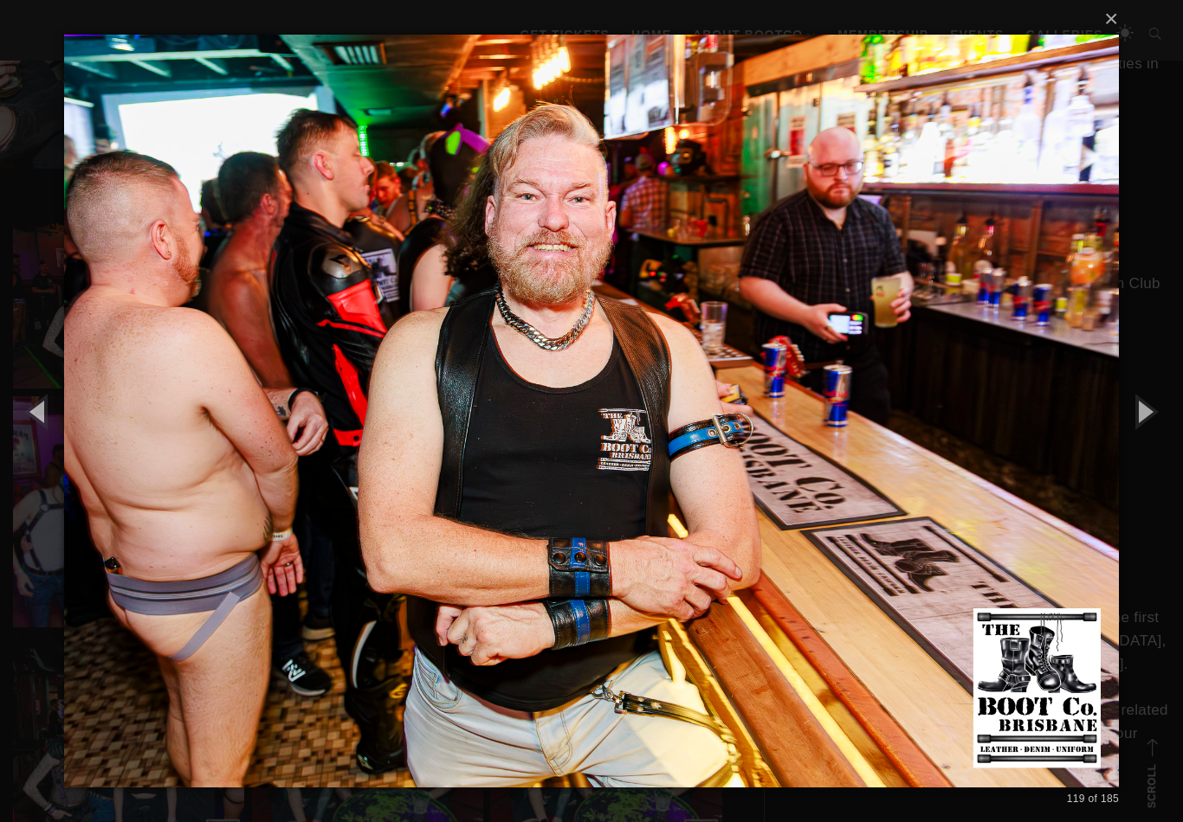
click at [1141, 424] on button "button" at bounding box center [1144, 411] width 78 height 95
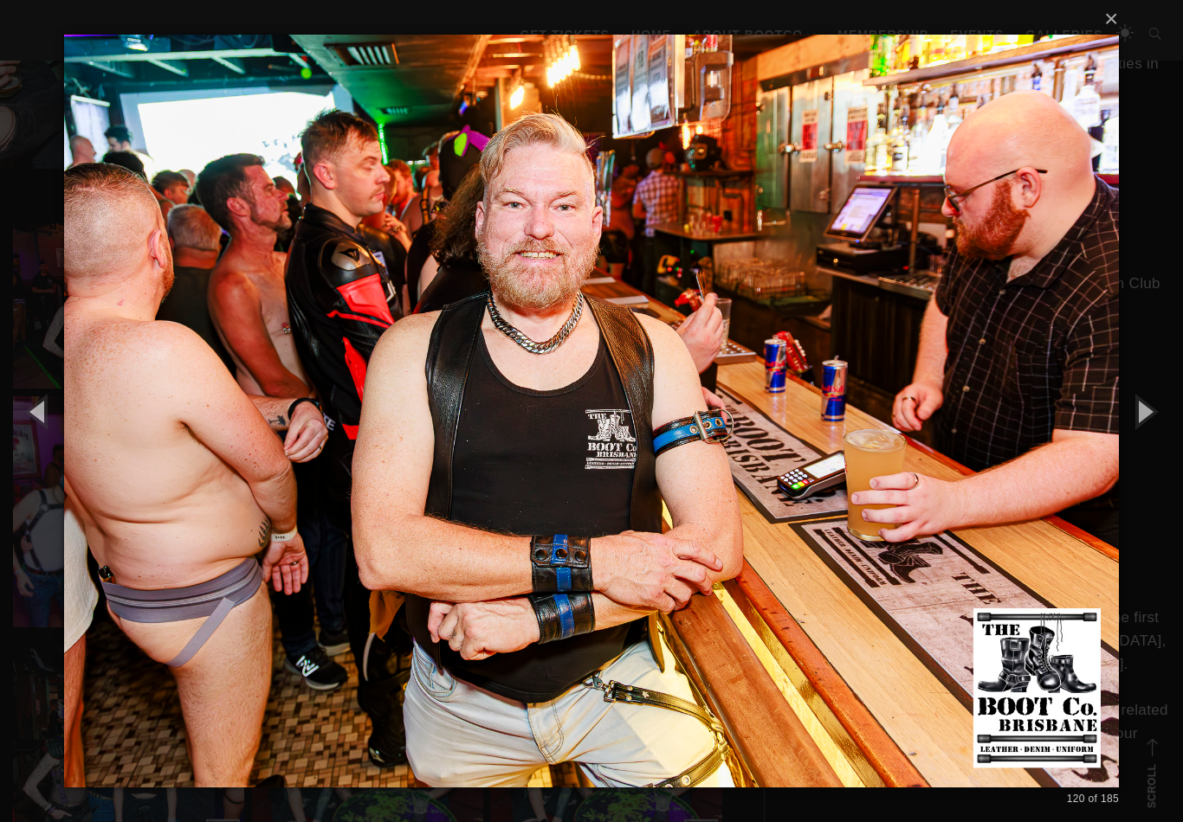
click at [1139, 426] on button "button" at bounding box center [1144, 411] width 78 height 95
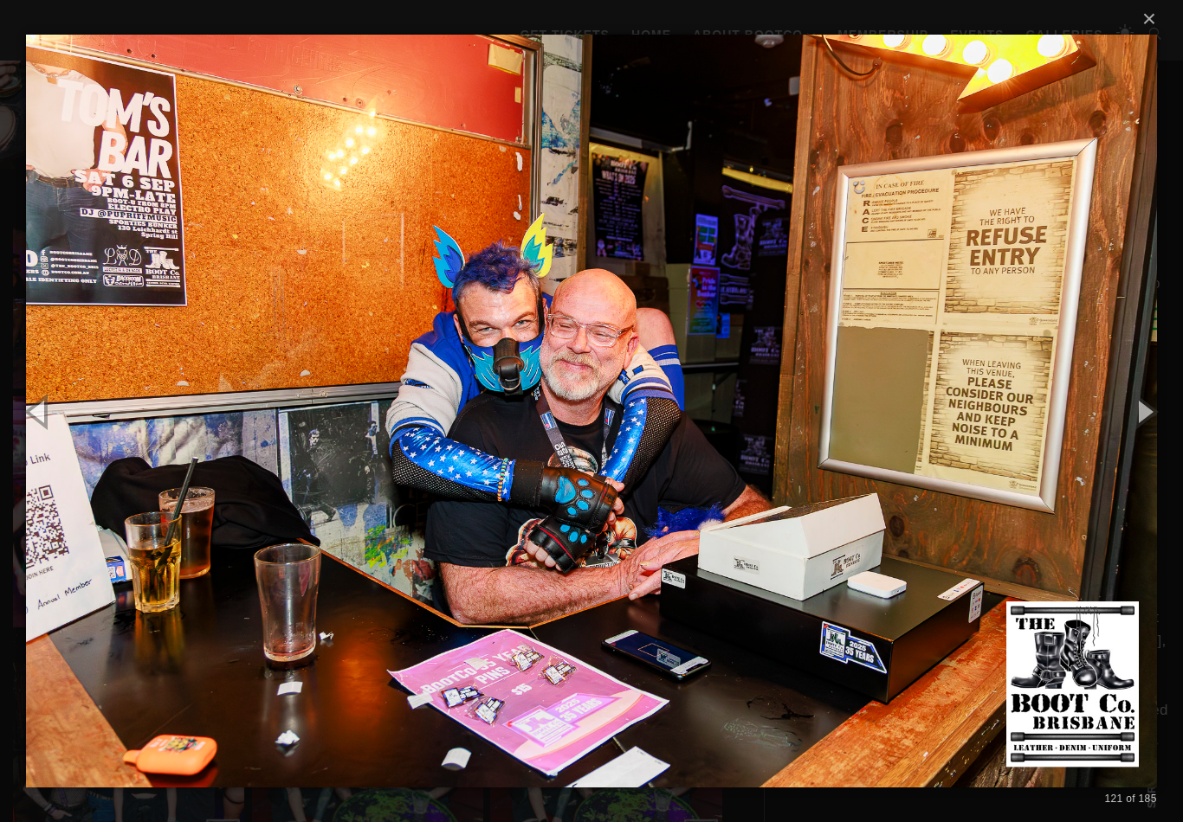
click at [1132, 422] on button "button" at bounding box center [1144, 411] width 78 height 95
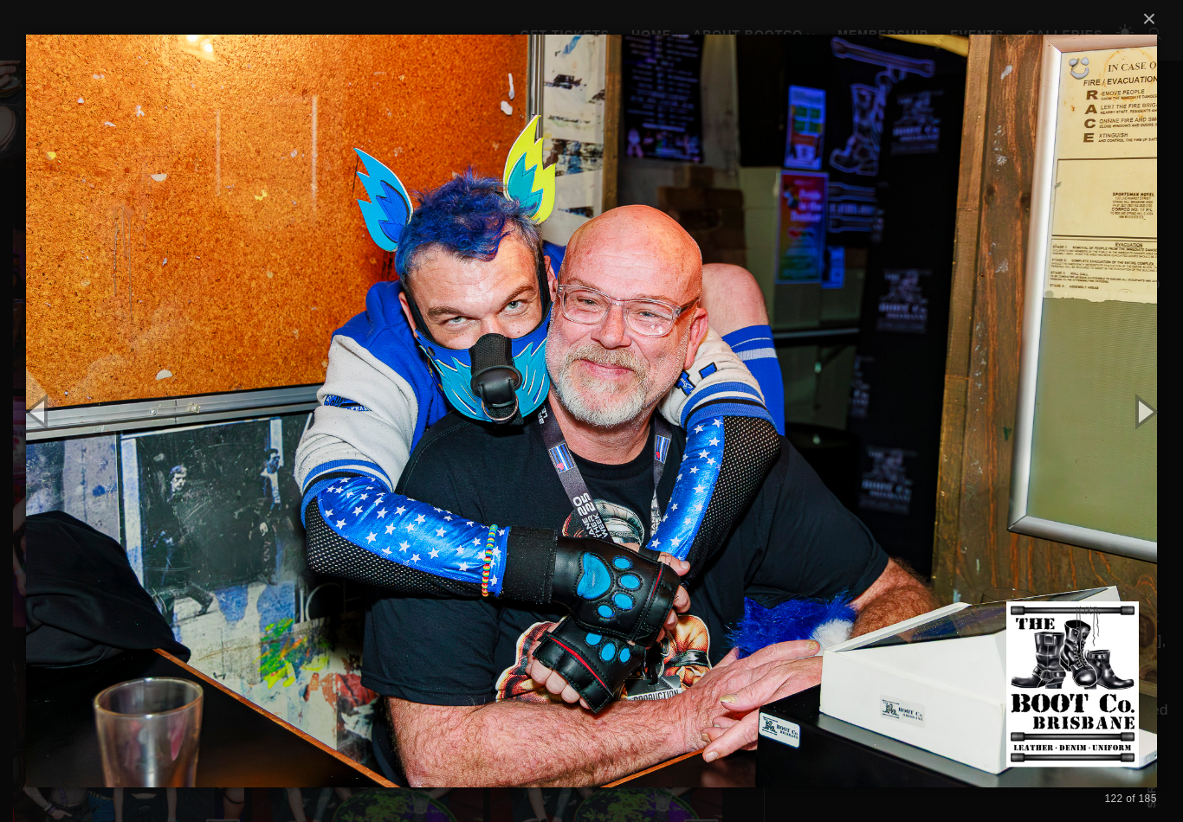
click at [1136, 422] on button "button" at bounding box center [1144, 411] width 78 height 95
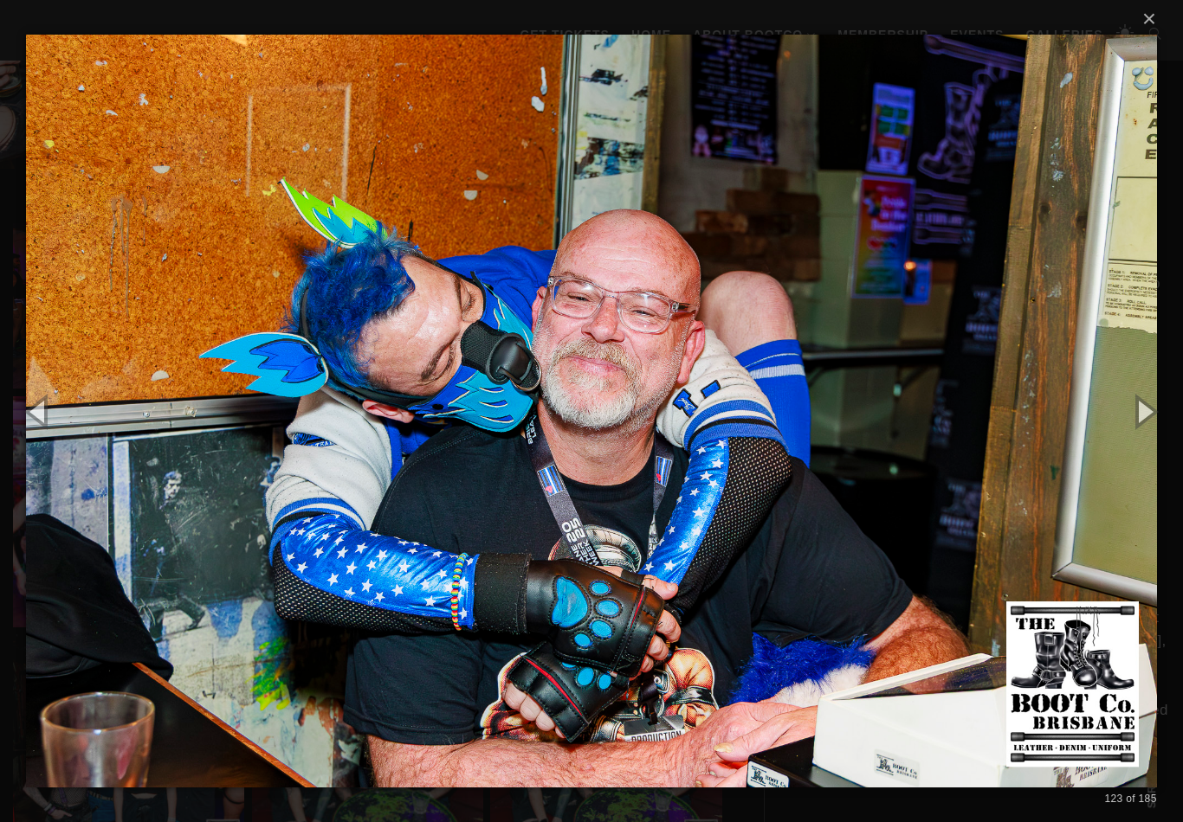
click at [1145, 420] on button "button" at bounding box center [1144, 411] width 78 height 95
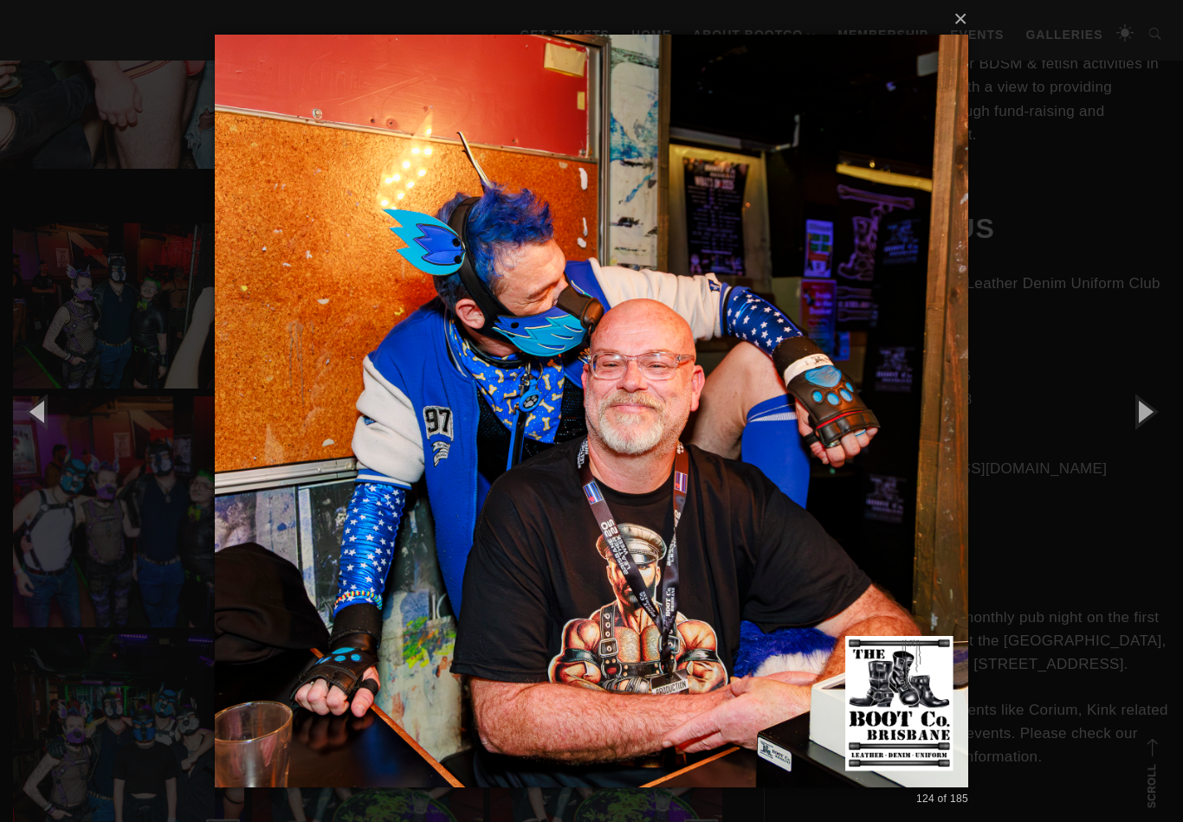
click at [1143, 418] on button "button" at bounding box center [1144, 411] width 78 height 95
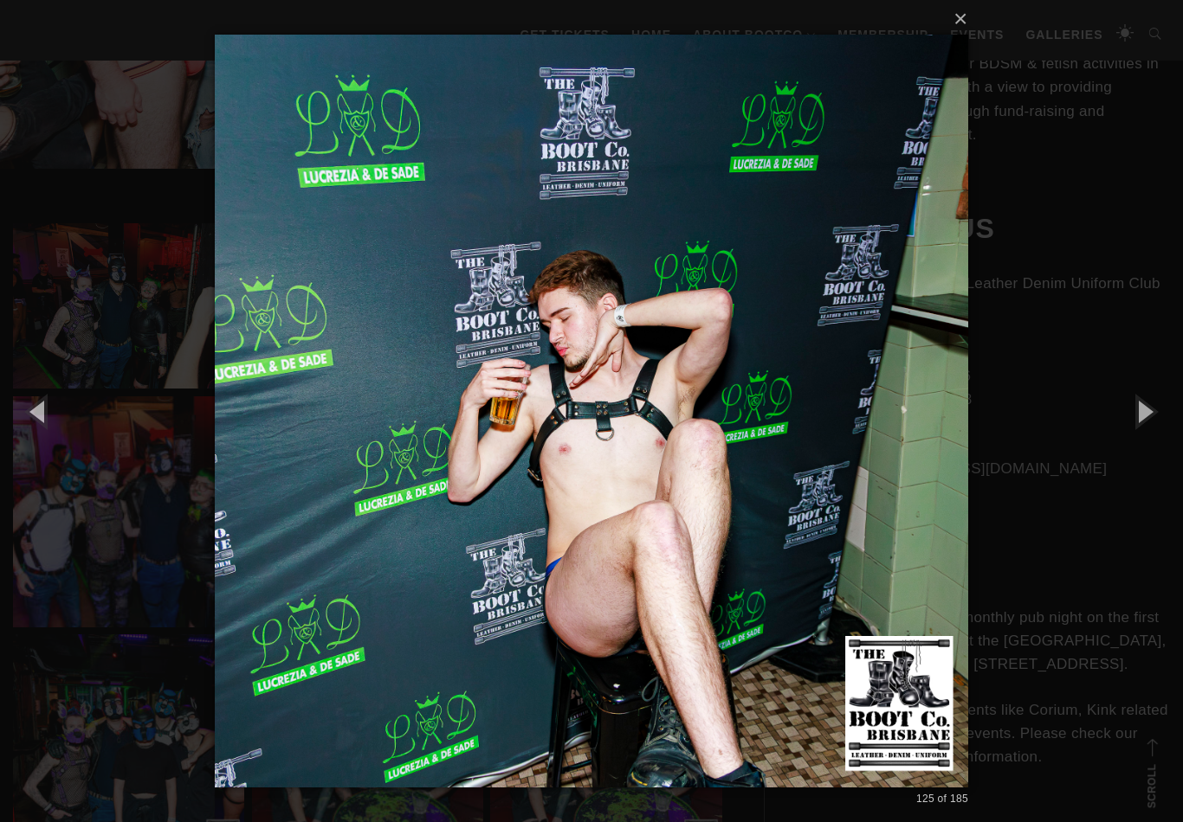
click at [1133, 420] on button "button" at bounding box center [1144, 411] width 78 height 95
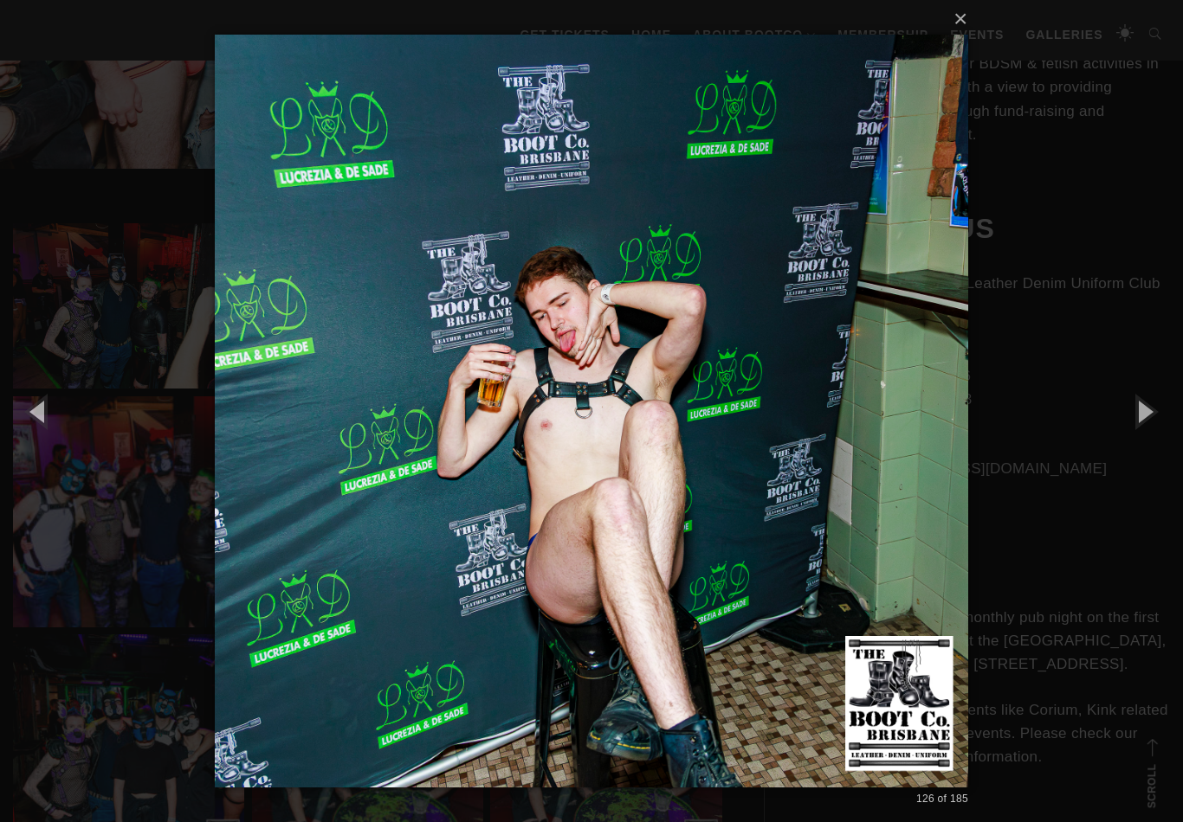
click at [1136, 421] on button "button" at bounding box center [1144, 411] width 78 height 95
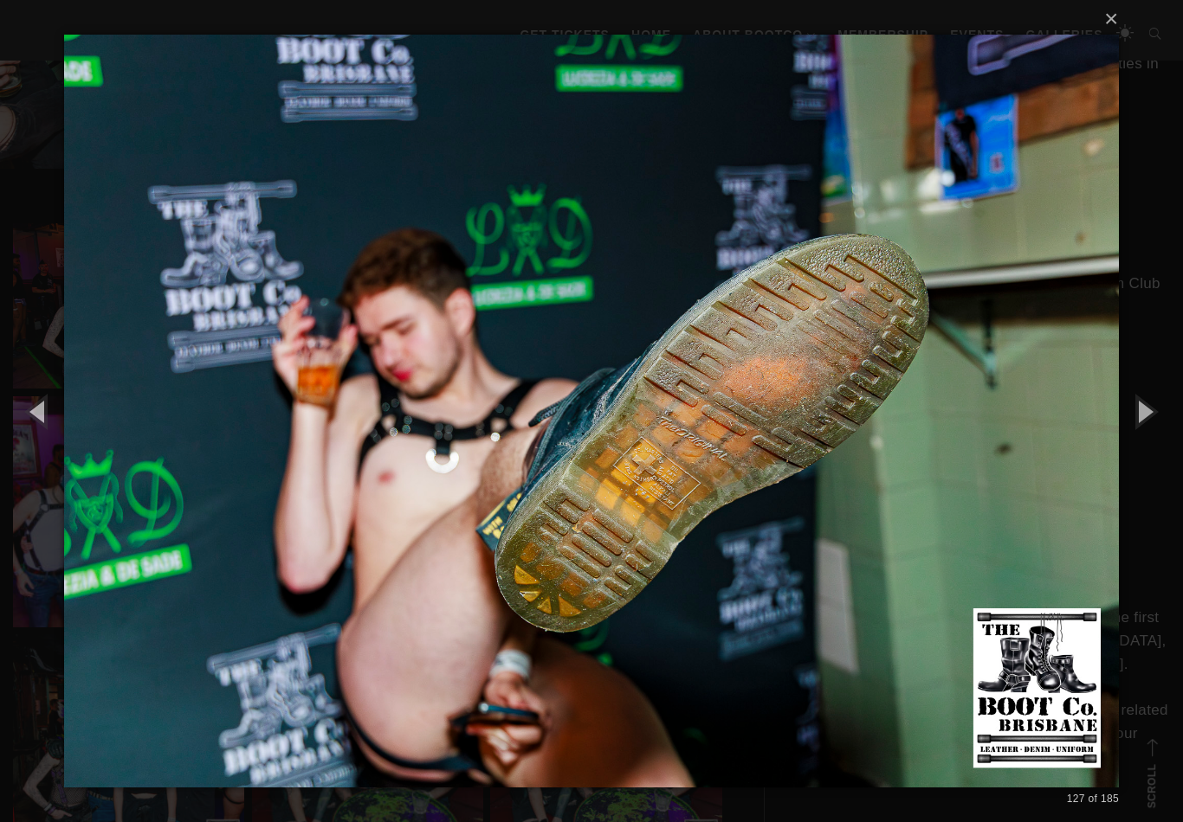
click at [1151, 422] on button "button" at bounding box center [1144, 411] width 78 height 95
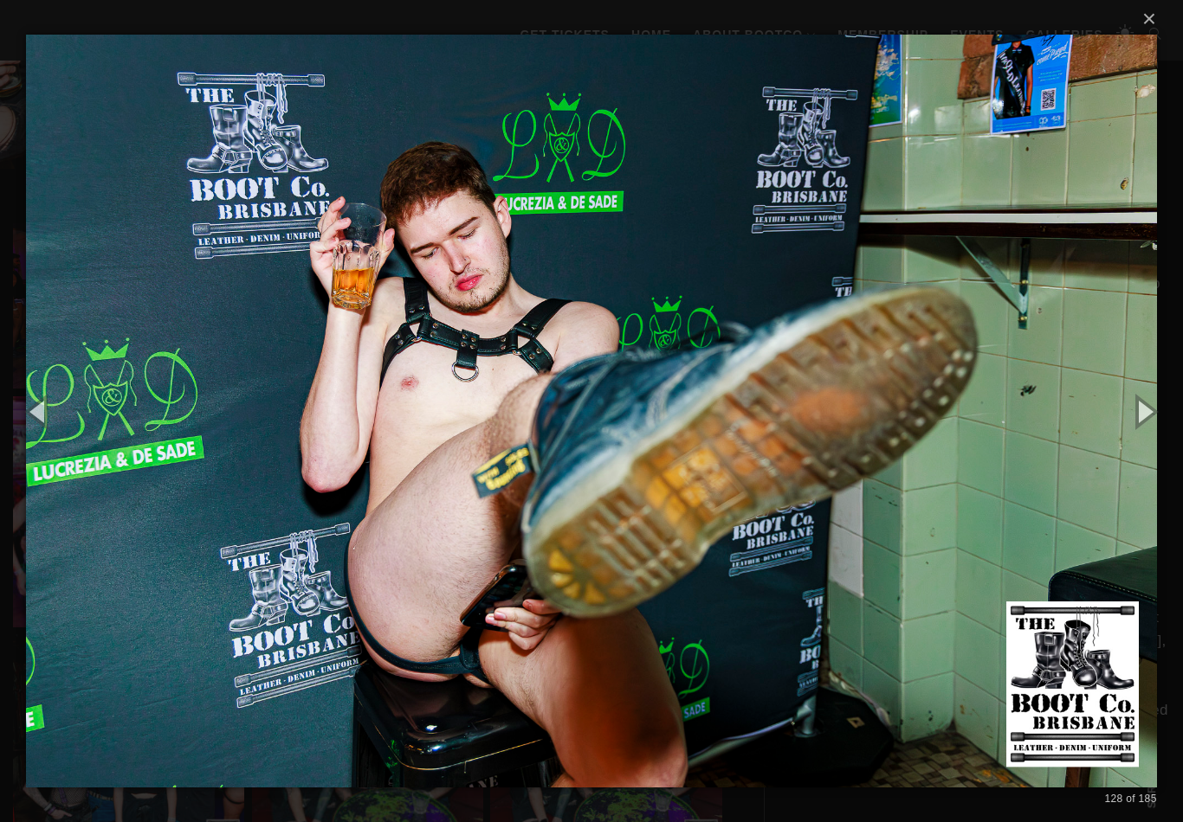
click at [1140, 425] on button "button" at bounding box center [1144, 411] width 78 height 95
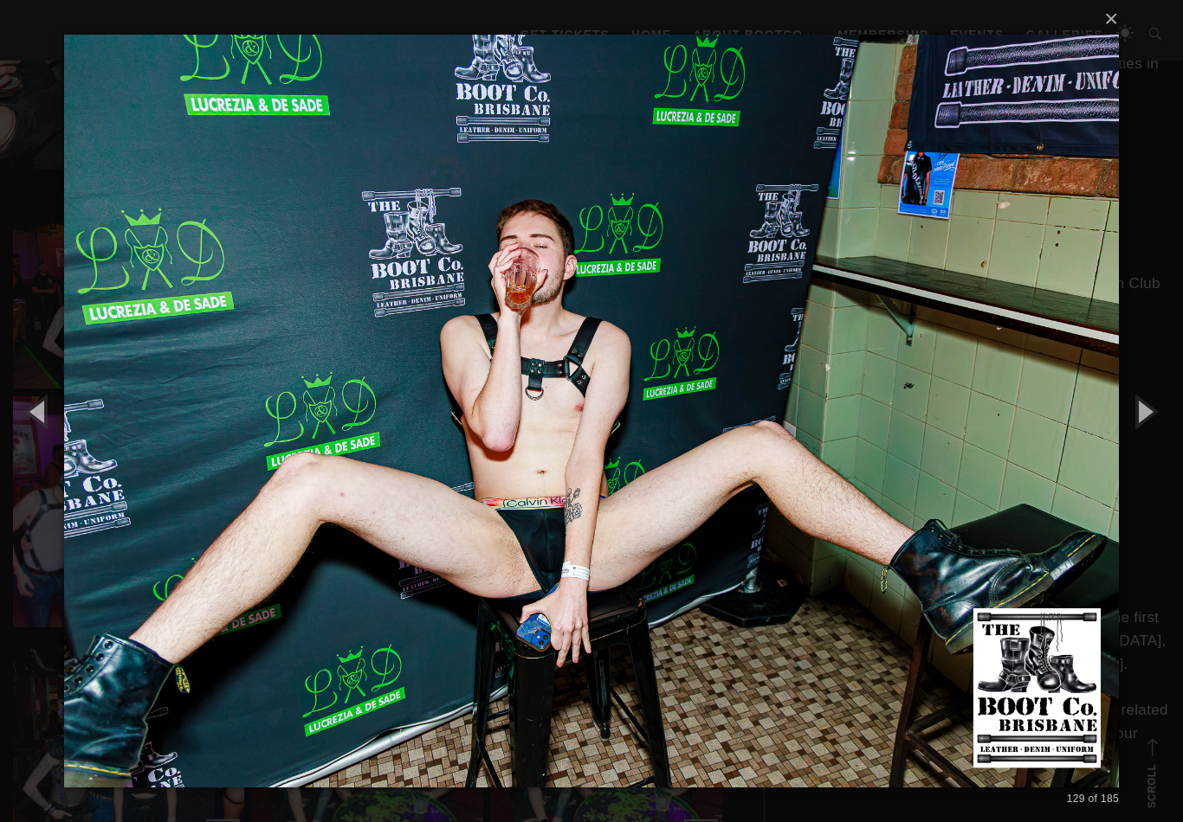
click at [1145, 422] on button "button" at bounding box center [1144, 411] width 78 height 95
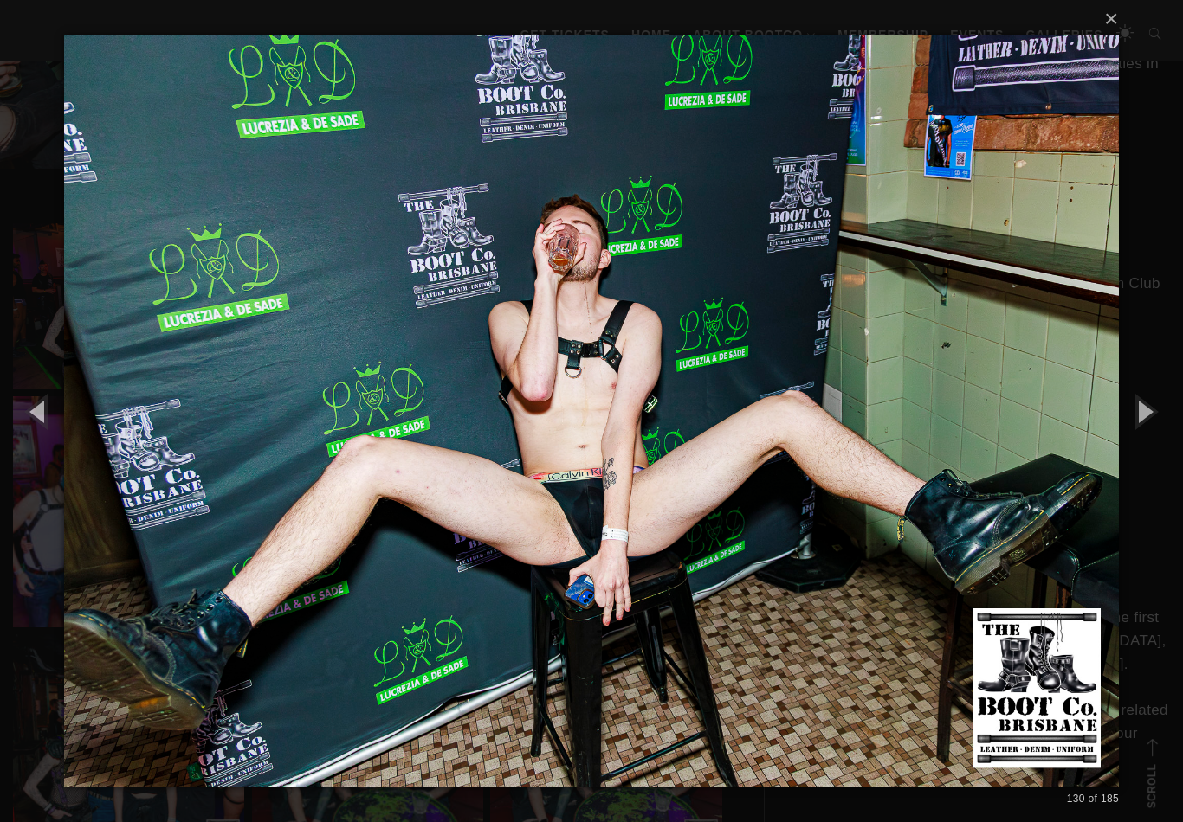
click at [1148, 422] on button "button" at bounding box center [1144, 411] width 78 height 95
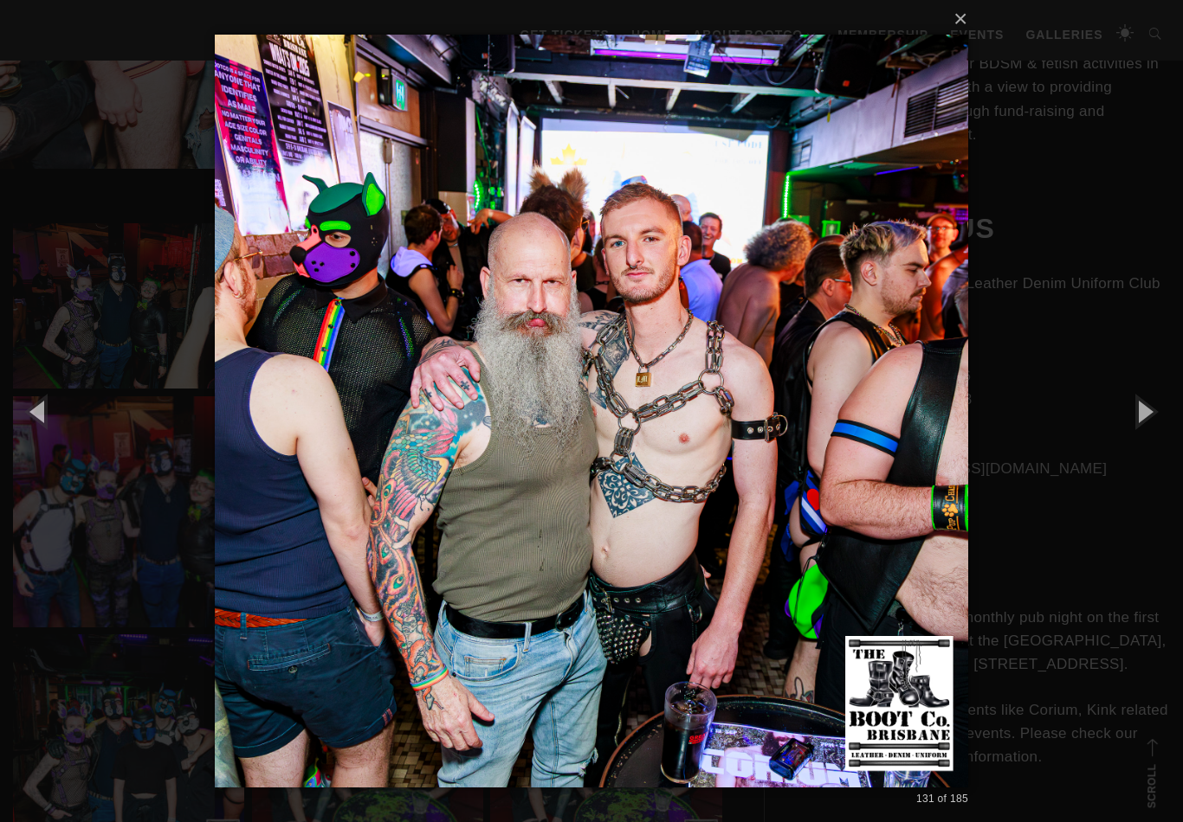
click at [1147, 423] on button "button" at bounding box center [1144, 411] width 78 height 95
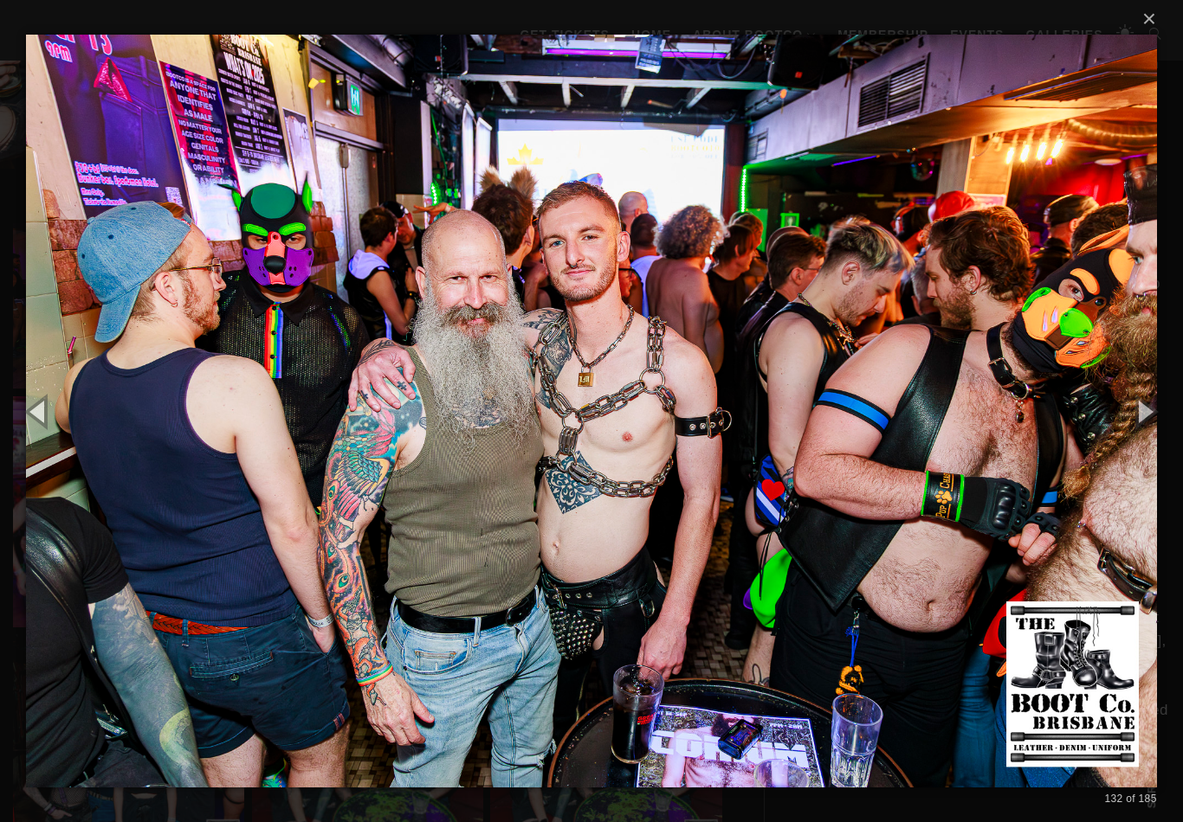
click at [1145, 423] on button "button" at bounding box center [1144, 411] width 78 height 95
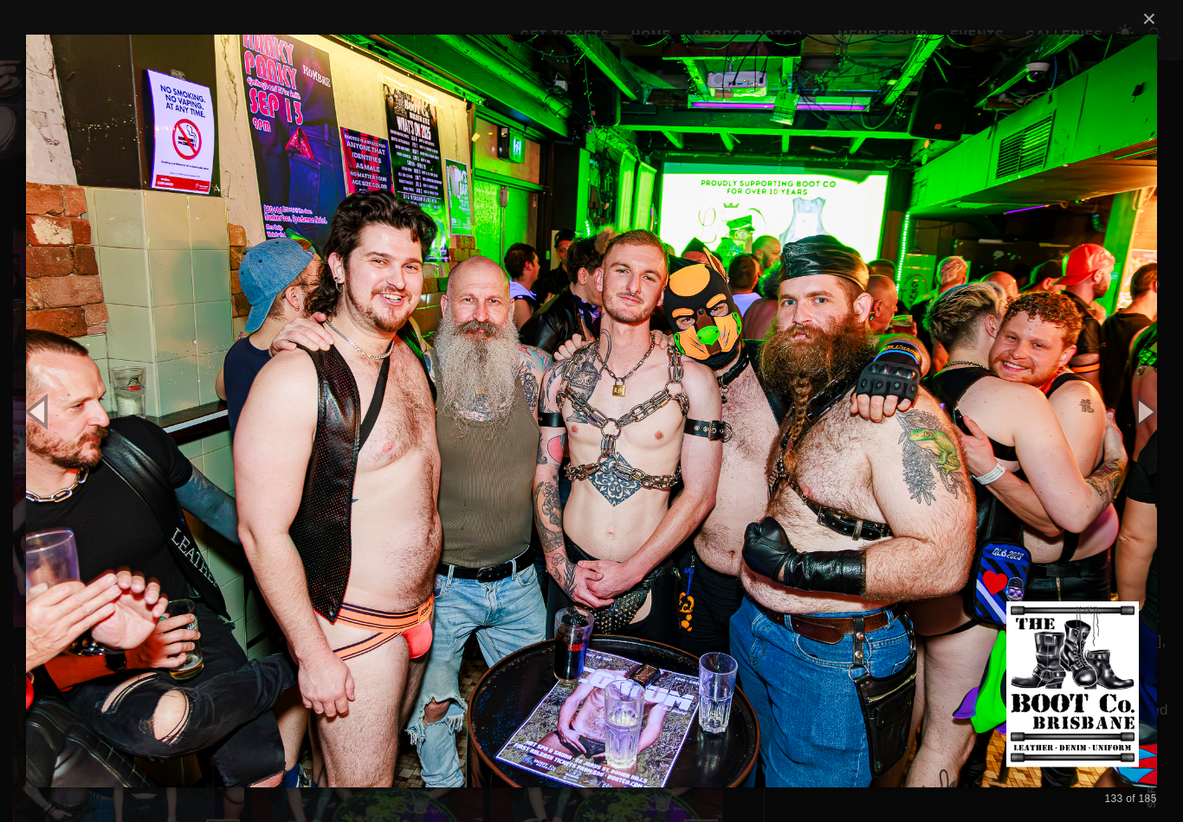
click at [1145, 428] on button "button" at bounding box center [1144, 411] width 78 height 95
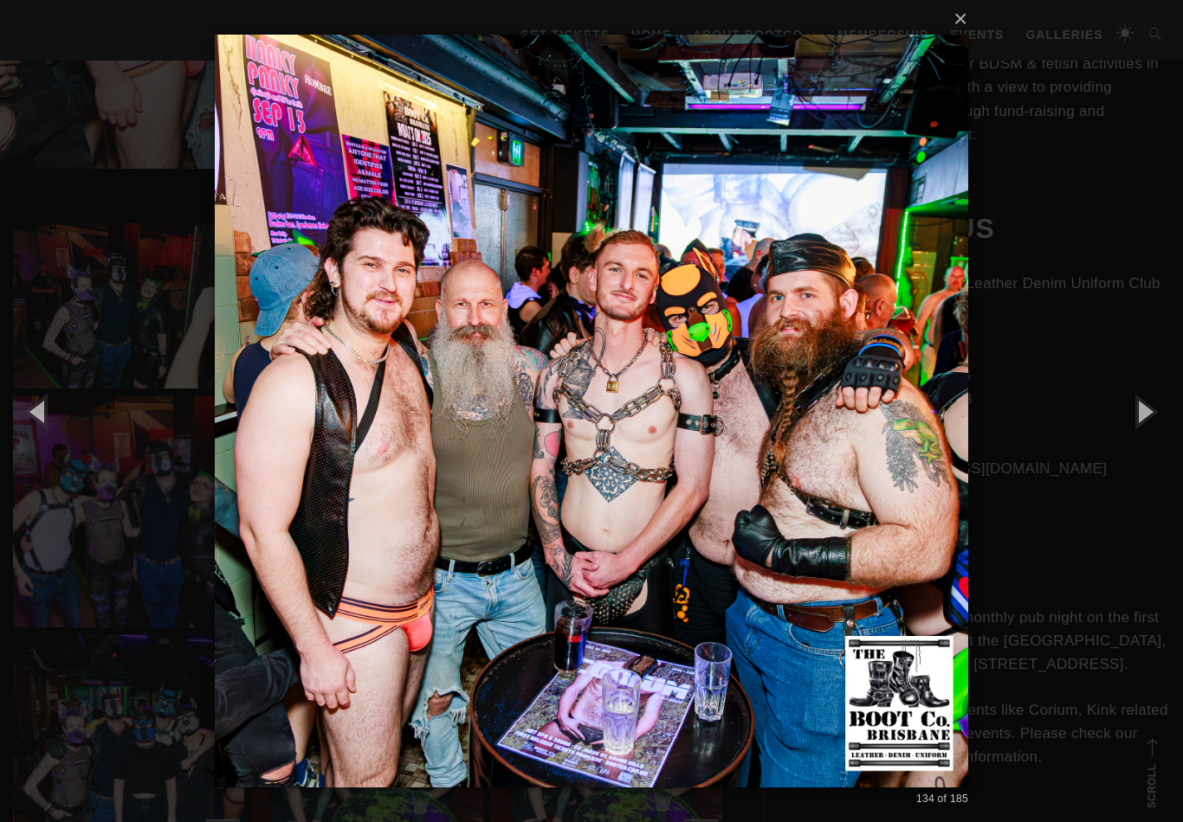
click at [1145, 425] on button "button" at bounding box center [1144, 411] width 78 height 95
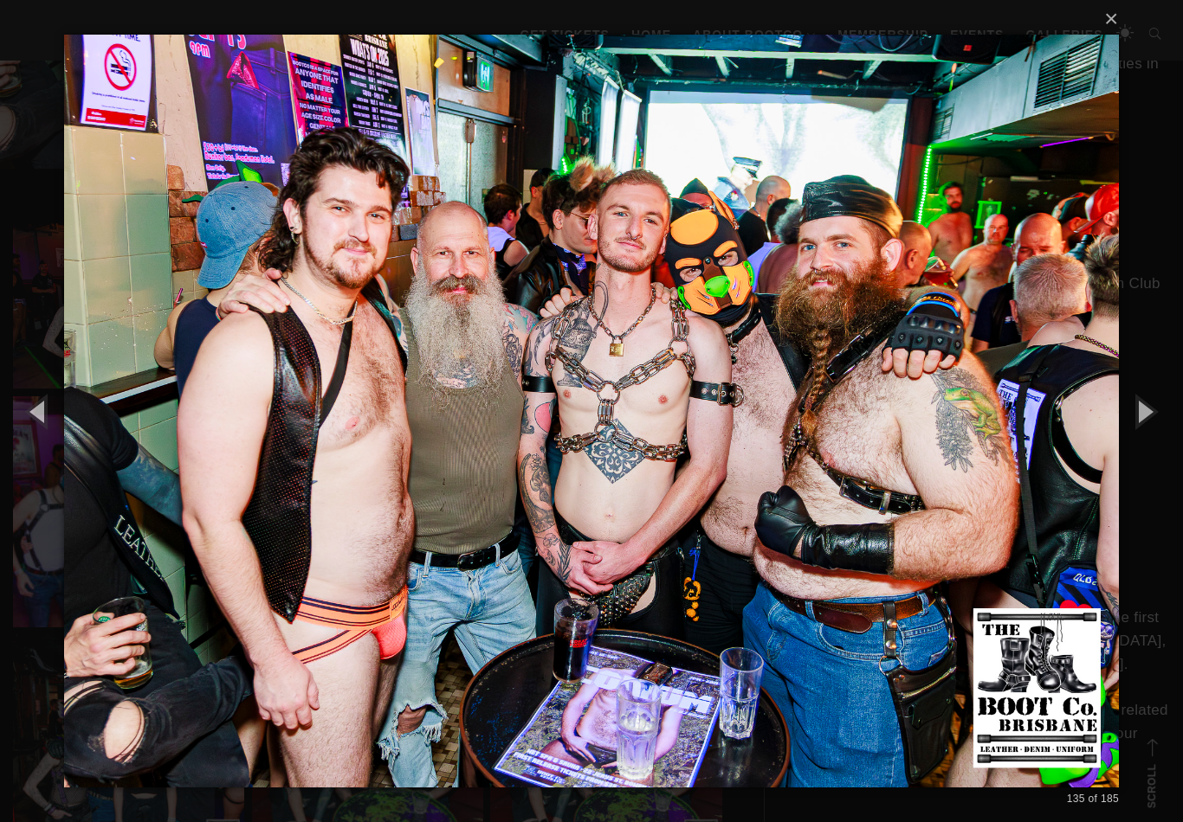
click at [1144, 425] on button "button" at bounding box center [1144, 411] width 78 height 95
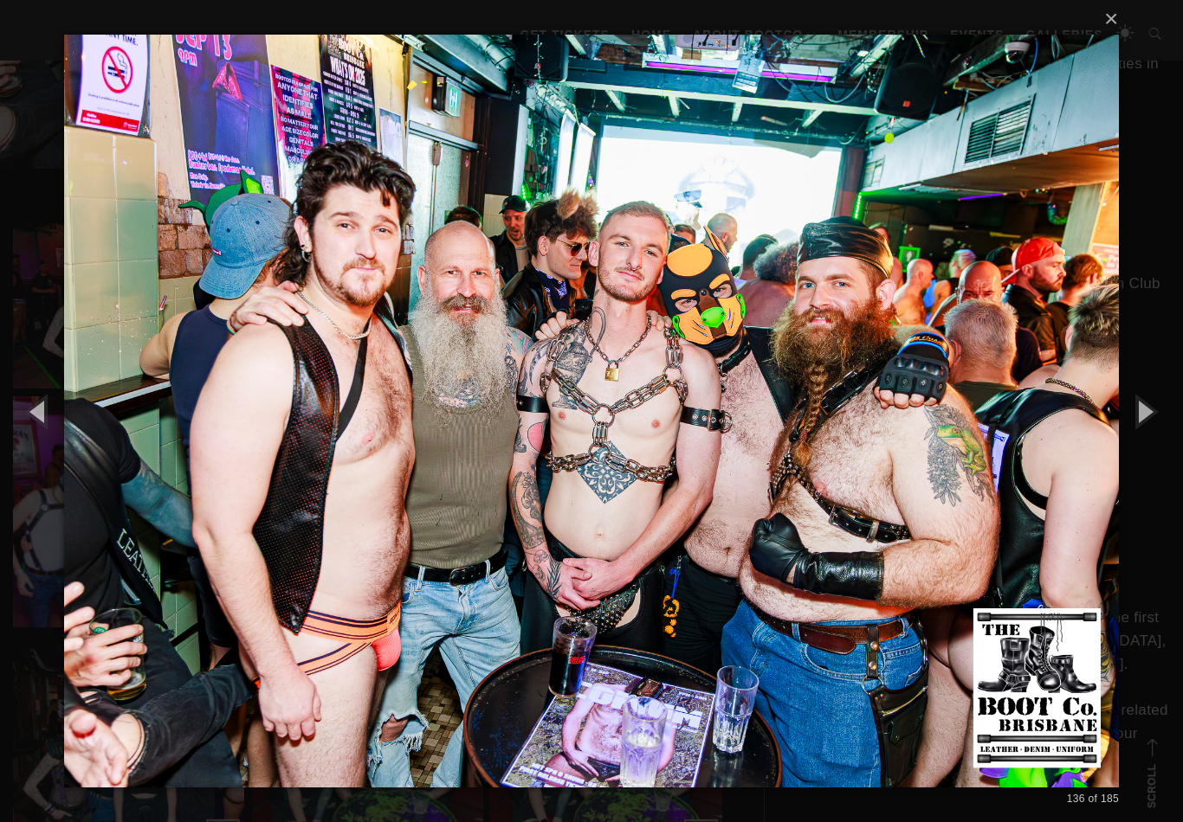
click at [1140, 426] on button "button" at bounding box center [1144, 411] width 78 height 95
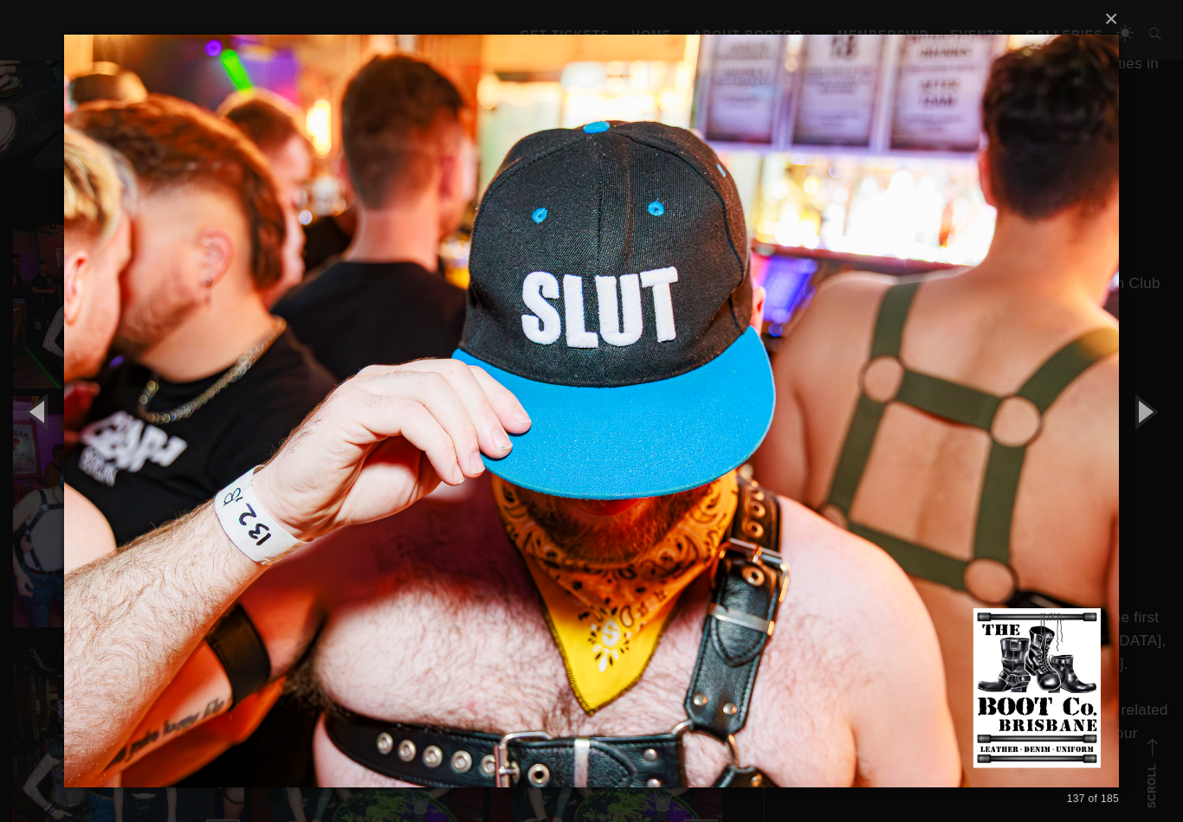
click at [1137, 429] on button "button" at bounding box center [1144, 411] width 78 height 95
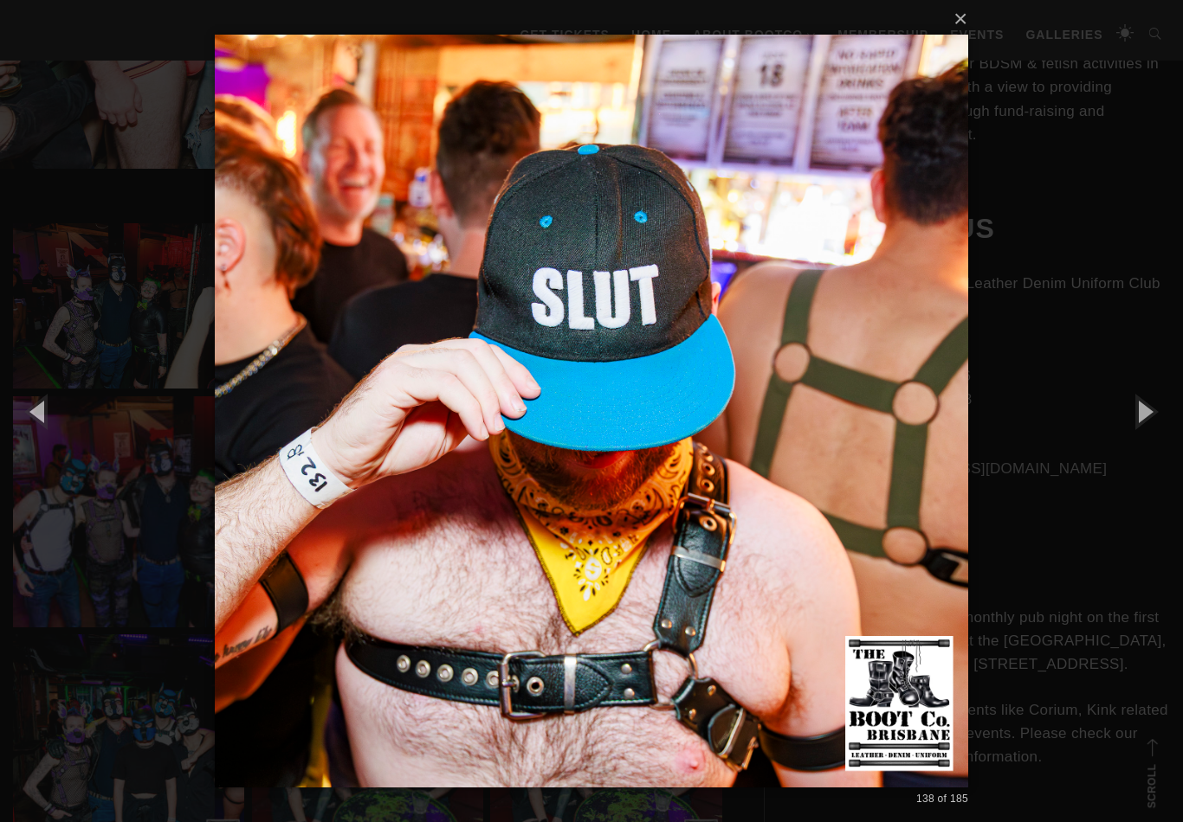
click at [1134, 432] on button "button" at bounding box center [1144, 411] width 78 height 95
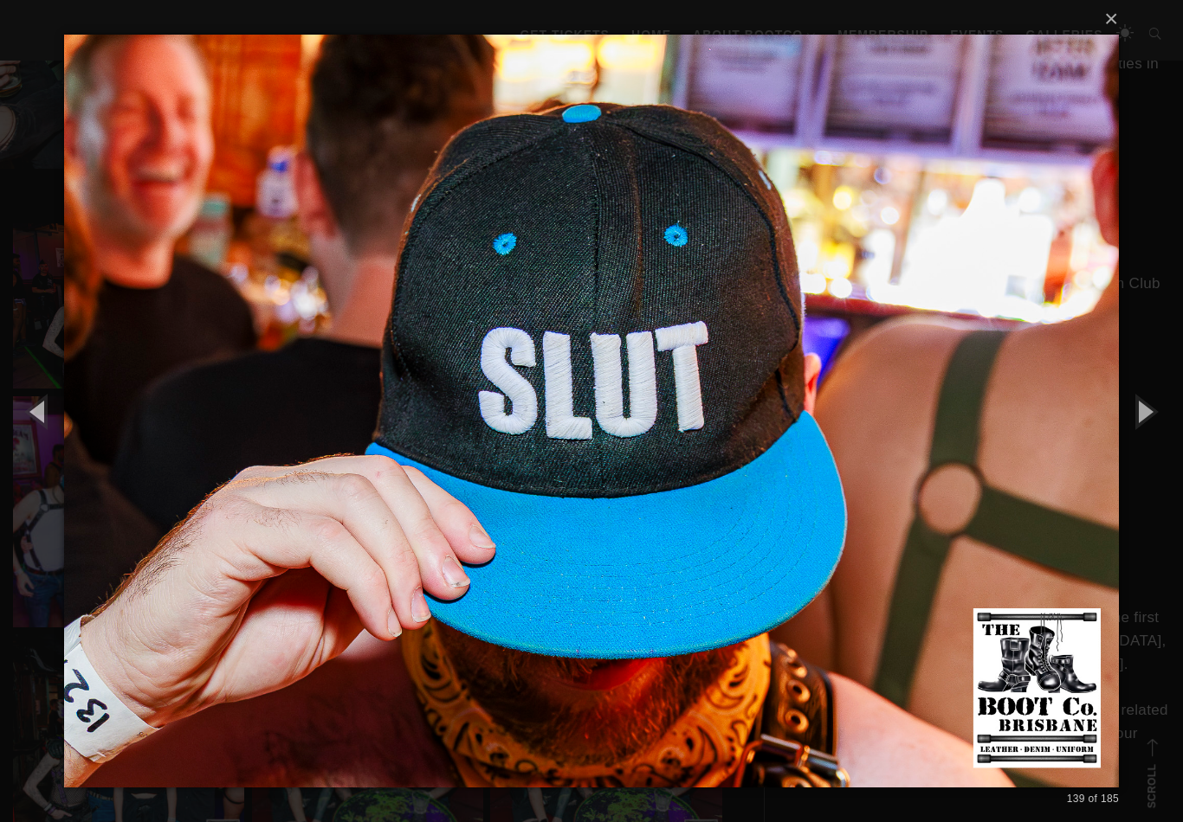
click at [1142, 429] on button "button" at bounding box center [1144, 411] width 78 height 95
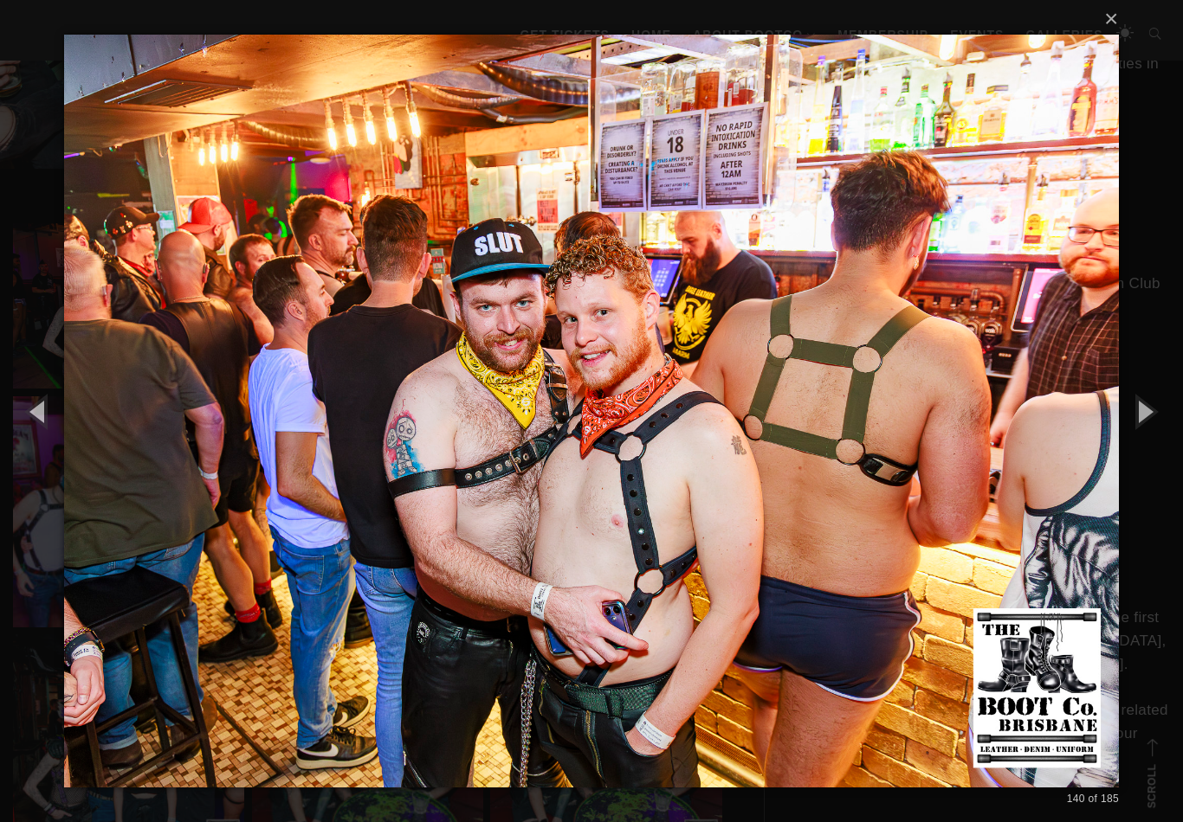
click at [1147, 421] on button "button" at bounding box center [1144, 411] width 78 height 95
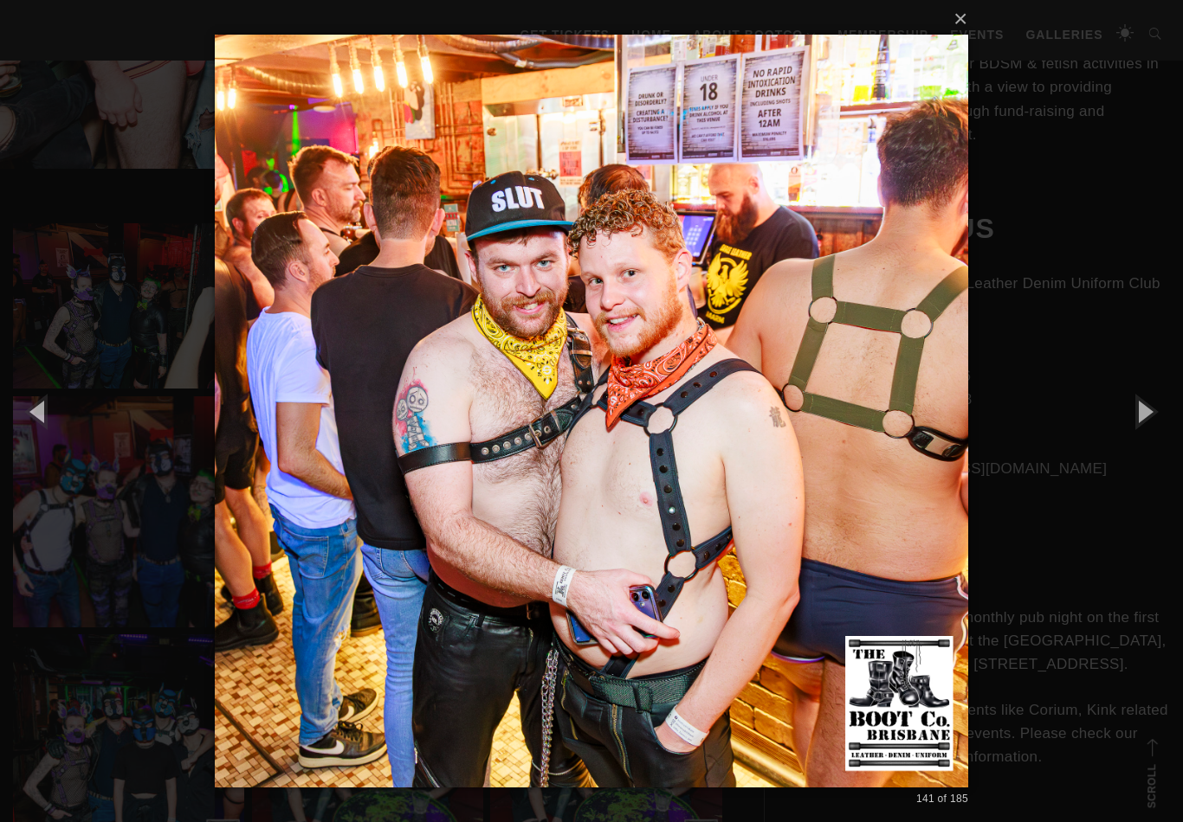
click at [1142, 418] on button "button" at bounding box center [1144, 411] width 78 height 95
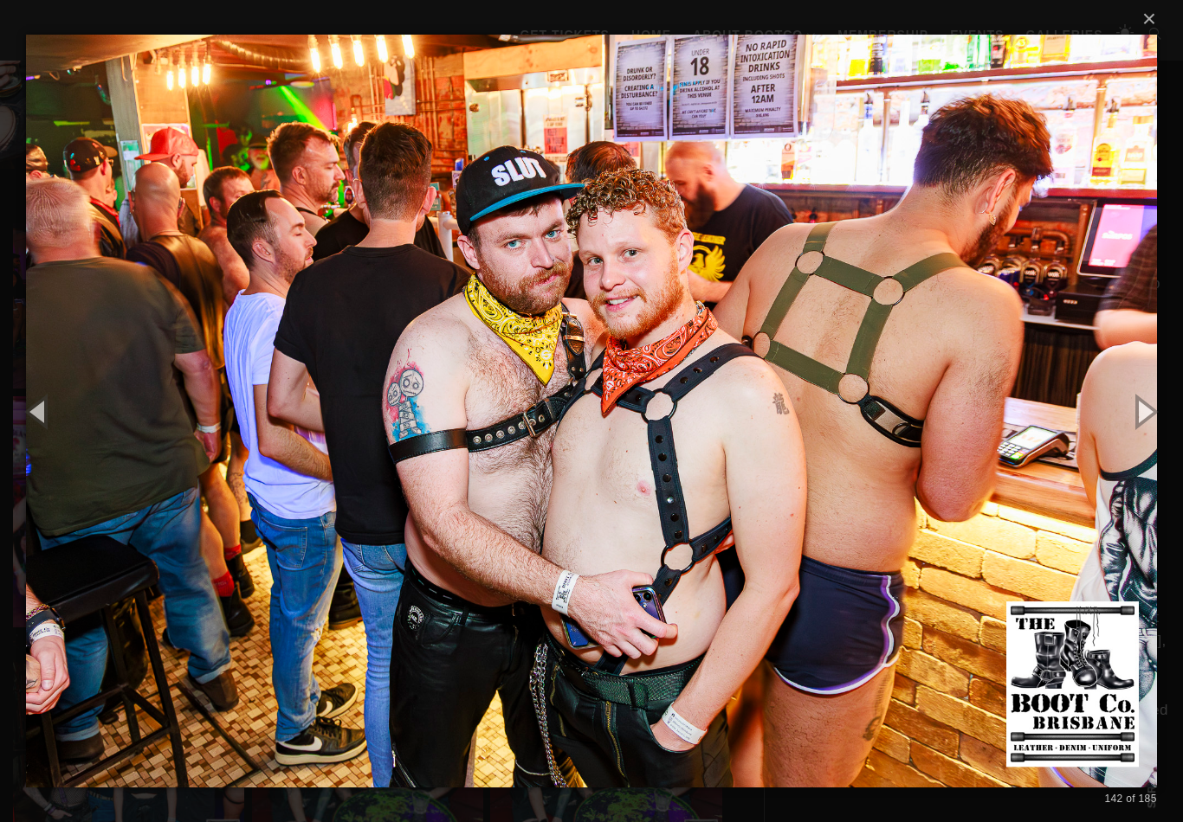
click at [1145, 412] on button "button" at bounding box center [1144, 411] width 78 height 95
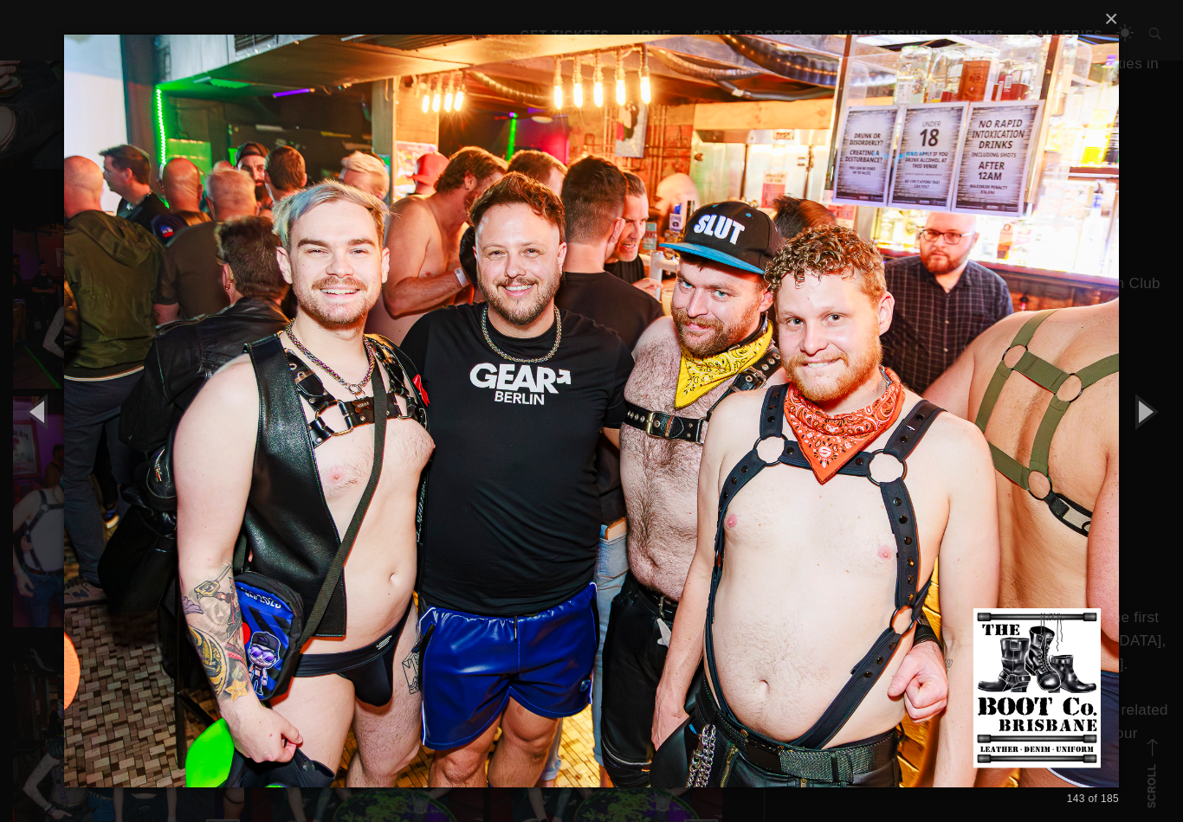
click at [1149, 409] on button "button" at bounding box center [1144, 411] width 78 height 95
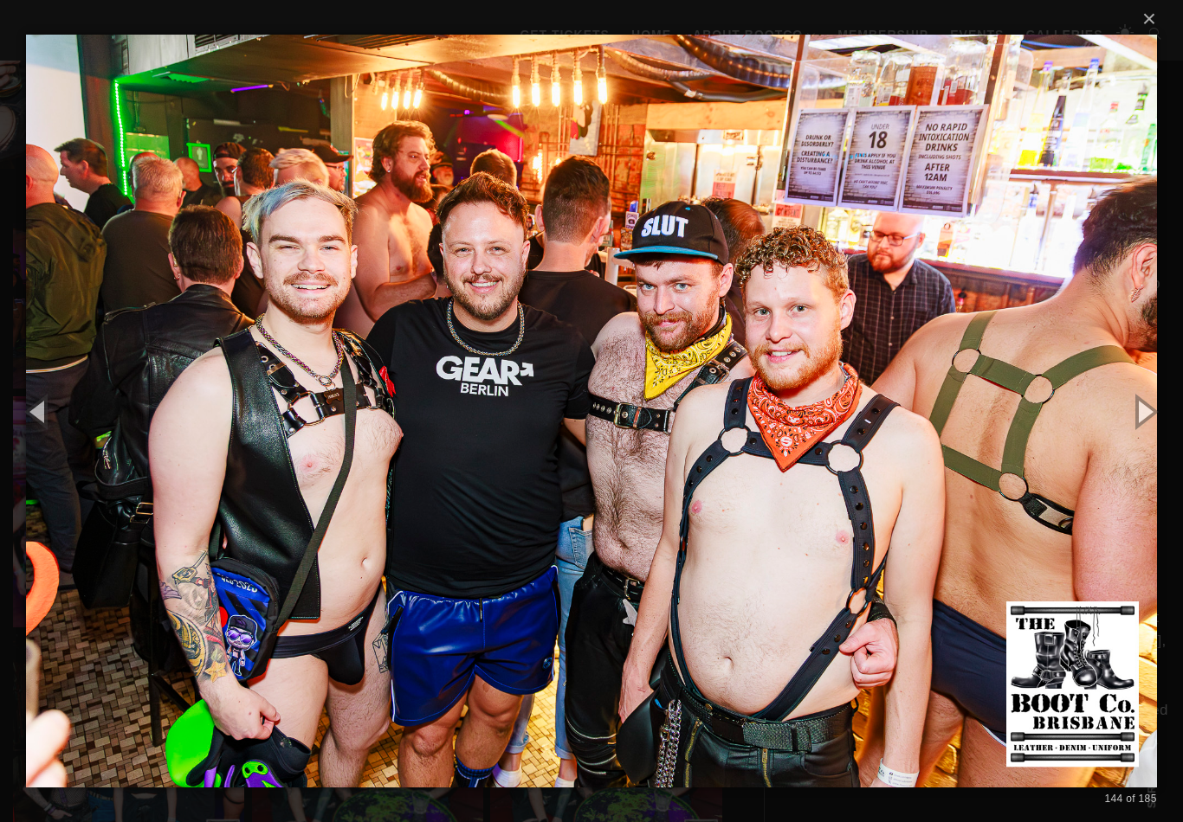
click at [1147, 411] on button "button" at bounding box center [1144, 411] width 78 height 95
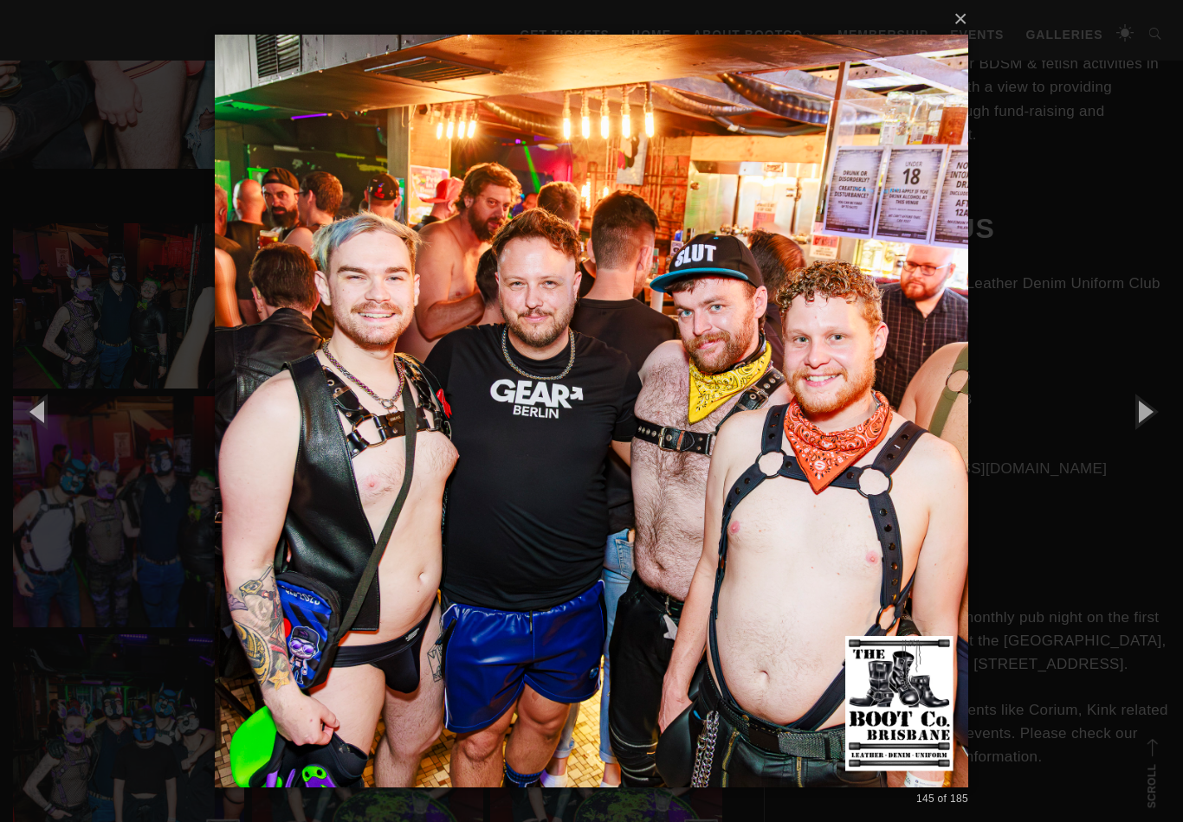
click at [1146, 409] on button "button" at bounding box center [1144, 411] width 78 height 95
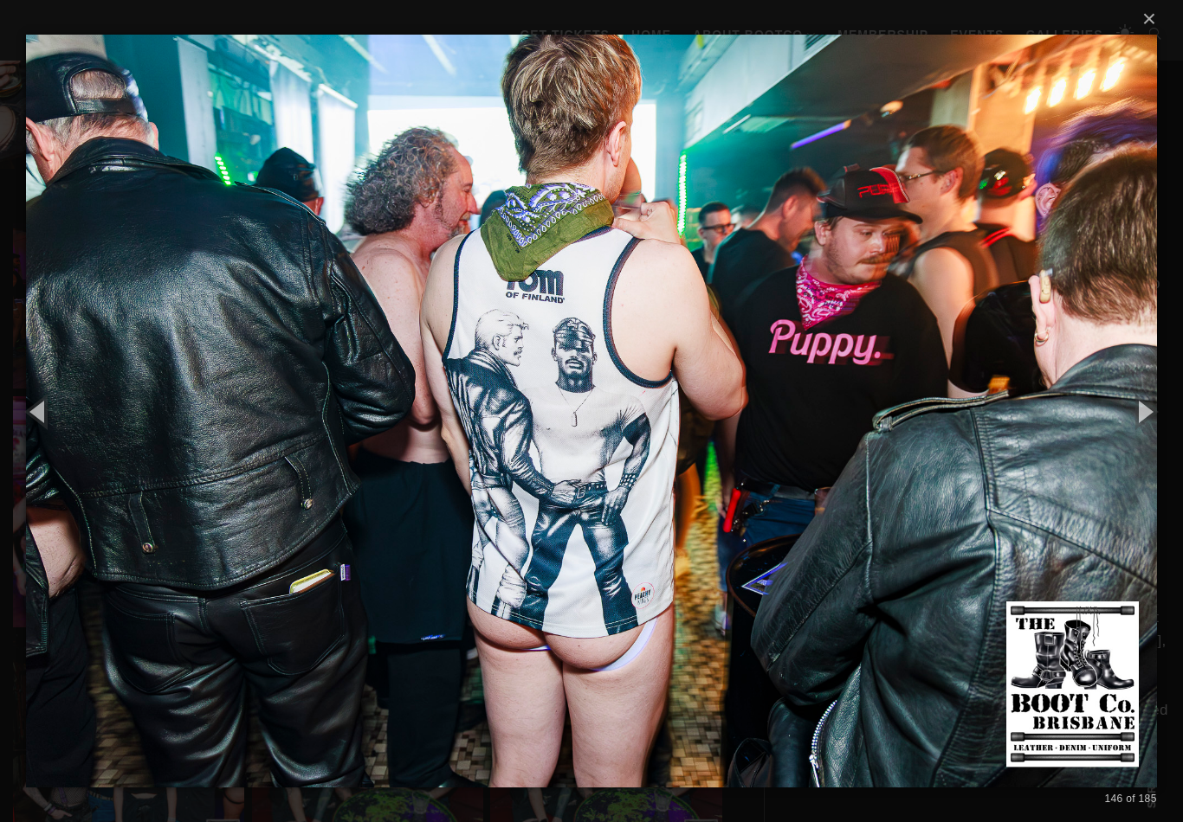
click at [1147, 411] on button "button" at bounding box center [1144, 411] width 78 height 95
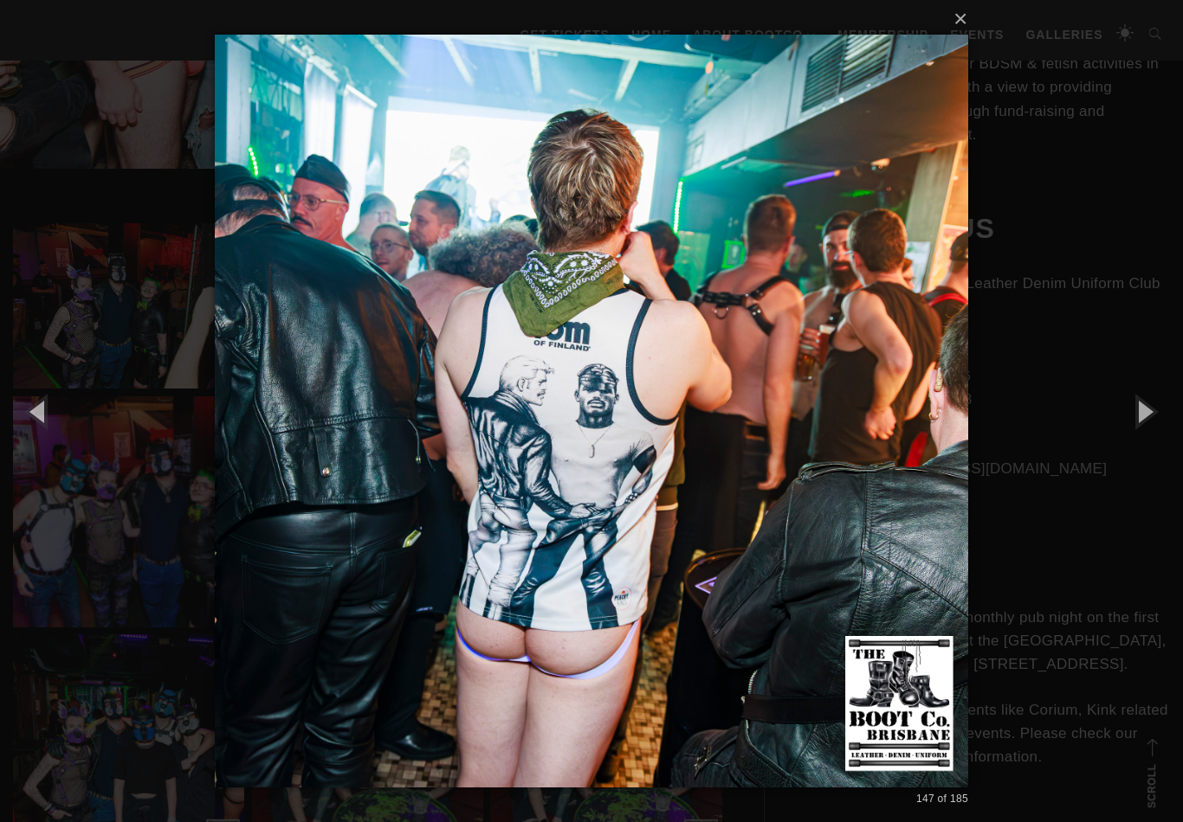
click at [1145, 416] on button "button" at bounding box center [1144, 411] width 78 height 95
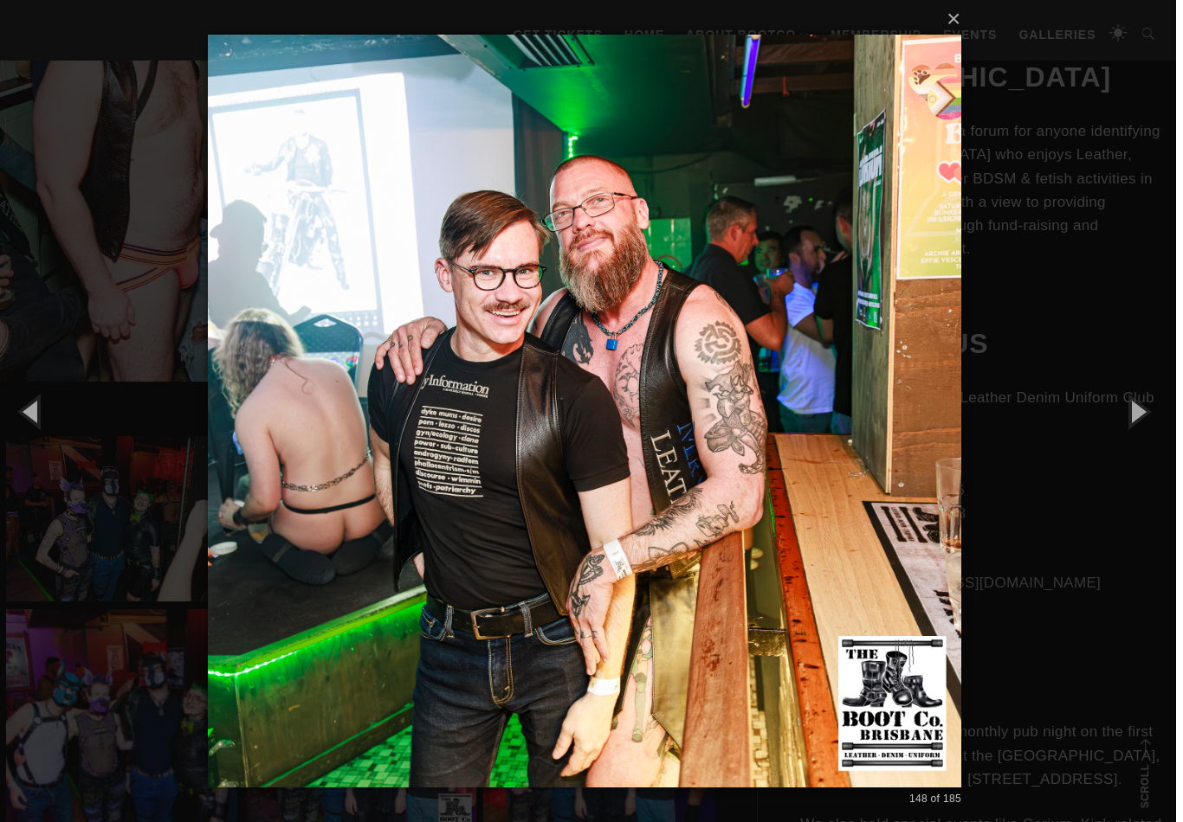
scroll to position [669, 0]
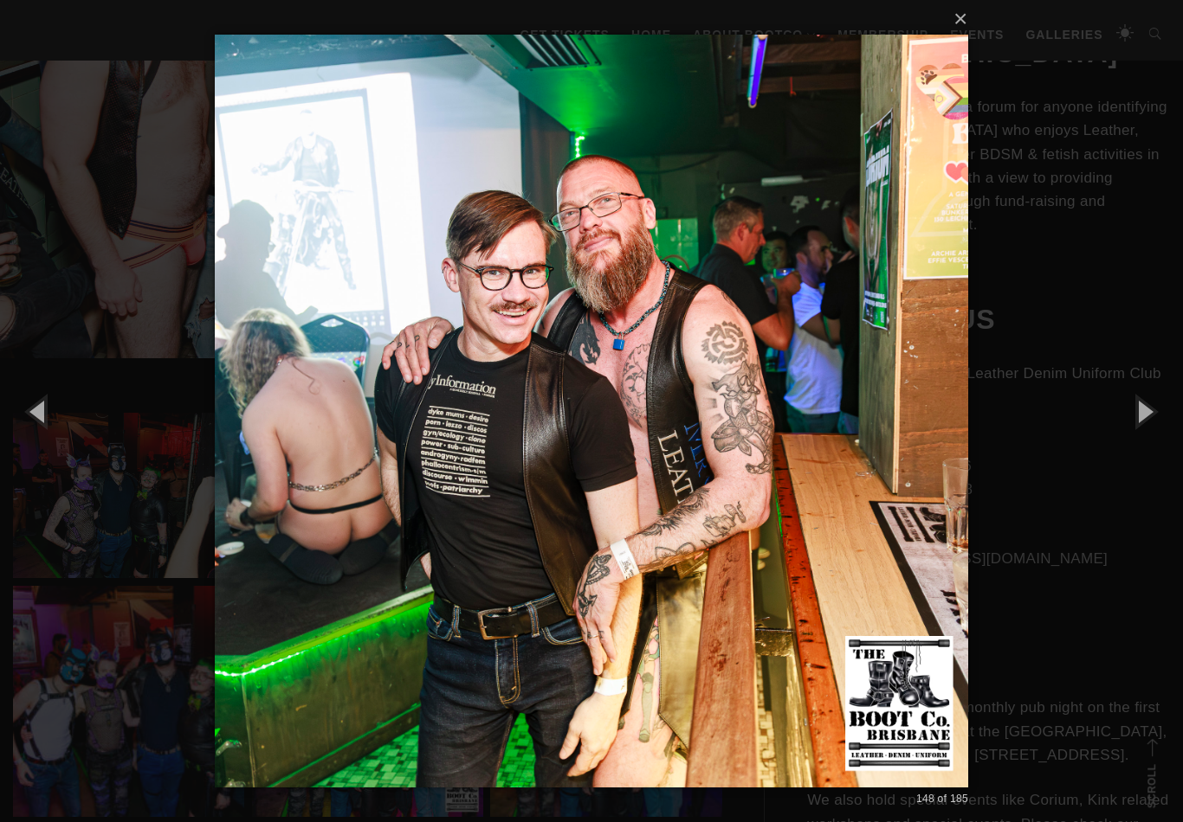
click at [1146, 422] on button "button" at bounding box center [1144, 411] width 78 height 95
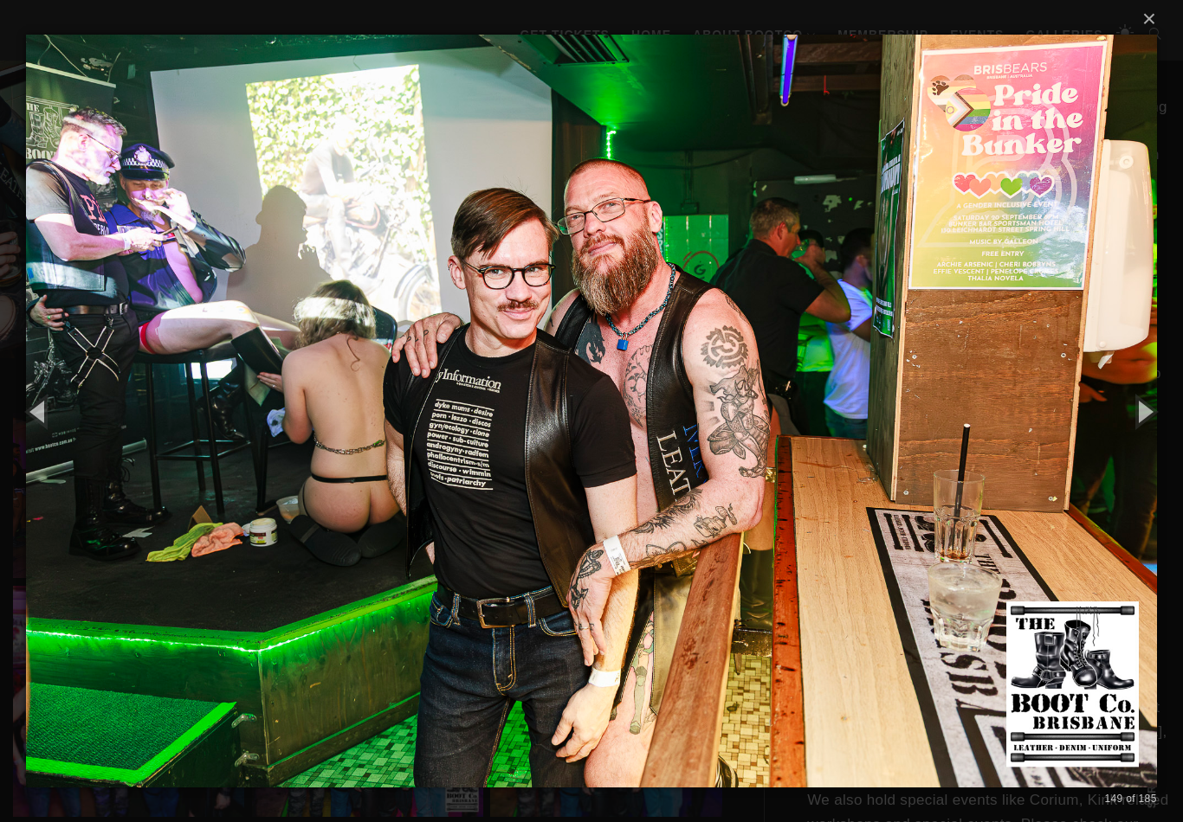
click at [1151, 416] on button "button" at bounding box center [1144, 411] width 78 height 95
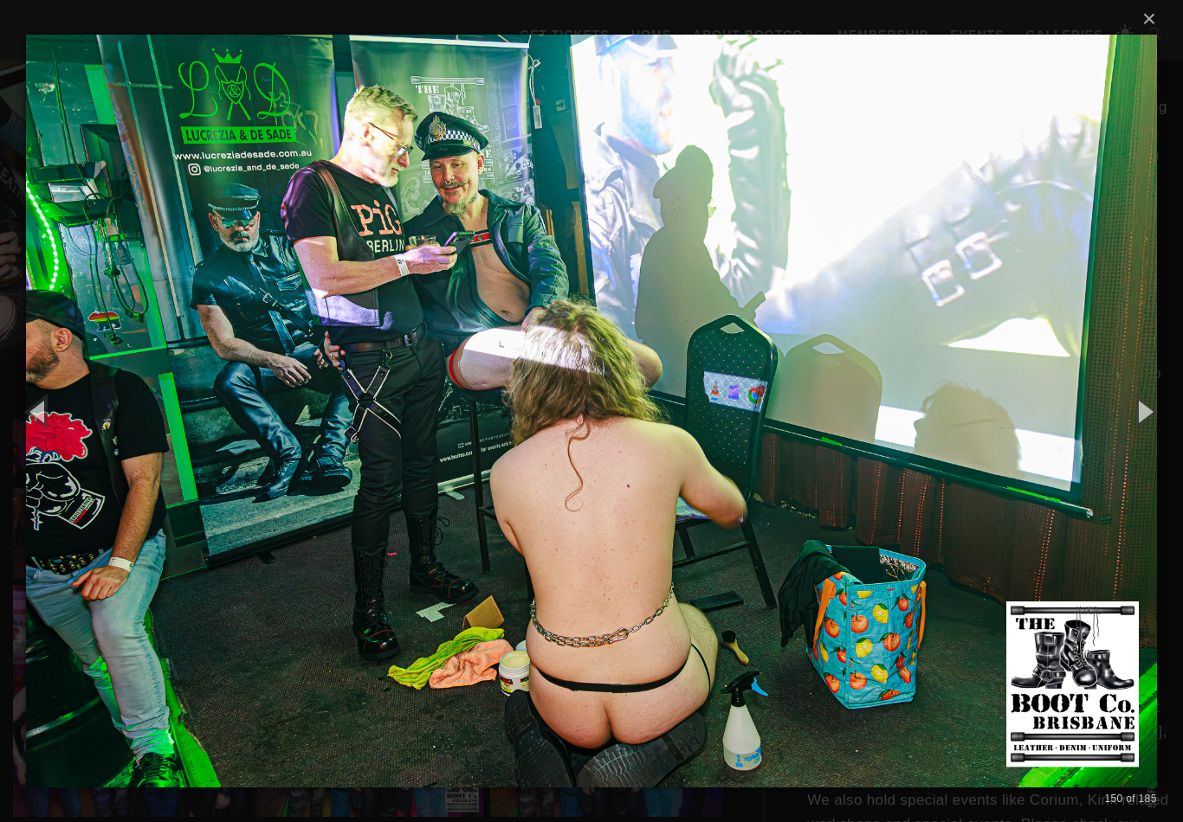
click at [1141, 425] on button "button" at bounding box center [1144, 411] width 78 height 95
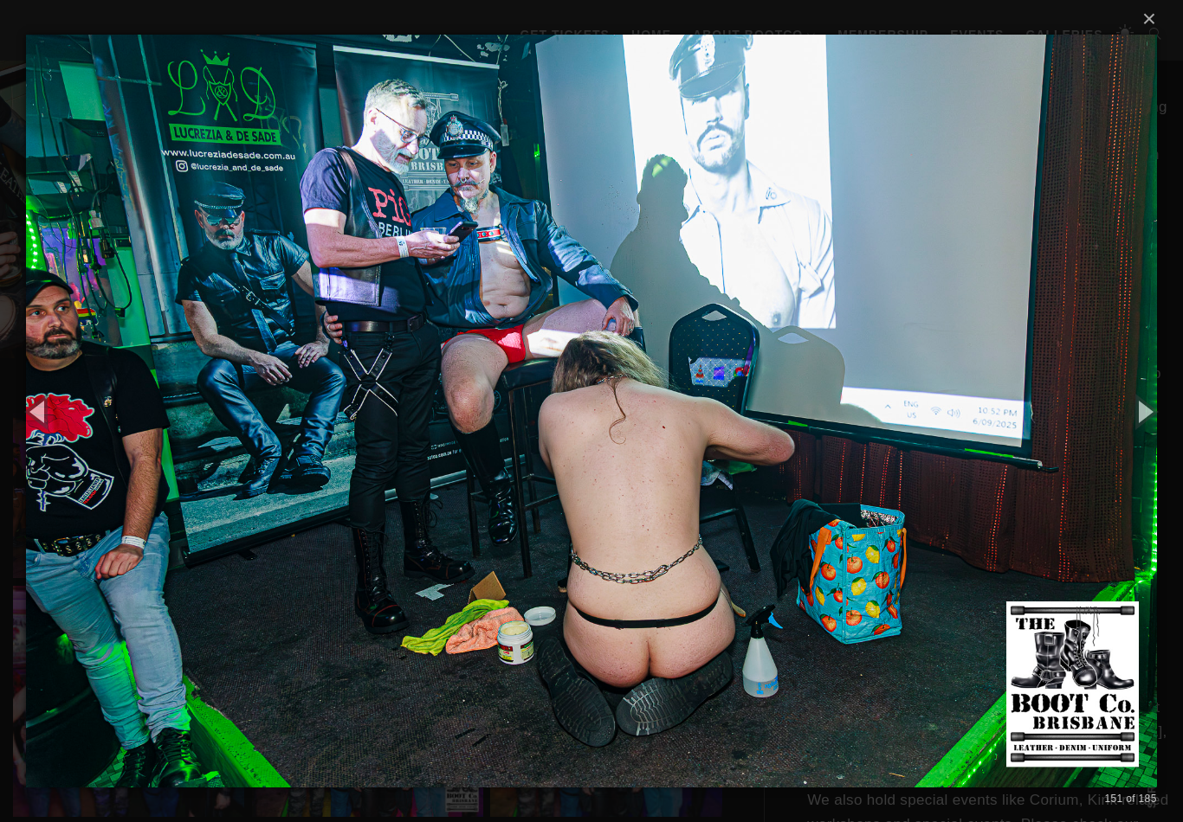
click at [1144, 422] on button "button" at bounding box center [1144, 411] width 78 height 95
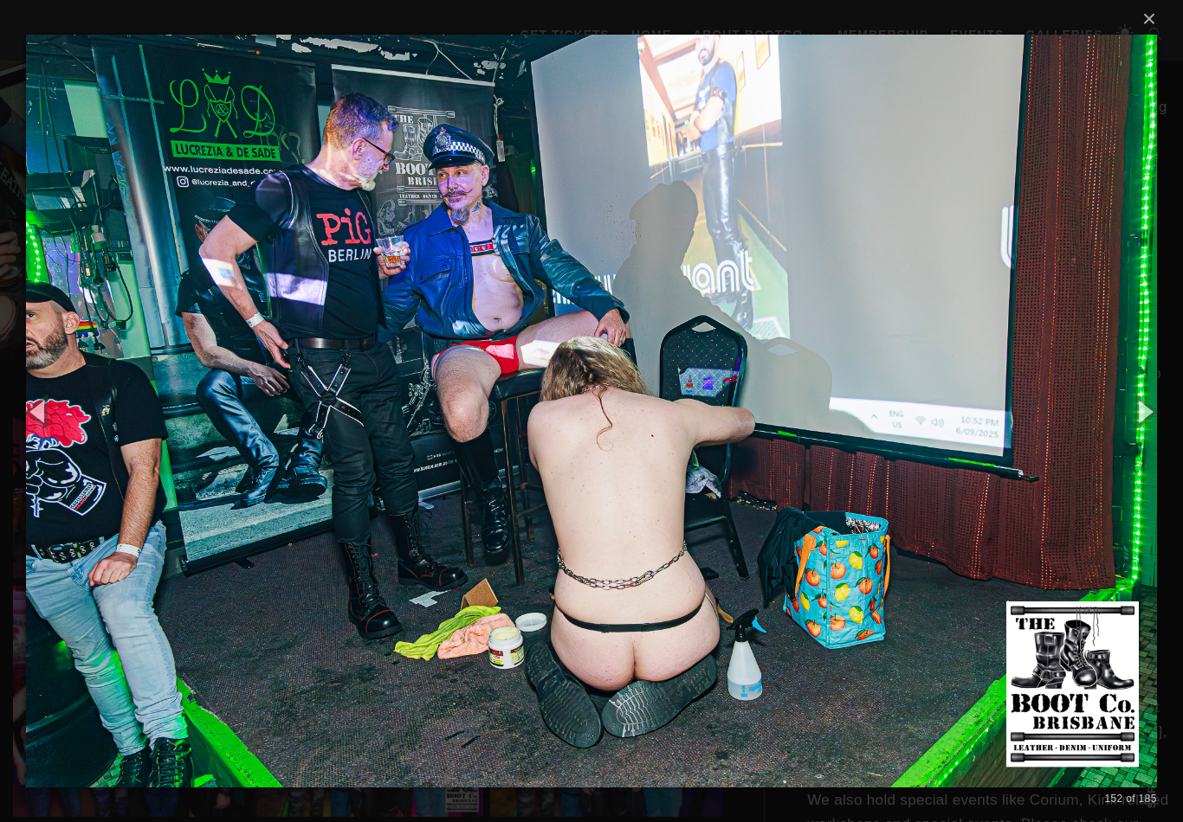
click at [1145, 420] on button "button" at bounding box center [1144, 411] width 78 height 95
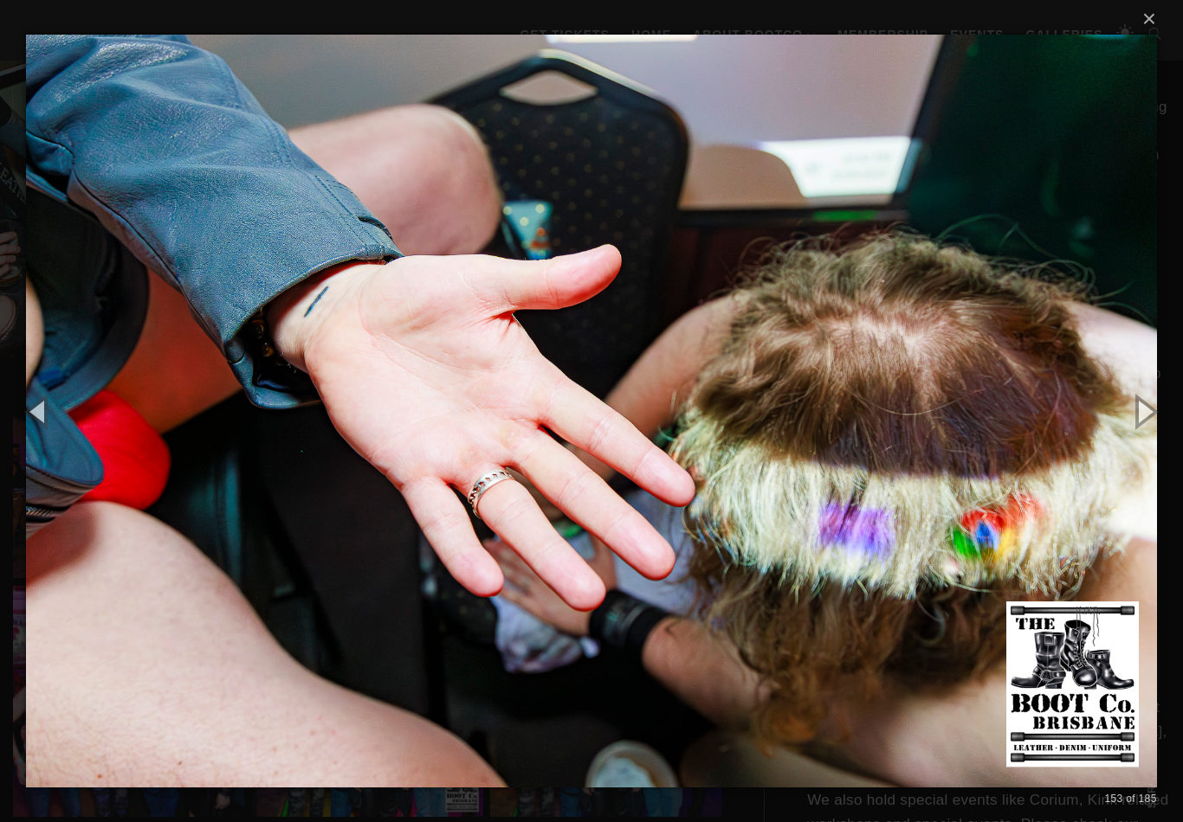
click at [1145, 419] on button "button" at bounding box center [1144, 411] width 78 height 95
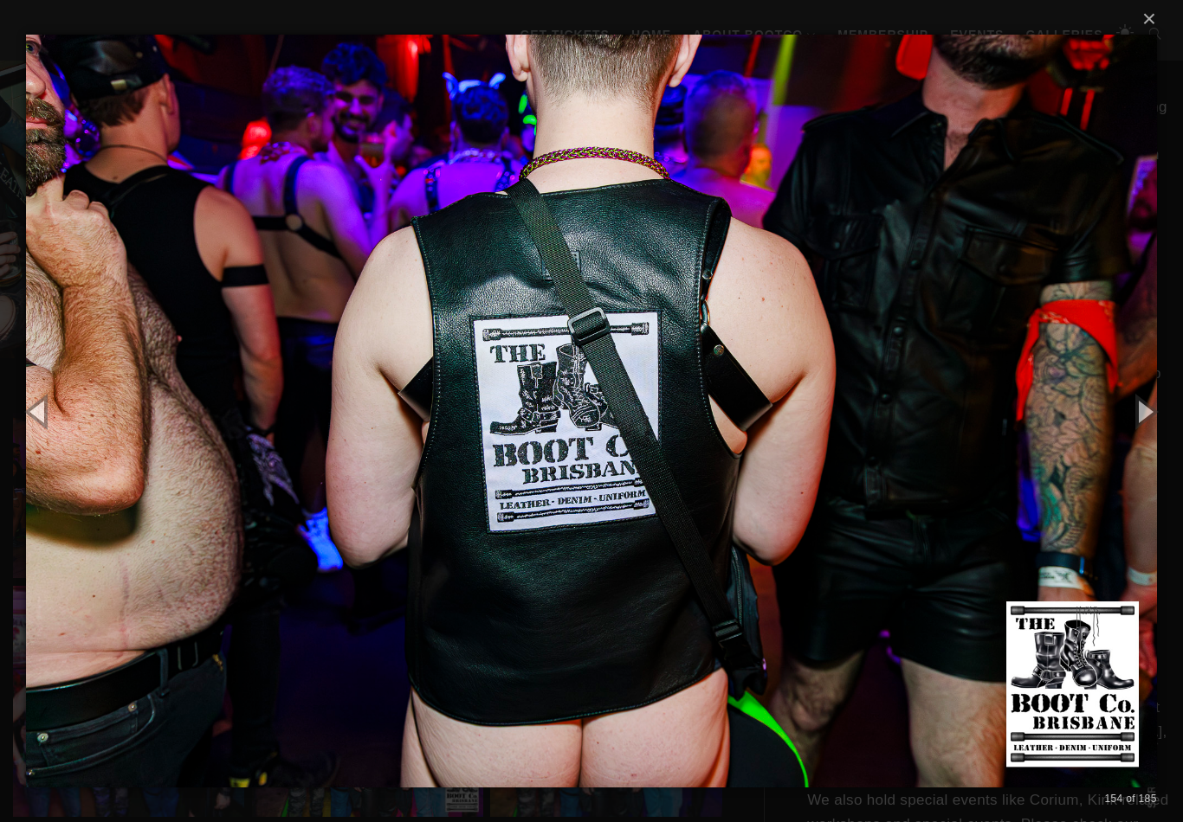
click at [1139, 419] on button "button" at bounding box center [1144, 411] width 78 height 95
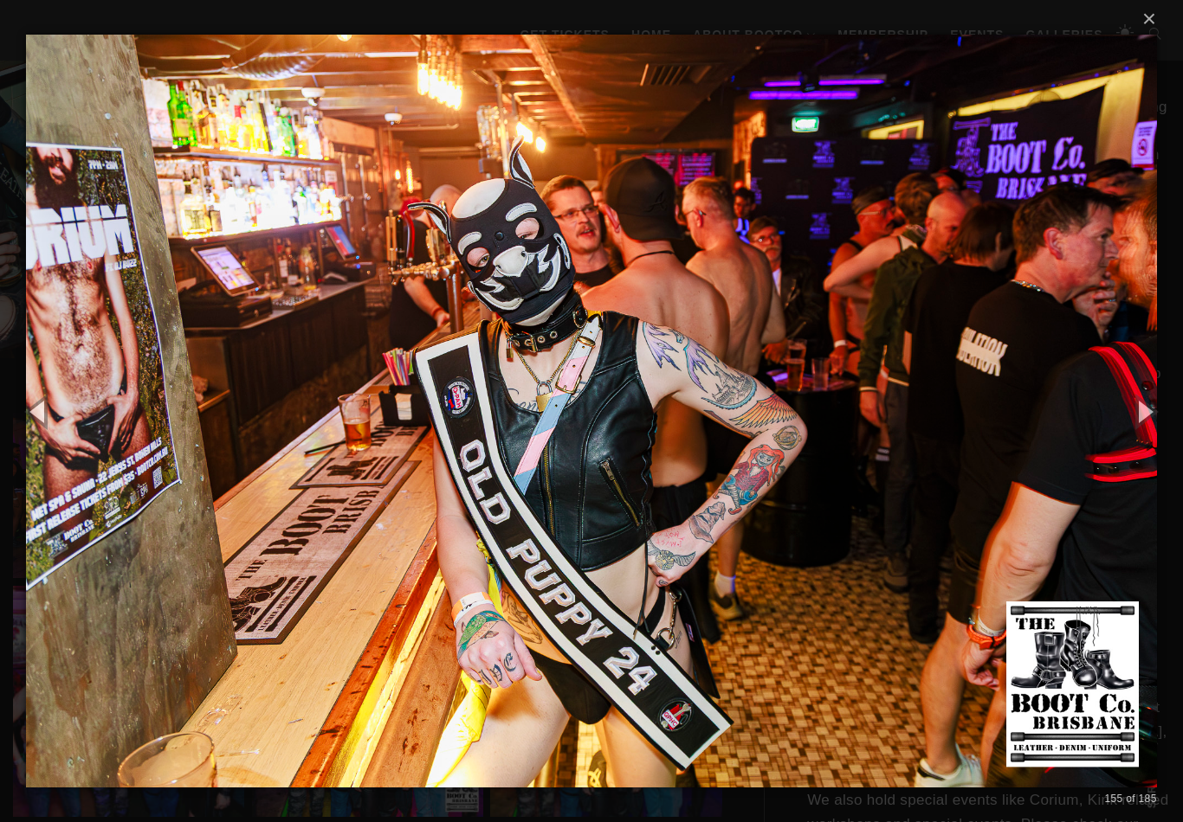
click at [1144, 422] on button "button" at bounding box center [1144, 411] width 78 height 95
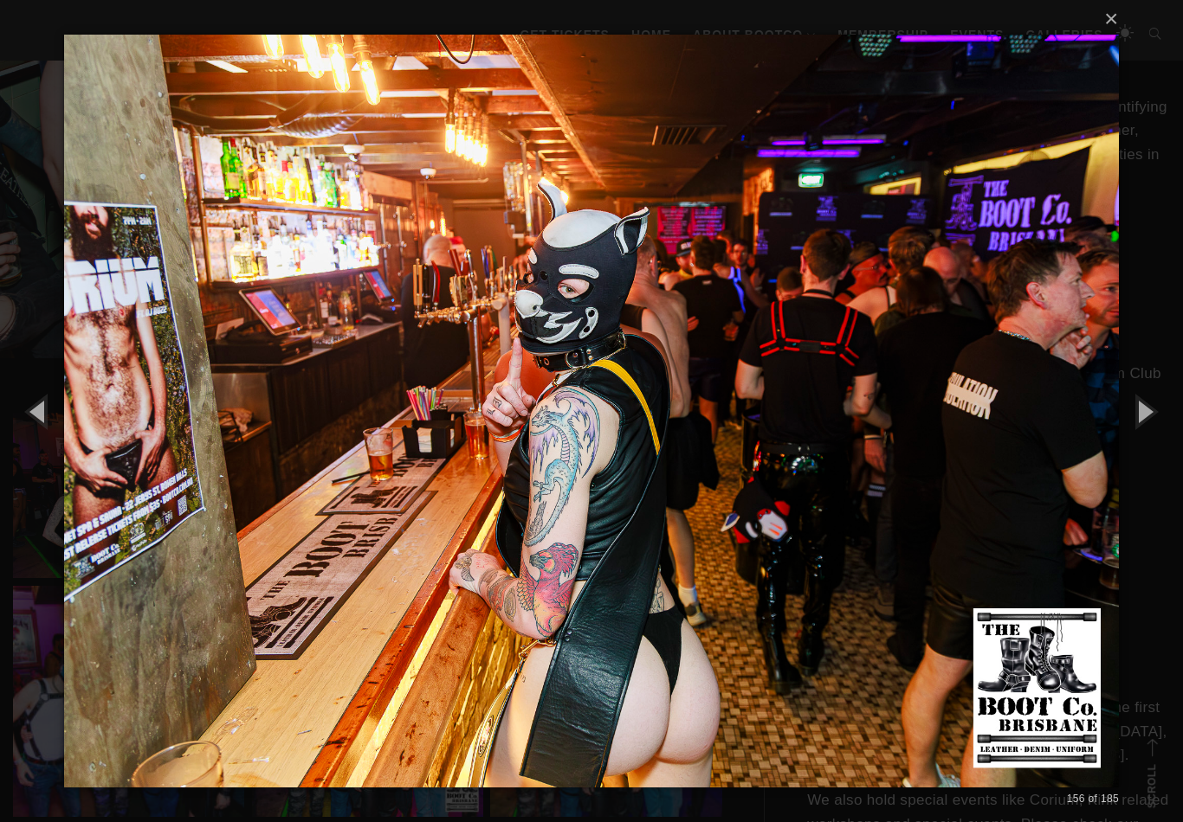
click at [1147, 419] on button "button" at bounding box center [1144, 411] width 78 height 95
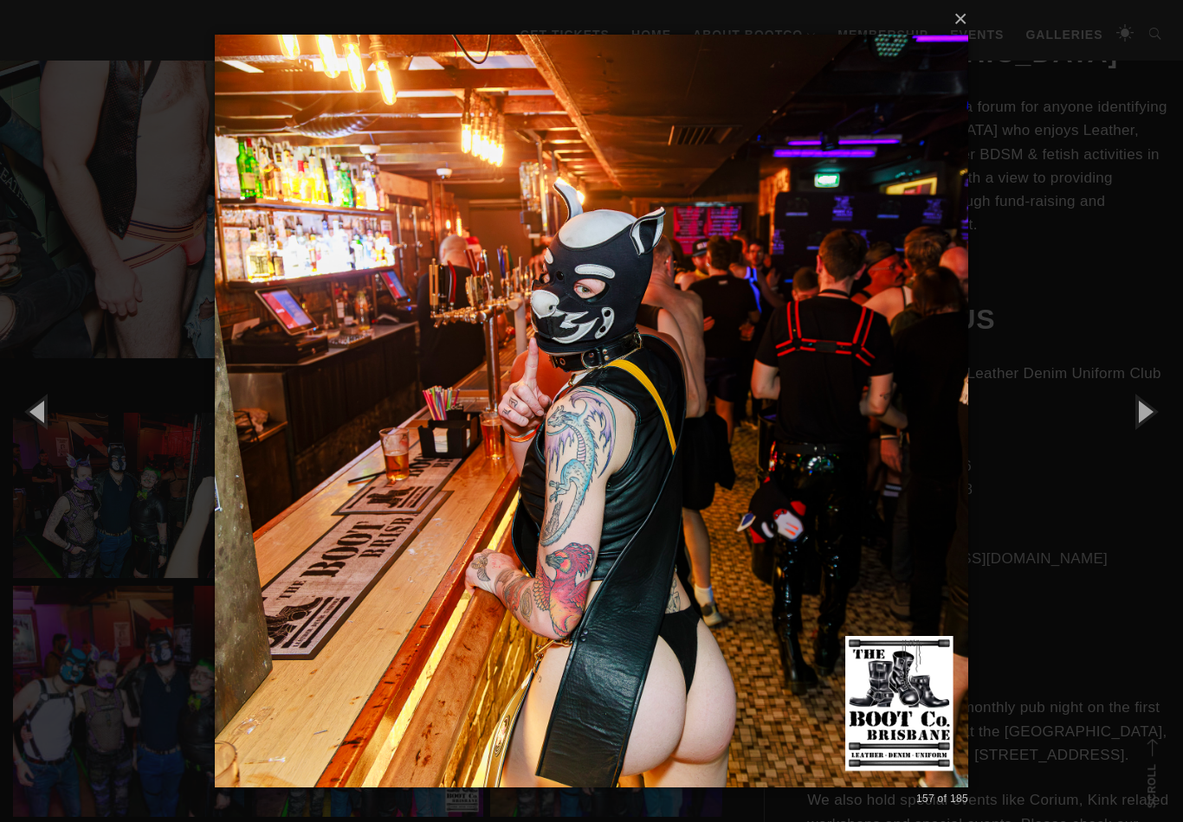
click at [1164, 822] on div "× 157 of 185 Loading..." at bounding box center [591, 411] width 1183 height 822
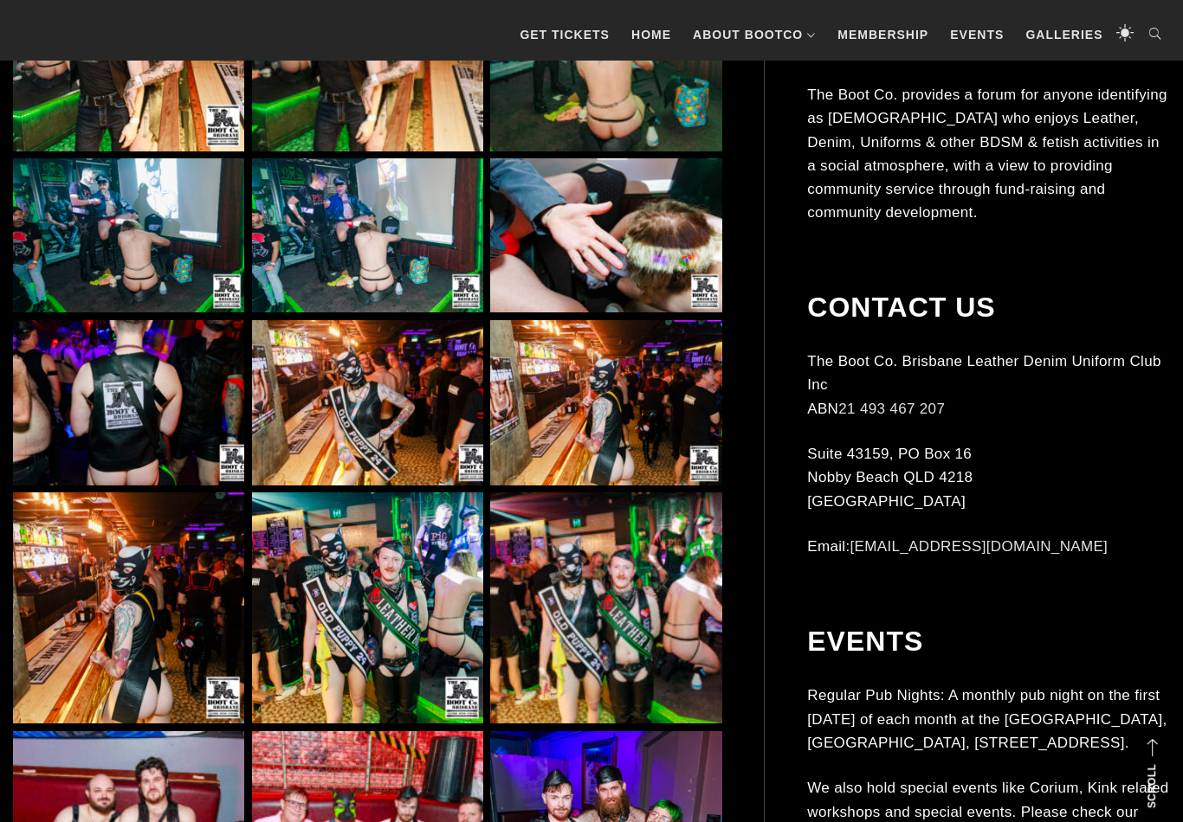
scroll to position [11315, 0]
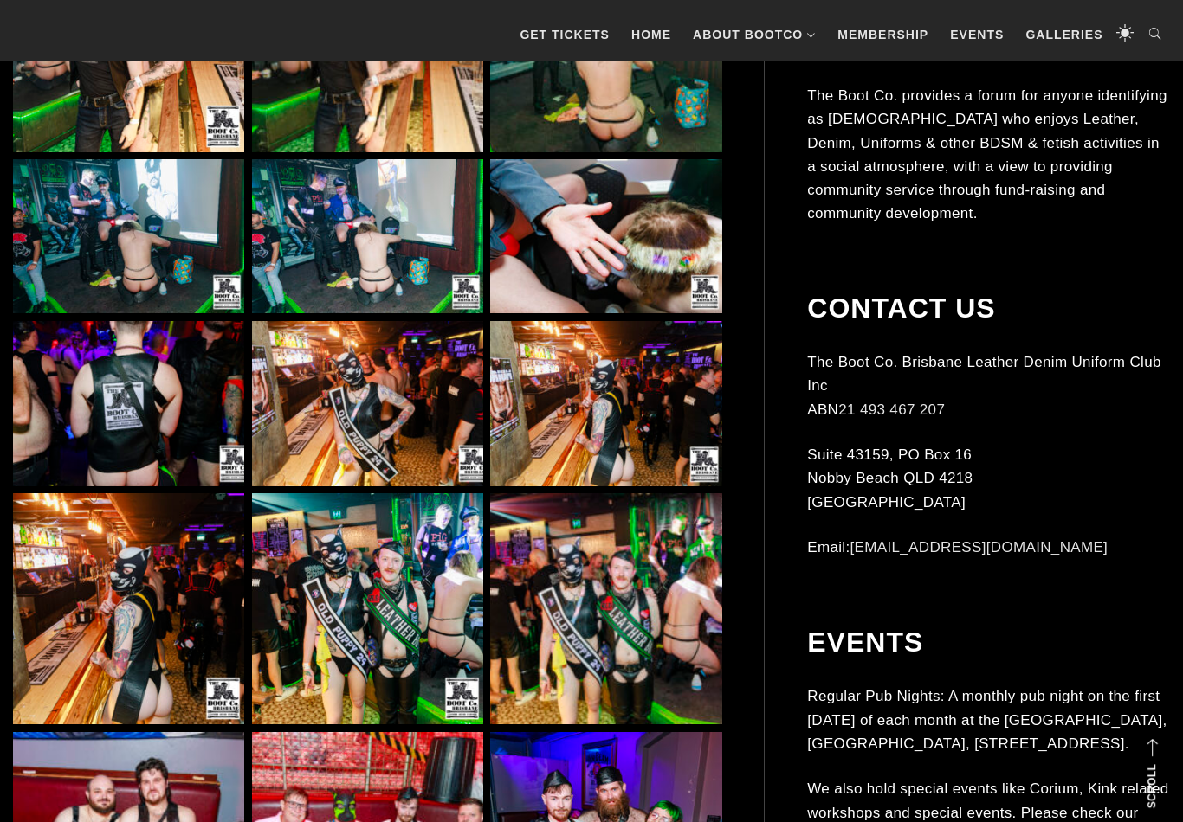
click at [605, 217] on img at bounding box center [605, 236] width 231 height 154
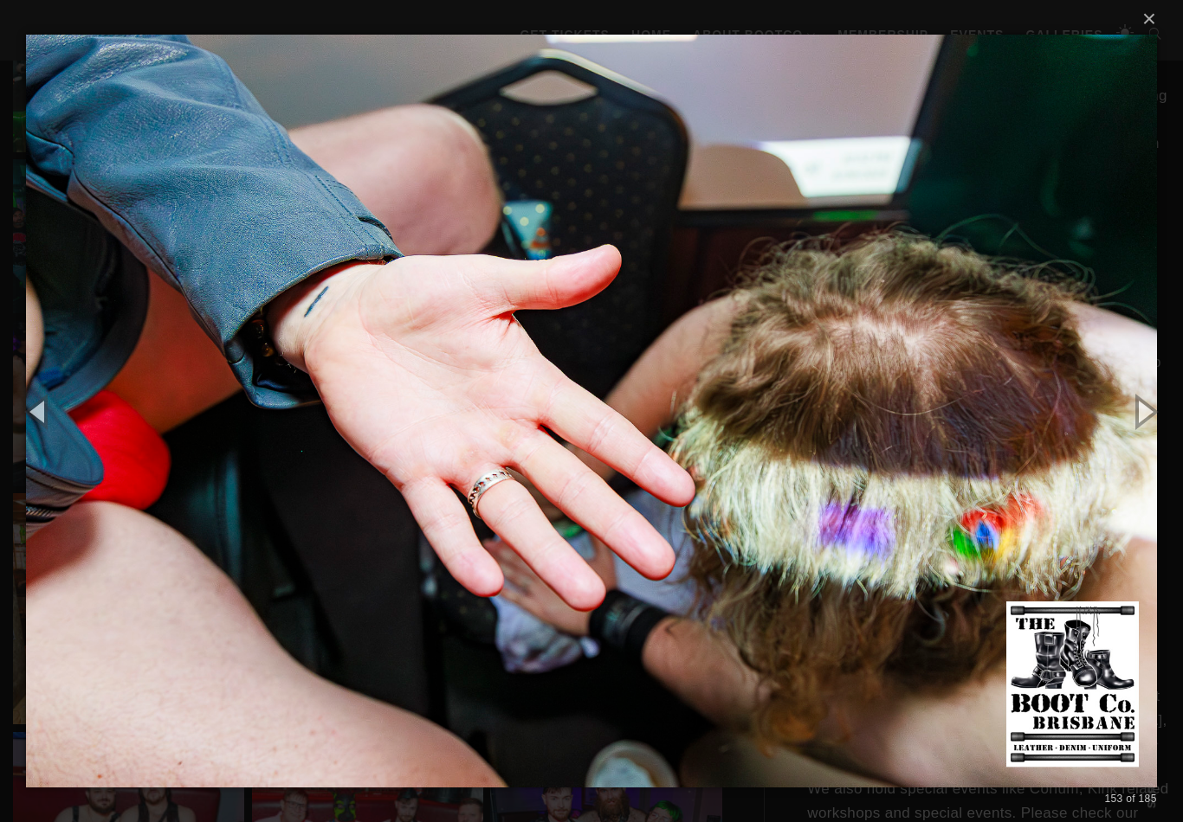
click at [1145, 425] on button "button" at bounding box center [1144, 411] width 78 height 95
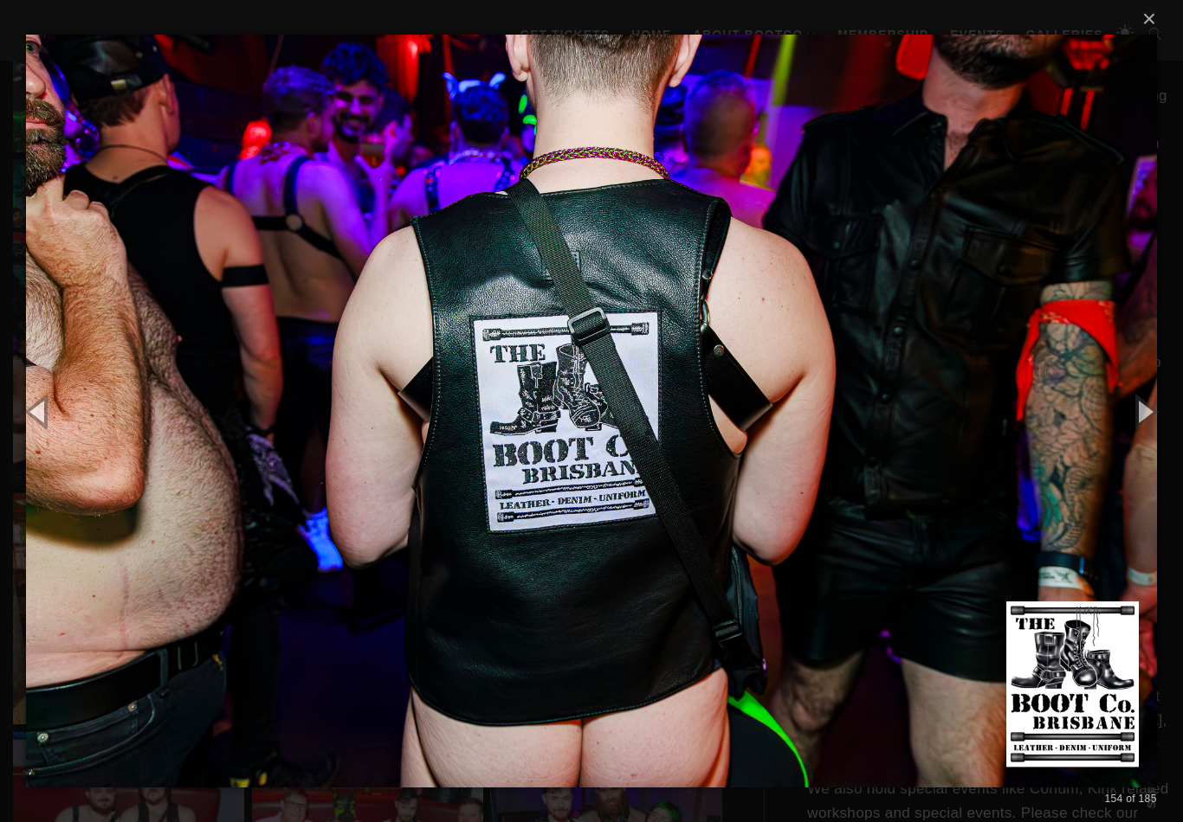
click at [1140, 418] on button "button" at bounding box center [1144, 411] width 78 height 95
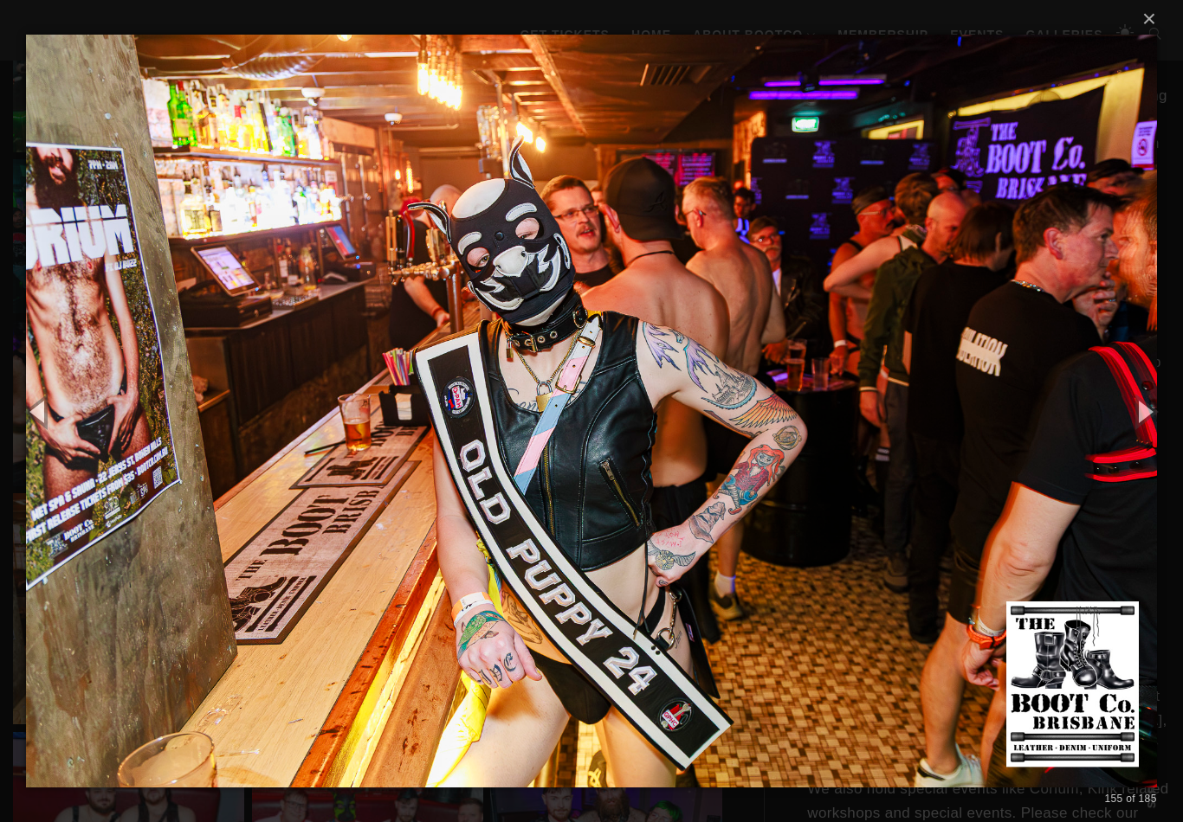
click at [1149, 415] on button "button" at bounding box center [1144, 411] width 78 height 95
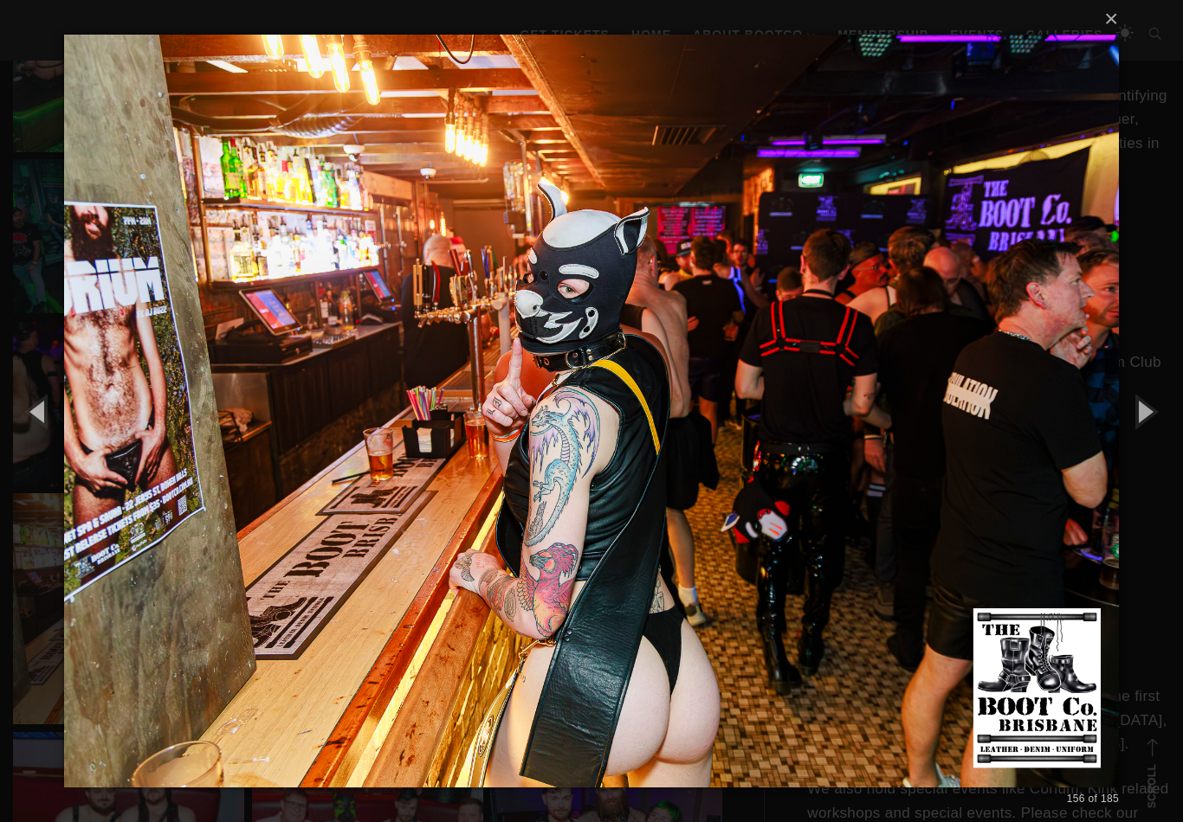
click at [1138, 416] on button "button" at bounding box center [1144, 411] width 78 height 95
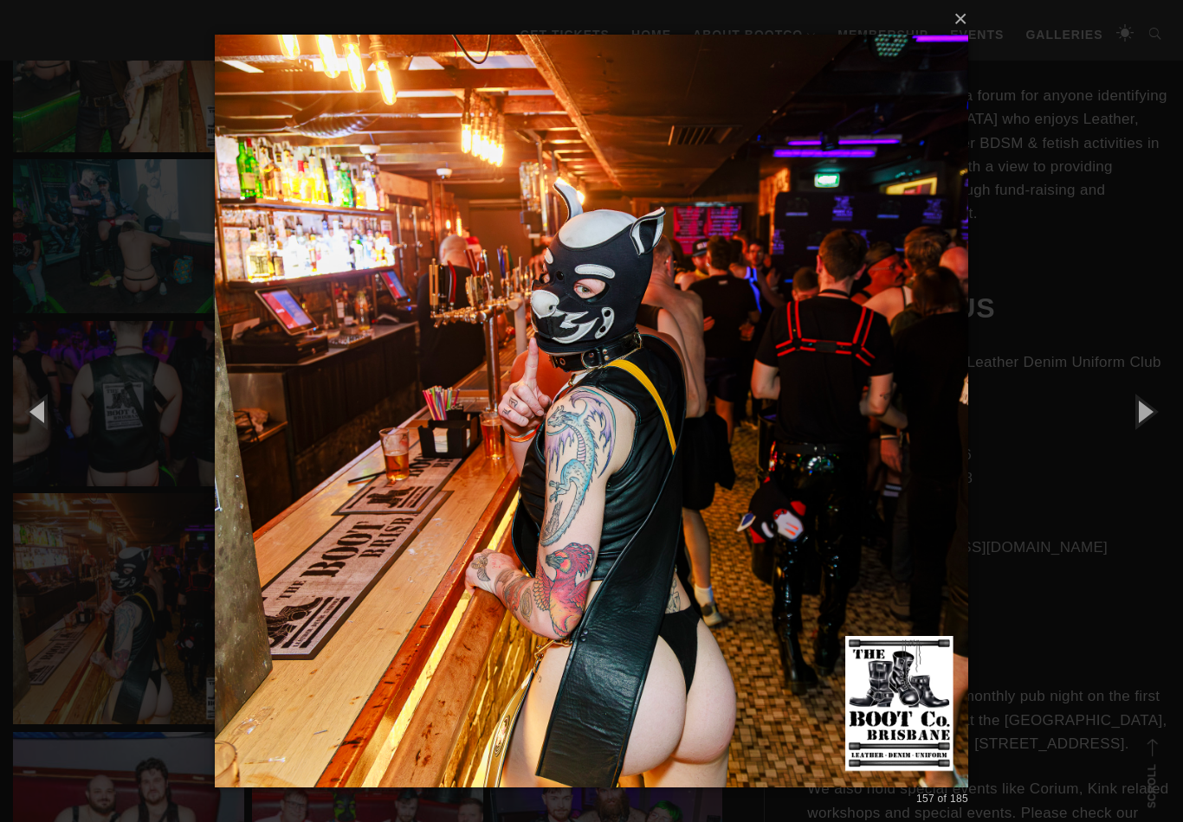
click at [1133, 428] on button "button" at bounding box center [1144, 411] width 78 height 95
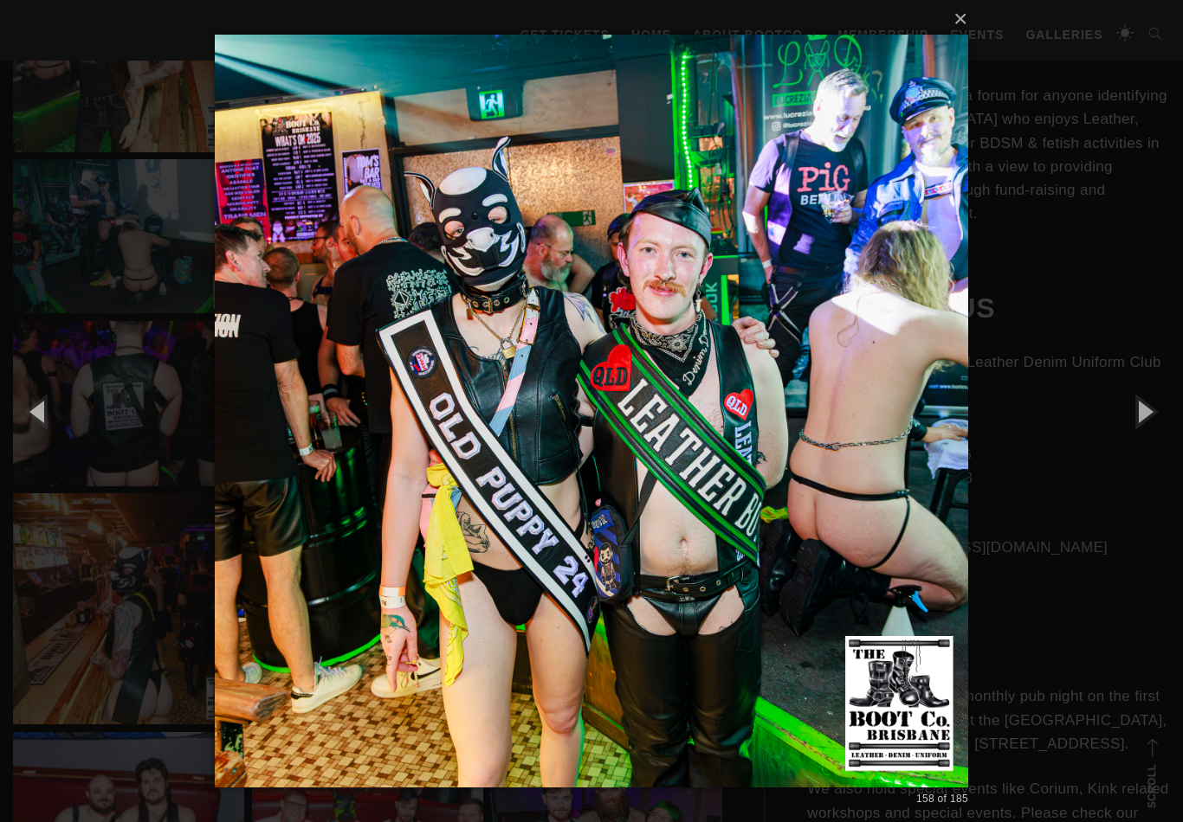
click at [1140, 421] on button "button" at bounding box center [1144, 411] width 78 height 95
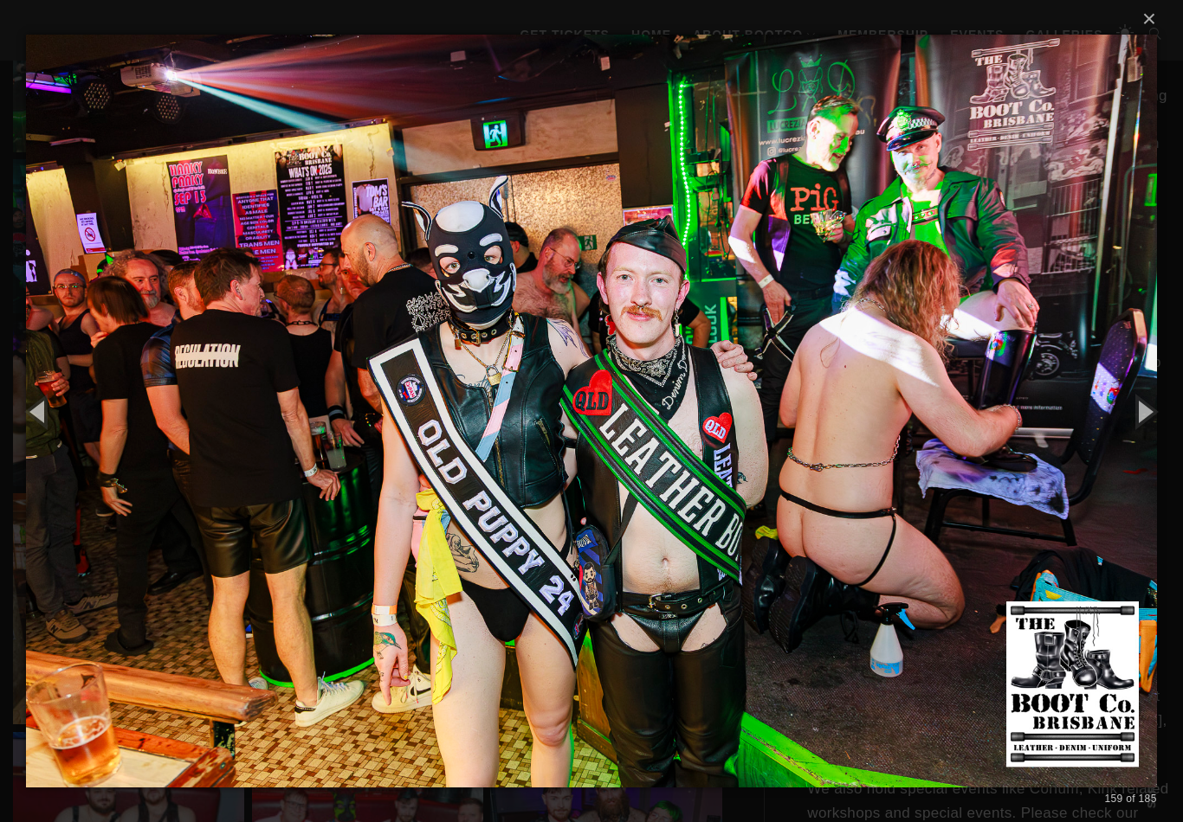
click at [1136, 422] on button "button" at bounding box center [1144, 411] width 78 height 95
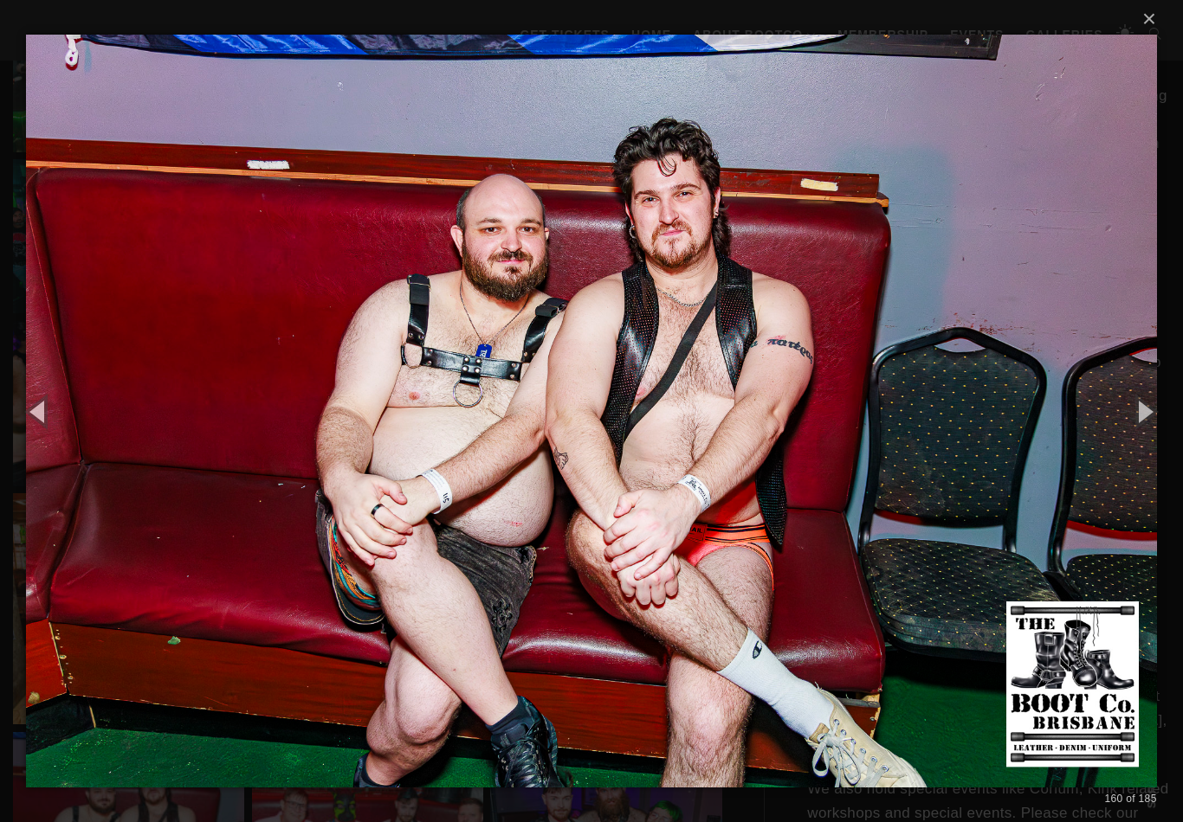
click at [1132, 422] on button "button" at bounding box center [1144, 411] width 78 height 95
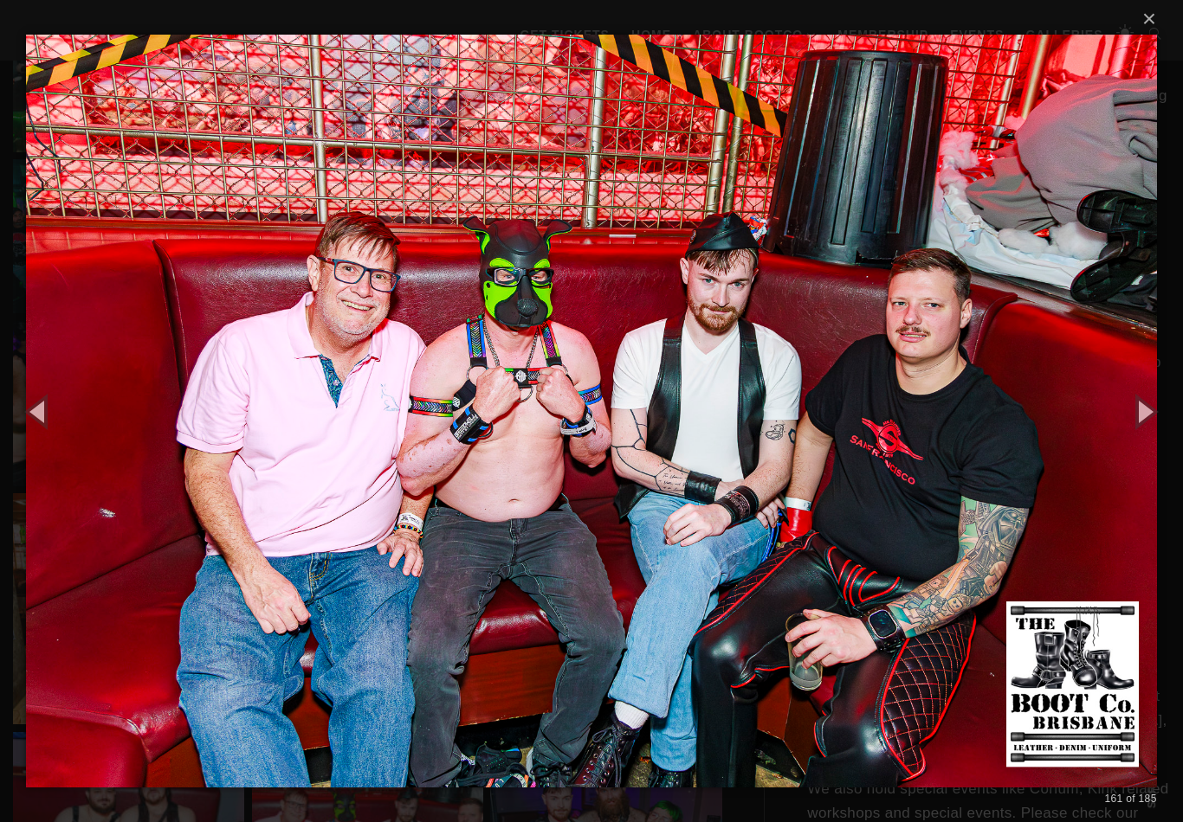
click at [1158, 415] on button "button" at bounding box center [1144, 411] width 78 height 95
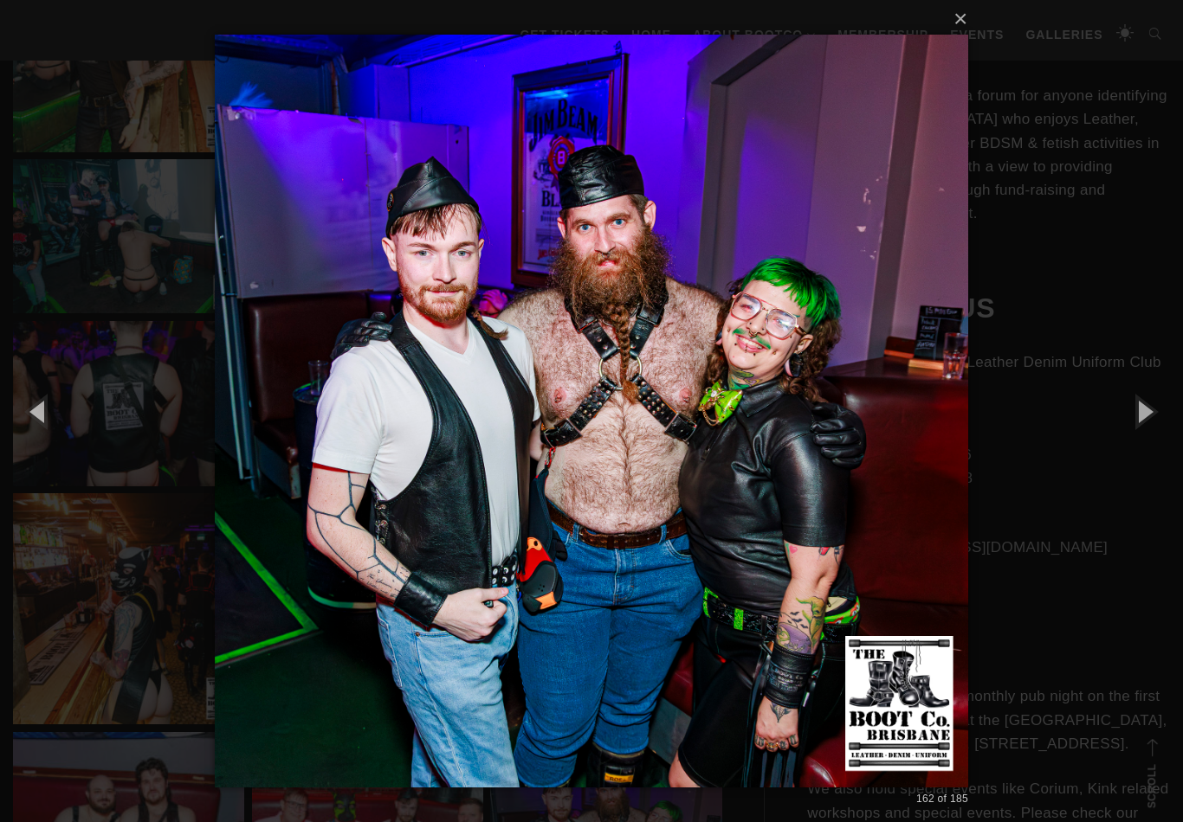
click at [1146, 417] on button "button" at bounding box center [1144, 411] width 78 height 95
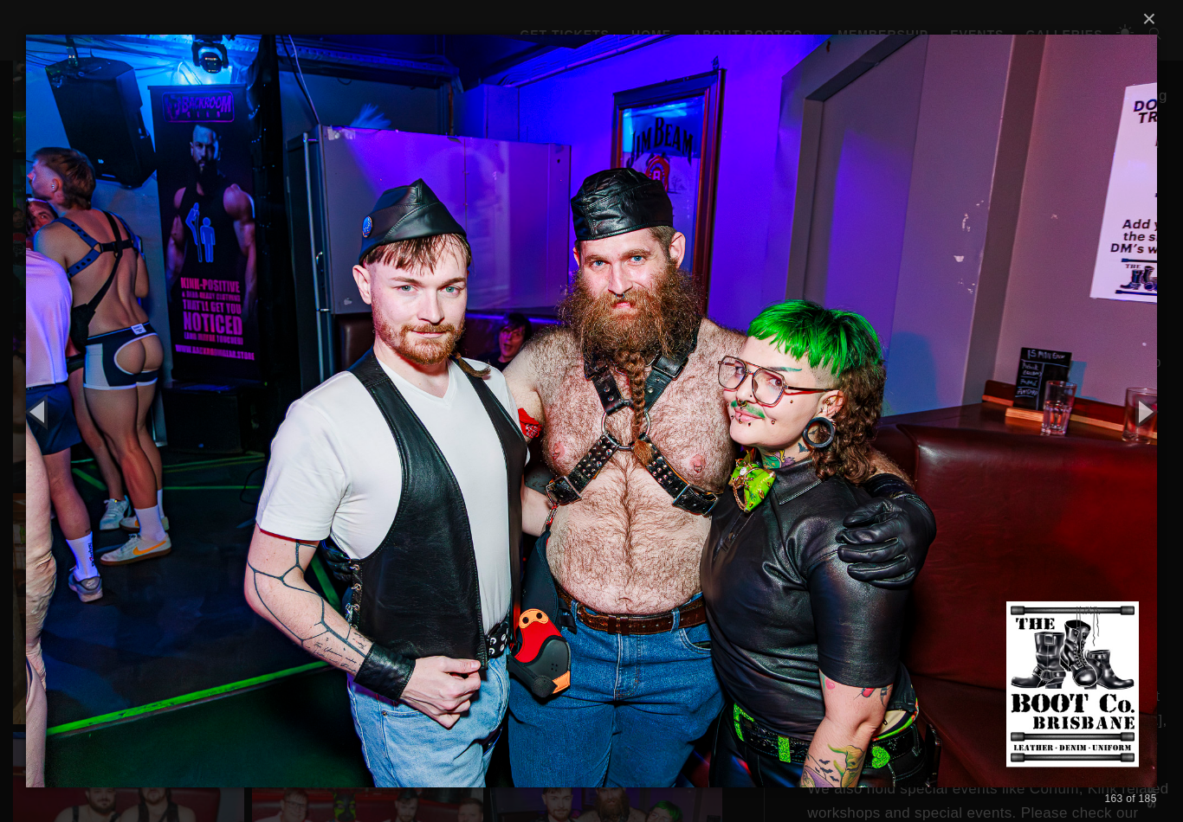
click at [1146, 417] on button "button" at bounding box center [1144, 411] width 78 height 95
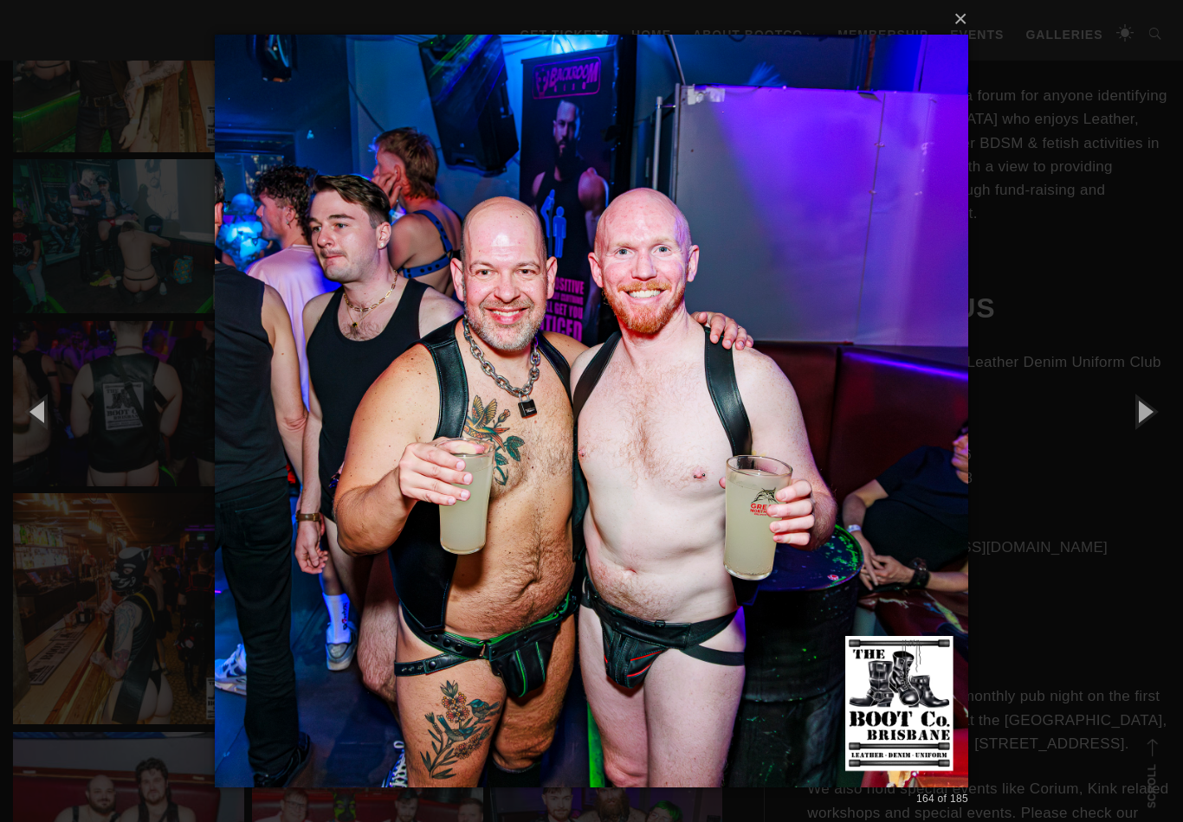
click at [1145, 420] on button "button" at bounding box center [1144, 411] width 78 height 95
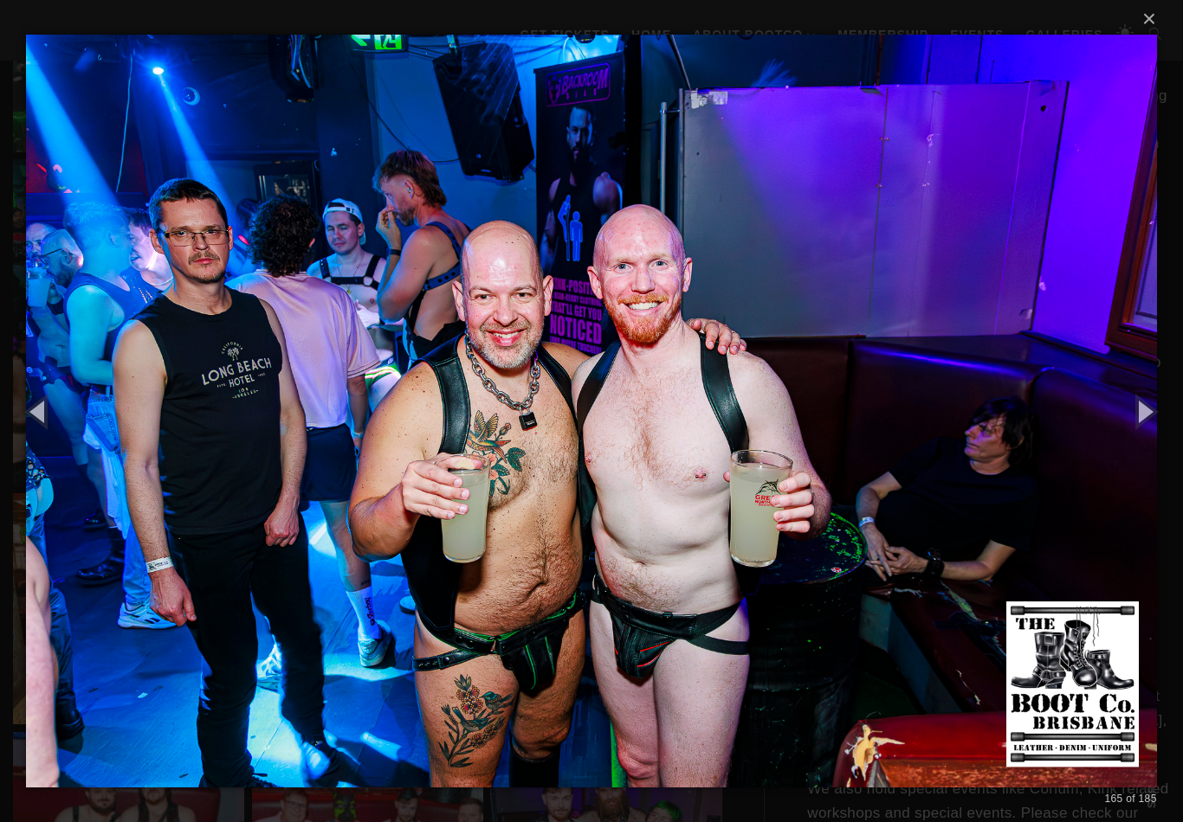
click at [1148, 418] on button "button" at bounding box center [1144, 411] width 78 height 95
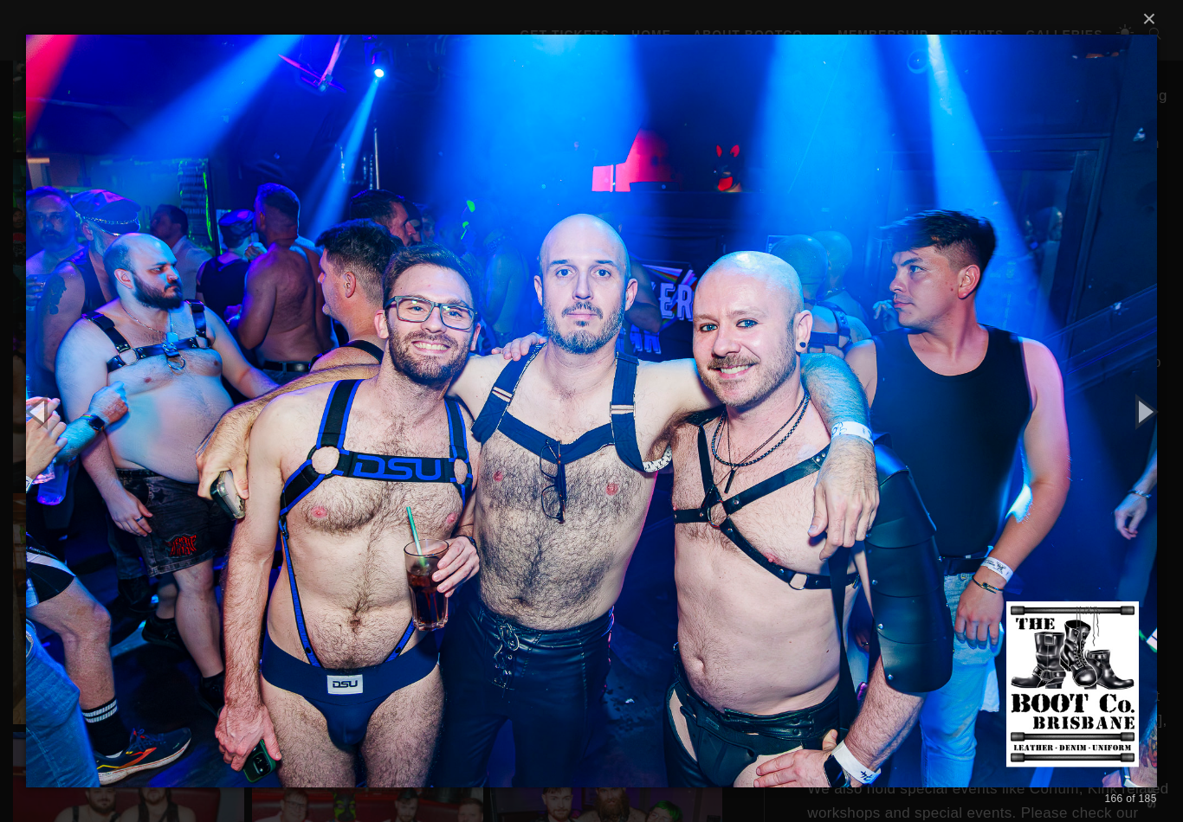
click at [1137, 421] on button "button" at bounding box center [1144, 411] width 78 height 95
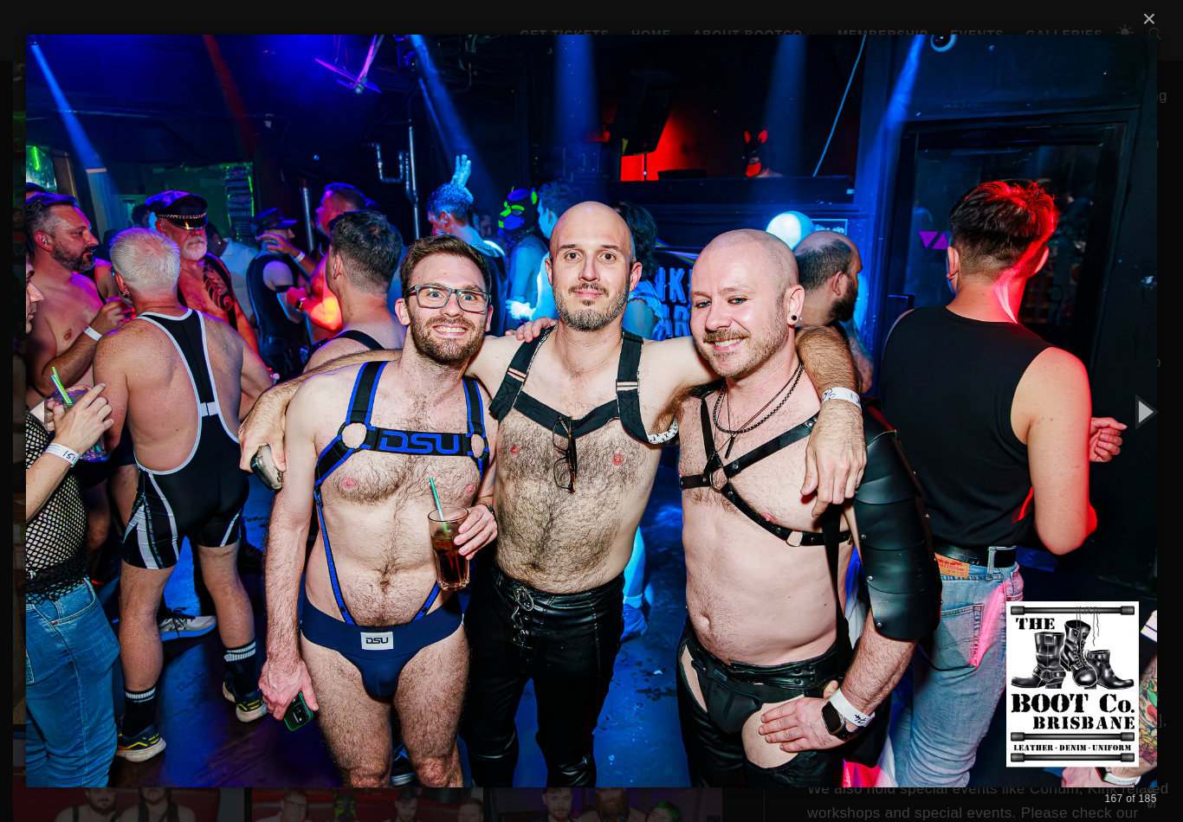
click at [1143, 416] on button "button" at bounding box center [1144, 411] width 78 height 95
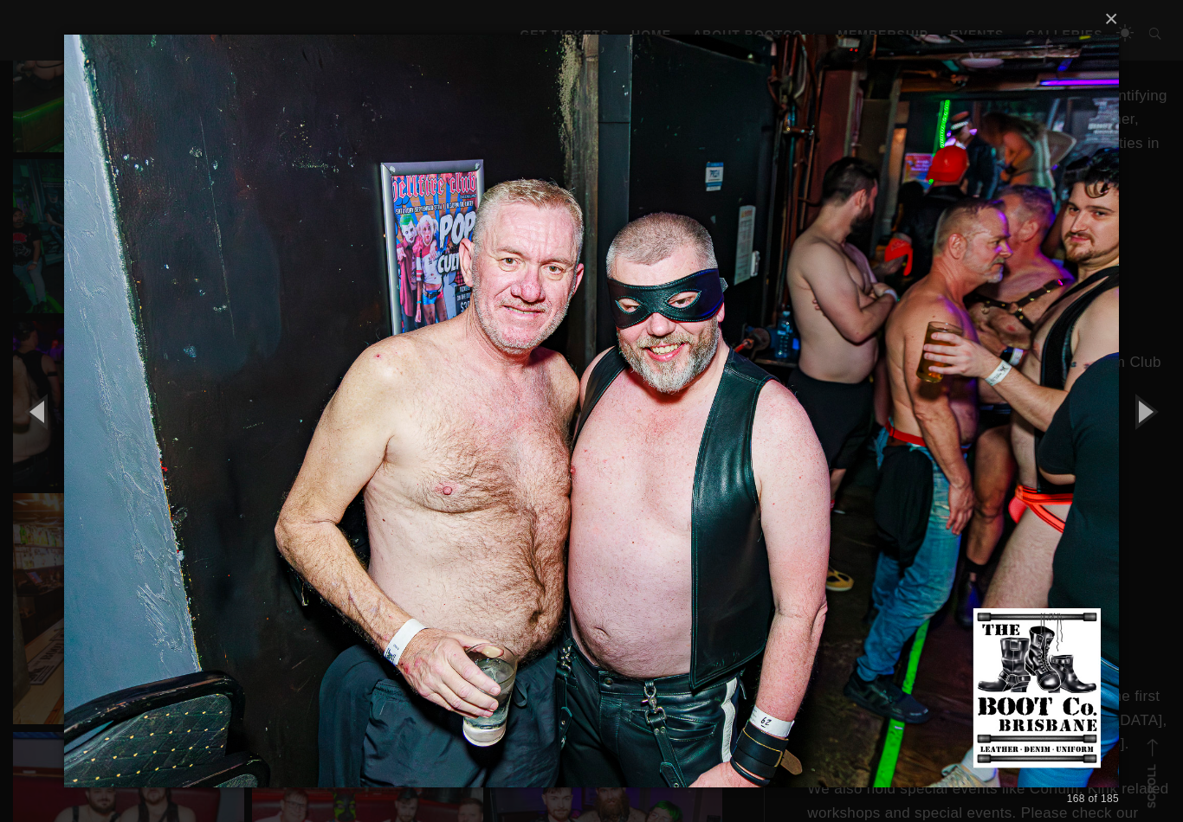
click at [1138, 420] on button "button" at bounding box center [1144, 411] width 78 height 95
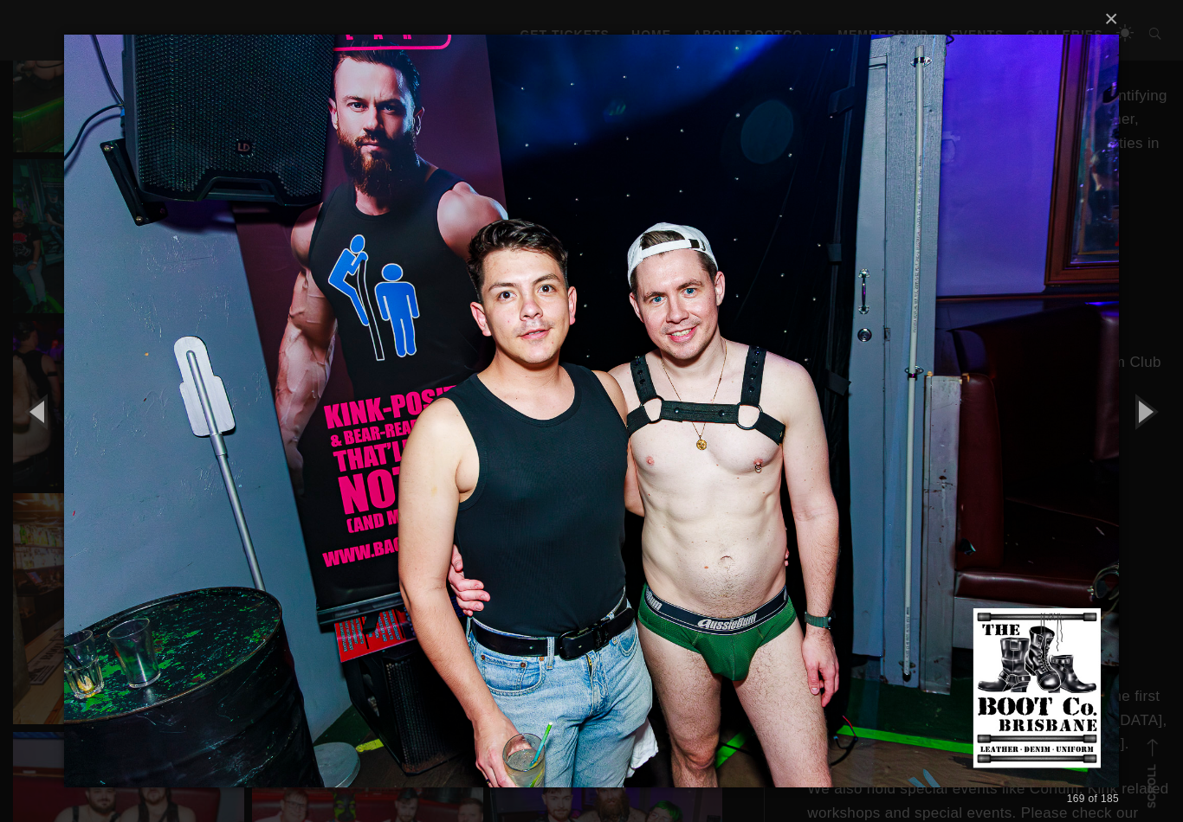
click at [1153, 419] on button "button" at bounding box center [1144, 411] width 78 height 95
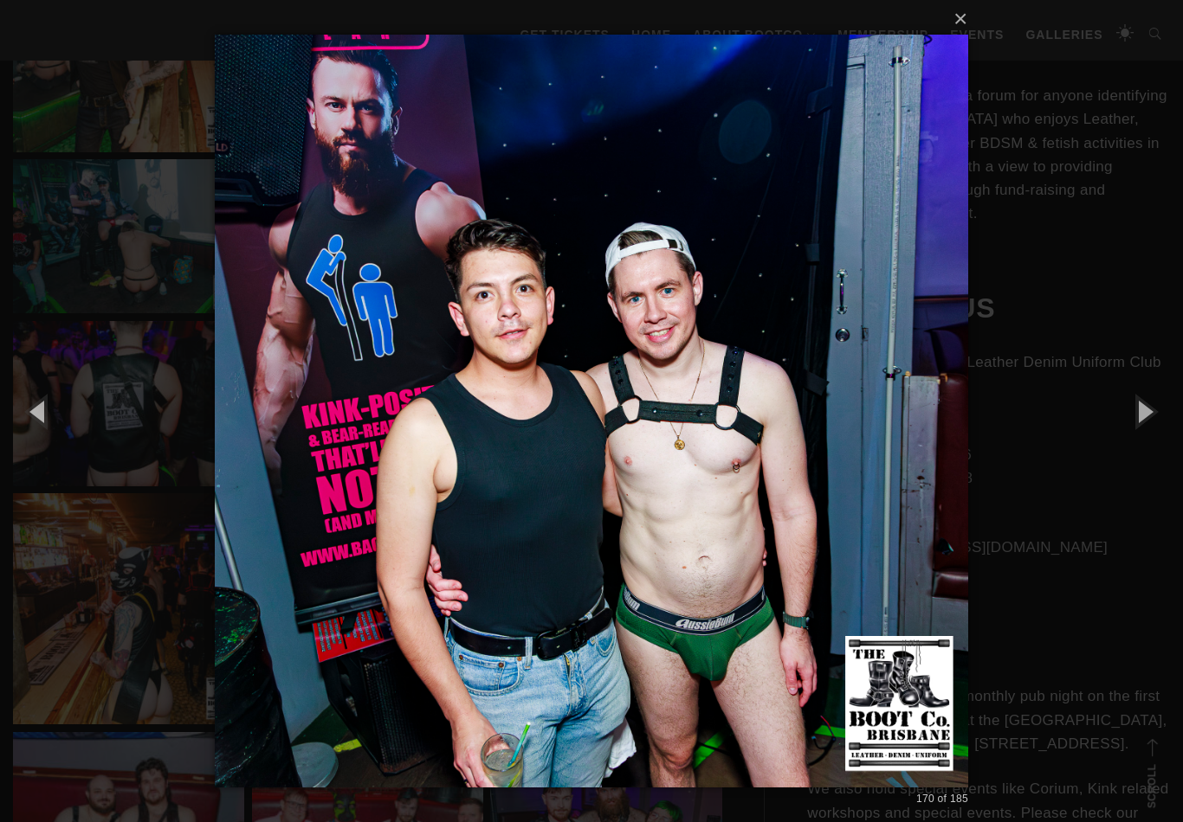
click at [1146, 422] on button "button" at bounding box center [1144, 411] width 78 height 95
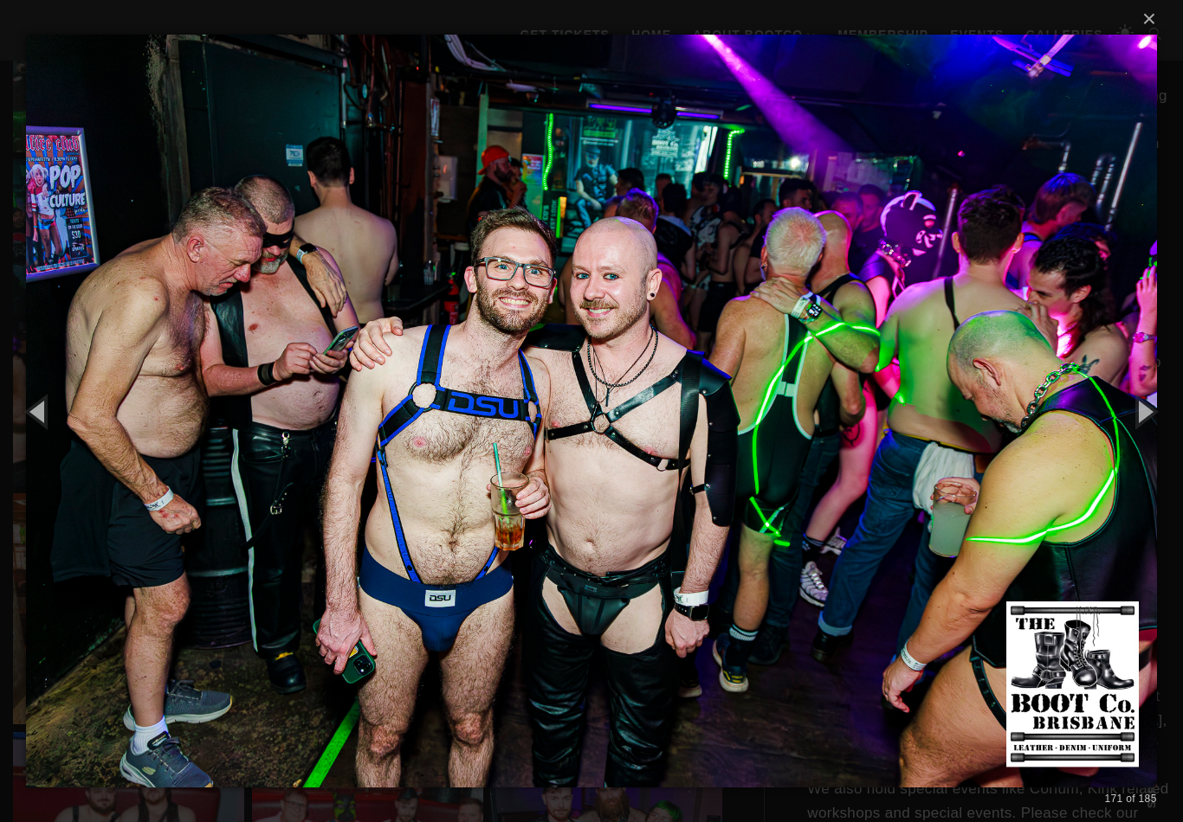
click at [1149, 424] on button "button" at bounding box center [1144, 411] width 78 height 95
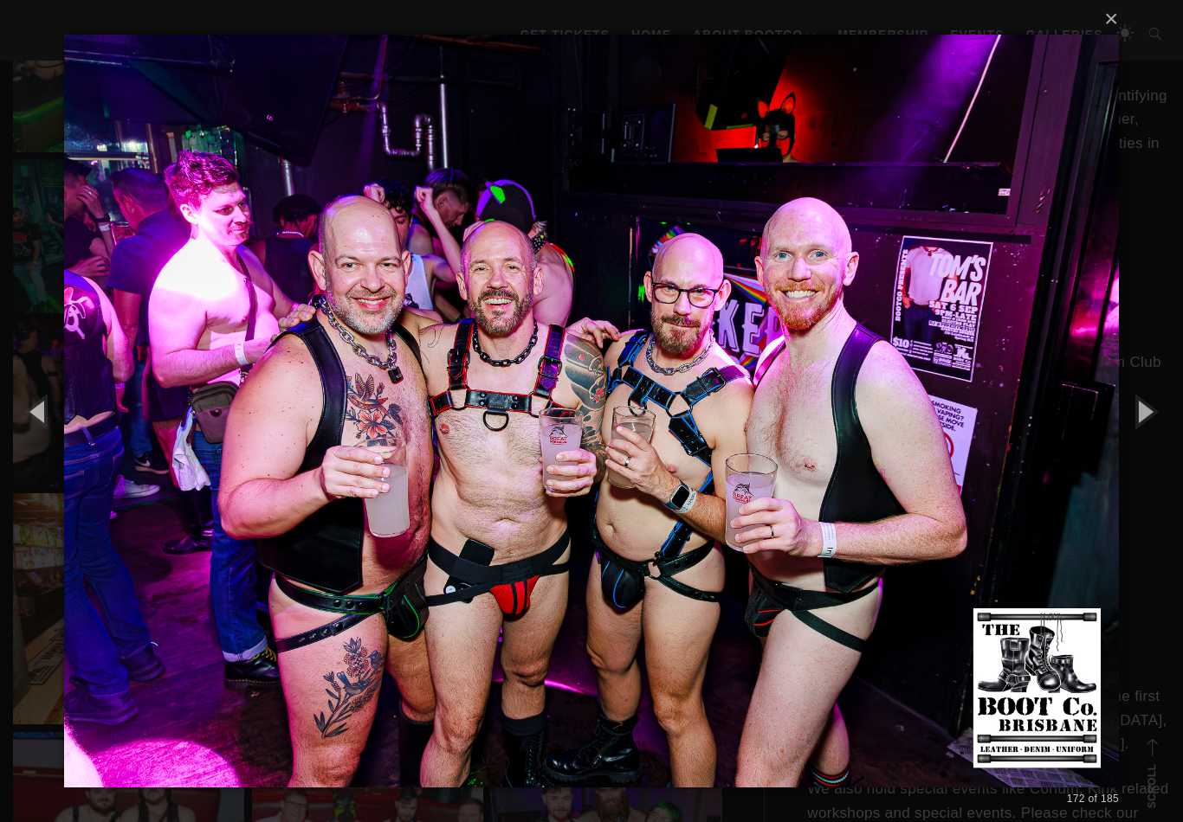
click at [1138, 429] on button "button" at bounding box center [1144, 411] width 78 height 95
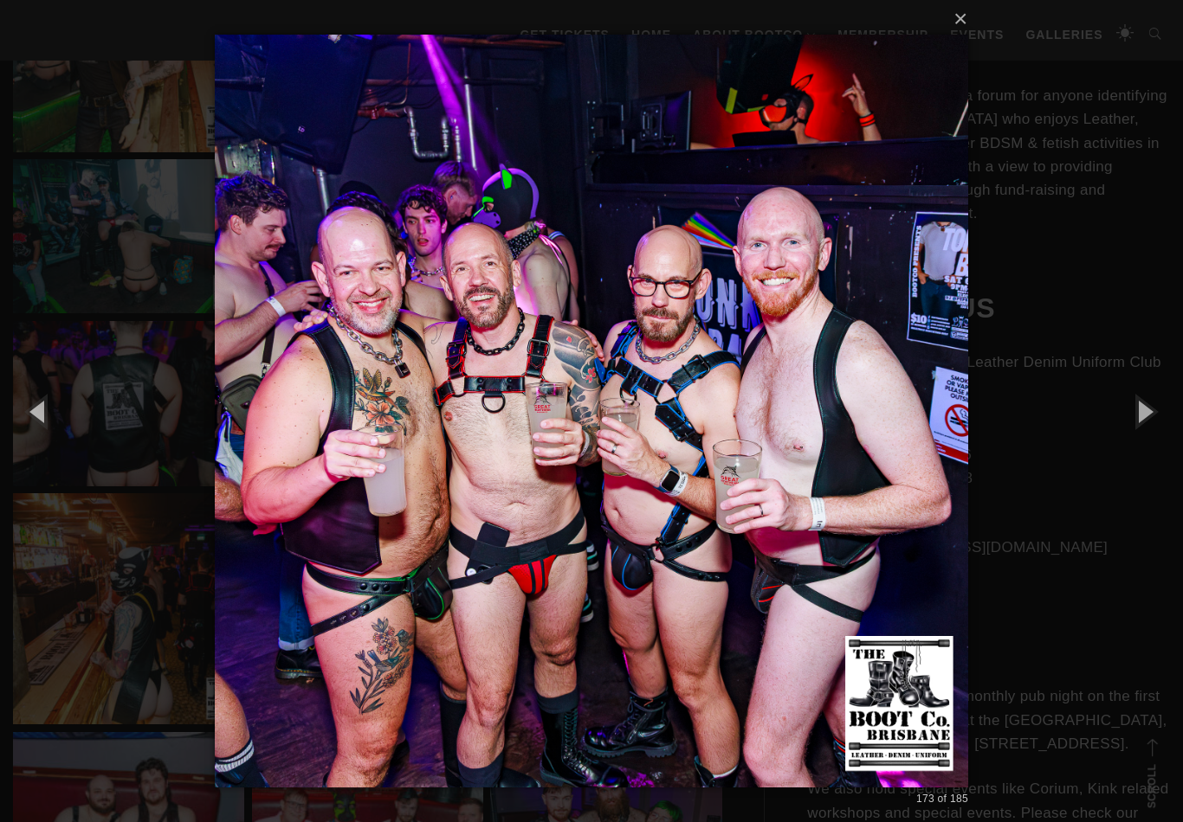
click at [1137, 429] on button "button" at bounding box center [1144, 411] width 78 height 95
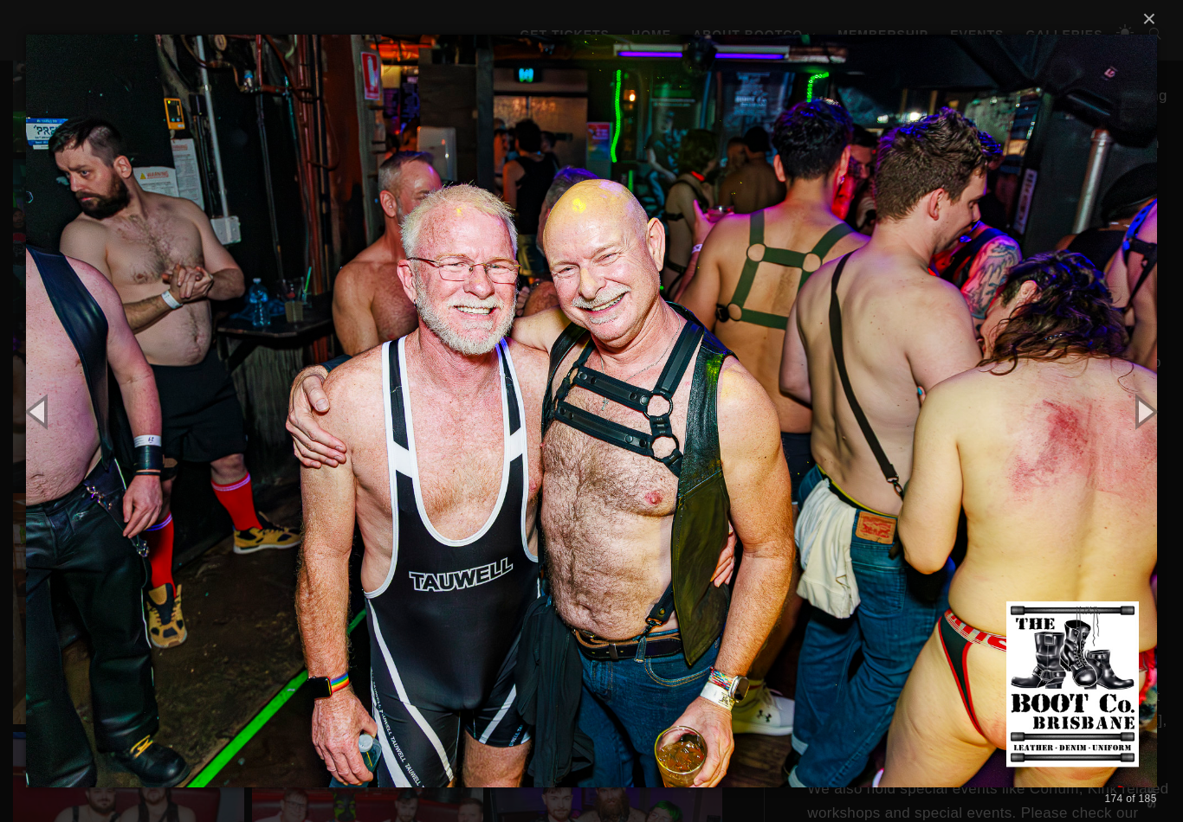
click at [1141, 429] on button "button" at bounding box center [1144, 411] width 78 height 95
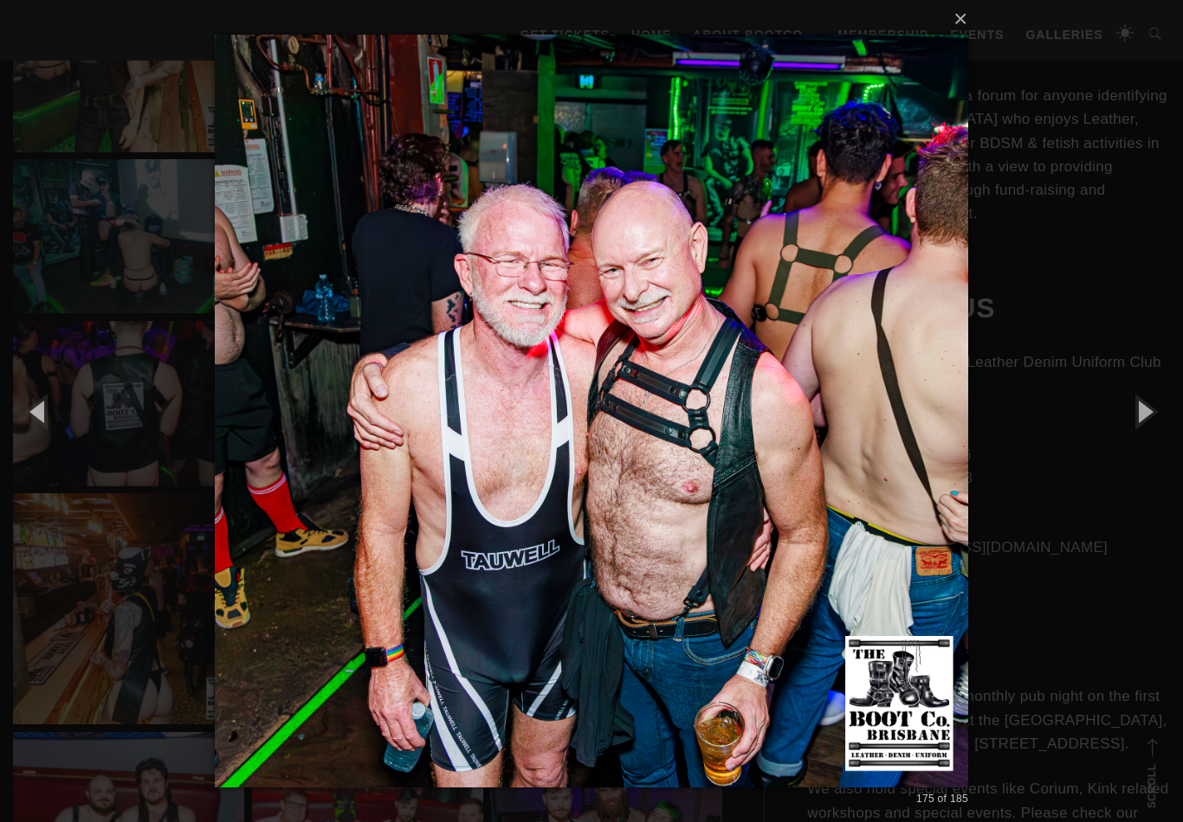
click at [1137, 426] on button "button" at bounding box center [1144, 411] width 78 height 95
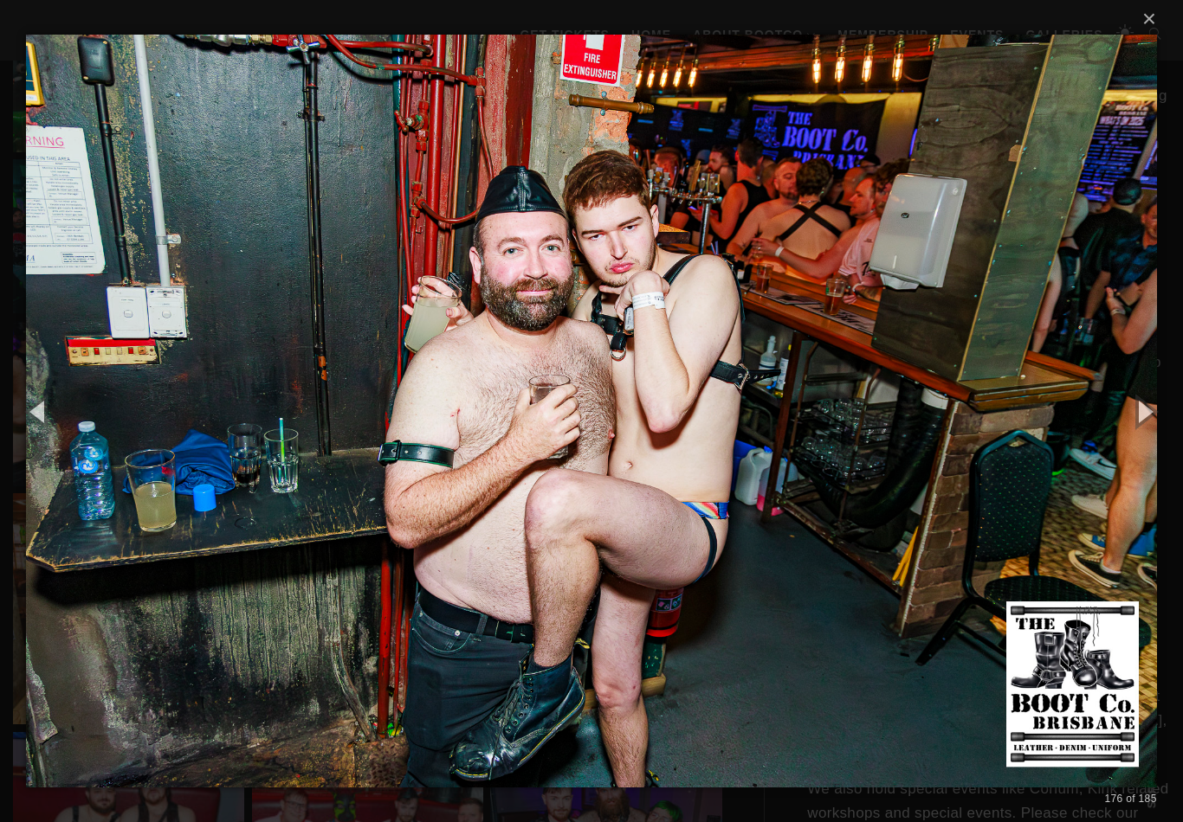
click at [1137, 429] on button "button" at bounding box center [1144, 411] width 78 height 95
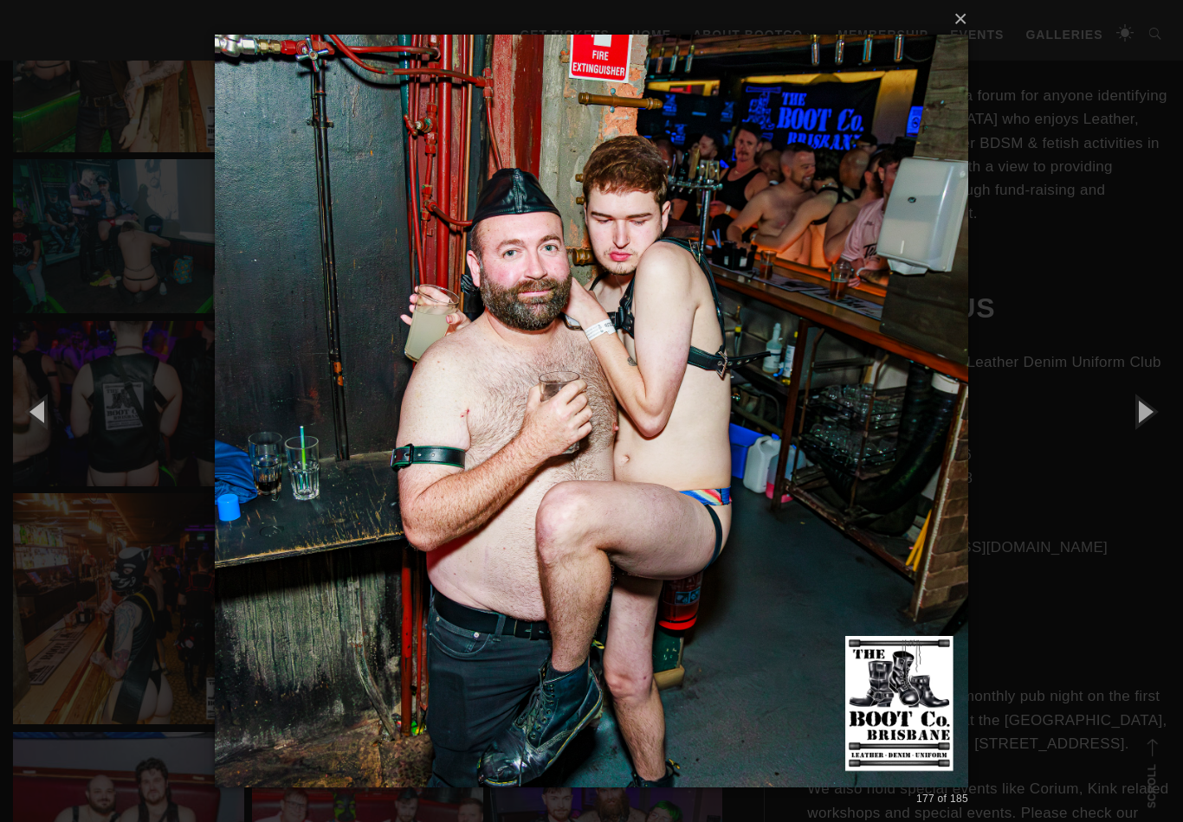
click at [1138, 426] on button "button" at bounding box center [1144, 411] width 78 height 95
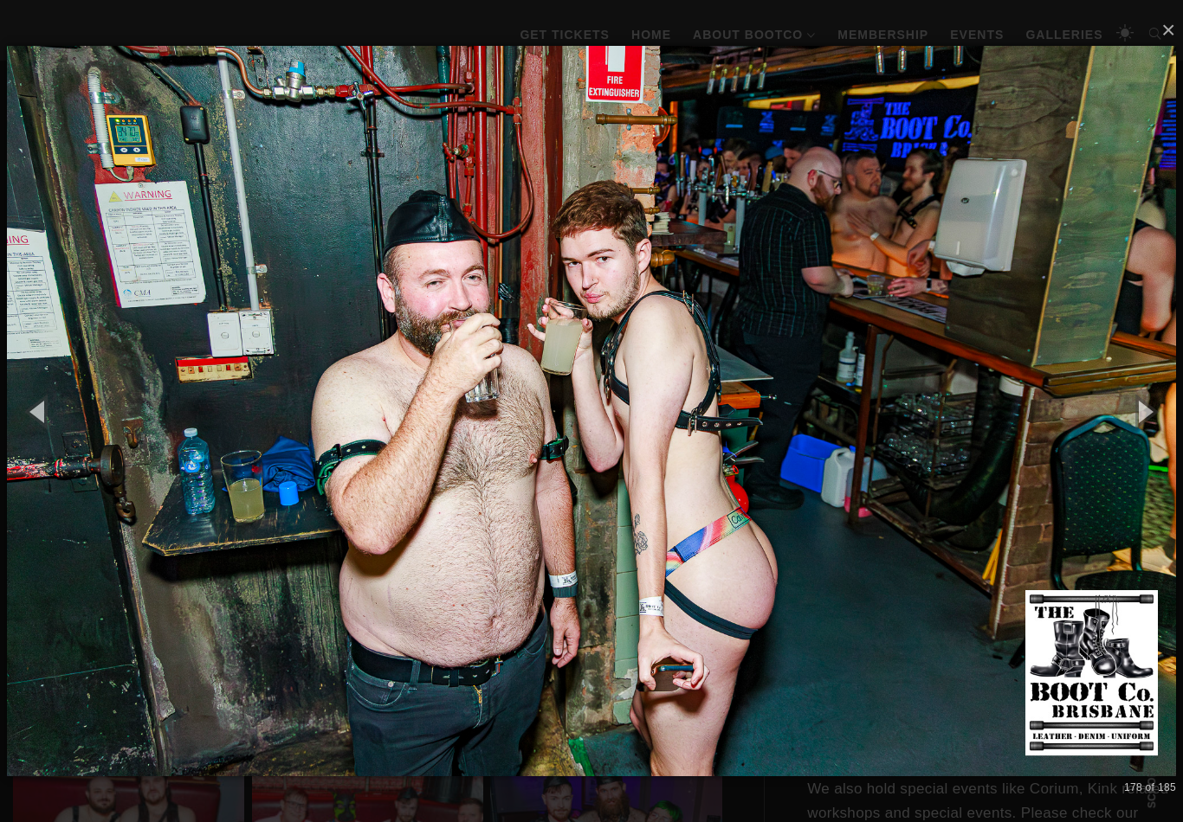
click at [1138, 425] on button "button" at bounding box center [1144, 411] width 78 height 95
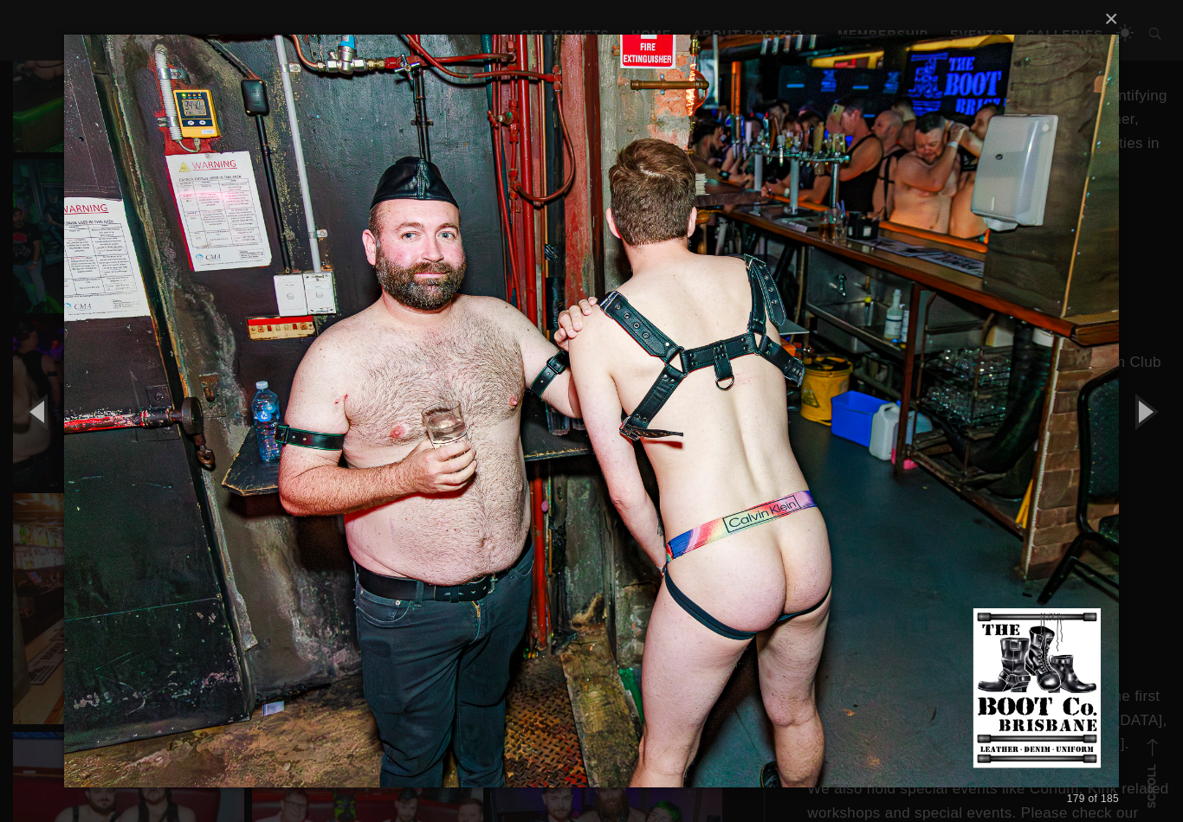
click at [1138, 426] on button "button" at bounding box center [1144, 411] width 78 height 95
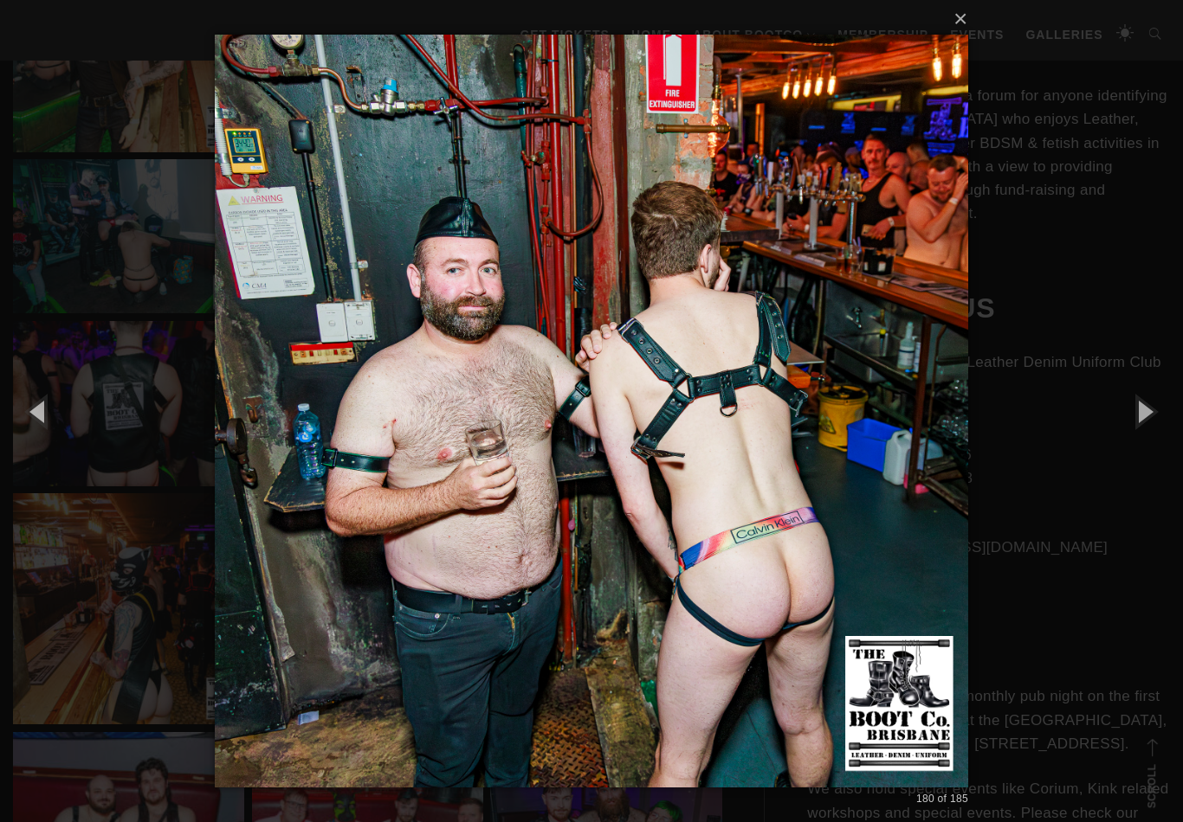
click at [1138, 426] on button "button" at bounding box center [1144, 411] width 78 height 95
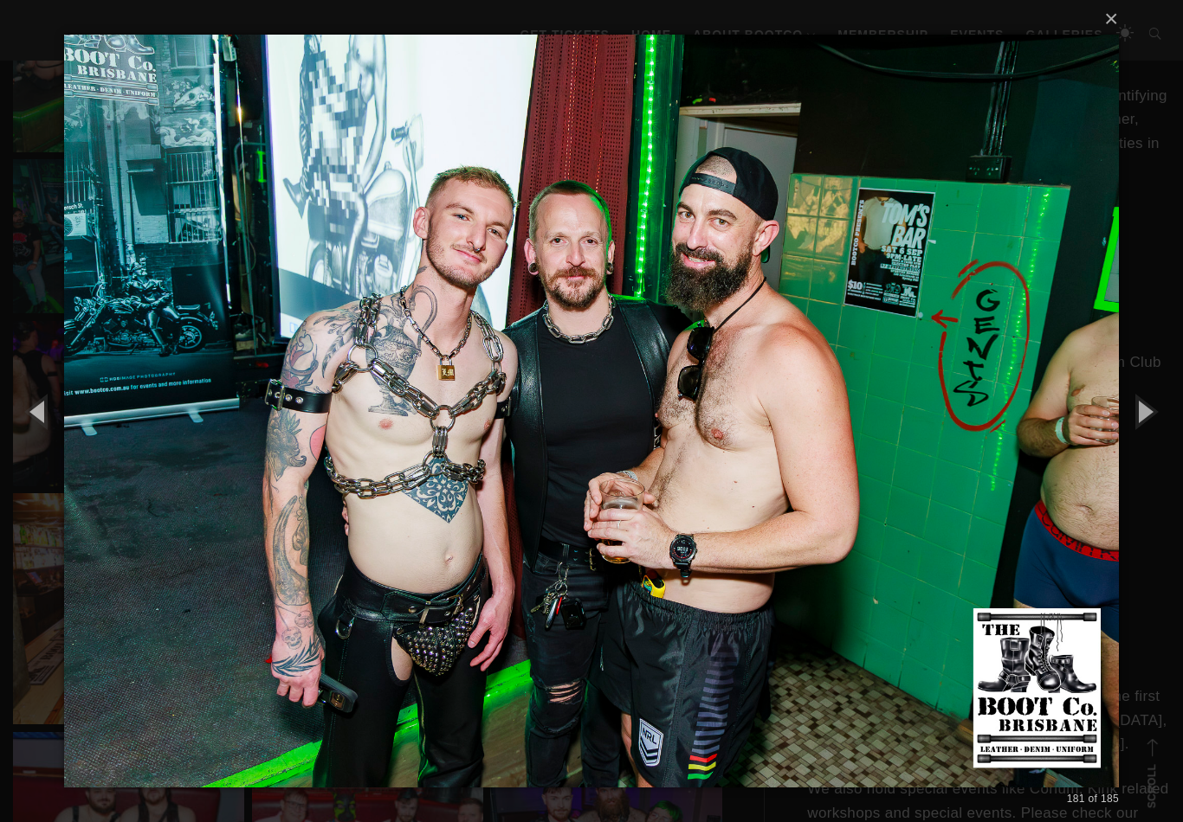
click at [1137, 422] on button "button" at bounding box center [1144, 411] width 78 height 95
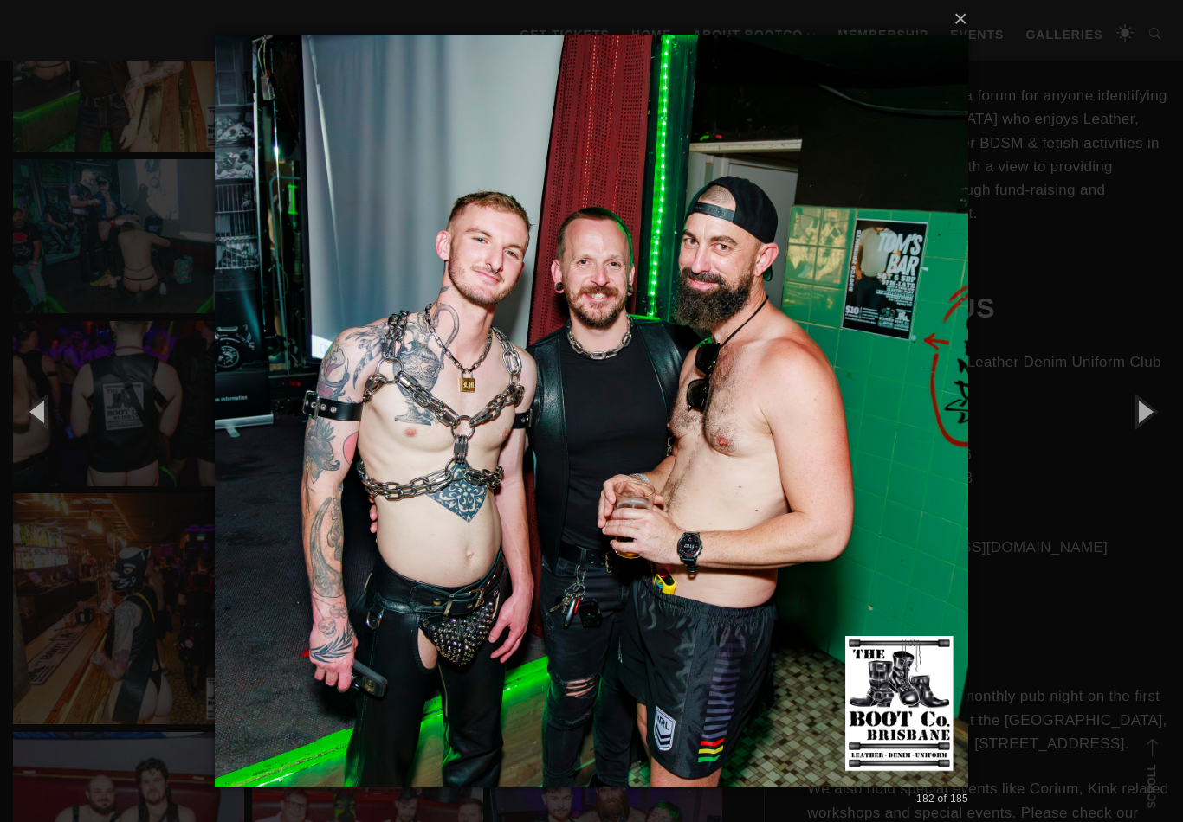
click at [1140, 424] on button "button" at bounding box center [1144, 411] width 78 height 95
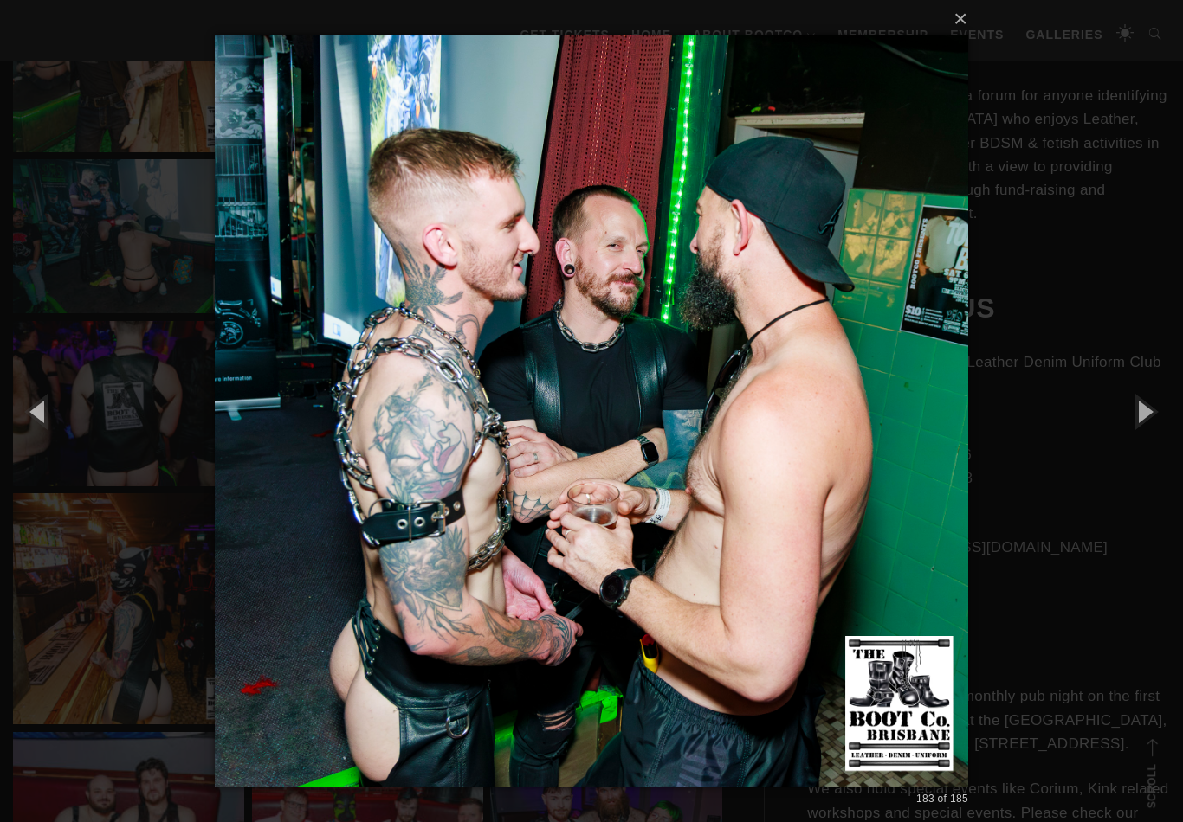
click at [1145, 423] on button "button" at bounding box center [1144, 411] width 78 height 95
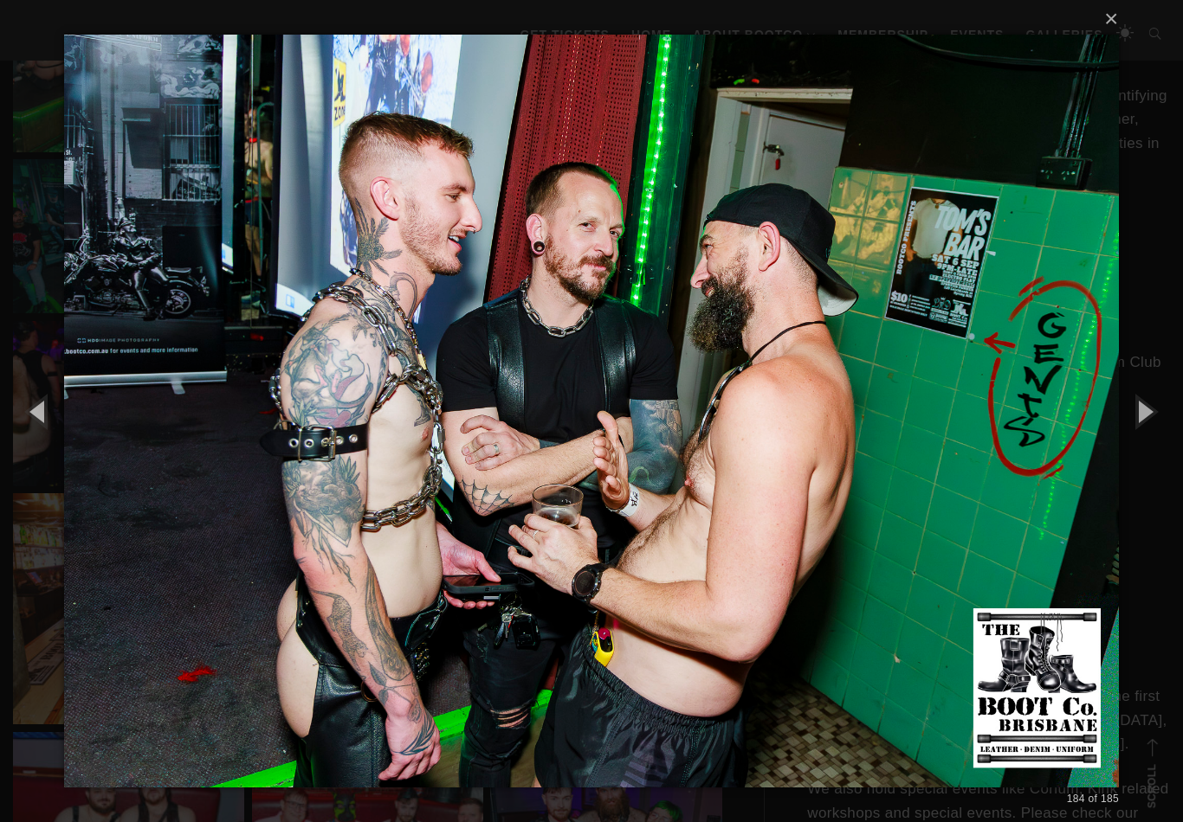
click at [1143, 427] on button "button" at bounding box center [1144, 411] width 78 height 95
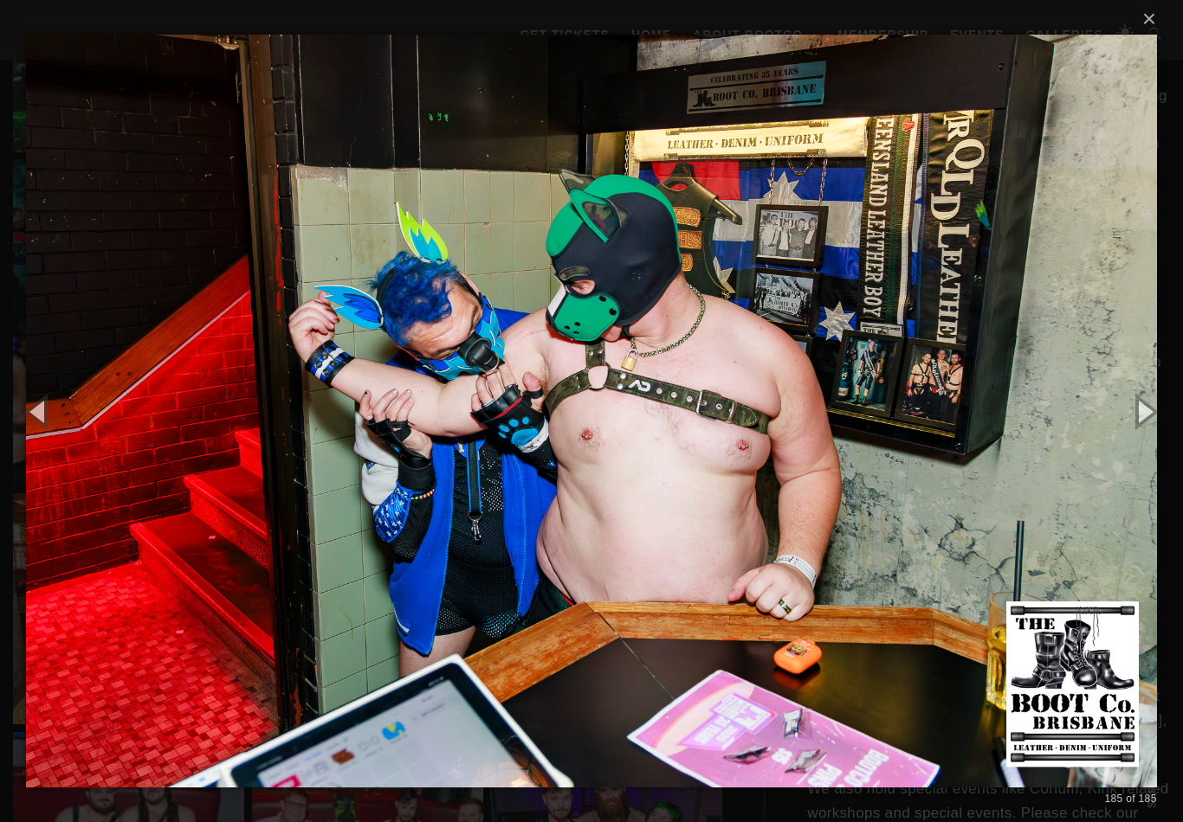
click at [1140, 430] on button "button" at bounding box center [1144, 411] width 78 height 95
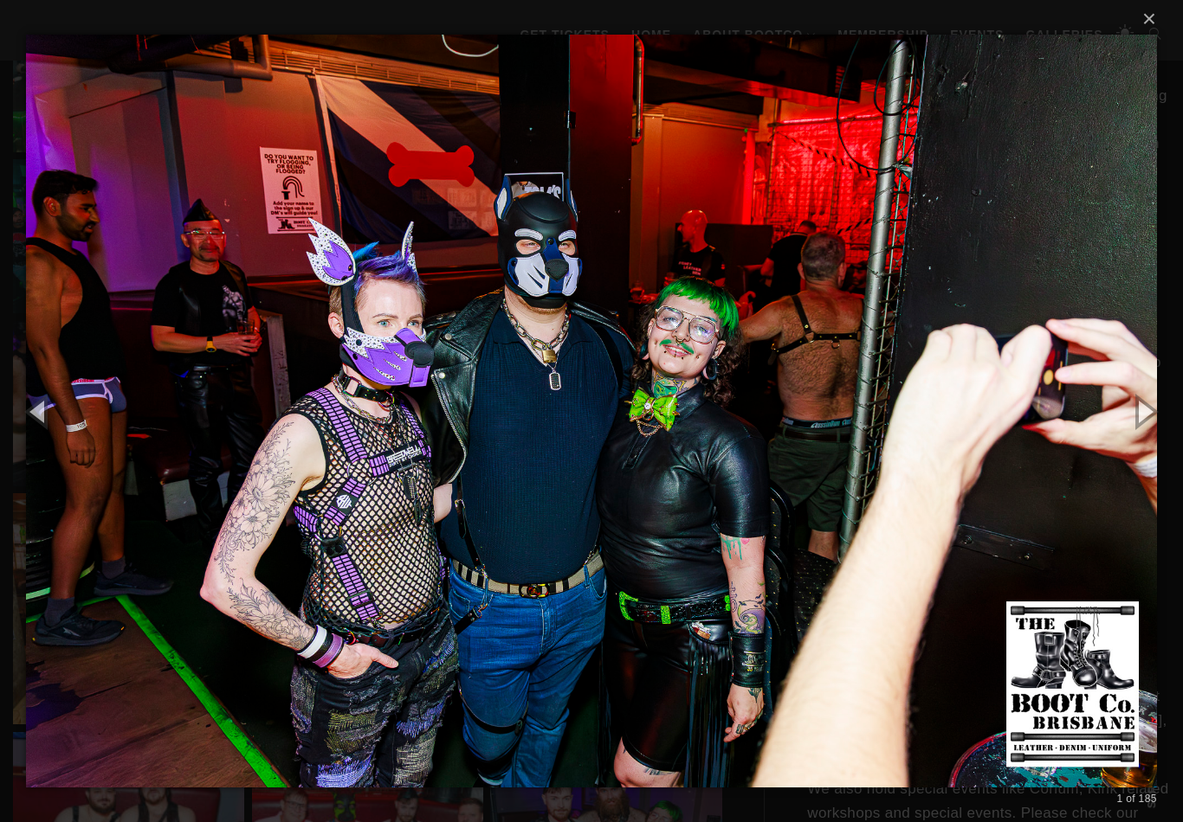
click at [1137, 432] on button "button" at bounding box center [1144, 411] width 78 height 95
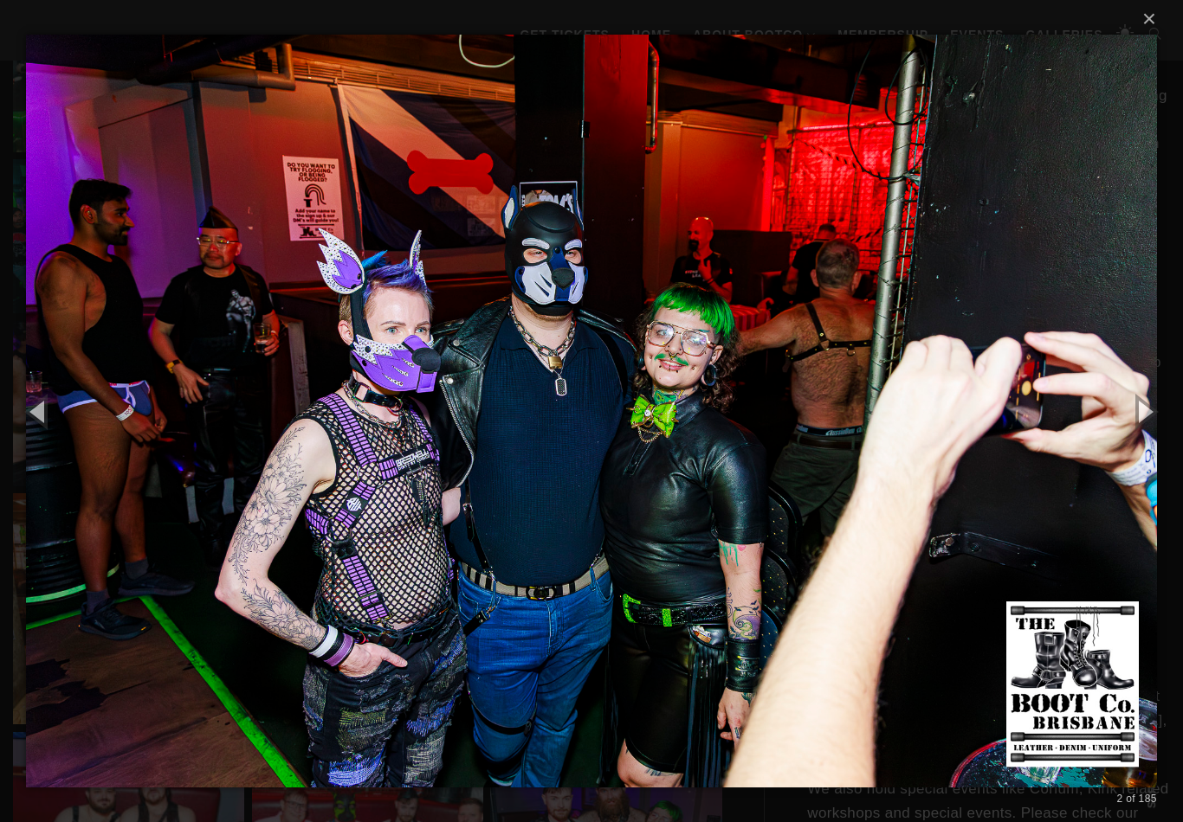
click at [50, 427] on button "button" at bounding box center [39, 411] width 78 height 95
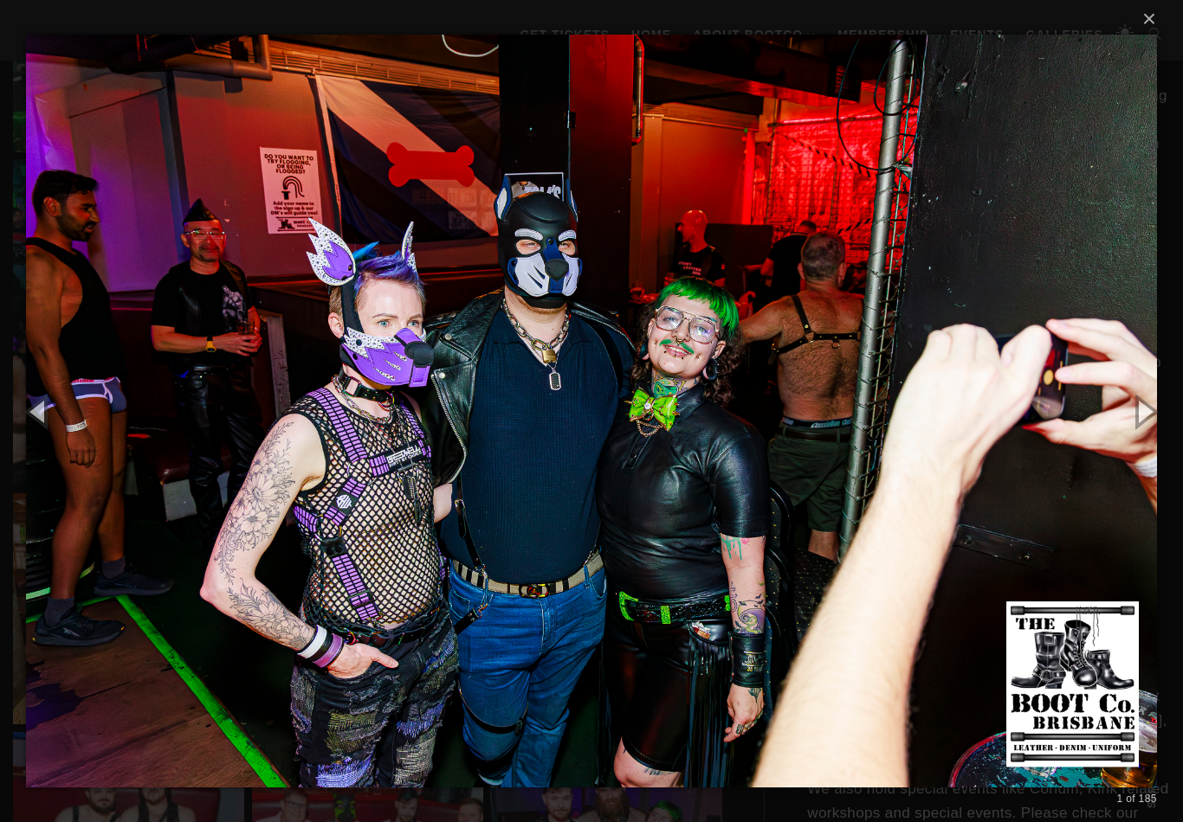
click at [1138, 30] on button "×" at bounding box center [596, 19] width 1130 height 38
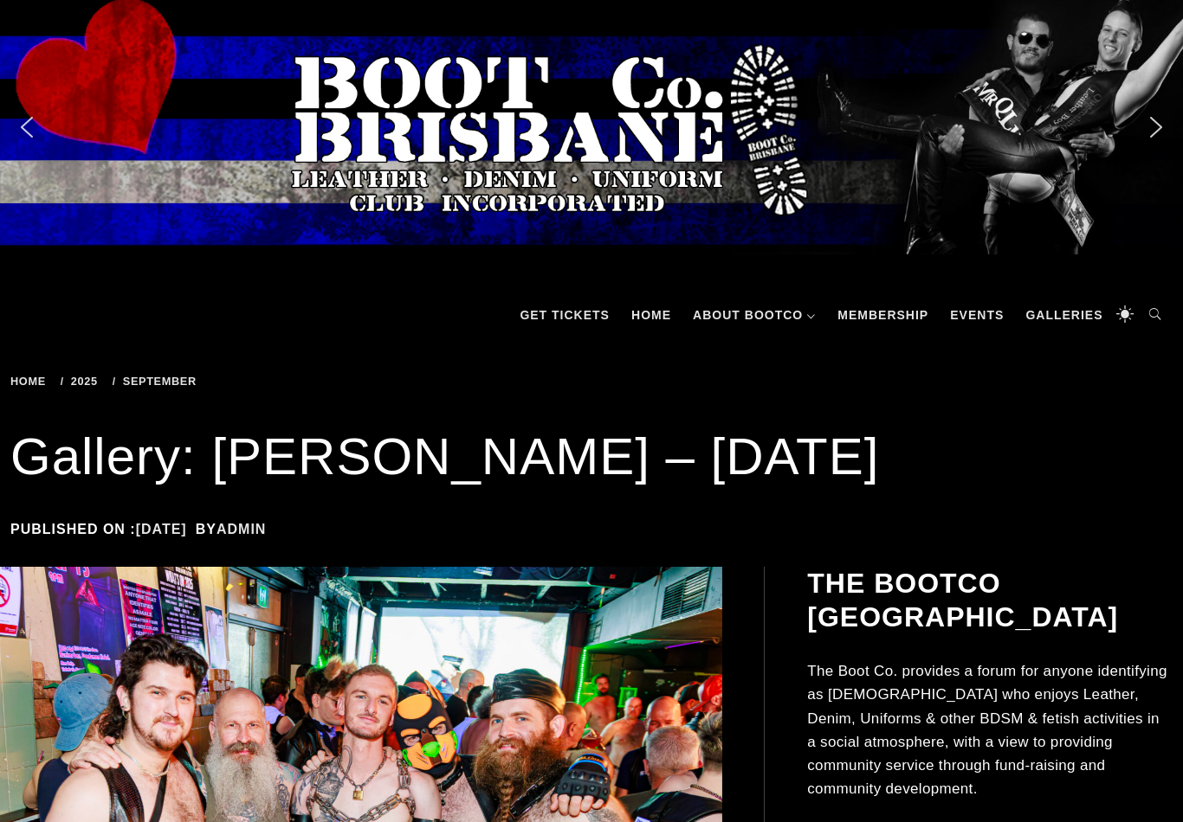
scroll to position [0, 0]
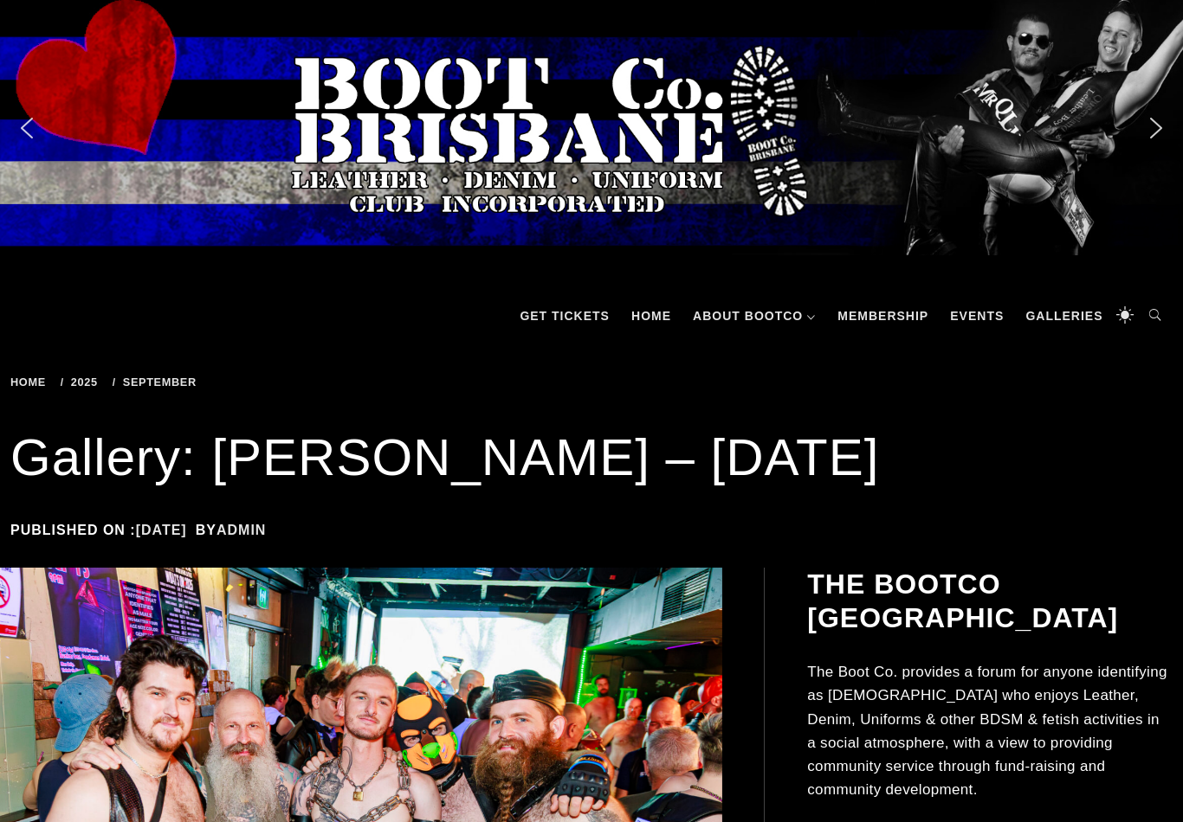
click at [88, 385] on span "2025" at bounding box center [82, 382] width 43 height 13
